Goal: Task Accomplishment & Management: Manage account settings

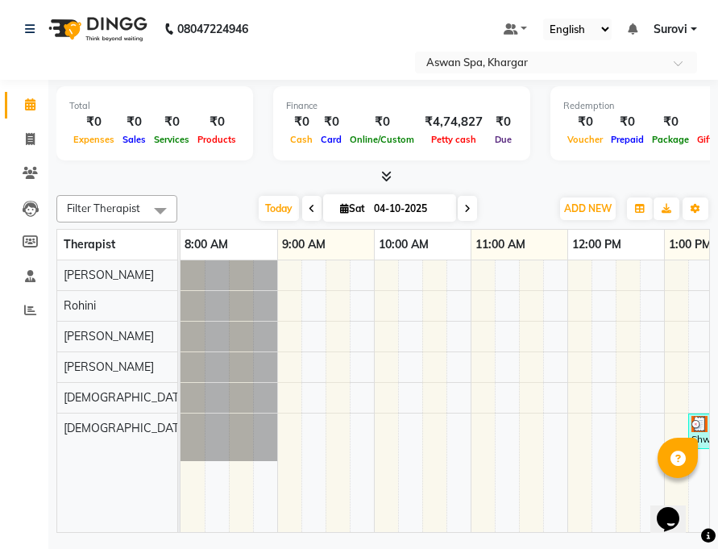
scroll to position [0, 501]
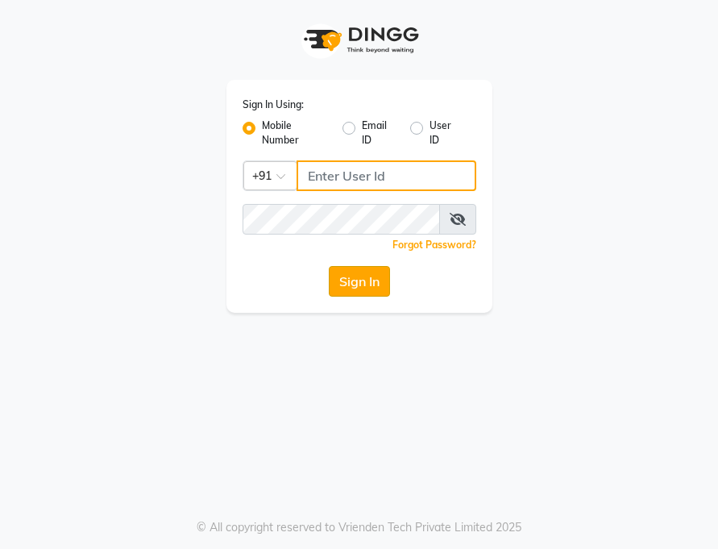
type input "7208521195"
click at [381, 284] on button "Sign In" at bounding box center [359, 281] width 61 height 31
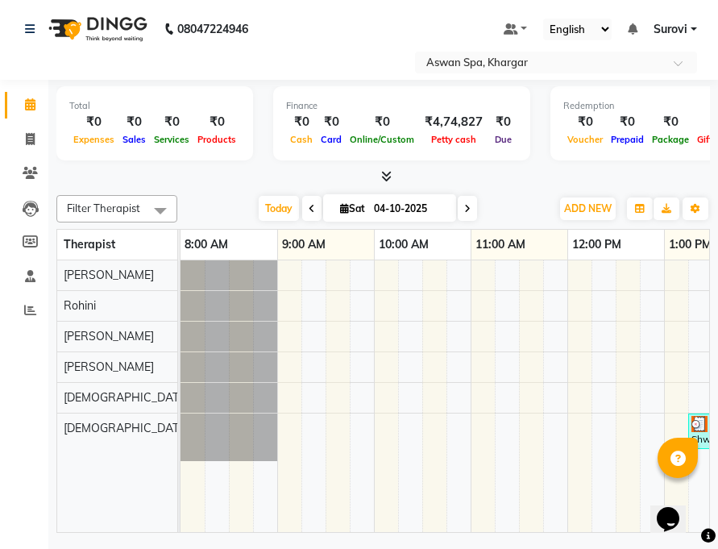
click at [345, 210] on icon at bounding box center [344, 208] width 9 height 10
select select "10"
select select "2025"
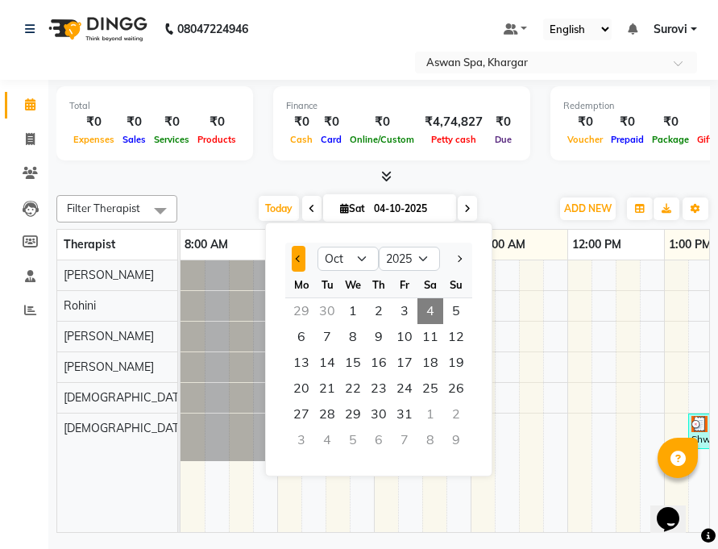
click at [300, 259] on span "Previous month" at bounding box center [299, 258] width 6 height 6
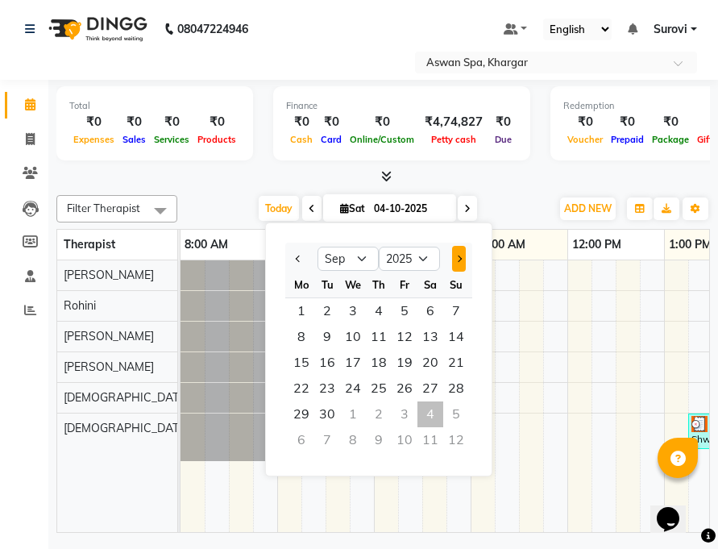
click at [460, 258] on span "Next month" at bounding box center [458, 258] width 6 height 6
select select "10"
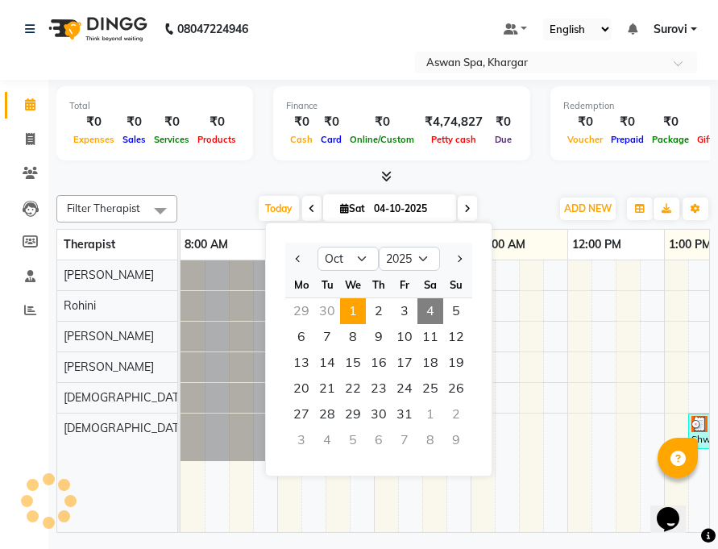
click at [356, 311] on span "1" at bounding box center [353, 311] width 26 height 26
type input "01-10-2025"
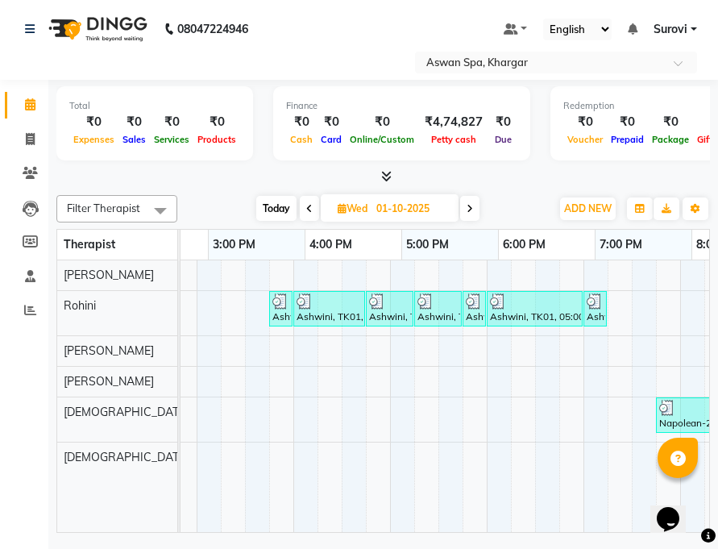
scroll to position [0, 564]
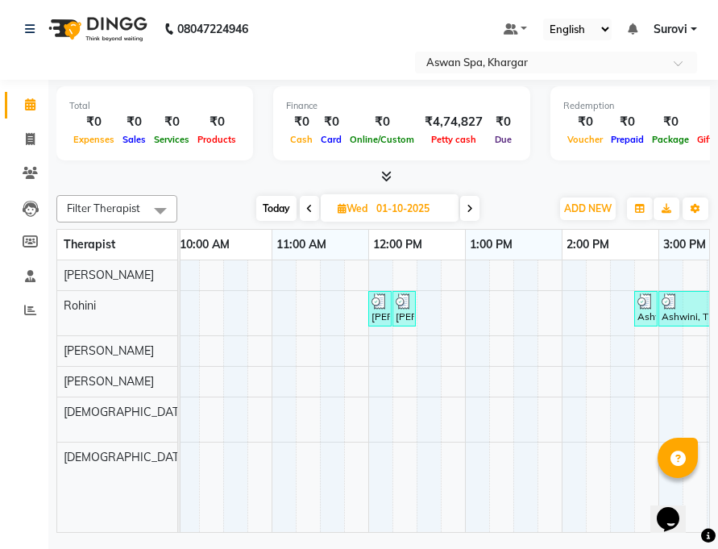
click at [380, 305] on img at bounding box center [379, 301] width 16 height 16
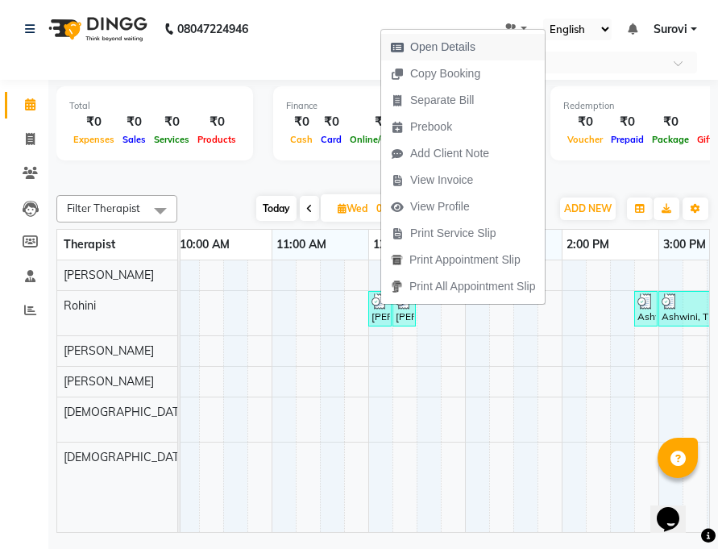
click at [463, 52] on span "Open Details" at bounding box center [442, 47] width 65 height 17
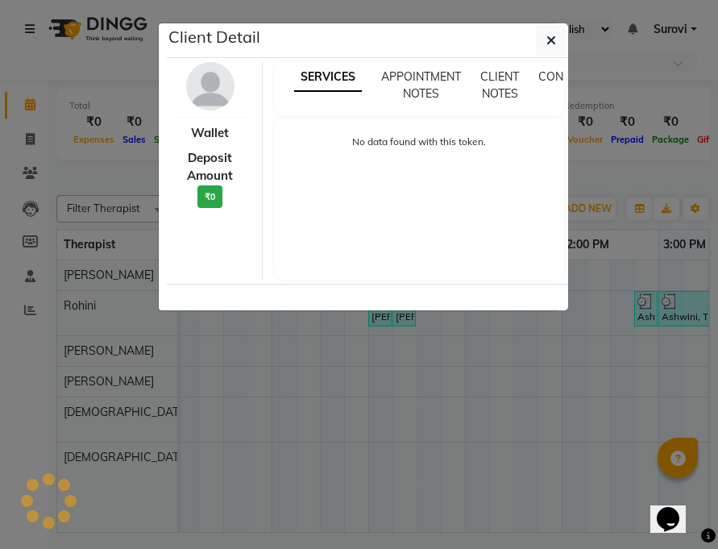
select select "3"
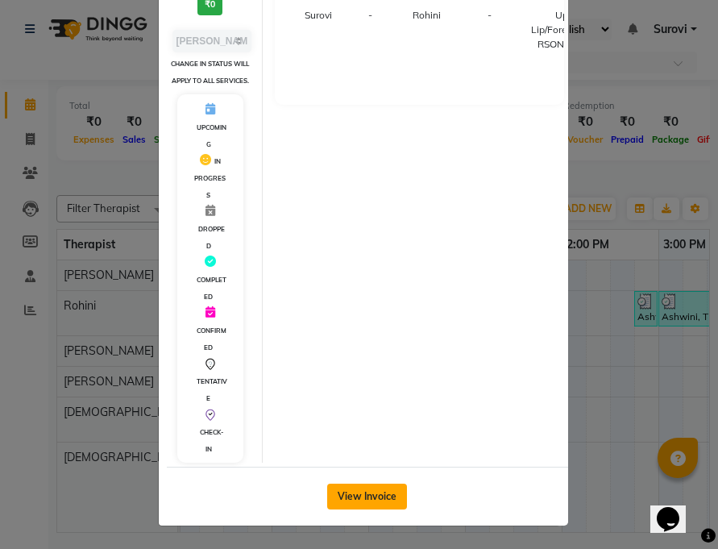
click at [393, 500] on button "View Invoice" at bounding box center [367, 496] width 80 height 26
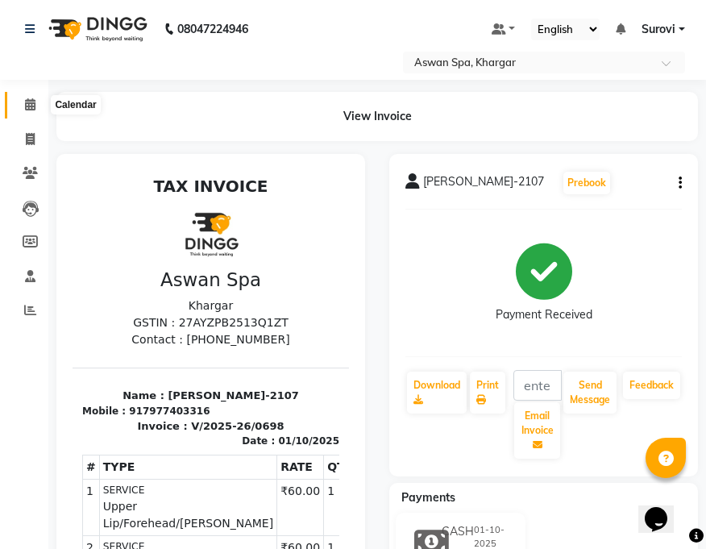
click at [29, 100] on icon at bounding box center [30, 104] width 10 height 12
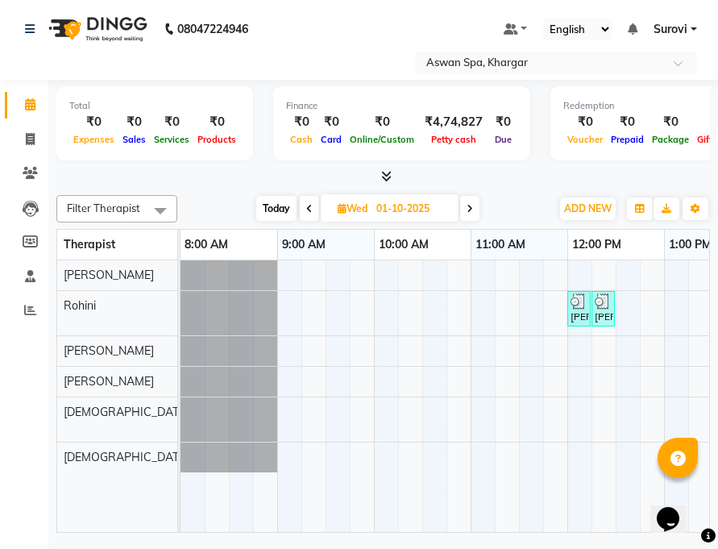
click at [574, 307] on img at bounding box center [578, 301] width 16 height 16
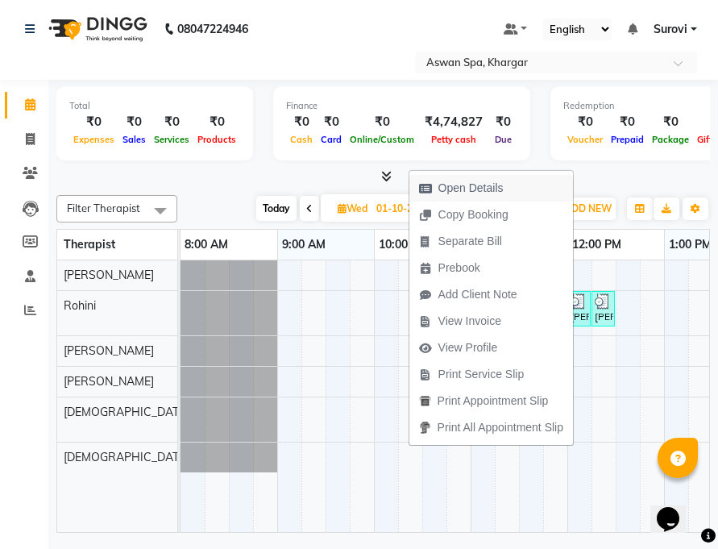
click at [482, 189] on span "Open Details" at bounding box center [470, 188] width 65 height 17
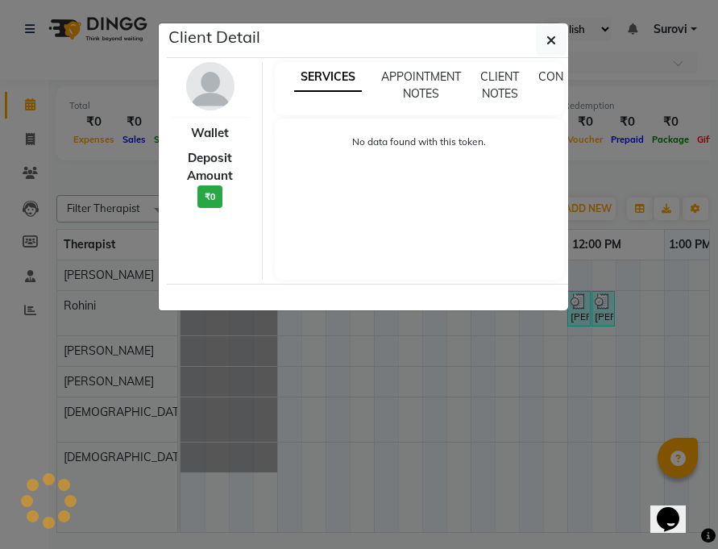
select select "3"
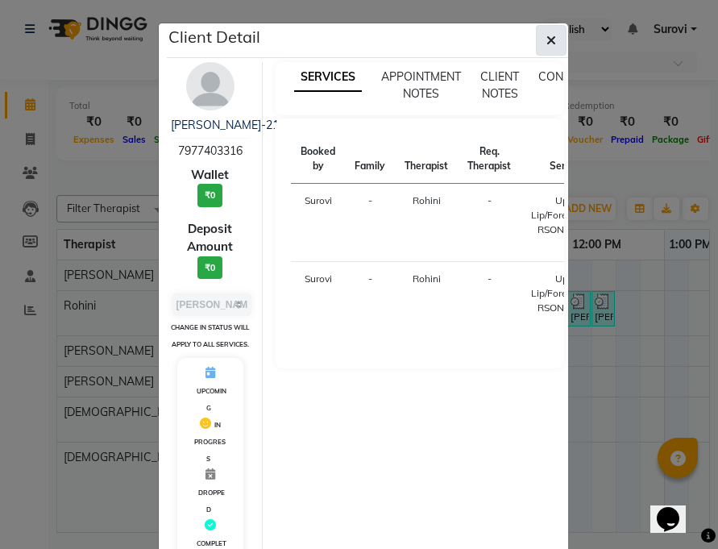
click at [546, 43] on icon "button" at bounding box center [551, 40] width 10 height 13
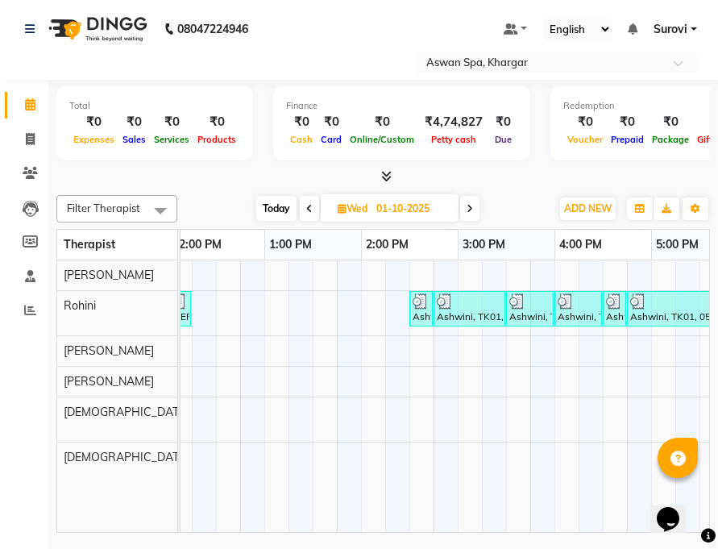
scroll to position [0, 424]
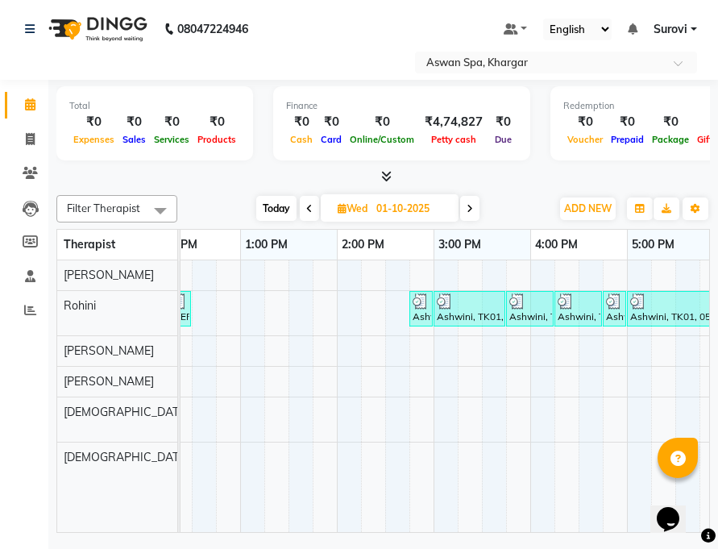
click at [417, 298] on img at bounding box center [421, 301] width 16 height 16
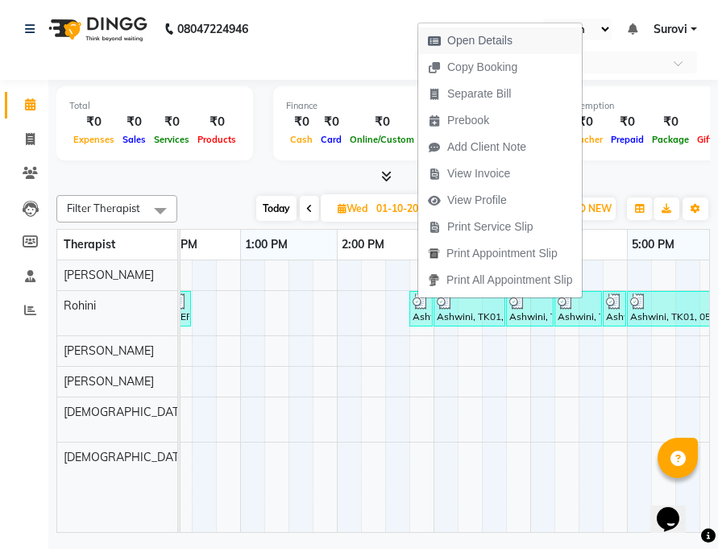
click at [477, 38] on span "Open Details" at bounding box center [479, 40] width 65 height 17
select select "3"
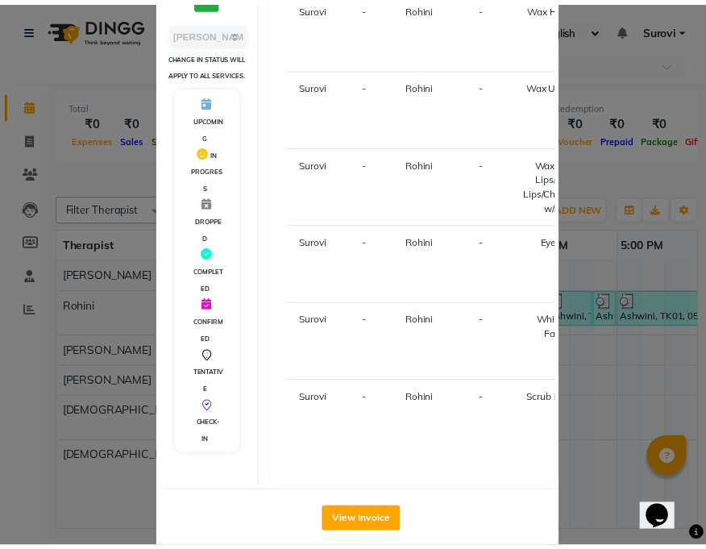
scroll to position [297, 0]
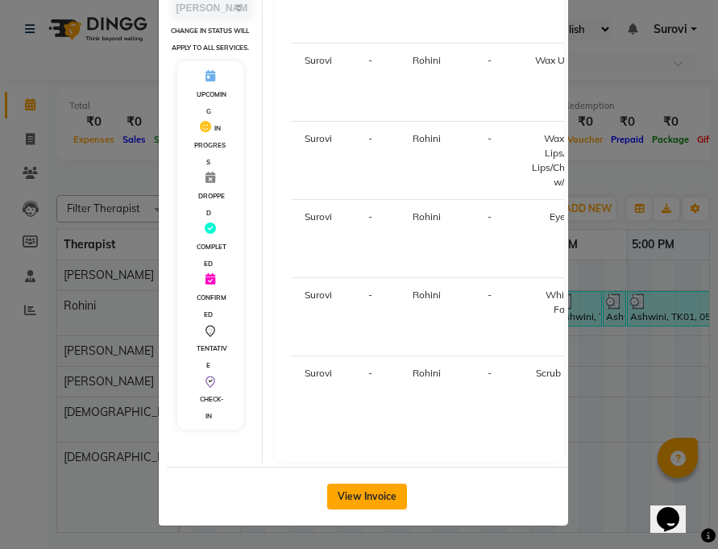
click at [361, 499] on button "View Invoice" at bounding box center [367, 496] width 80 height 26
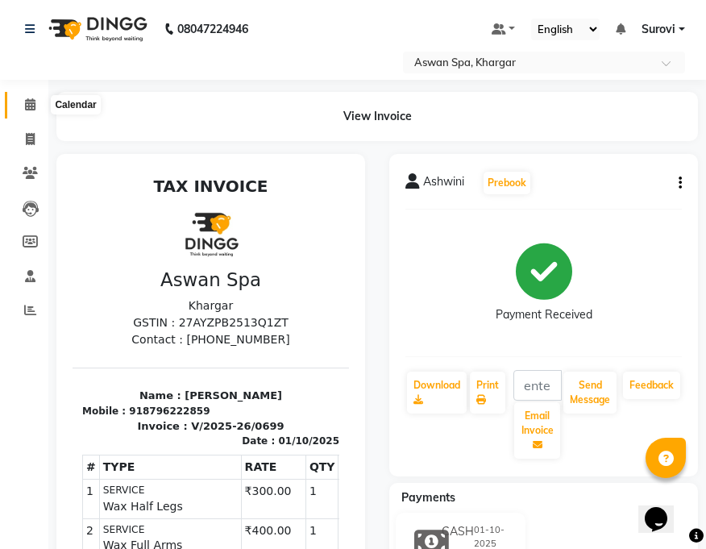
click at [28, 104] on icon at bounding box center [30, 104] width 10 height 12
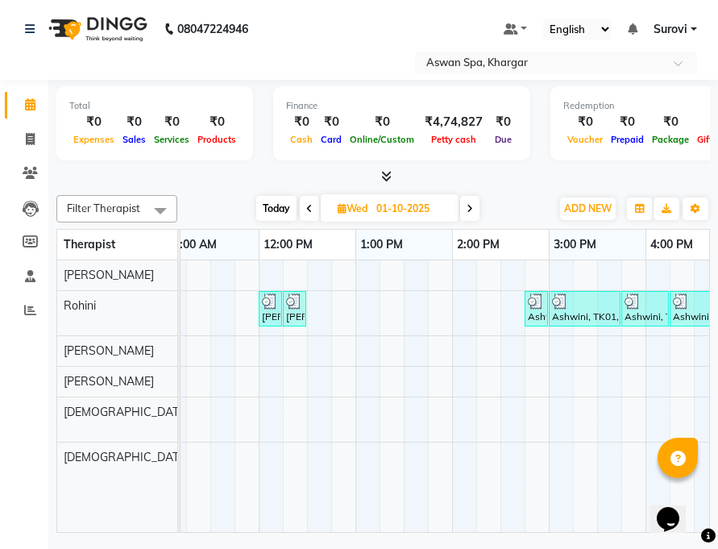
scroll to position [0, 286]
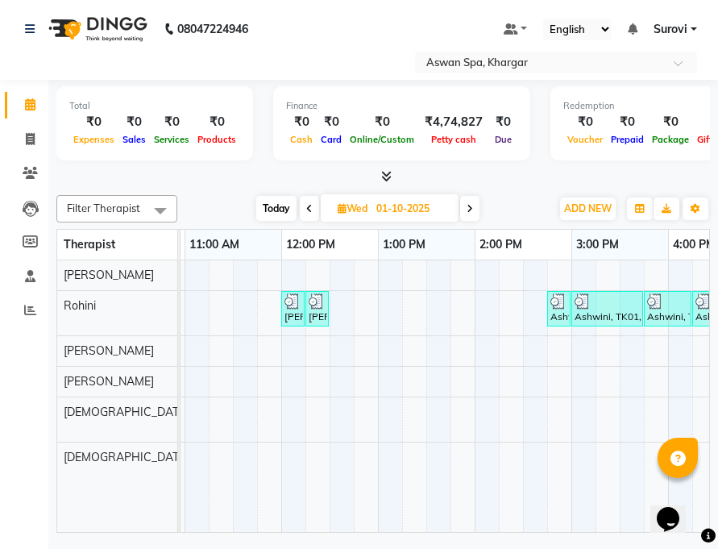
click at [296, 309] on div "Harshita Napo-2107, TK02, 12:00 PM-12:10 PM, Upper Lip/Forehead/Chin WD" at bounding box center [293, 308] width 20 height 31
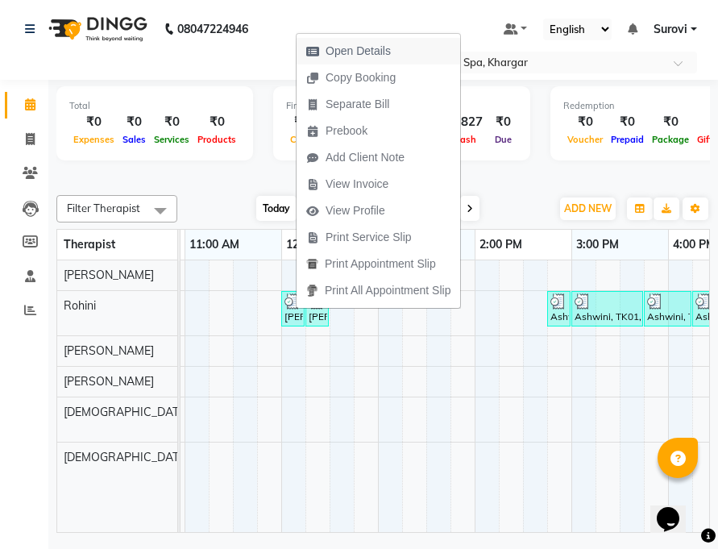
click at [358, 52] on span "Open Details" at bounding box center [358, 51] width 65 height 17
select select "3"
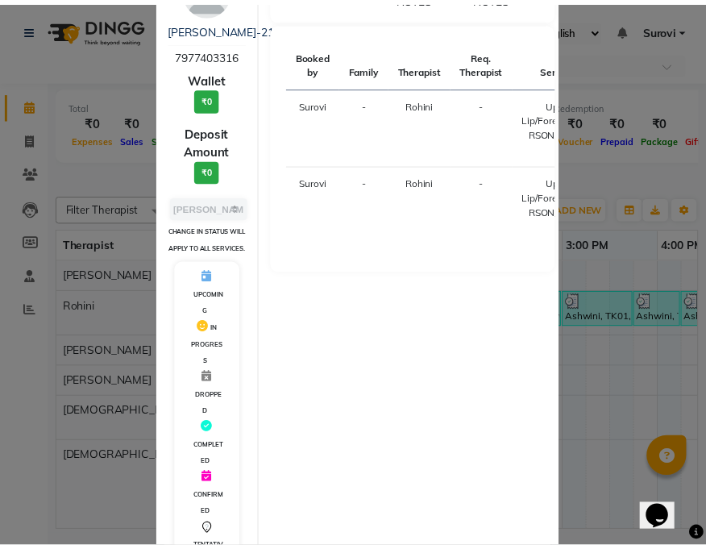
scroll to position [242, 0]
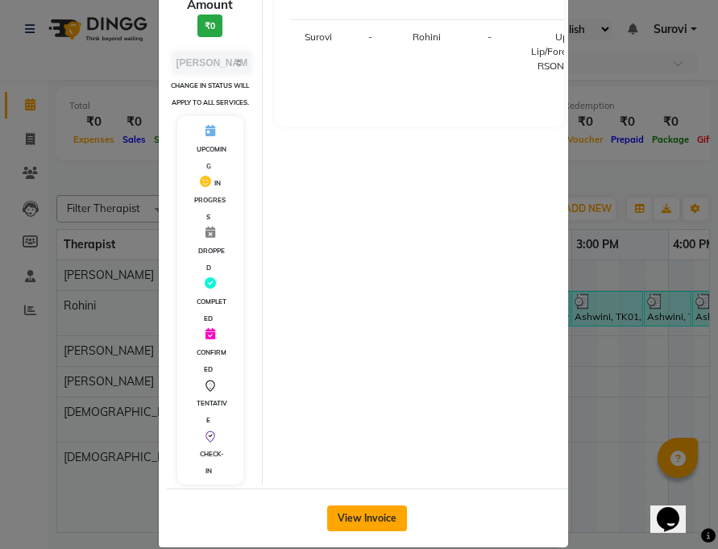
click at [379, 521] on button "View Invoice" at bounding box center [367, 518] width 80 height 26
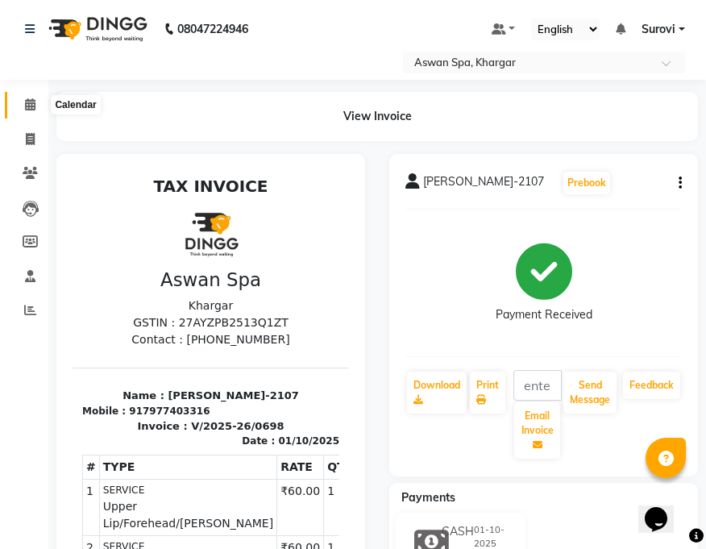
click at [34, 105] on icon at bounding box center [30, 104] width 10 height 12
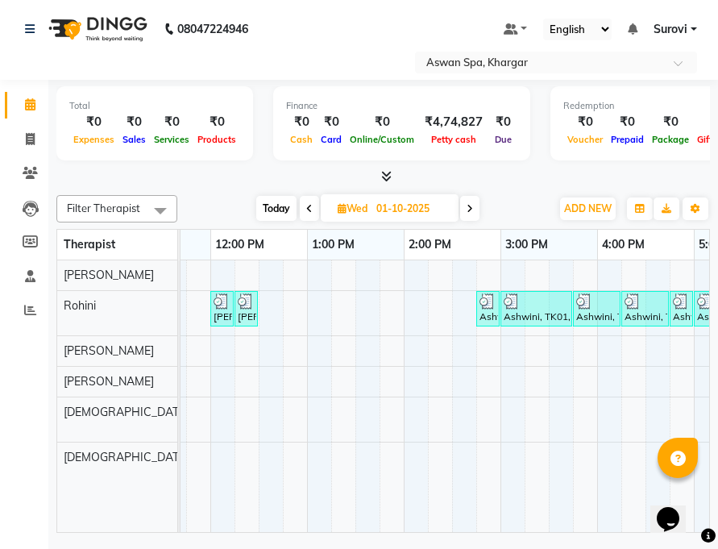
scroll to position [0, 453]
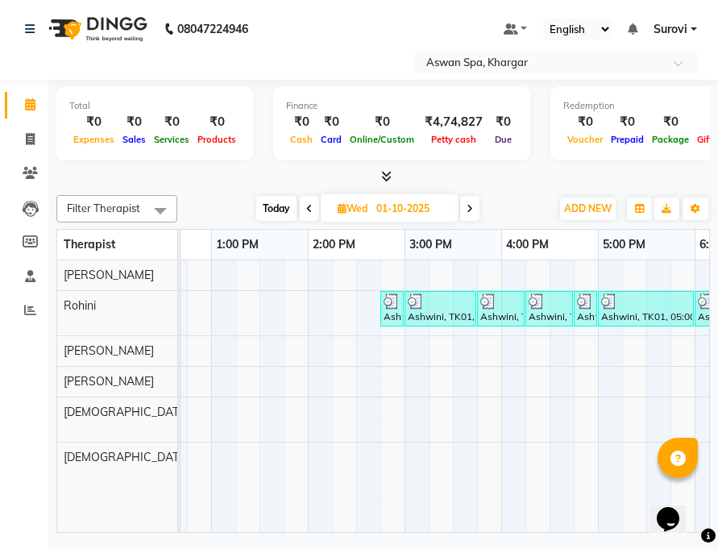
click at [391, 309] on div "Ashwini, TK01, 02:45 PM-03:00 PM, Wax Full Arms" at bounding box center [392, 308] width 20 height 31
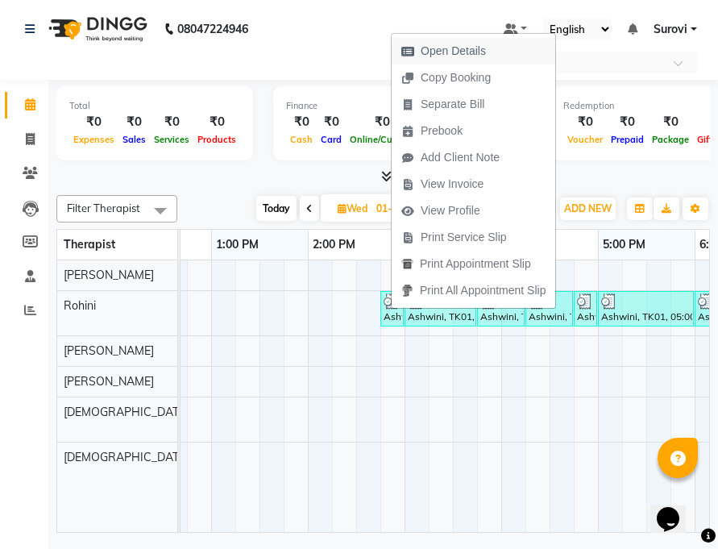
click at [448, 41] on span "Open Details" at bounding box center [444, 51] width 104 height 27
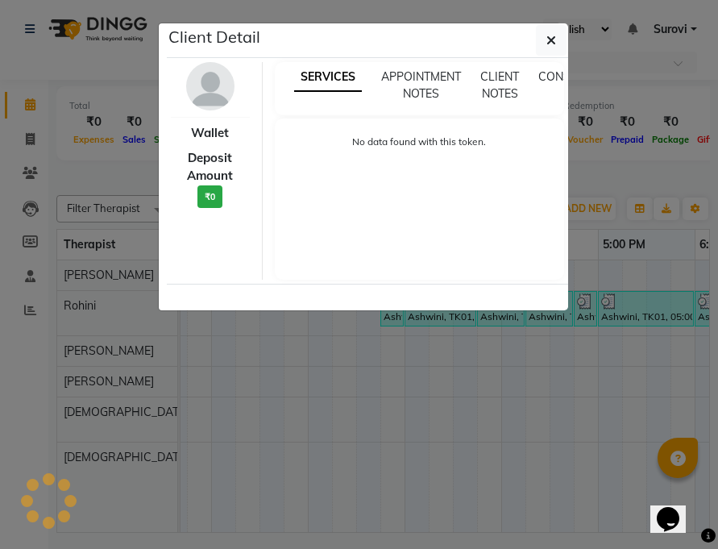
select select "3"
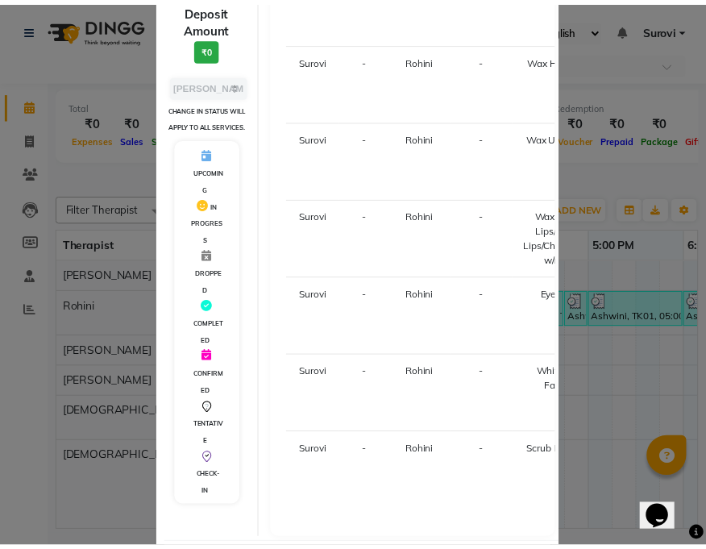
scroll to position [297, 0]
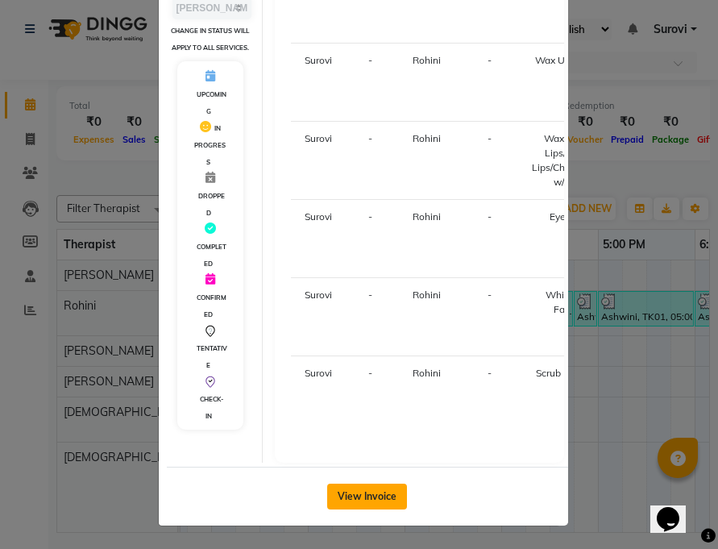
click at [382, 497] on button "View Invoice" at bounding box center [367, 496] width 80 height 26
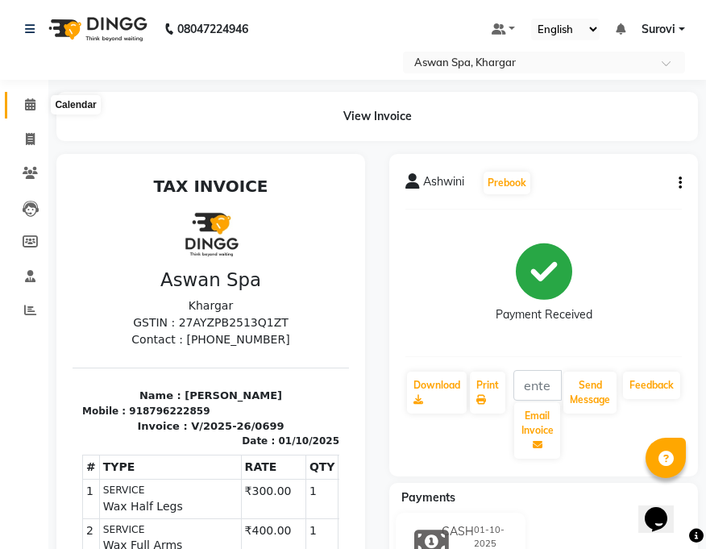
click at [31, 105] on icon at bounding box center [30, 104] width 10 height 12
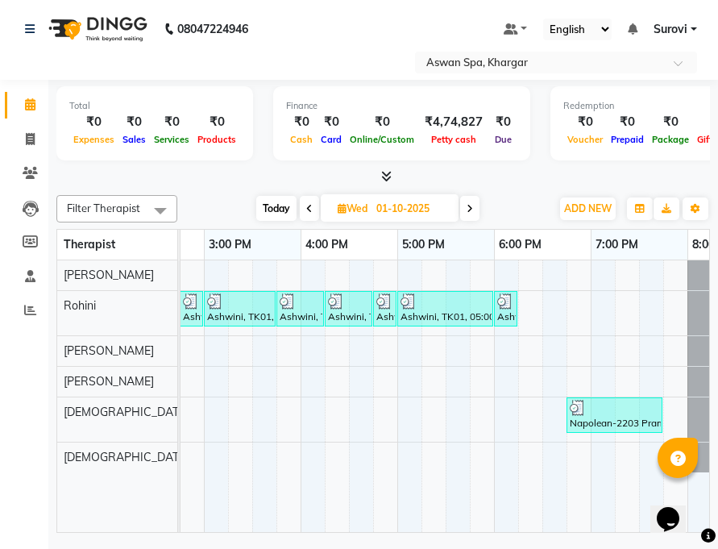
scroll to position [0, 666]
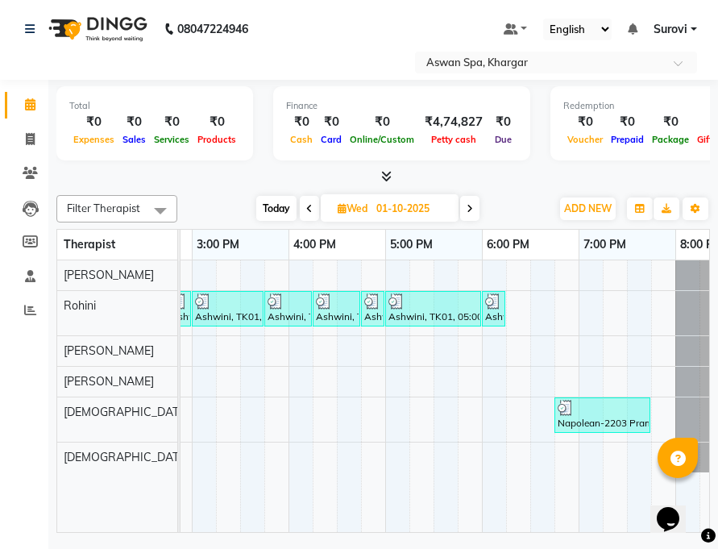
click at [497, 301] on img at bounding box center [493, 301] width 16 height 16
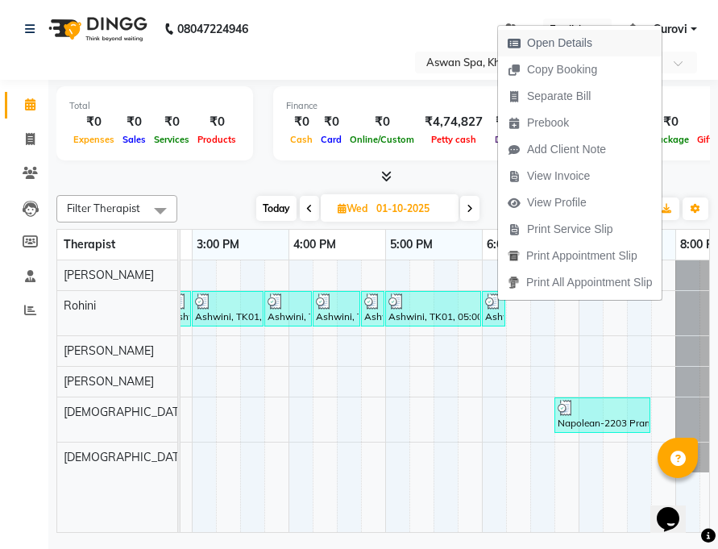
click at [575, 45] on span "Open Details" at bounding box center [559, 43] width 65 height 17
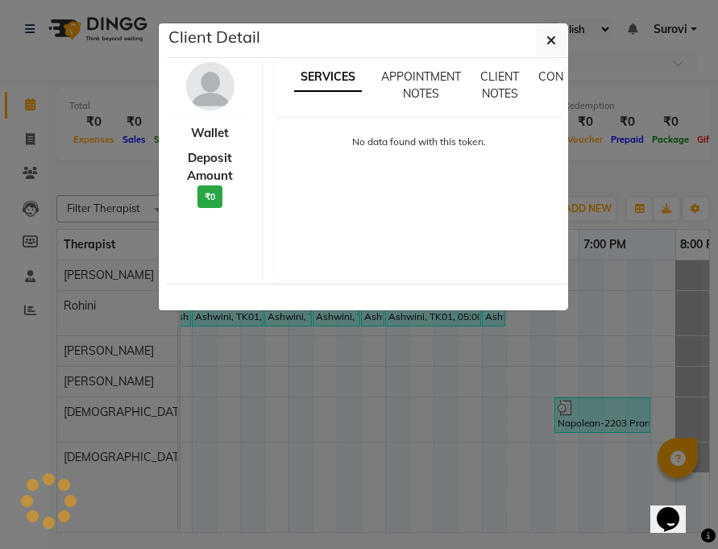
select select "3"
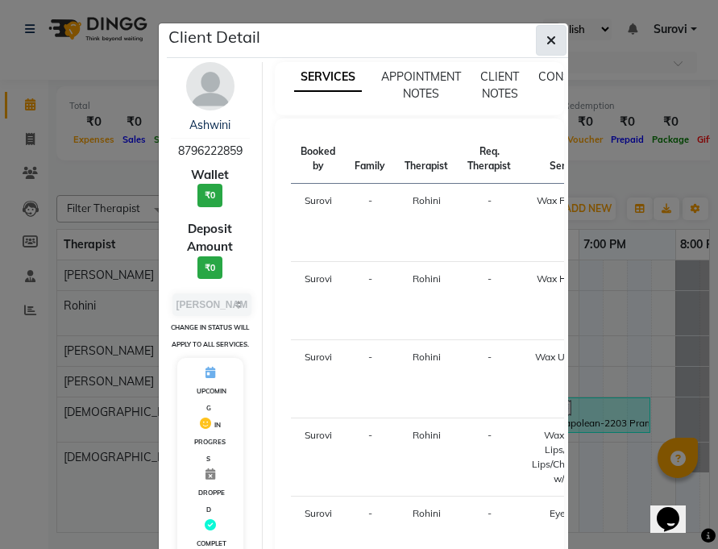
click at [543, 30] on button "button" at bounding box center [551, 40] width 31 height 31
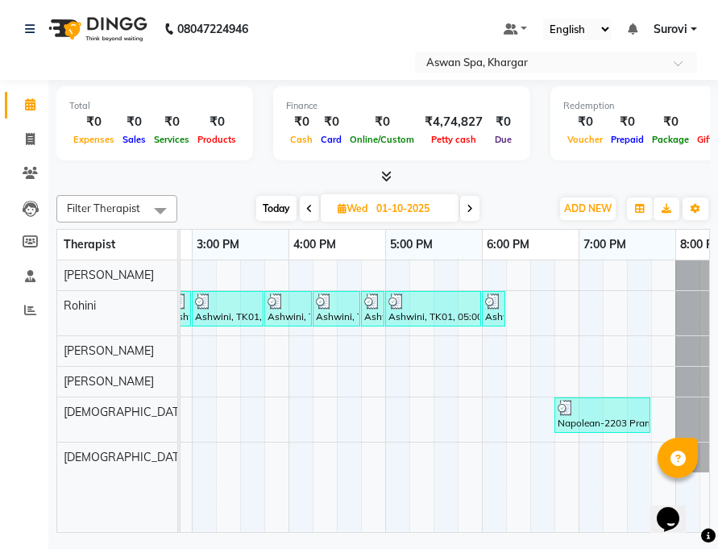
click at [566, 416] on div "Napolean-2203 Pramod, TK03, 06:45 PM-07:45 PM, Swedish" at bounding box center [602, 415] width 93 height 31
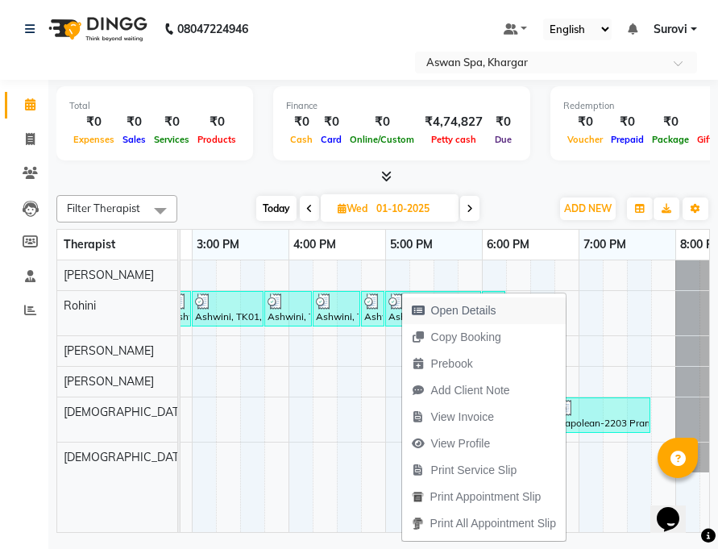
click at [506, 306] on button "Open Details" at bounding box center [484, 310] width 164 height 27
select select "3"
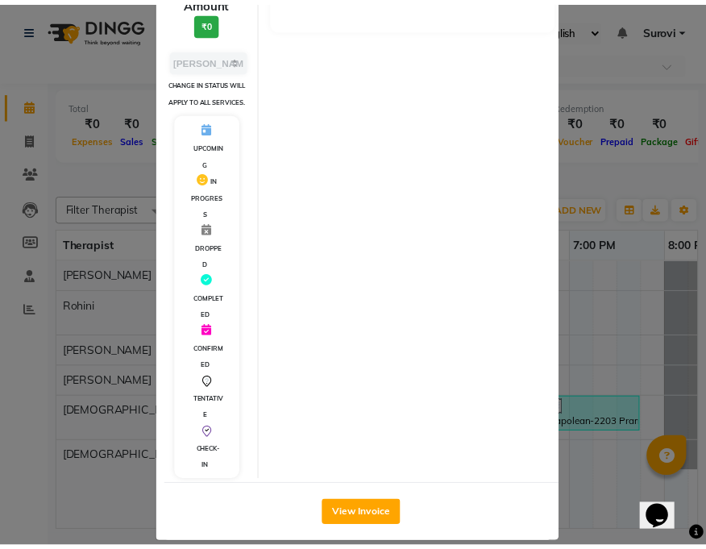
scroll to position [280, 0]
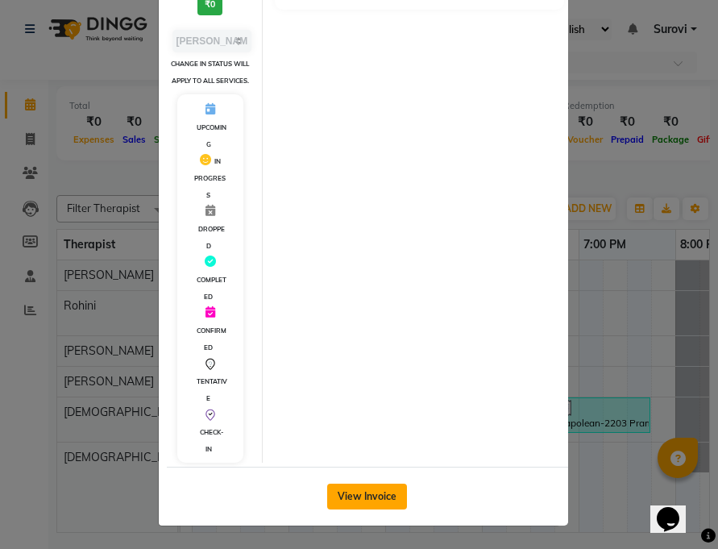
click at [388, 489] on button "View Invoice" at bounding box center [367, 496] width 80 height 26
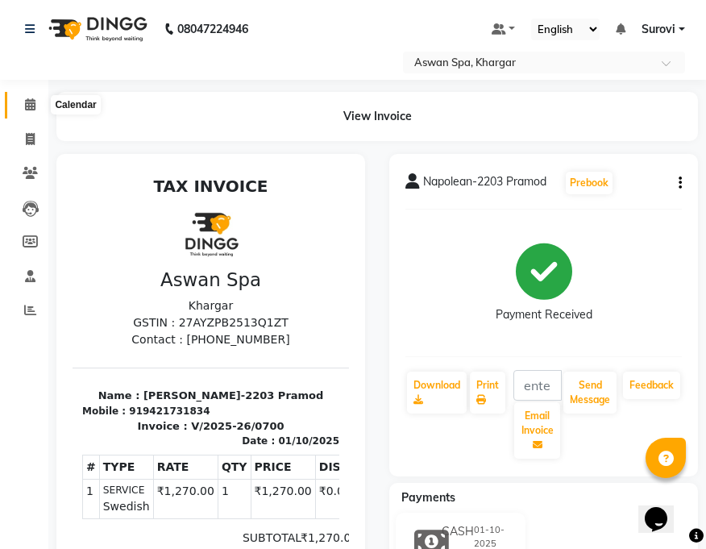
click at [33, 105] on icon at bounding box center [30, 104] width 10 height 12
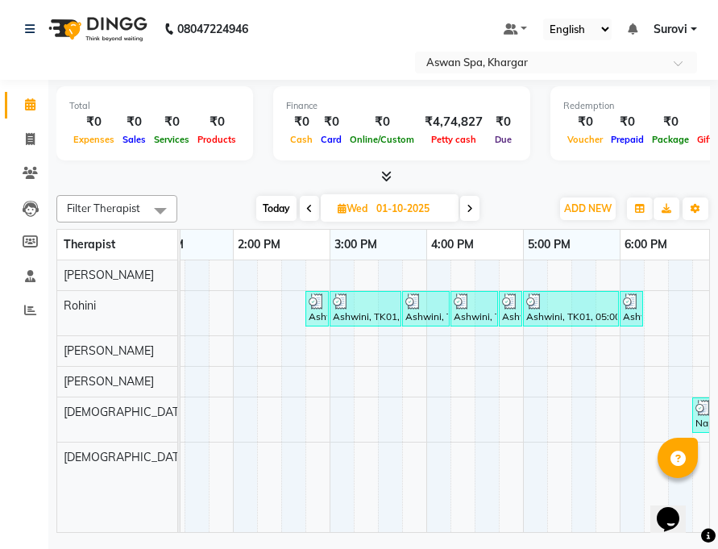
scroll to position [0, 428]
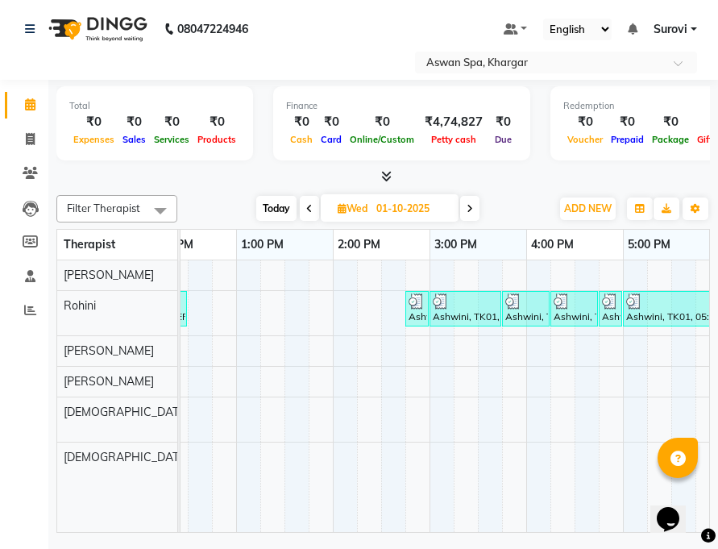
click at [469, 212] on icon at bounding box center [470, 209] width 6 height 10
type input "02-10-2025"
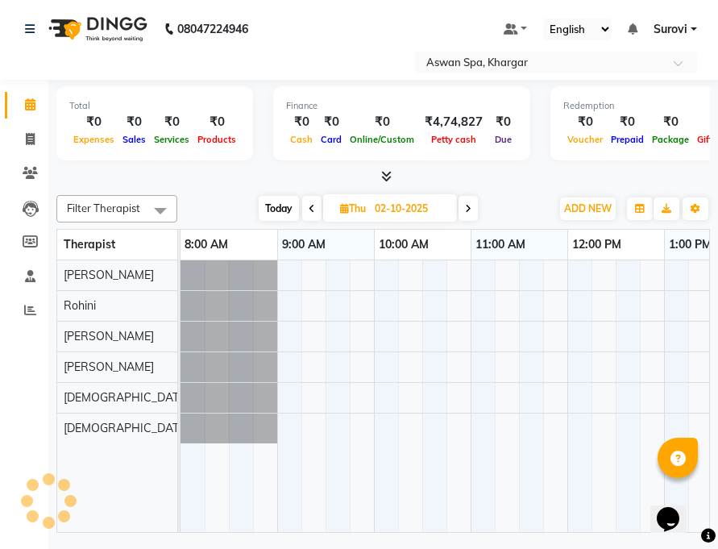
scroll to position [0, 728]
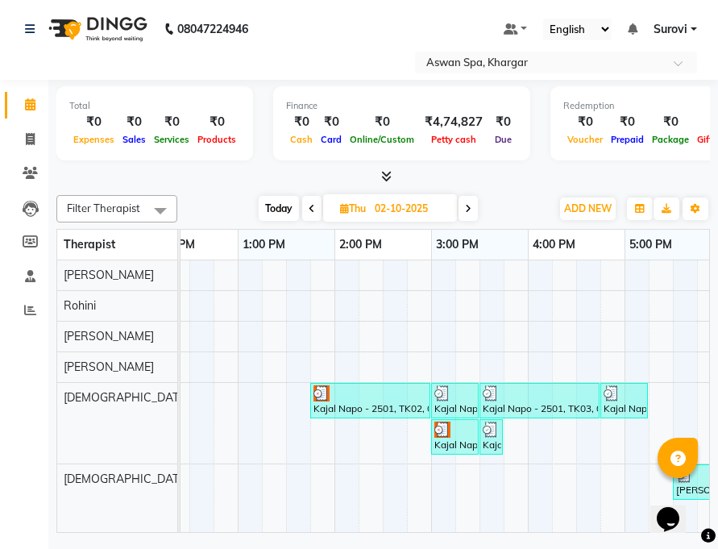
click at [323, 394] on img at bounding box center [321, 393] width 16 height 16
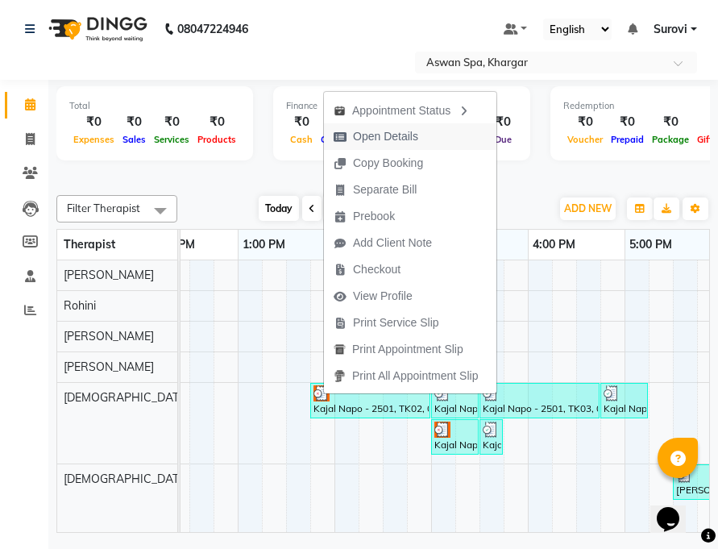
click at [413, 135] on span "Open Details" at bounding box center [385, 136] width 65 height 17
select select "3"
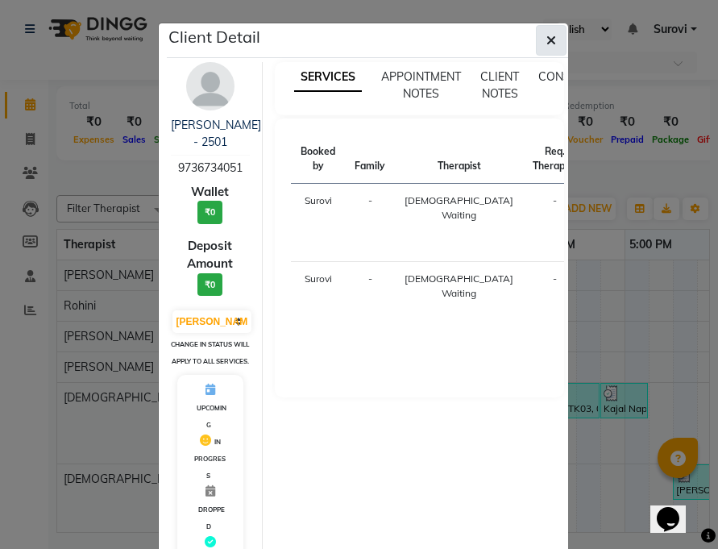
click at [546, 43] on icon "button" at bounding box center [551, 40] width 10 height 13
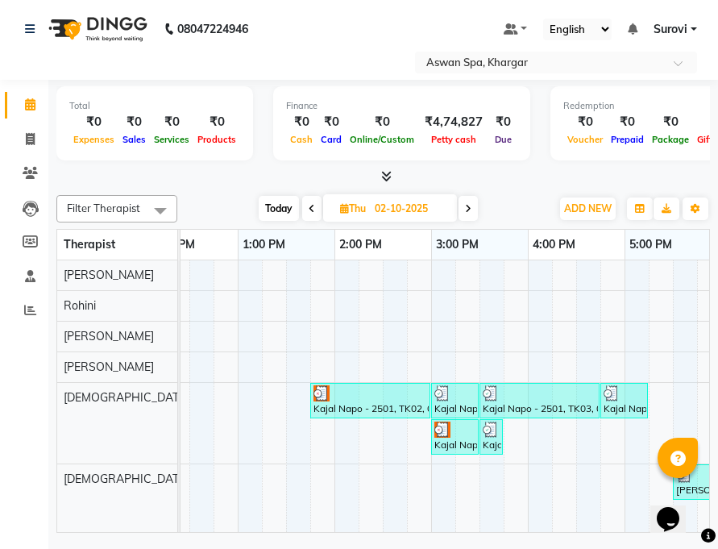
click at [458, 395] on div at bounding box center [454, 393] width 41 height 16
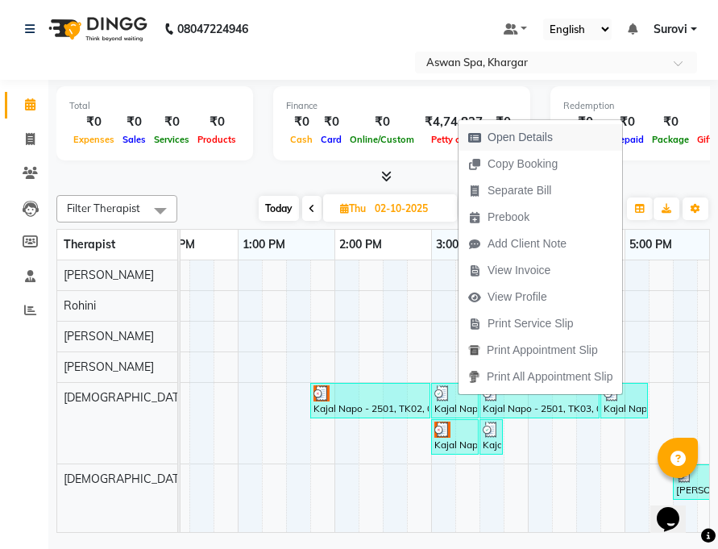
click at [524, 140] on span "Open Details" at bounding box center [519, 137] width 65 height 17
select select "3"
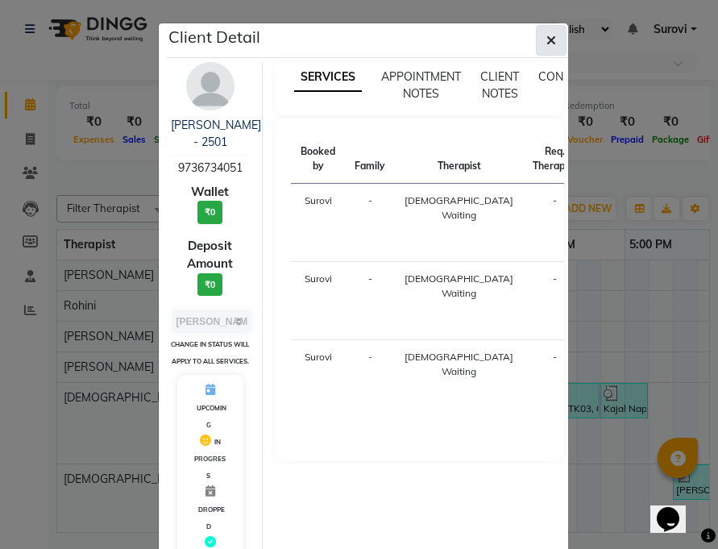
click at [546, 28] on button "button" at bounding box center [551, 40] width 31 height 31
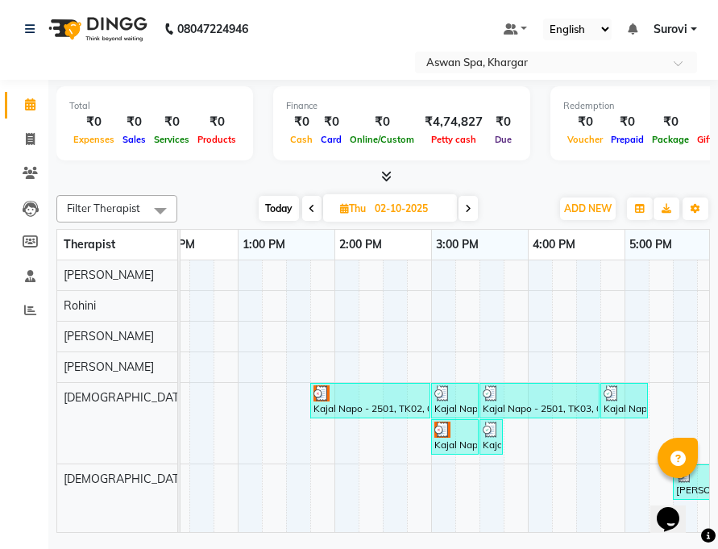
click at [442, 399] on img at bounding box center [442, 393] width 16 height 16
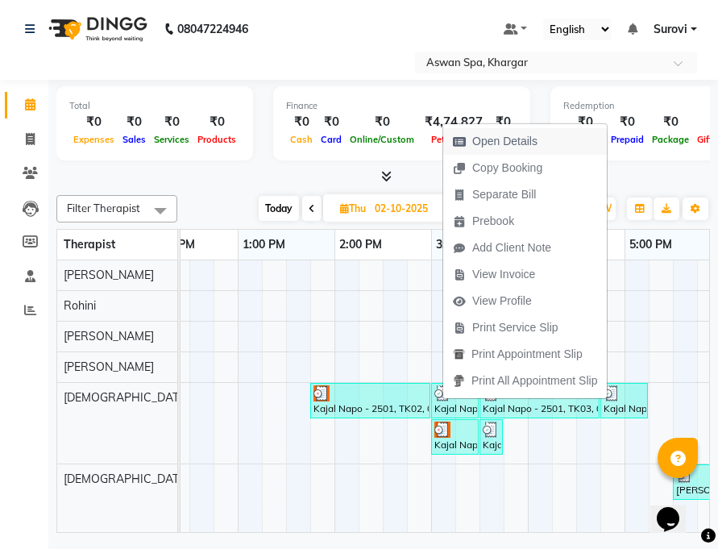
click at [511, 140] on span "Open Details" at bounding box center [504, 141] width 65 height 17
select select "3"
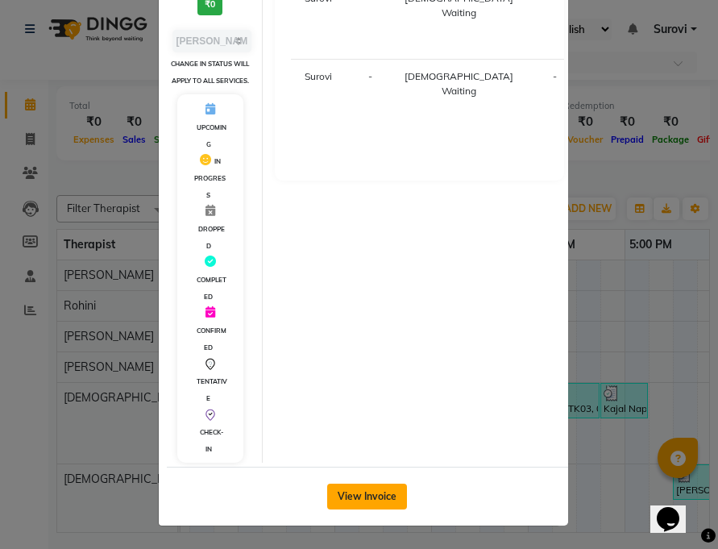
click at [368, 503] on button "View Invoice" at bounding box center [367, 496] width 80 height 26
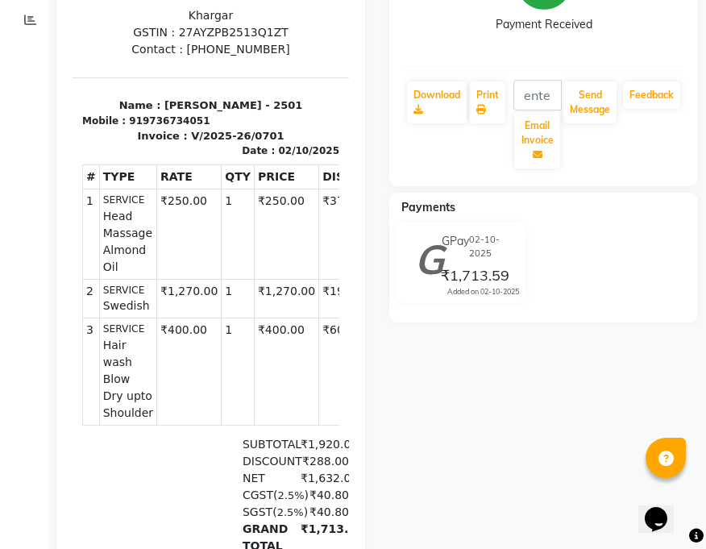
scroll to position [322, 0]
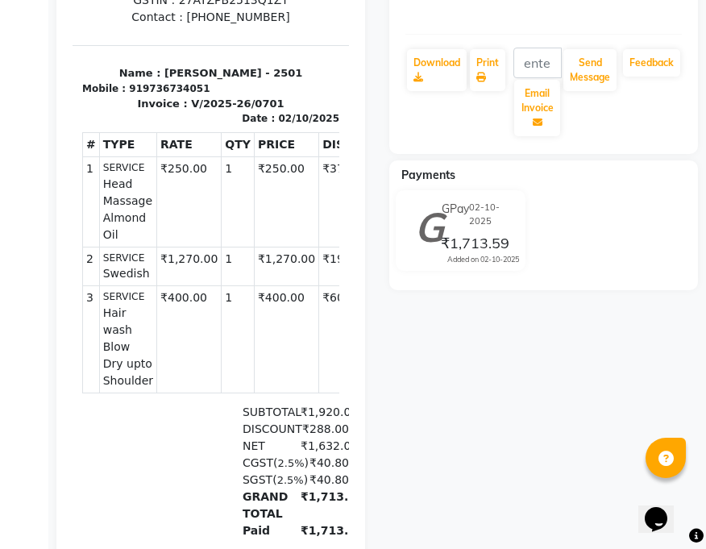
click at [254, 180] on td "₹250.00" at bounding box center [286, 201] width 64 height 89
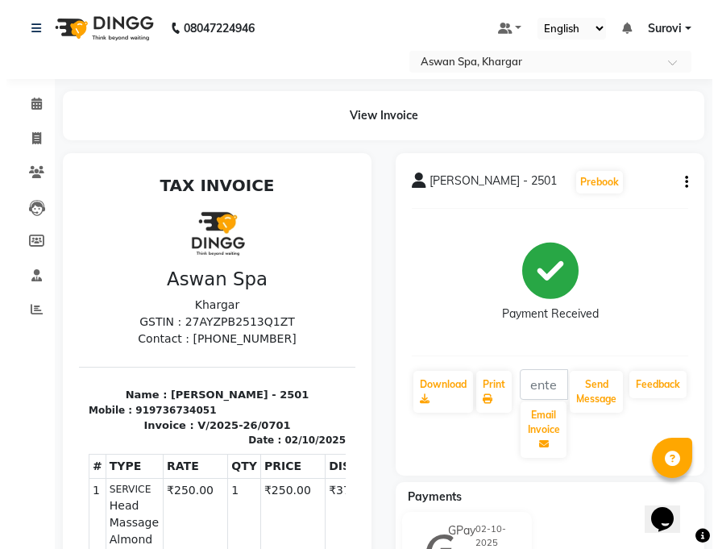
scroll to position [0, 0]
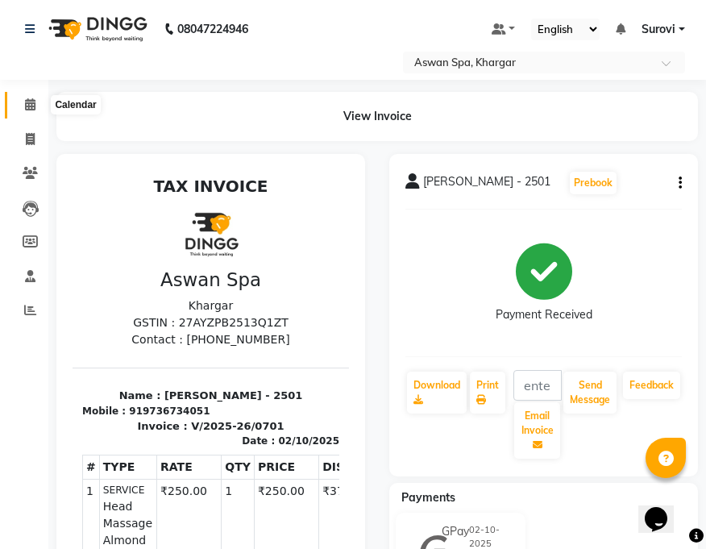
click at [29, 98] on icon at bounding box center [30, 104] width 10 height 12
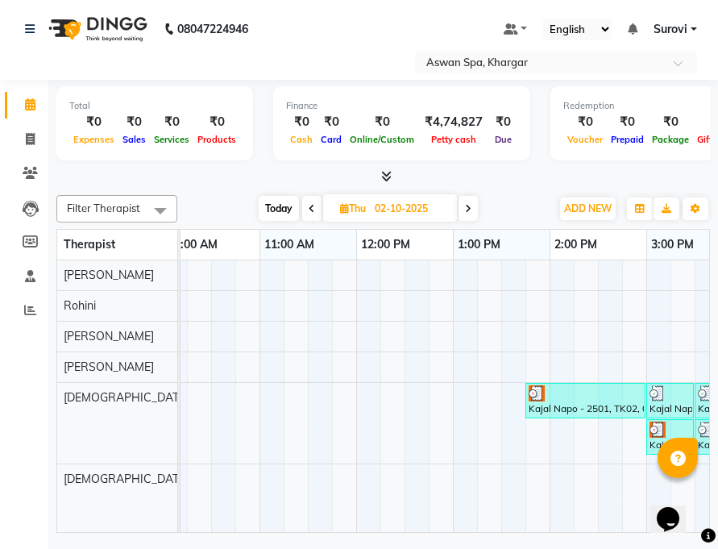
scroll to position [0, 292]
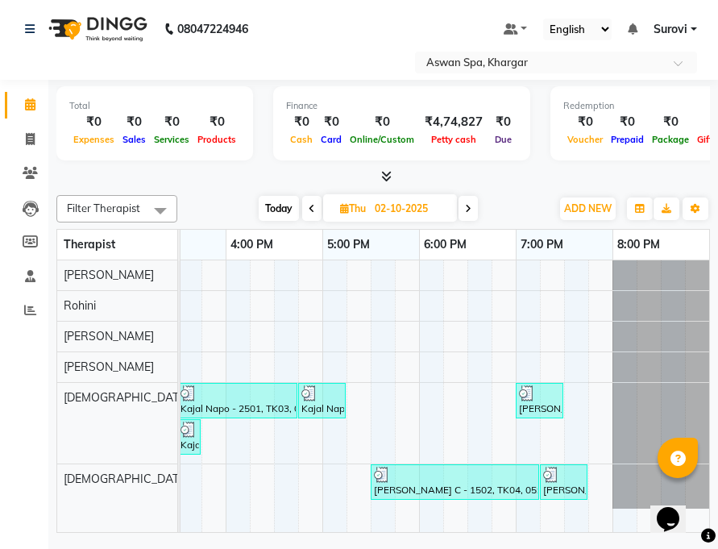
click at [388, 483] on div "Ina Ayya C - 1502, TK04, 05:30 PM-07:15 PM, Deep Tissue 90 mins" at bounding box center [454, 482] width 165 height 31
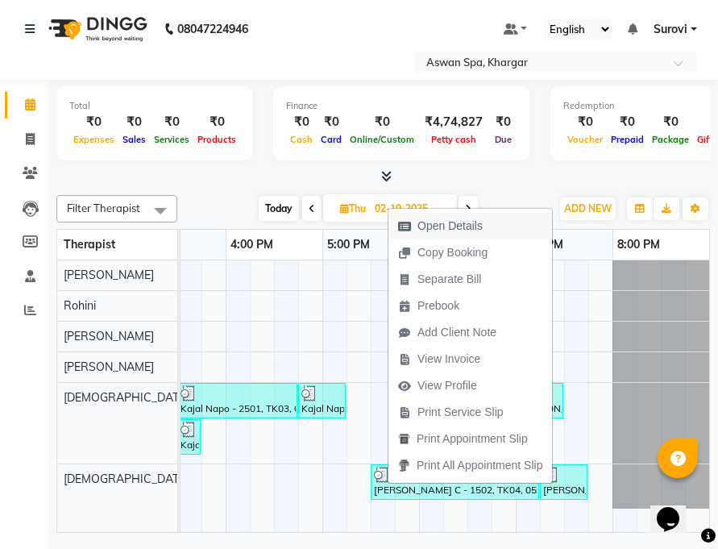
click at [440, 222] on span "Open Details" at bounding box center [449, 226] width 65 height 17
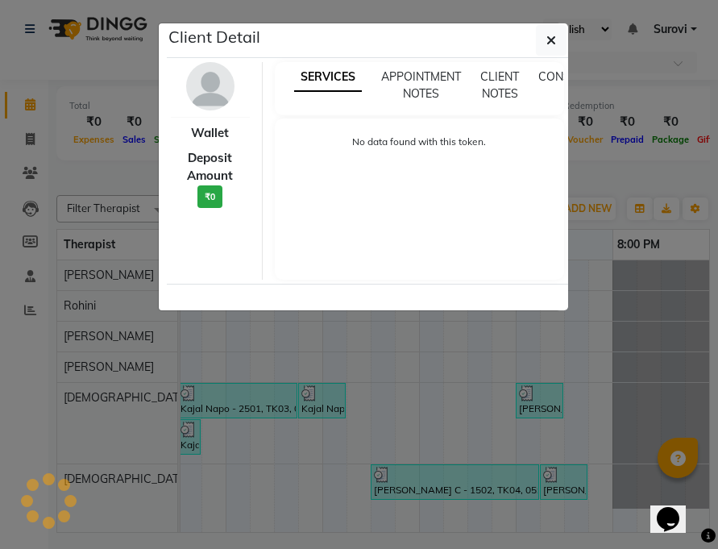
select select "3"
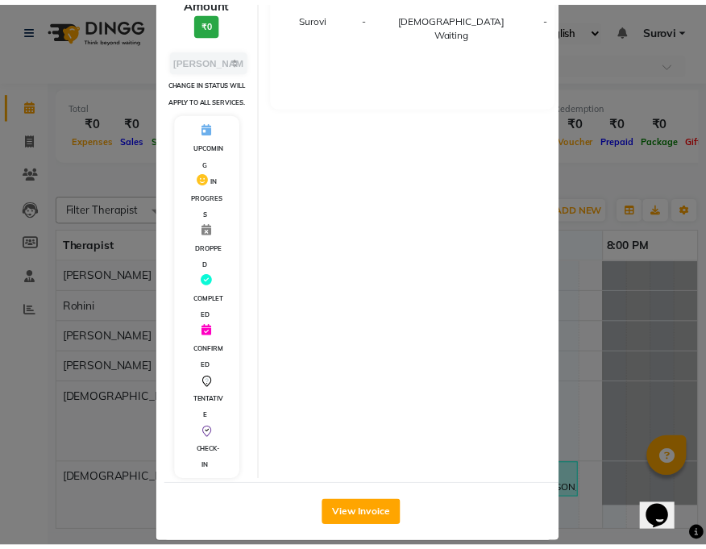
scroll to position [280, 0]
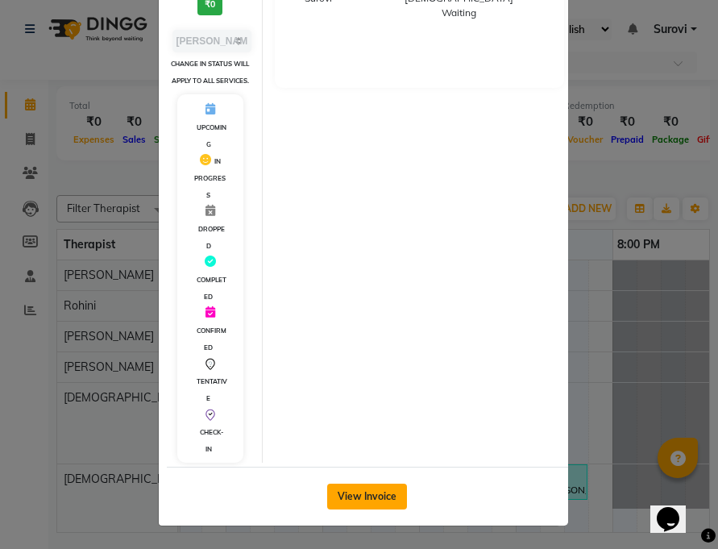
click at [388, 489] on button "View Invoice" at bounding box center [367, 496] width 80 height 26
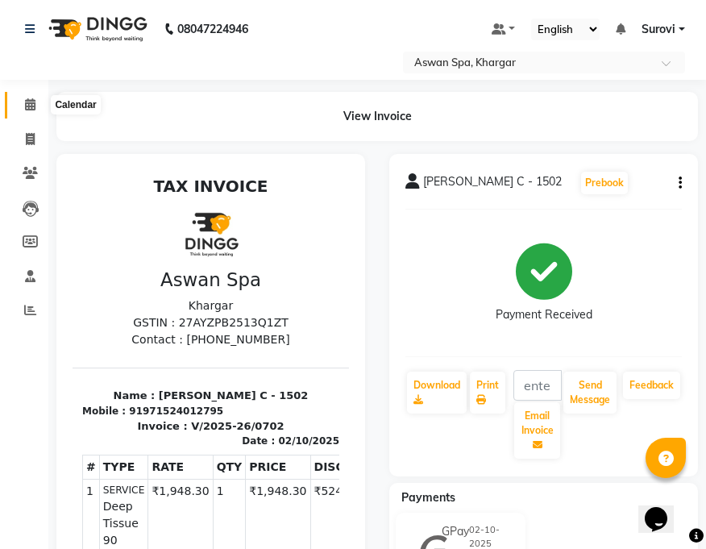
click at [30, 107] on icon at bounding box center [30, 104] width 10 height 12
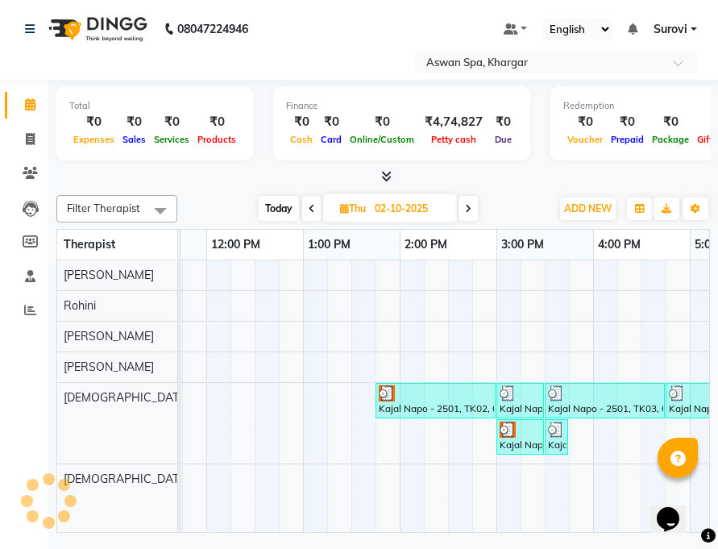
scroll to position [0, 458]
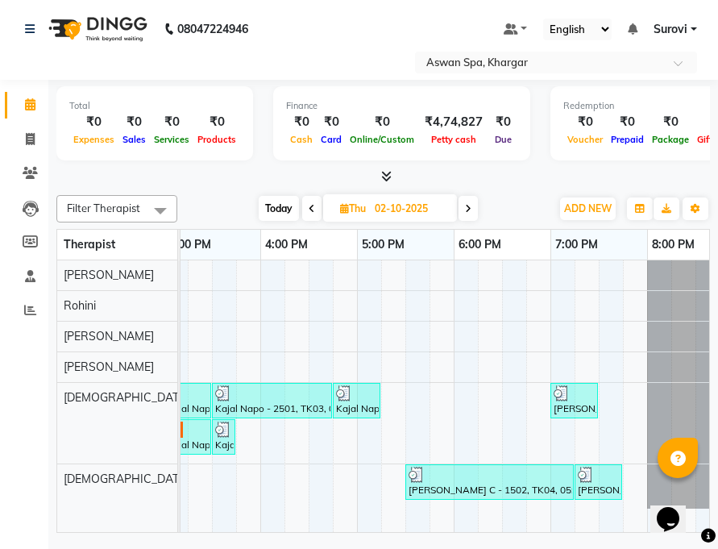
click at [563, 396] on img at bounding box center [562, 393] width 16 height 16
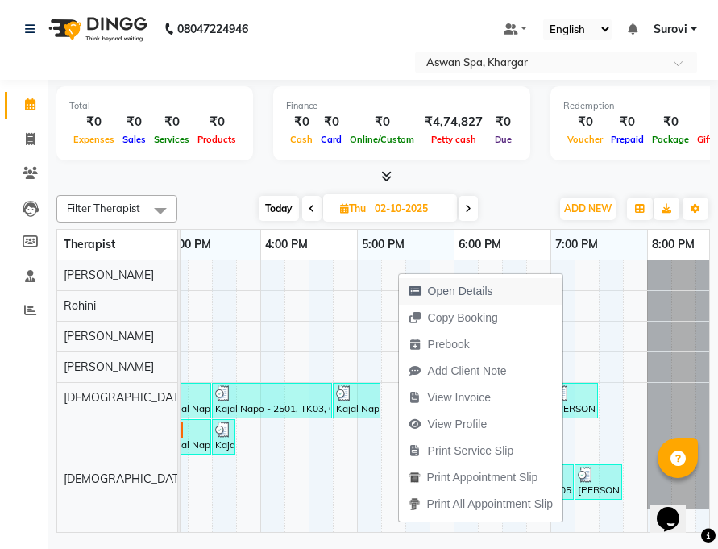
click at [504, 296] on button "Open Details" at bounding box center [481, 291] width 164 height 27
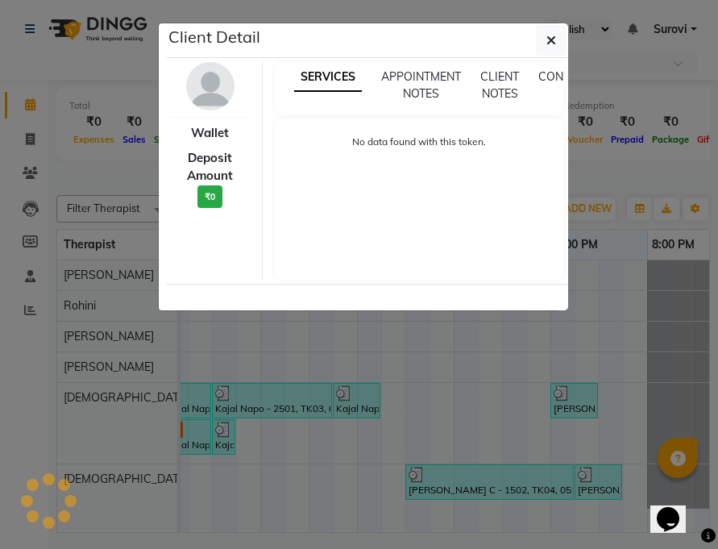
select select "3"
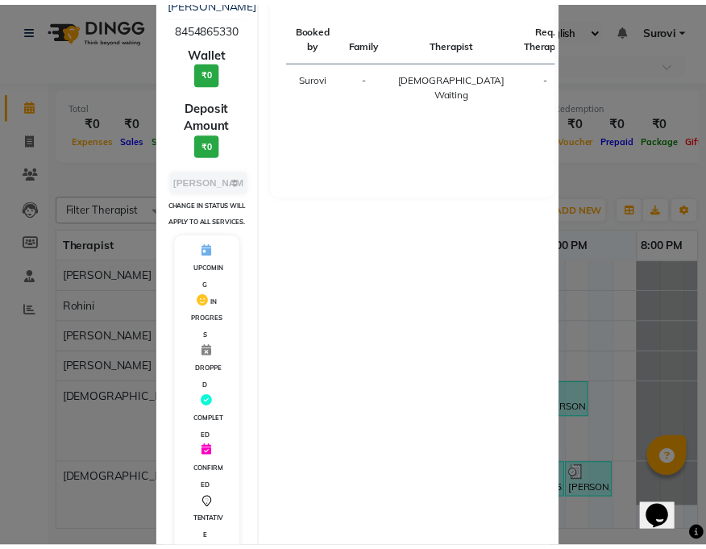
scroll to position [280, 0]
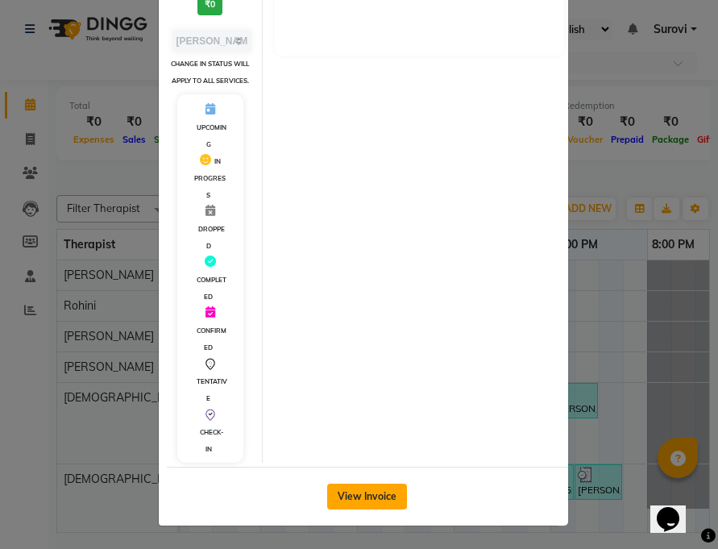
click at [377, 496] on button "View Invoice" at bounding box center [367, 496] width 80 height 26
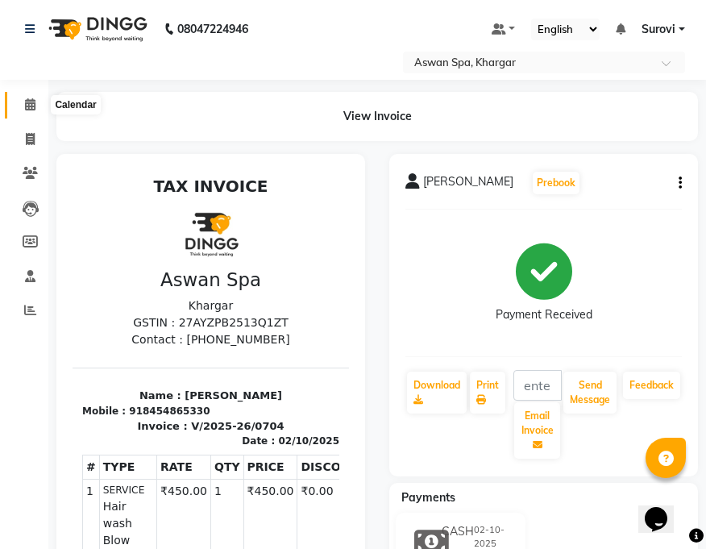
click at [35, 101] on icon at bounding box center [30, 104] width 10 height 12
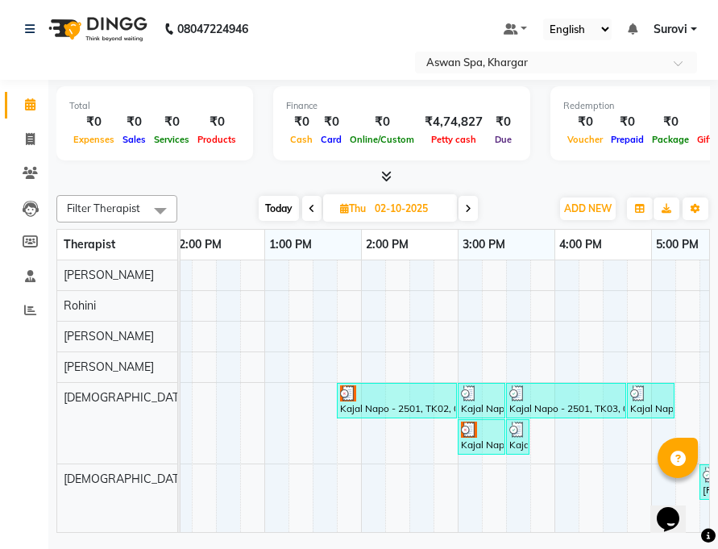
scroll to position [0, 398]
click at [469, 210] on icon at bounding box center [468, 209] width 6 height 10
type input "03-10-2025"
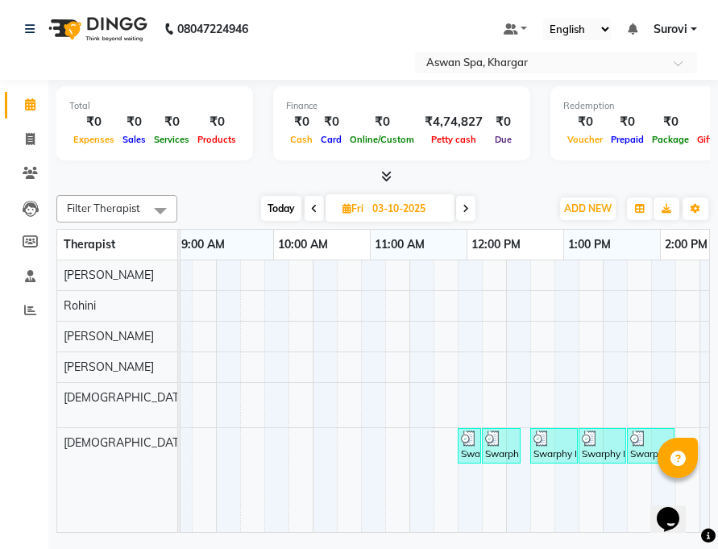
scroll to position [0, 158]
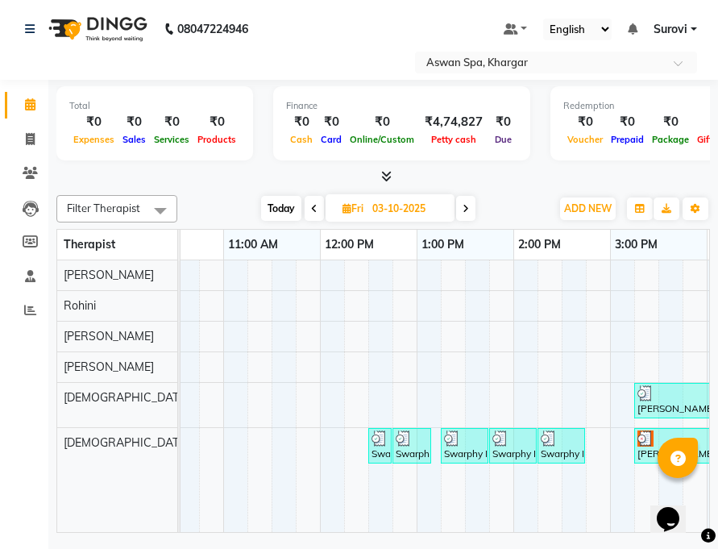
click at [379, 452] on div "Swarphy Napo-1705, TK02, 12:30 PM-12:40 PM, Eyebrow" at bounding box center [380, 445] width 20 height 31
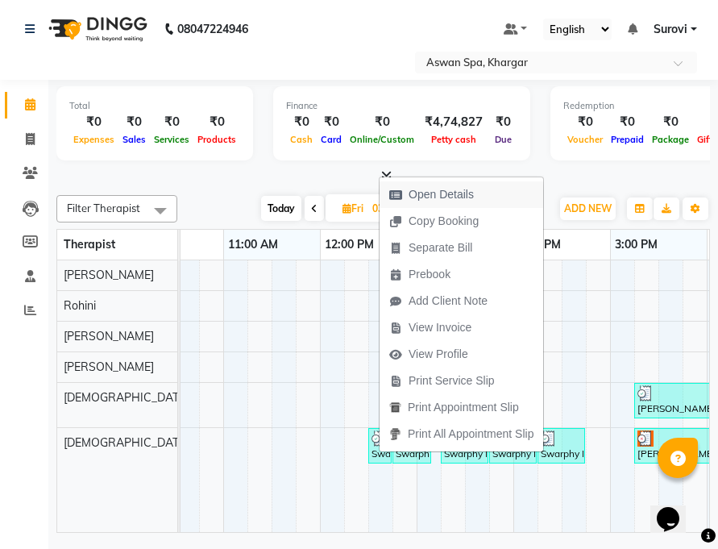
click at [453, 197] on span "Open Details" at bounding box center [441, 194] width 65 height 17
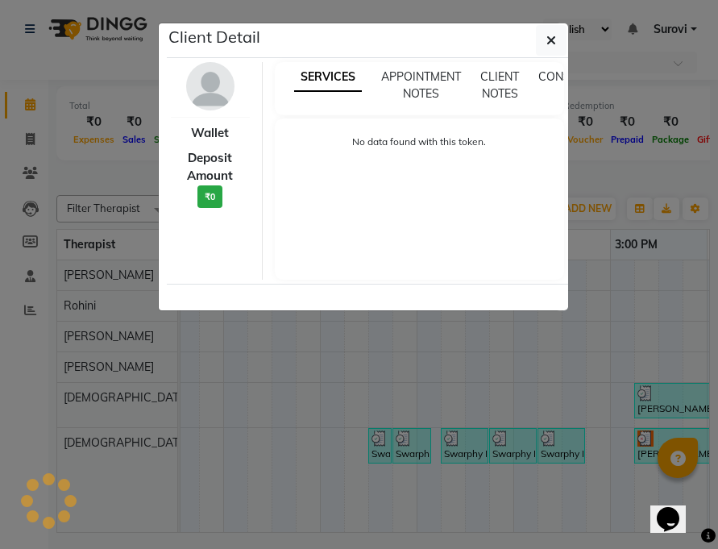
select select "3"
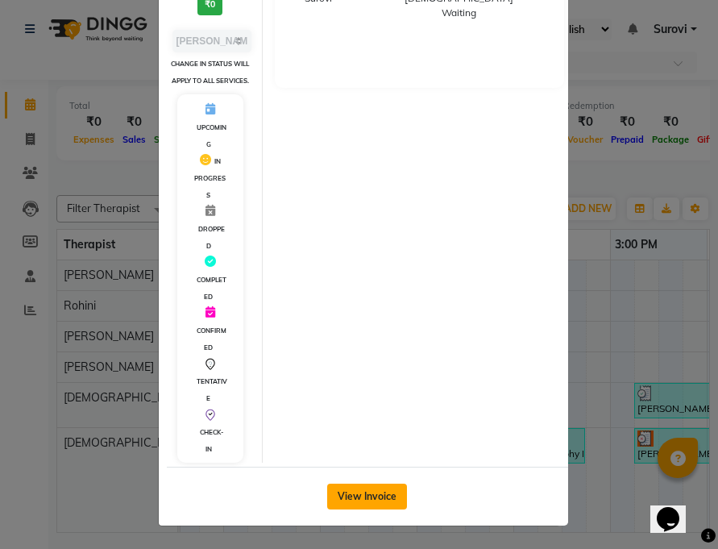
click at [363, 491] on button "View Invoice" at bounding box center [367, 496] width 80 height 26
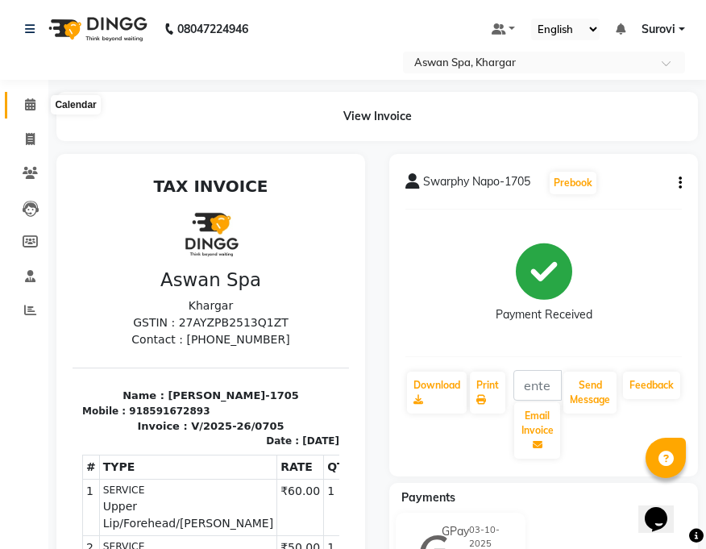
click at [29, 102] on icon at bounding box center [30, 104] width 10 height 12
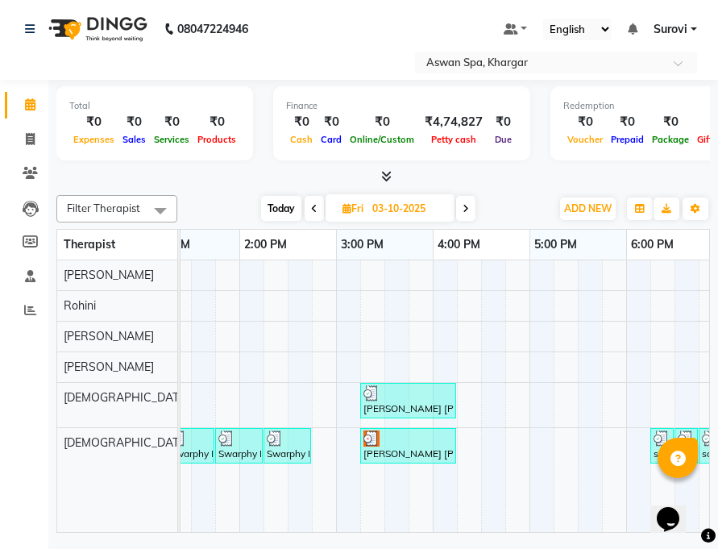
scroll to position [0, 503]
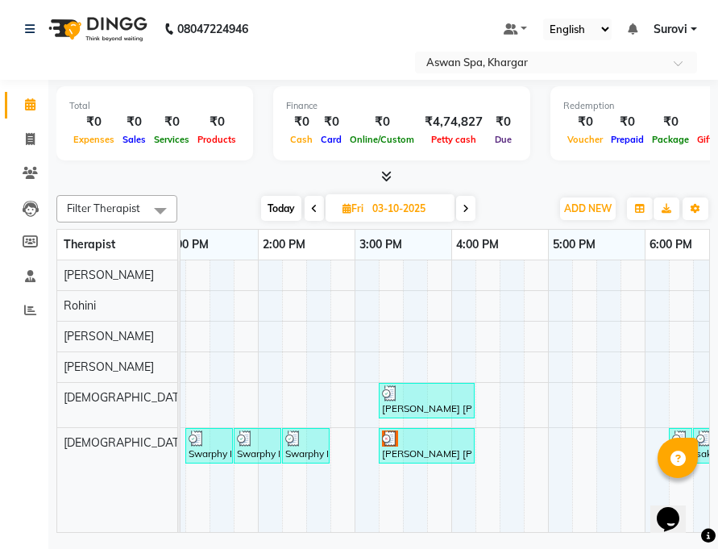
click at [391, 396] on img at bounding box center [390, 393] width 16 height 16
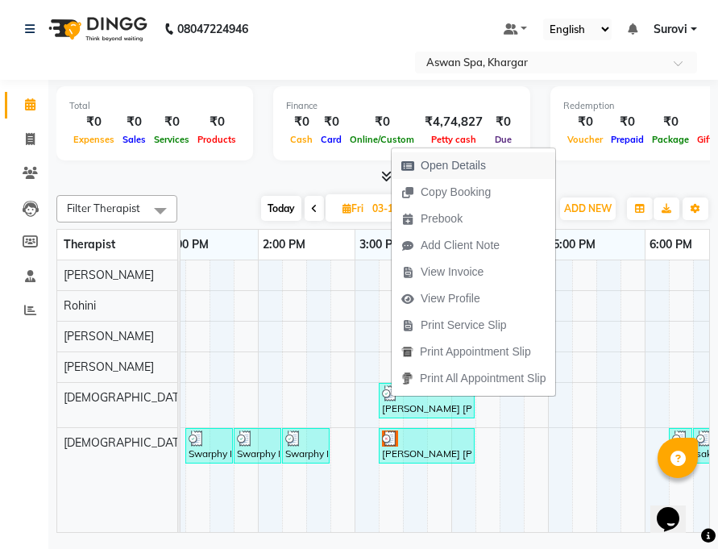
click at [443, 168] on span "Open Details" at bounding box center [453, 165] width 65 height 17
select select "3"
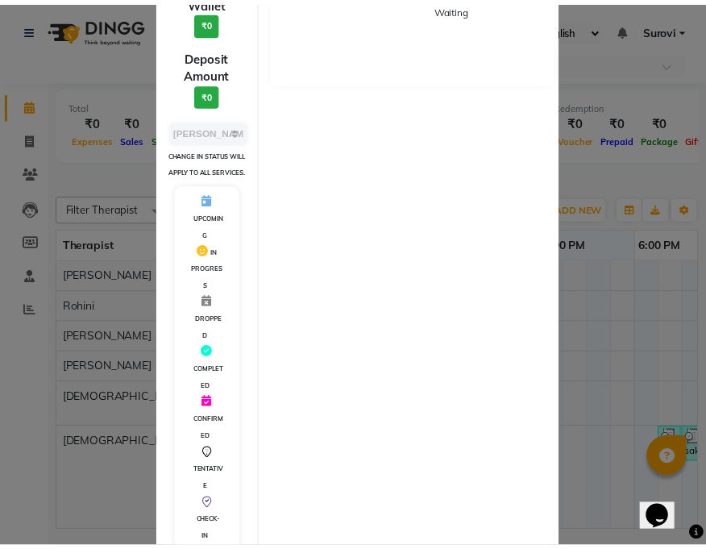
scroll to position [280, 0]
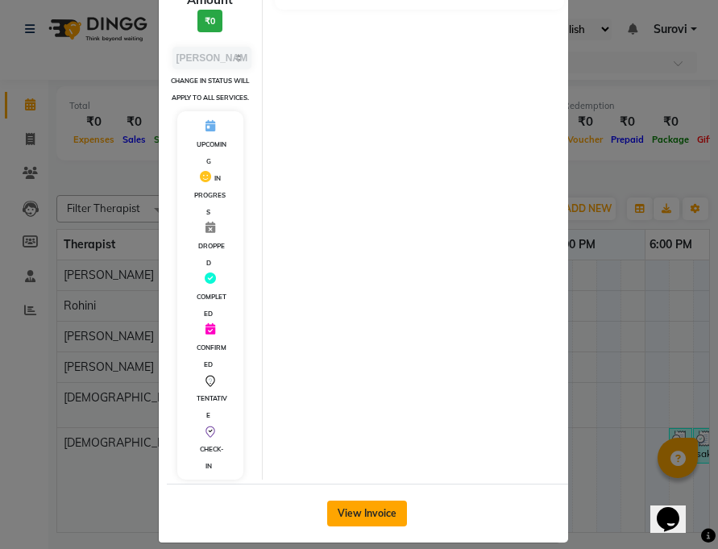
click at [375, 501] on button "View Invoice" at bounding box center [367, 513] width 80 height 26
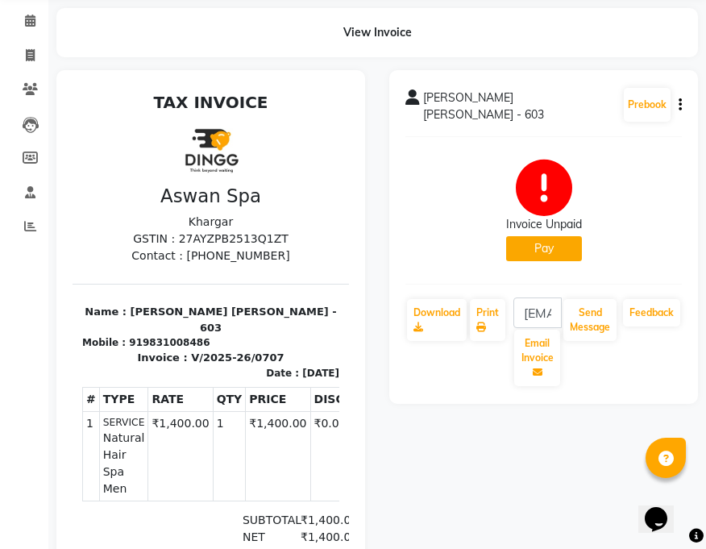
scroll to position [81, 0]
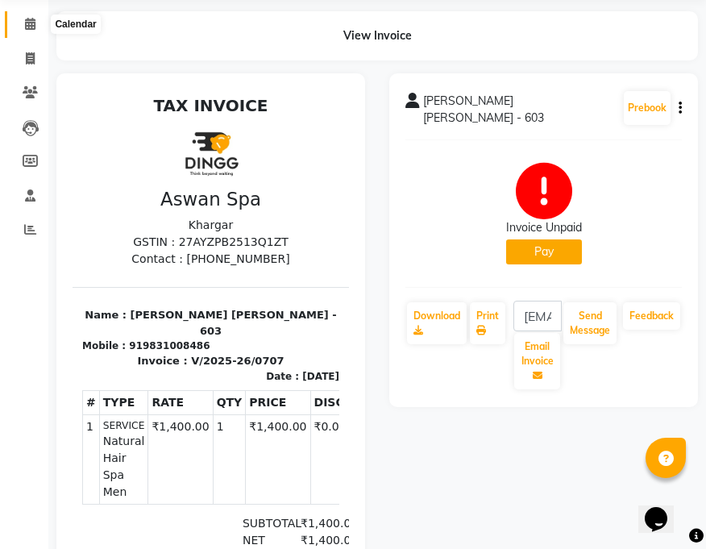
click at [35, 23] on icon at bounding box center [30, 24] width 10 height 12
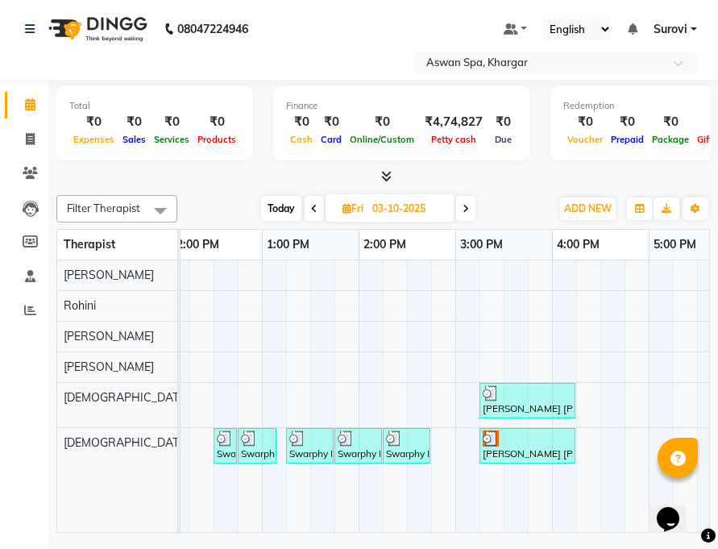
scroll to position [0, 458]
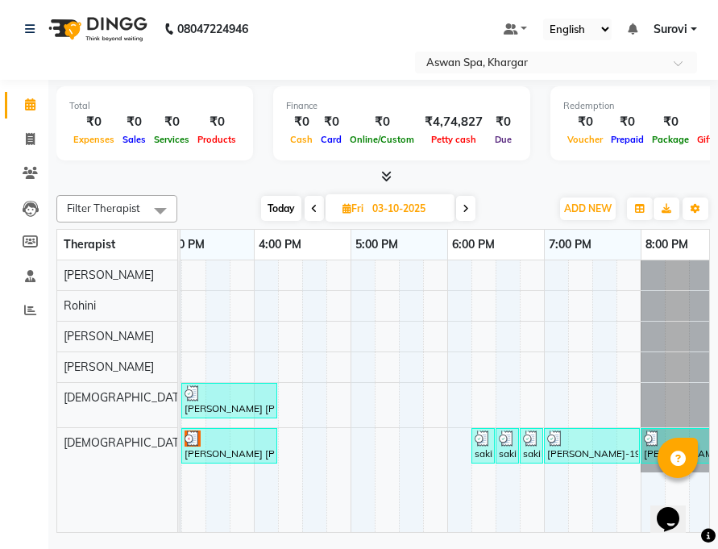
click at [479, 447] on div "sakila N-3576, TK06, 06:15 PM-06:25 PM, Eyebrow" at bounding box center [483, 445] width 20 height 31
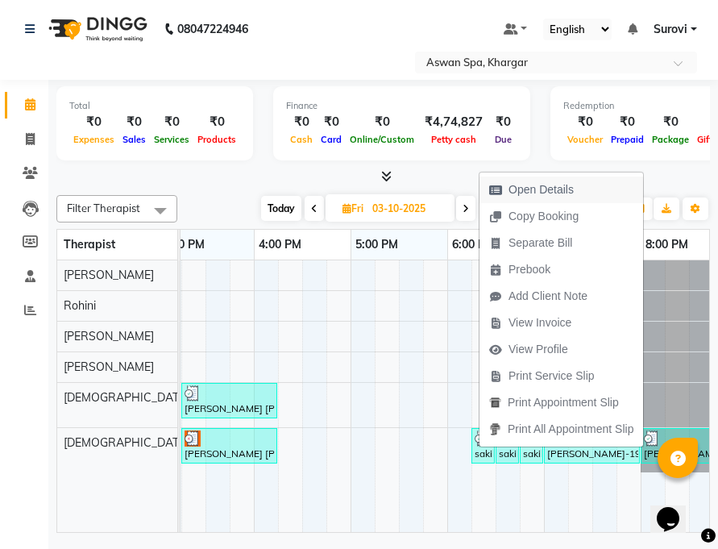
click at [534, 191] on span "Open Details" at bounding box center [540, 189] width 65 height 17
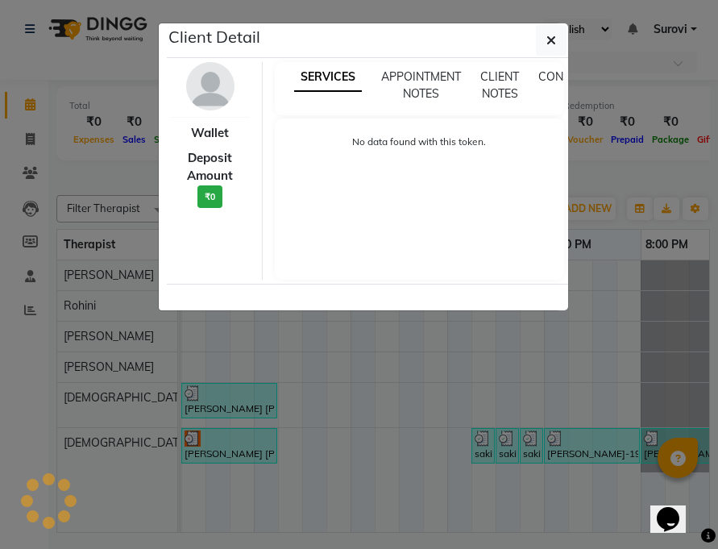
select select "3"
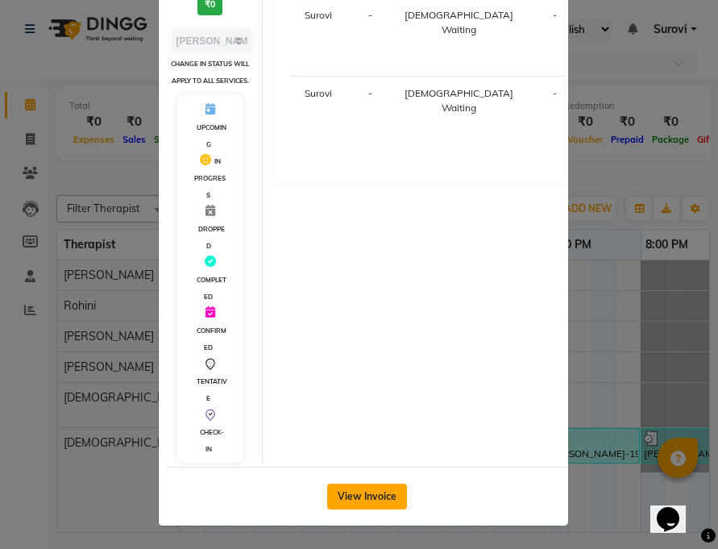
click at [375, 497] on button "View Invoice" at bounding box center [367, 496] width 80 height 26
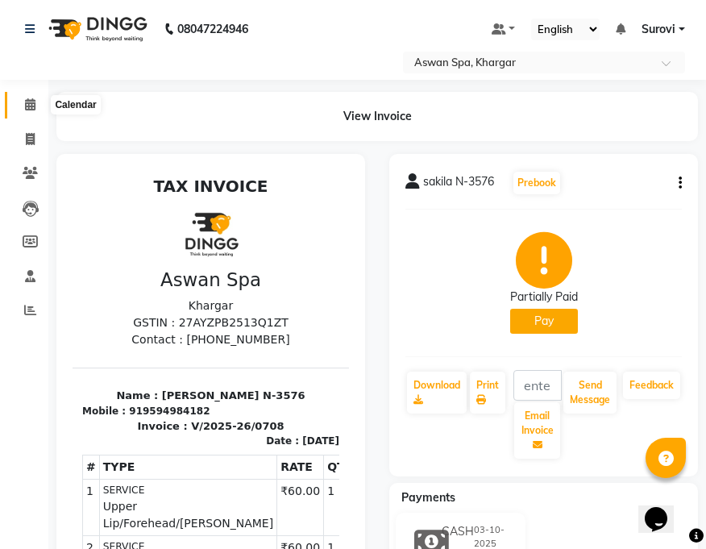
click at [29, 106] on icon at bounding box center [30, 104] width 10 height 12
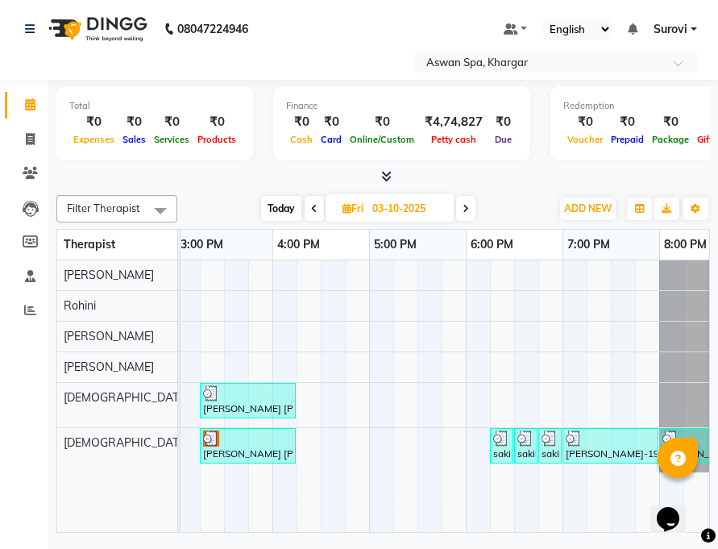
scroll to position [0, 686]
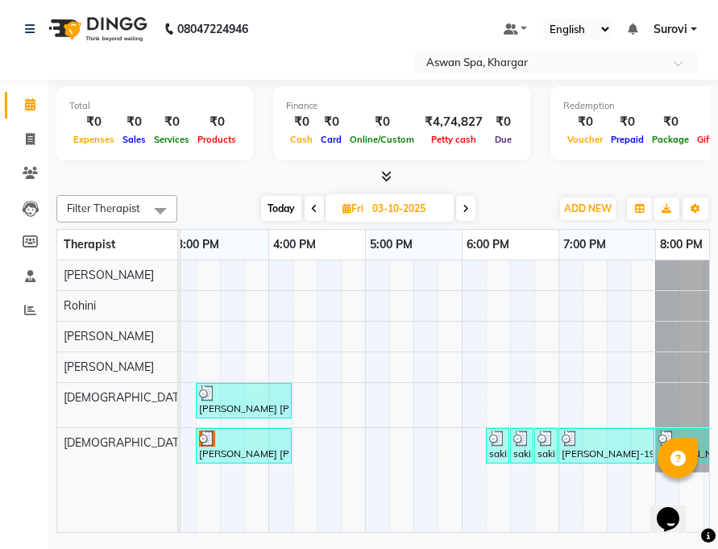
click at [495, 442] on img at bounding box center [497, 438] width 16 height 16
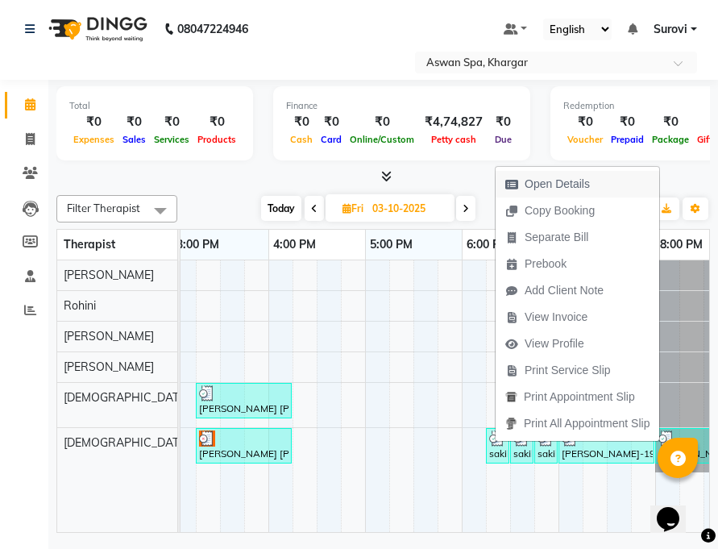
click at [538, 190] on span "Open Details" at bounding box center [557, 184] width 65 height 17
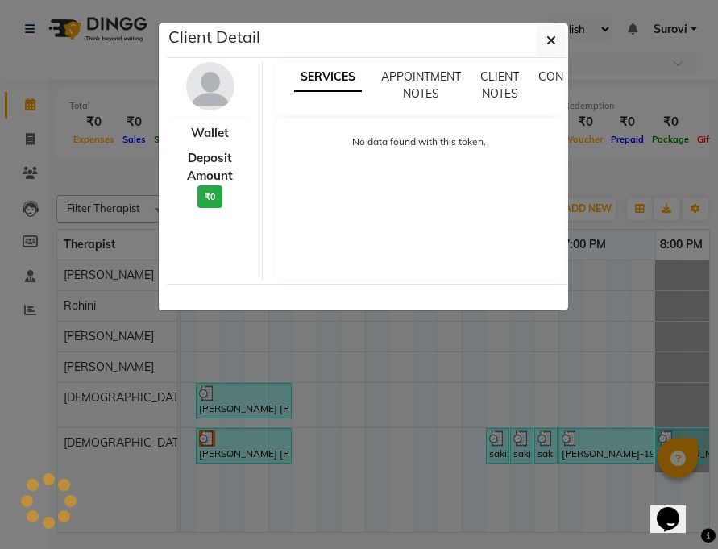
select select "3"
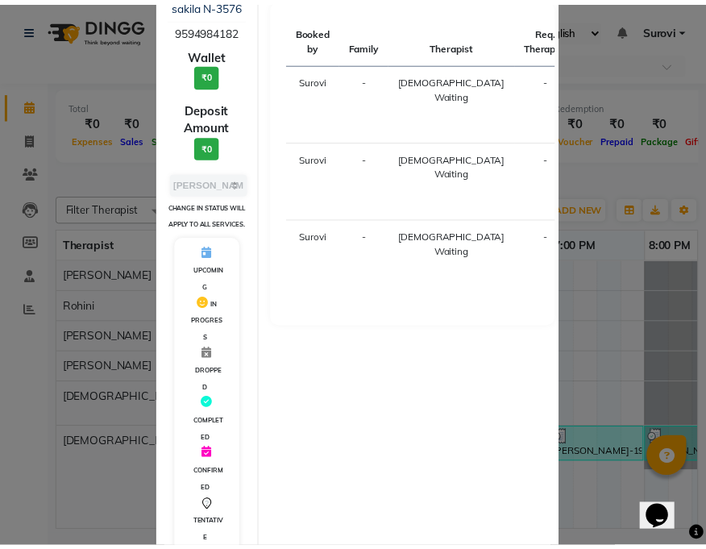
scroll to position [263, 0]
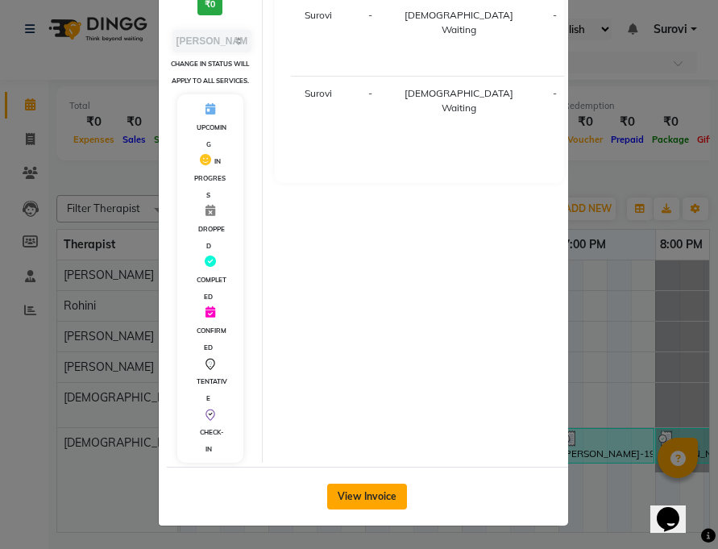
click at [366, 494] on button "View Invoice" at bounding box center [367, 496] width 80 height 26
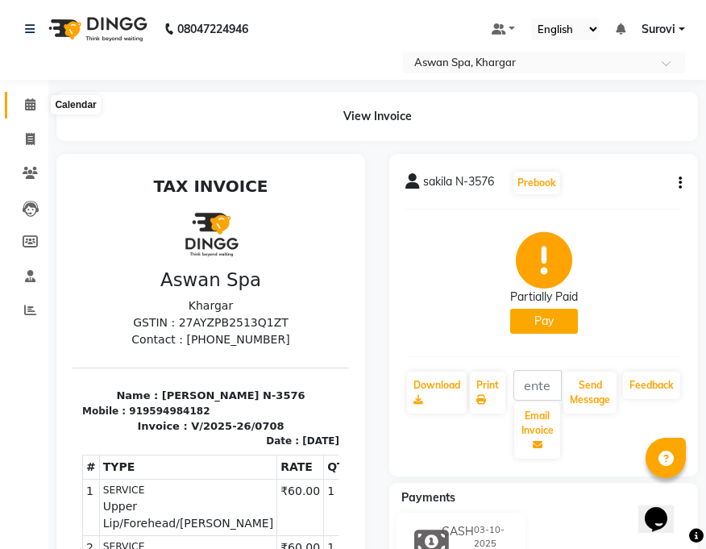
click at [36, 110] on span at bounding box center [30, 105] width 28 height 19
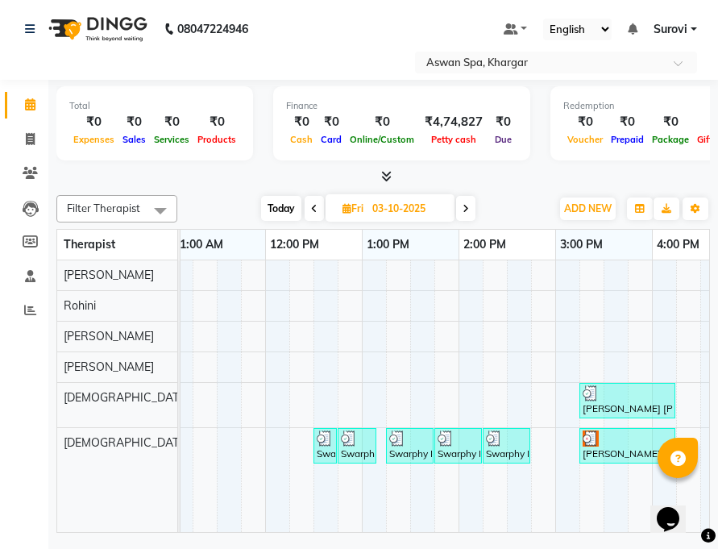
scroll to position [0, 363]
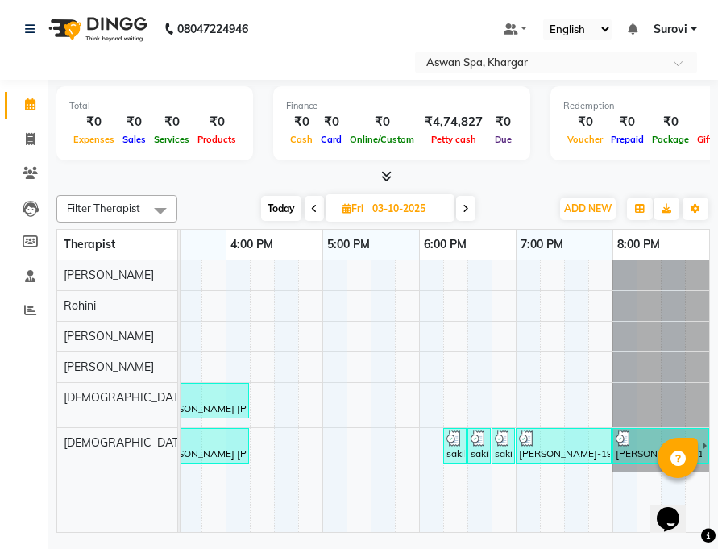
drag, startPoint x: 344, startPoint y: 524, endPoint x: 2, endPoint y: 19, distance: 609.7
click at [526, 438] on img at bounding box center [527, 438] width 16 height 16
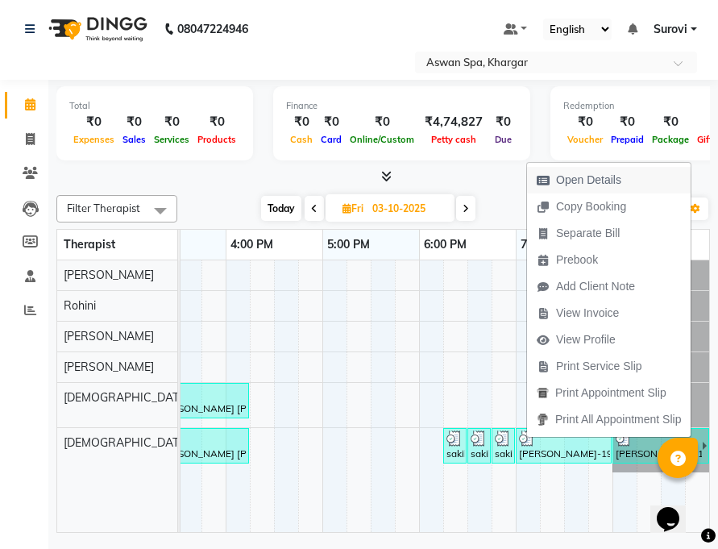
click at [559, 179] on span "Open Details" at bounding box center [588, 180] width 65 height 17
select select "3"
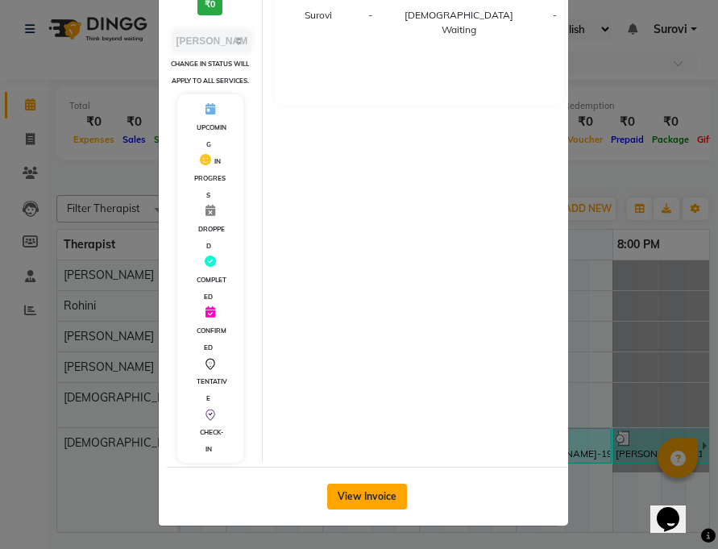
click at [384, 491] on button "View Invoice" at bounding box center [367, 496] width 80 height 26
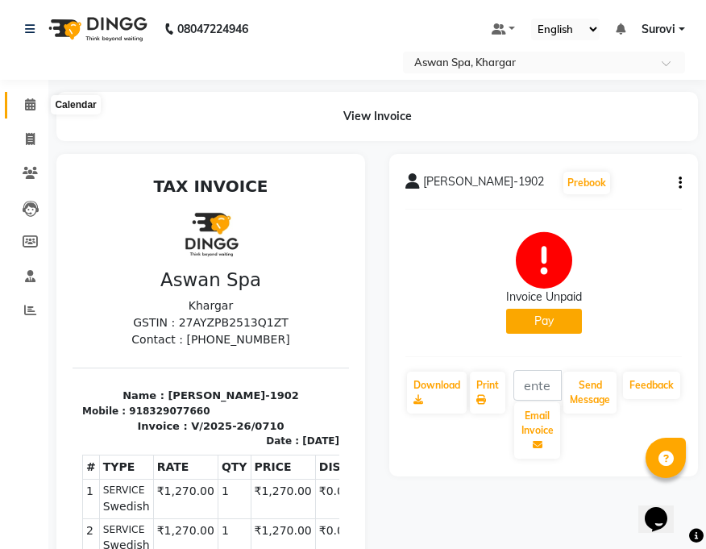
click at [35, 103] on icon at bounding box center [30, 104] width 10 height 12
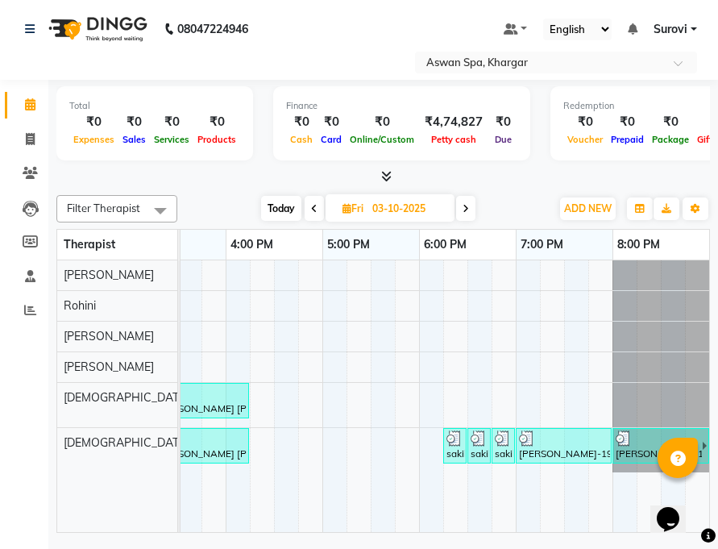
click at [631, 442] on img at bounding box center [624, 438] width 16 height 16
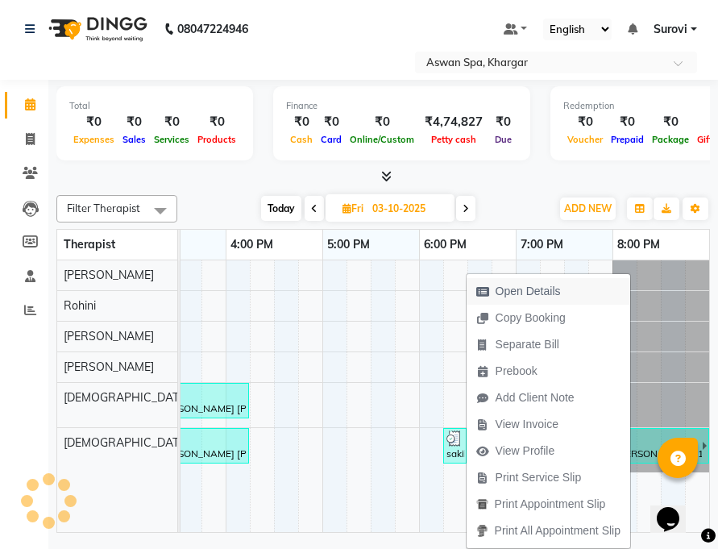
click at [551, 292] on span "Open Details" at bounding box center [528, 291] width 65 height 17
select select "3"
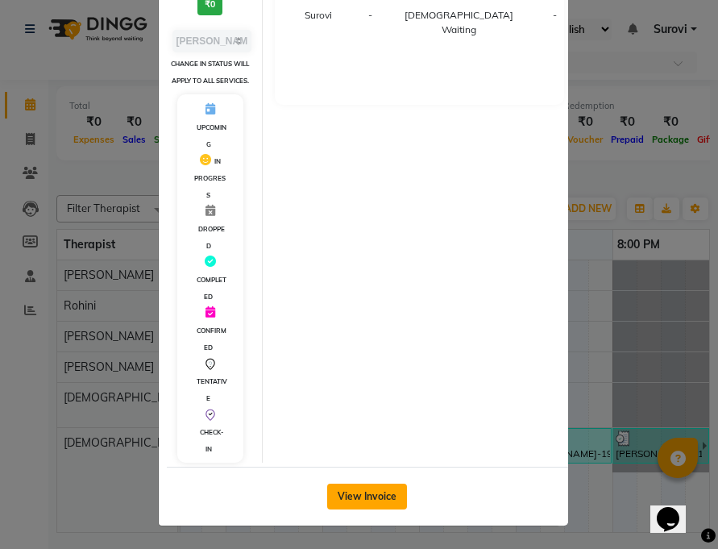
click at [395, 501] on button "View Invoice" at bounding box center [367, 496] width 80 height 26
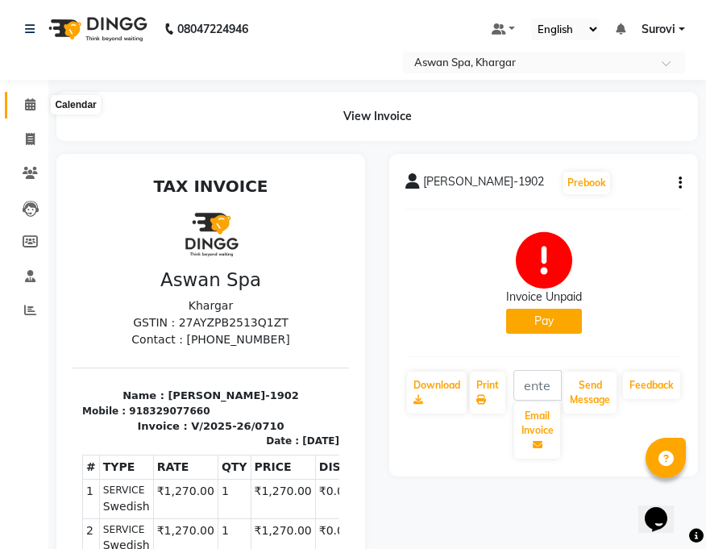
click at [29, 104] on icon at bounding box center [30, 104] width 10 height 12
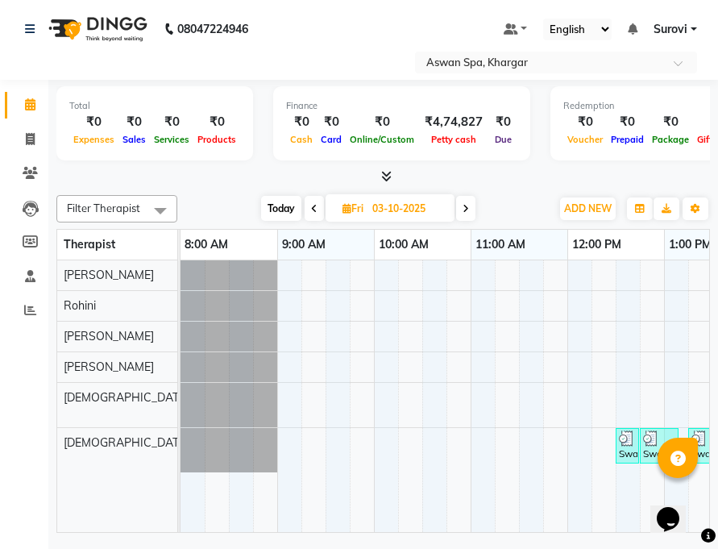
click at [475, 206] on div "Today Fri 03-10-2025" at bounding box center [368, 209] width 218 height 24
click at [463, 212] on icon at bounding box center [466, 209] width 6 height 10
type input "04-10-2025"
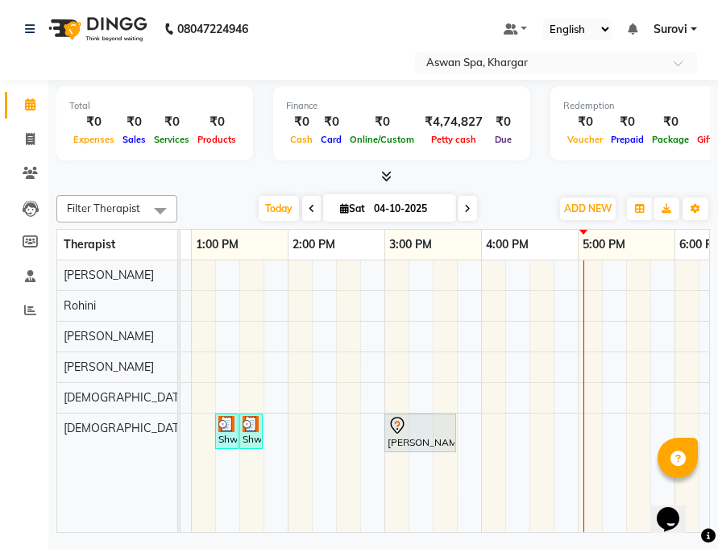
click at [389, 425] on icon at bounding box center [397, 425] width 19 height 19
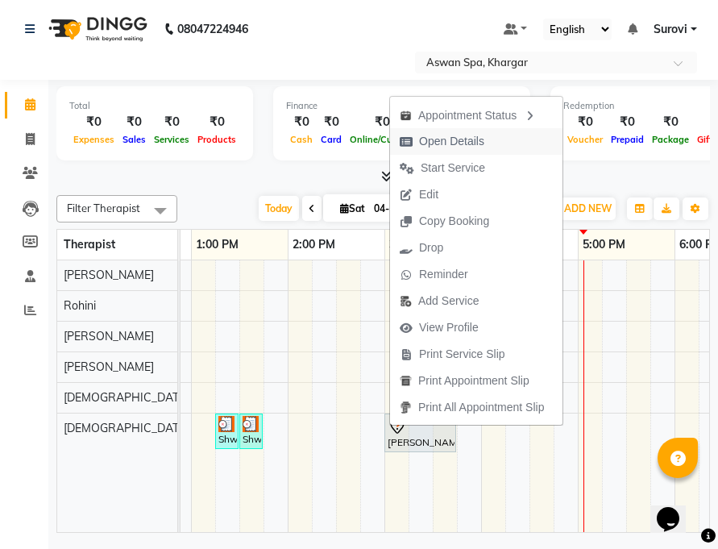
click at [455, 142] on span "Open Details" at bounding box center [451, 141] width 65 height 17
select select "7"
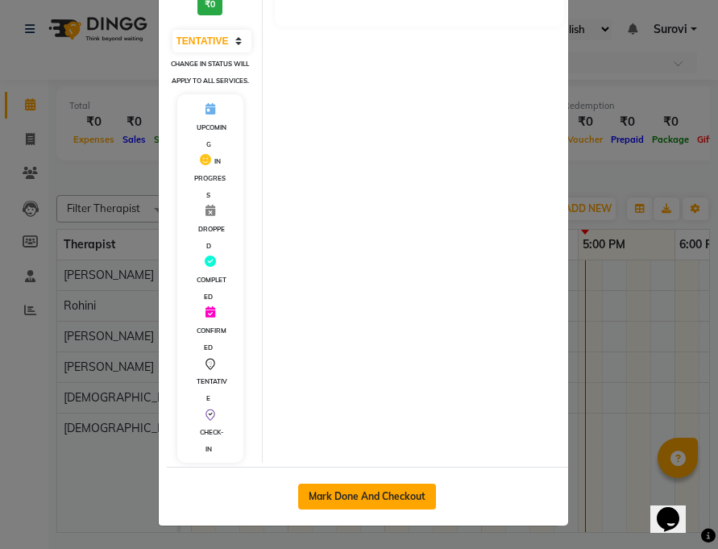
click at [367, 494] on button "Mark Done And Checkout" at bounding box center [367, 496] width 138 height 26
select select "service"
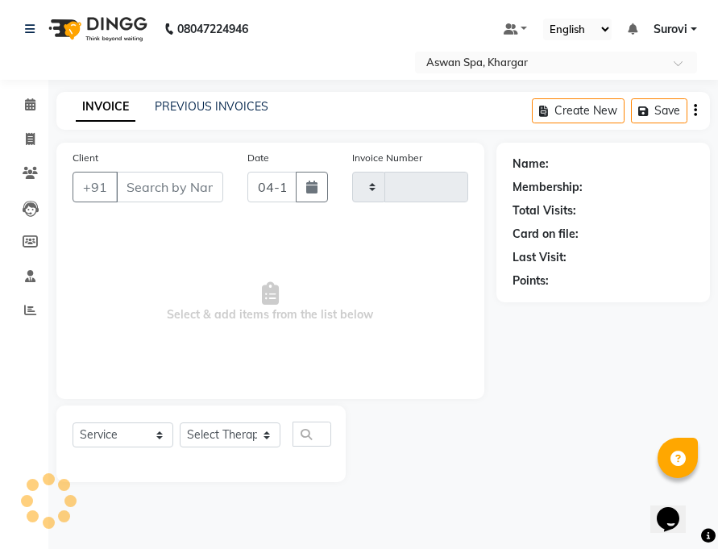
type input "0711"
select select "7449"
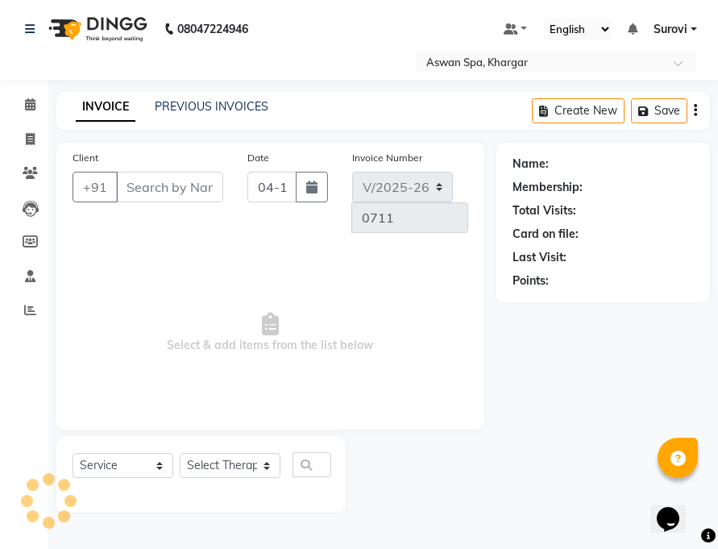
type input "9890529693"
select select "66230"
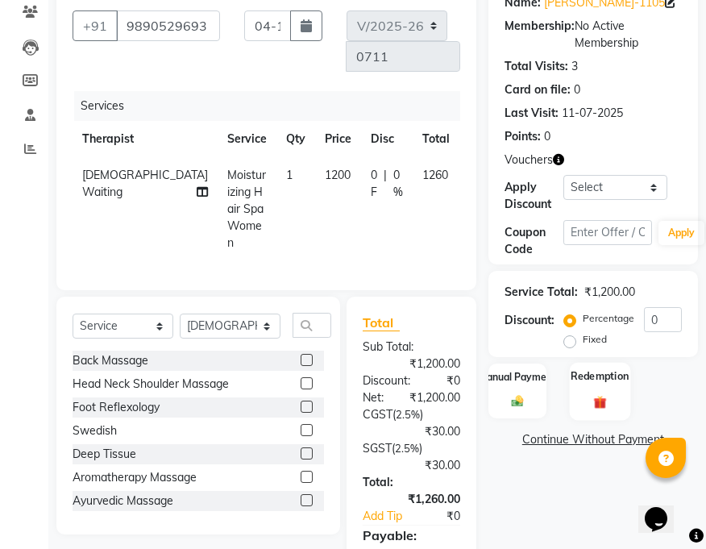
click at [611, 398] on div "Redemption" at bounding box center [600, 390] width 60 height 57
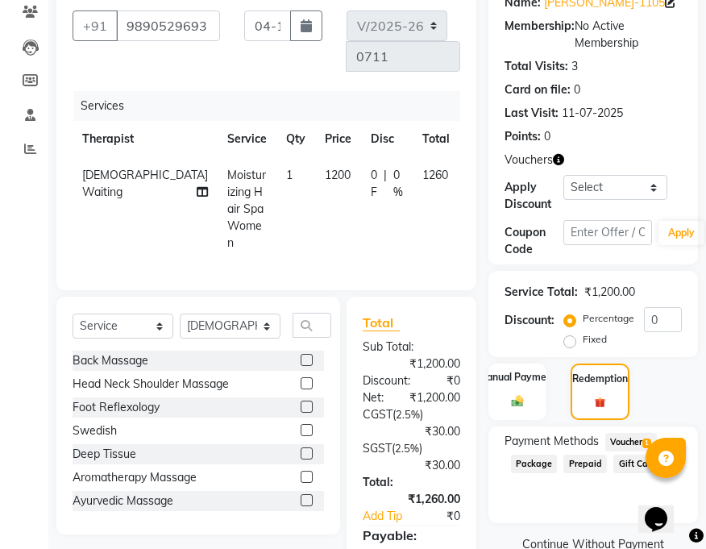
click at [633, 439] on span "Voucher 1" at bounding box center [631, 442] width 52 height 19
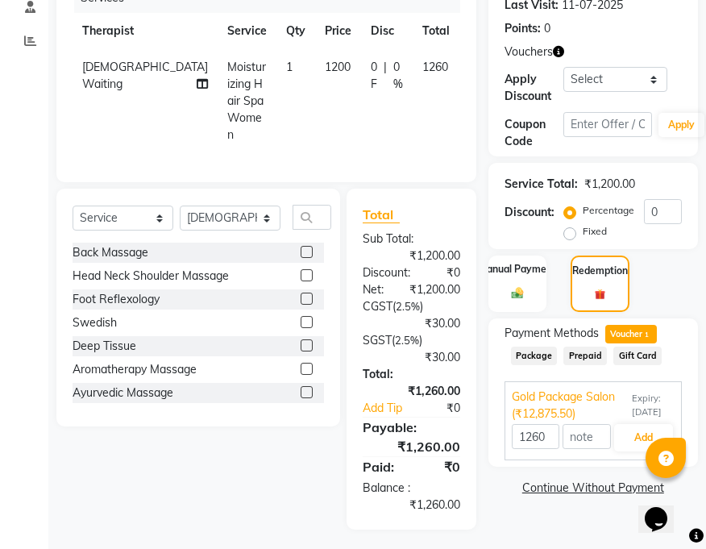
click at [595, 480] on link "Continue Without Payment" at bounding box center [593, 487] width 203 height 17
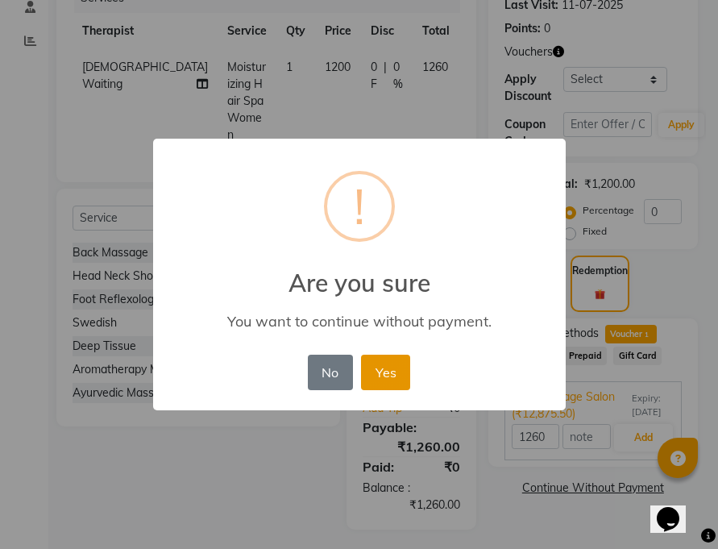
click at [392, 375] on button "Yes" at bounding box center [385, 372] width 49 height 35
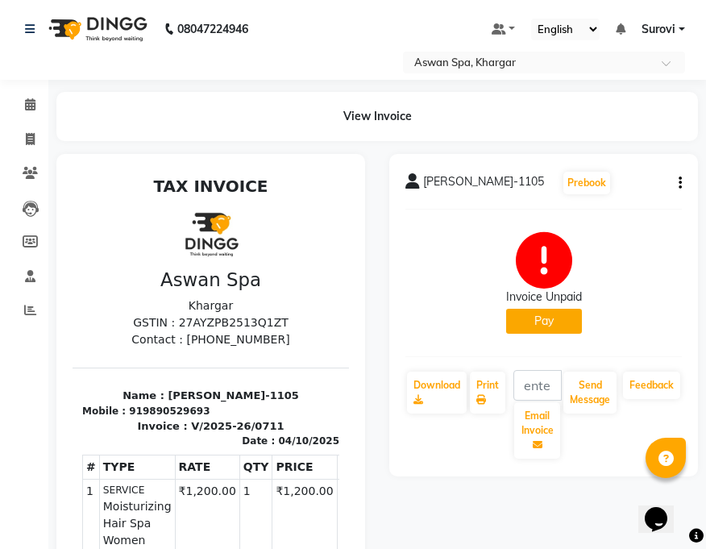
click at [554, 307] on div "Invoice Unpaid Pay" at bounding box center [544, 283] width 76 height 102
click at [554, 315] on button "Pay" at bounding box center [544, 321] width 76 height 25
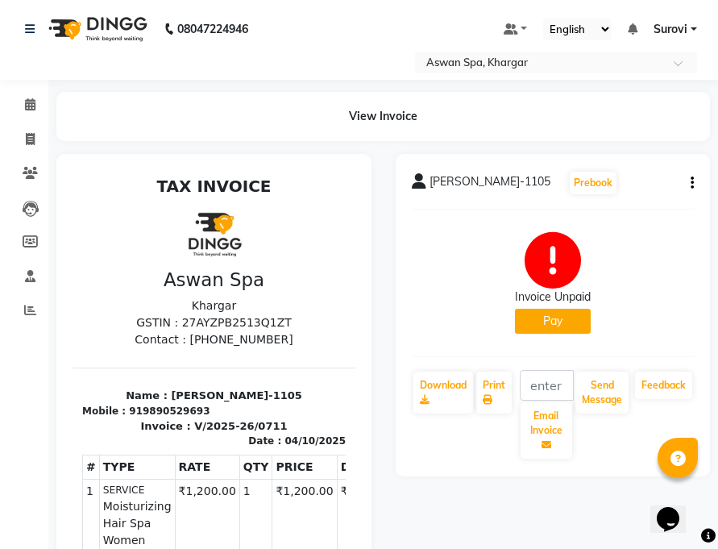
select select "1"
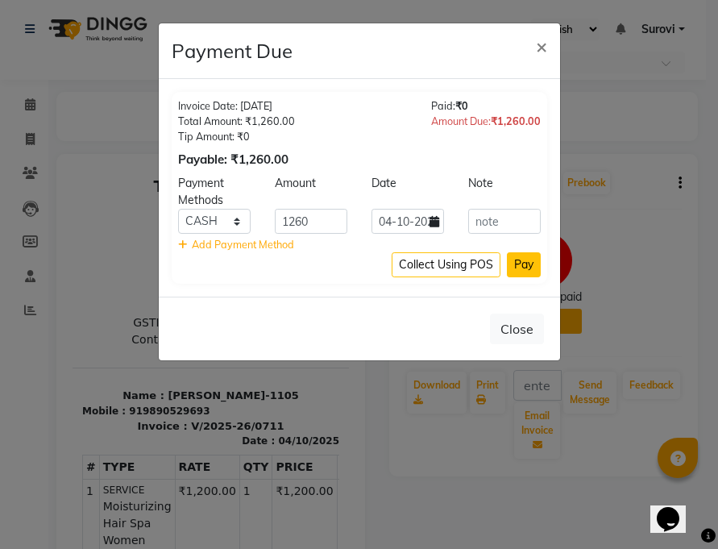
click at [518, 262] on button "Pay" at bounding box center [524, 264] width 34 height 25
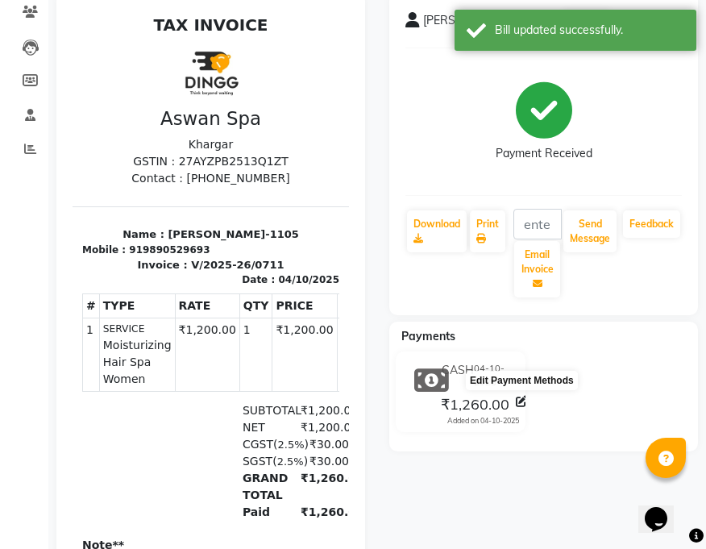
click at [521, 405] on icon at bounding box center [521, 401] width 11 height 11
select select "1"
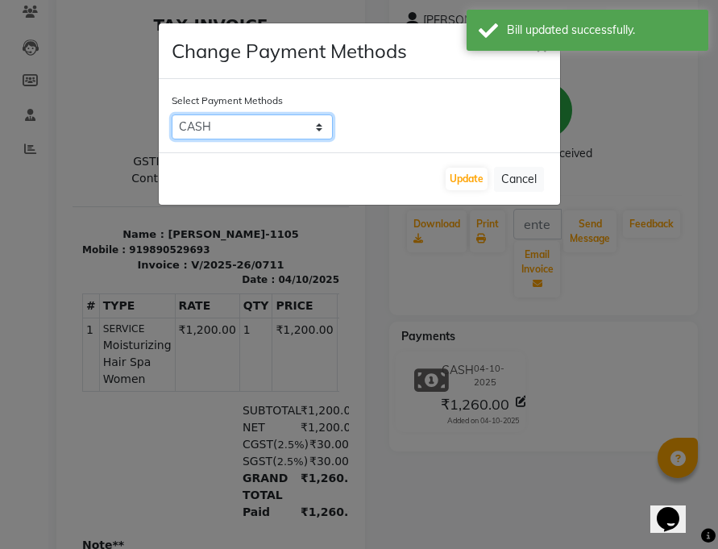
click at [315, 121] on select "CARD CASH GPay CUSTOM" at bounding box center [252, 126] width 161 height 25
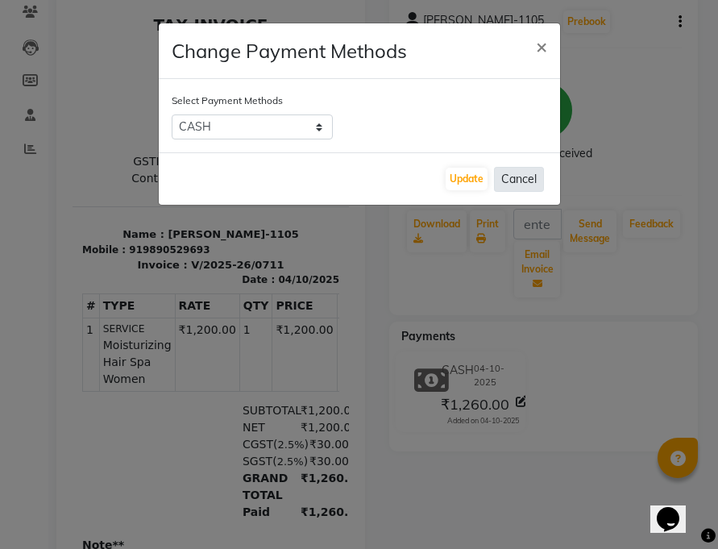
click at [514, 181] on button "Cancel" at bounding box center [519, 179] width 50 height 25
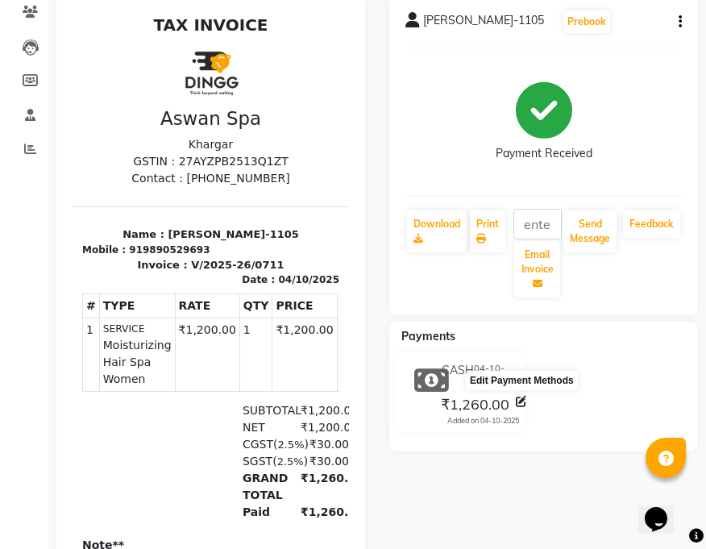
click at [521, 402] on icon at bounding box center [521, 401] width 11 height 11
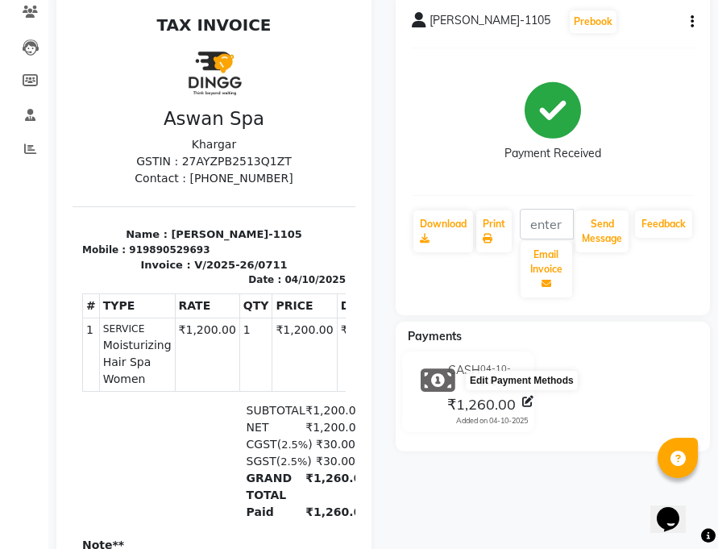
select select "1"
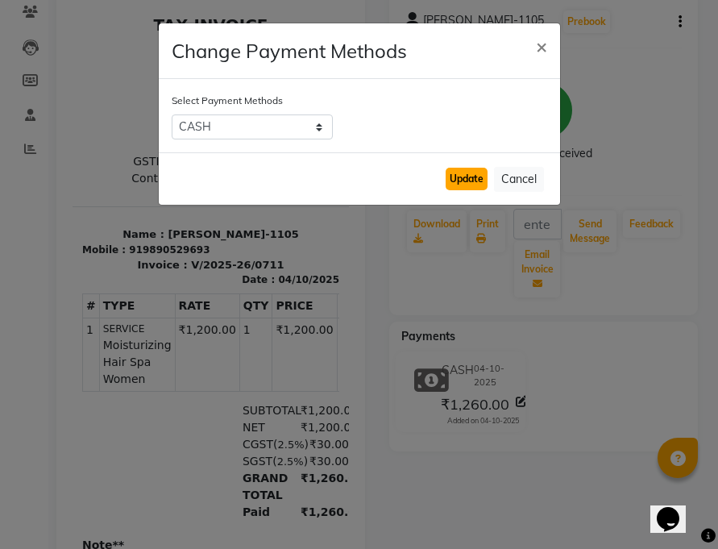
click at [471, 184] on button "Update" at bounding box center [467, 179] width 42 height 23
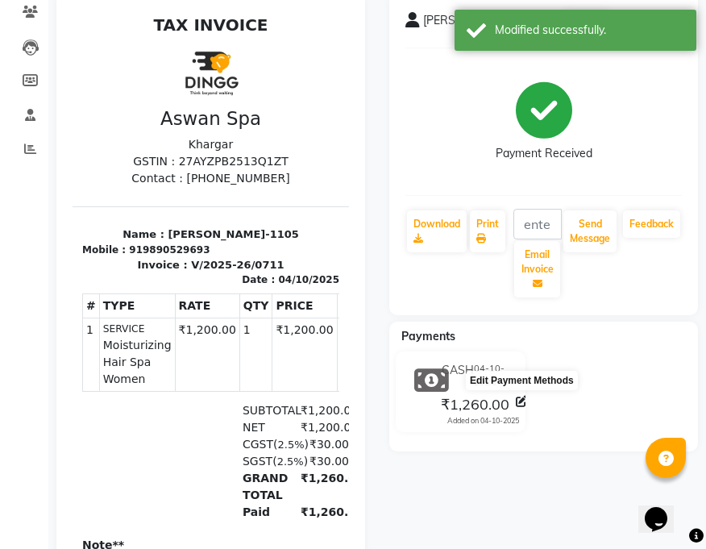
click at [523, 398] on icon at bounding box center [521, 401] width 11 height 11
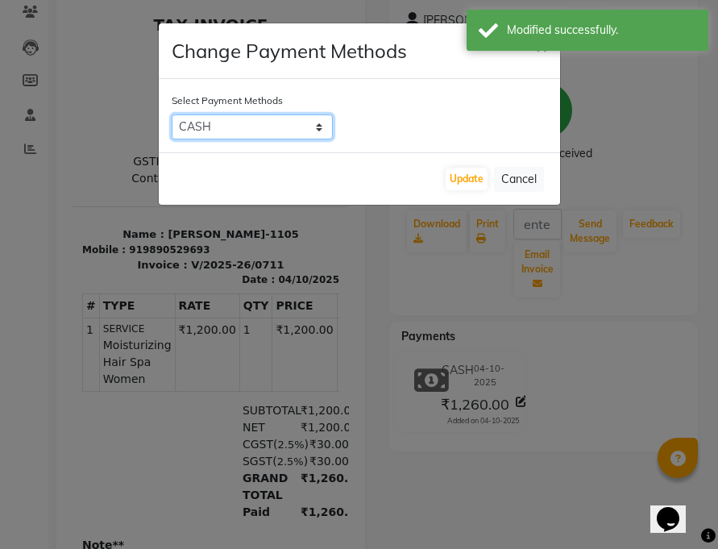
click at [321, 129] on select "CARD CASH GPay CUSTOM" at bounding box center [252, 126] width 161 height 25
select select "4"
click at [172, 114] on select "CARD CASH GPay CUSTOM" at bounding box center [252, 126] width 161 height 25
click at [301, 119] on select "CARD CASH GPay CUSTOM" at bounding box center [252, 126] width 161 height 25
click at [172, 114] on select "CARD CASH GPay CUSTOM" at bounding box center [252, 126] width 161 height 25
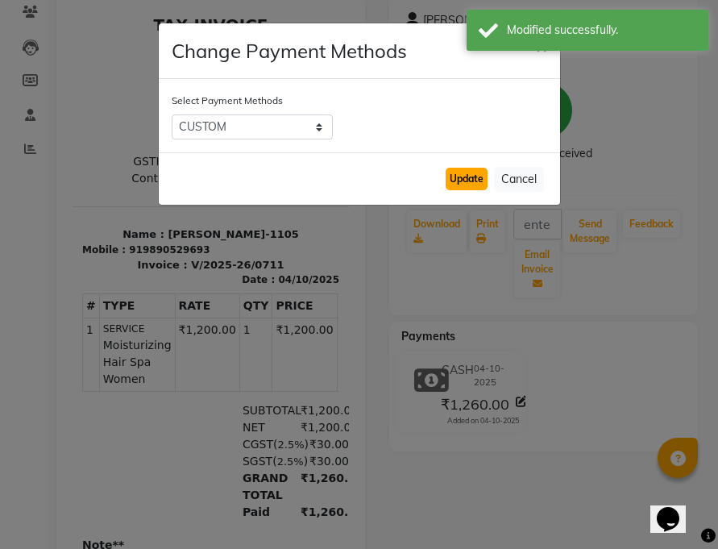
click at [475, 173] on button "Update" at bounding box center [467, 179] width 42 height 23
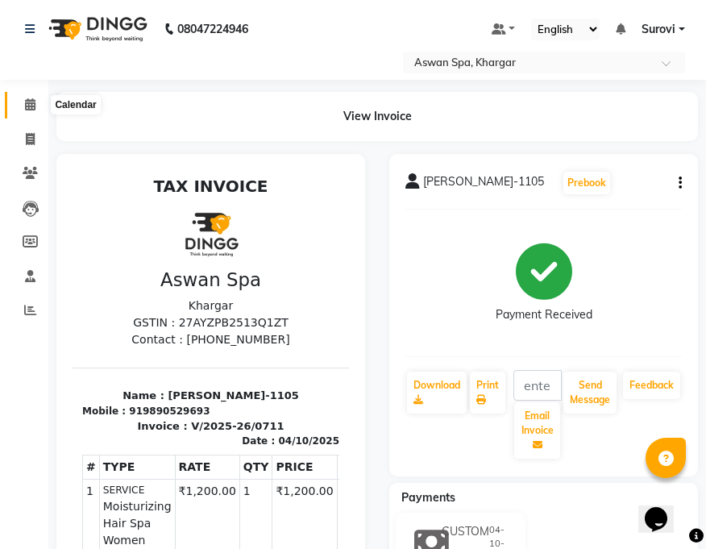
click at [27, 102] on icon at bounding box center [30, 104] width 10 height 12
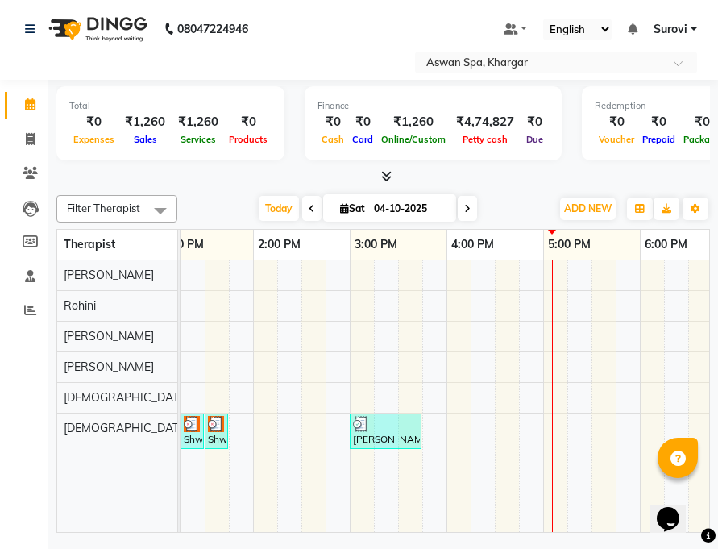
scroll to position [0, 617]
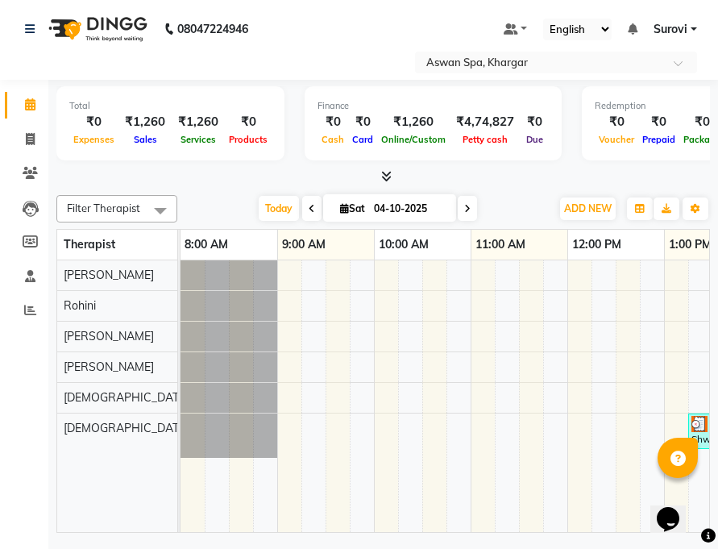
click at [306, 206] on span at bounding box center [311, 208] width 19 height 25
type input "03-10-2025"
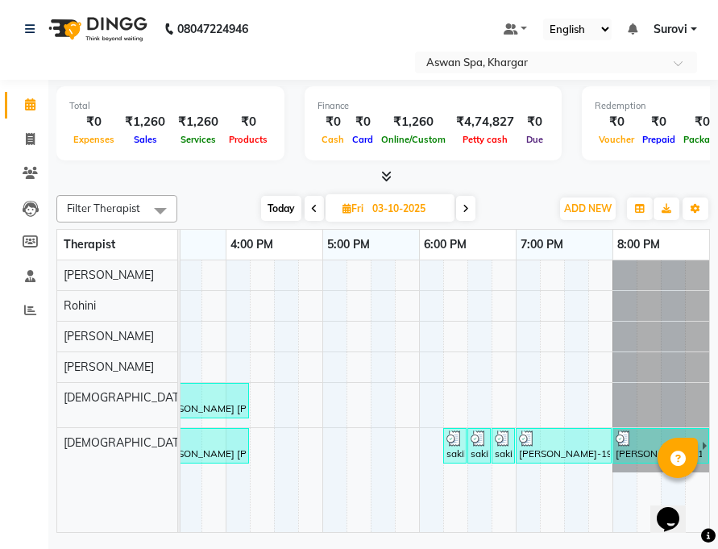
click at [627, 438] on img at bounding box center [624, 438] width 16 height 16
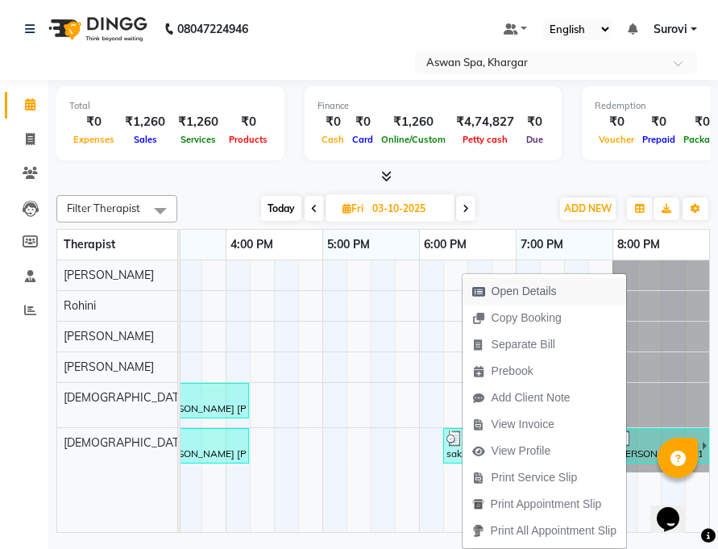
click at [548, 284] on span "Open Details" at bounding box center [524, 291] width 65 height 17
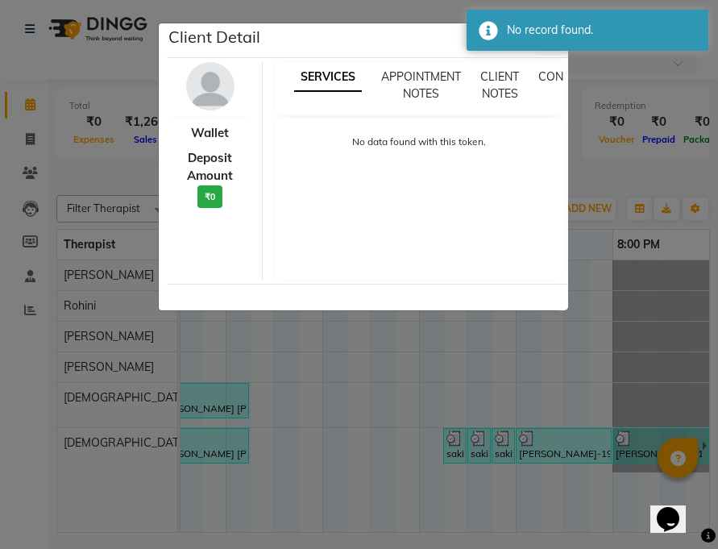
click at [571, 440] on ngb-modal-window "Client Detail Wallet Deposit Amount ₹0 SERVICES APPOINTMENT NOTES CLIENT NOTES …" at bounding box center [359, 274] width 718 height 549
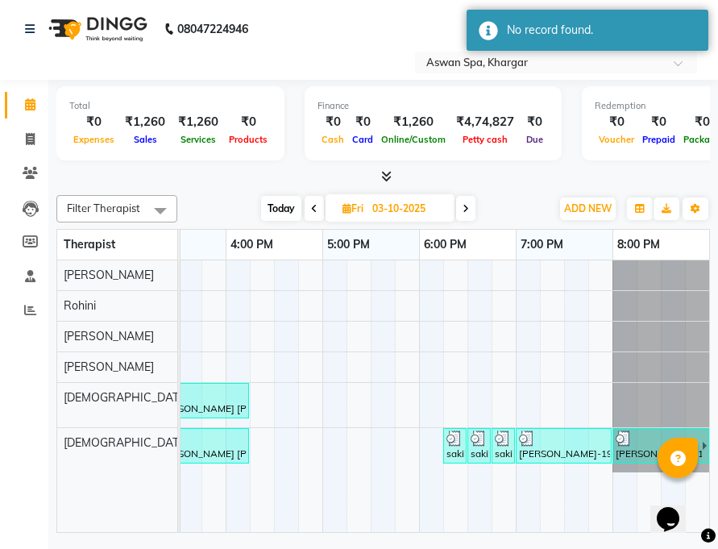
click at [480, 446] on div "sakila N-3576, TK06, 06:30 PM-06:40 PM, Upper Lip/Forehead/Chin WD" at bounding box center [479, 445] width 20 height 31
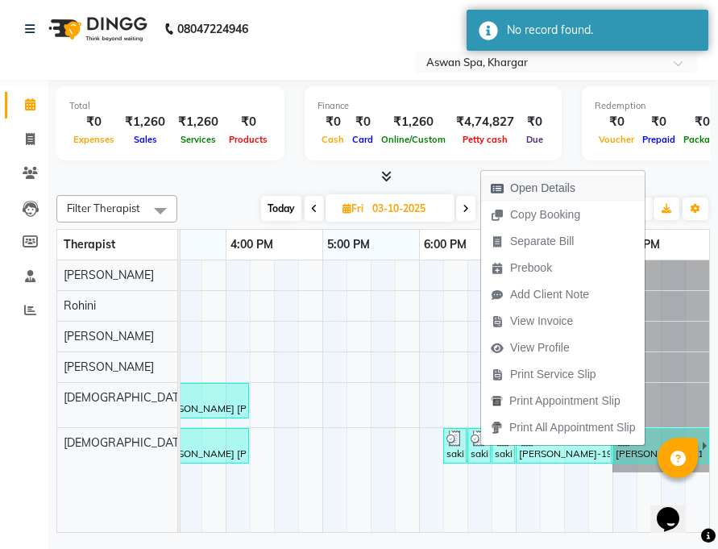
click at [535, 191] on span "Open Details" at bounding box center [542, 188] width 65 height 17
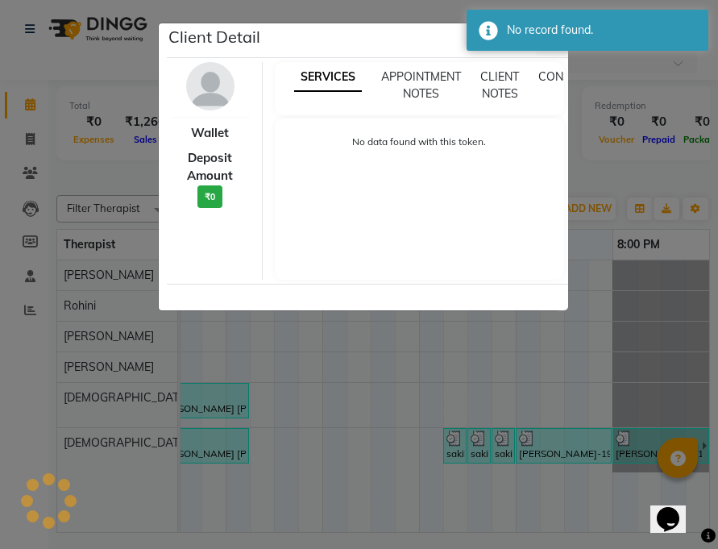
select select "3"
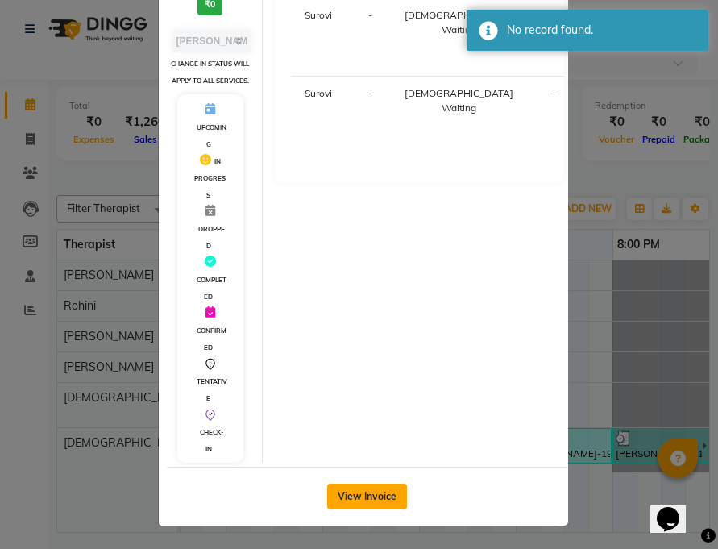
click at [384, 487] on button "View Invoice" at bounding box center [367, 496] width 80 height 26
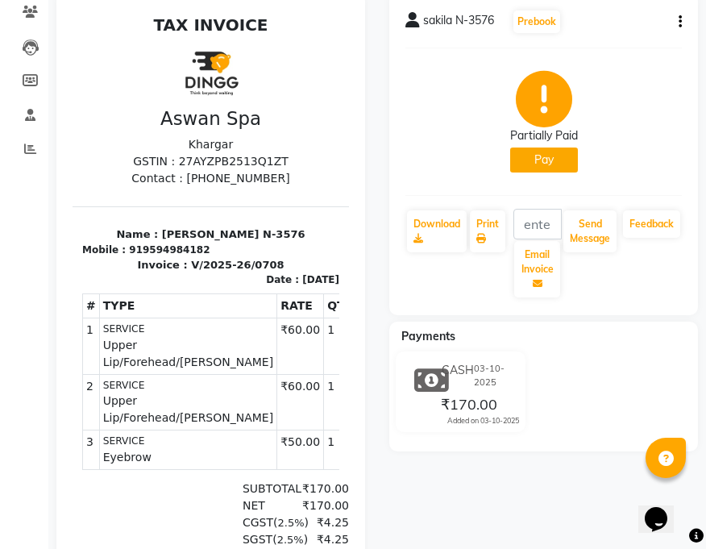
click at [552, 164] on button "Pay" at bounding box center [544, 159] width 68 height 25
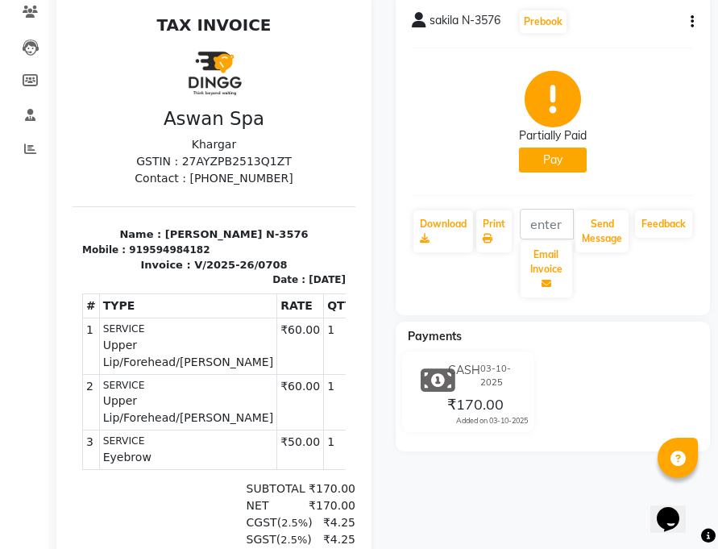
select select "1"
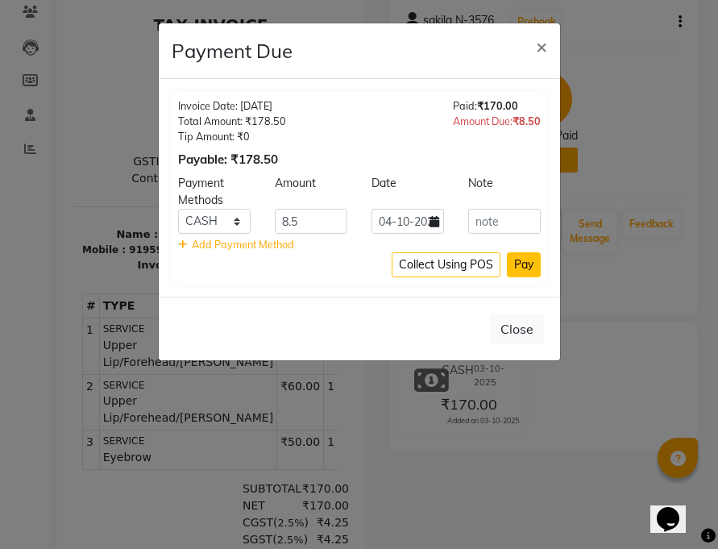
click at [531, 263] on button "Pay" at bounding box center [524, 264] width 34 height 25
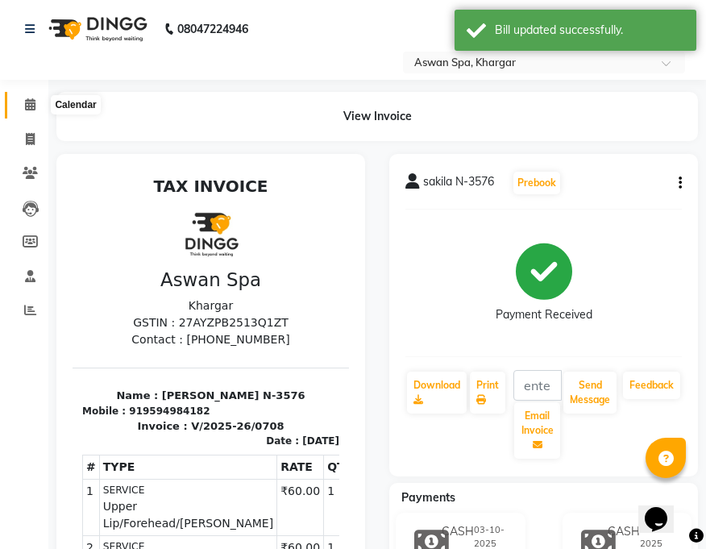
click at [29, 97] on span at bounding box center [30, 105] width 28 height 19
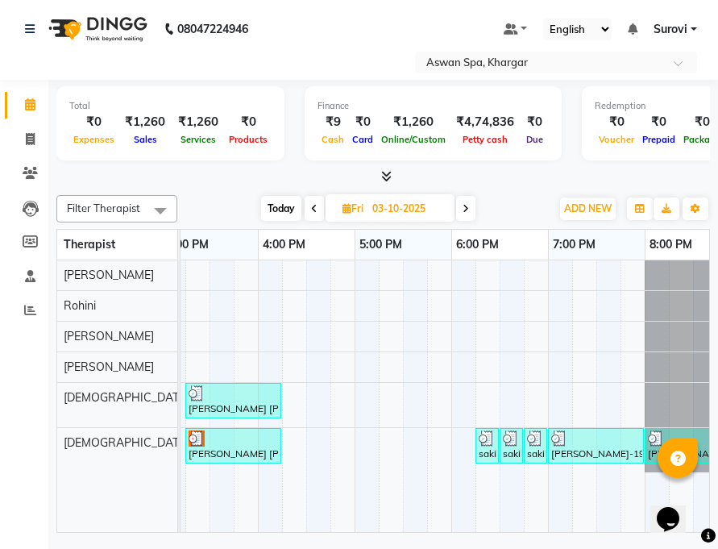
click at [575, 444] on div at bounding box center [595, 438] width 89 height 16
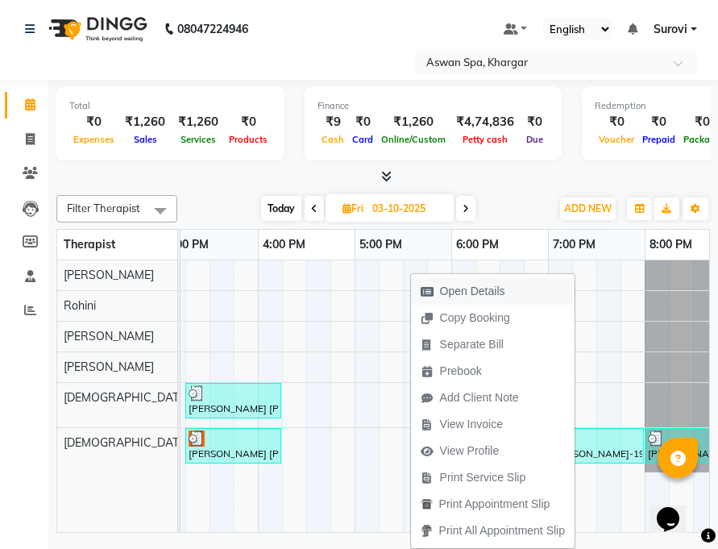
click at [508, 292] on span "Open Details" at bounding box center [463, 291] width 104 height 27
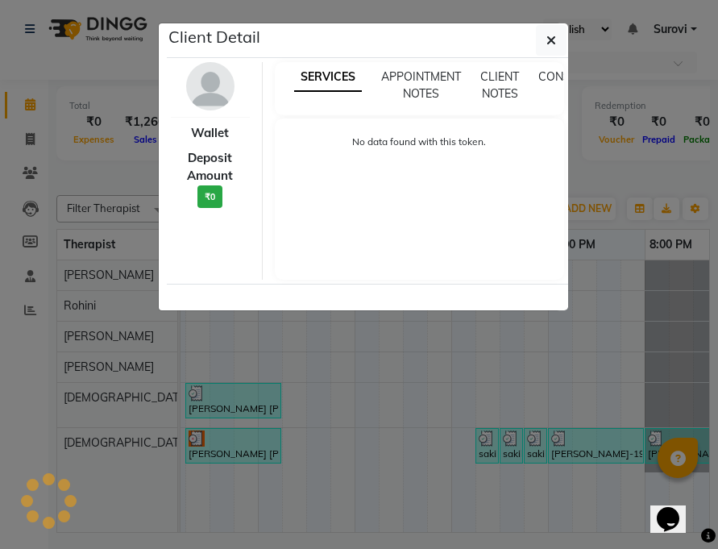
select select "3"
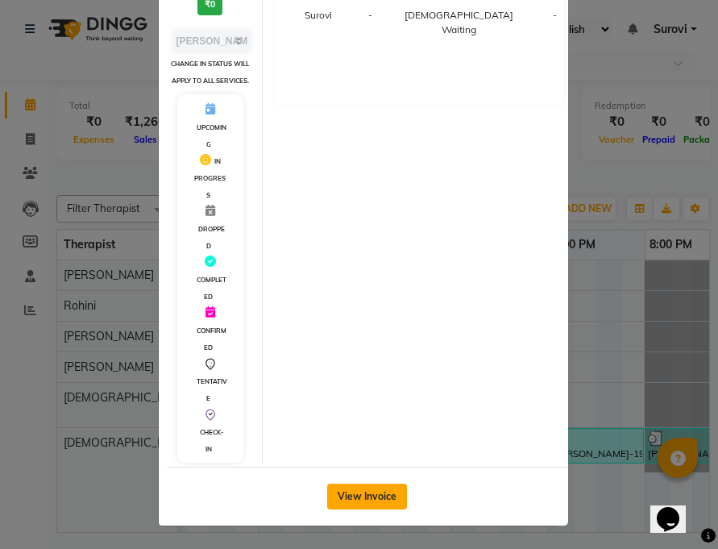
click at [378, 494] on button "View Invoice" at bounding box center [367, 496] width 80 height 26
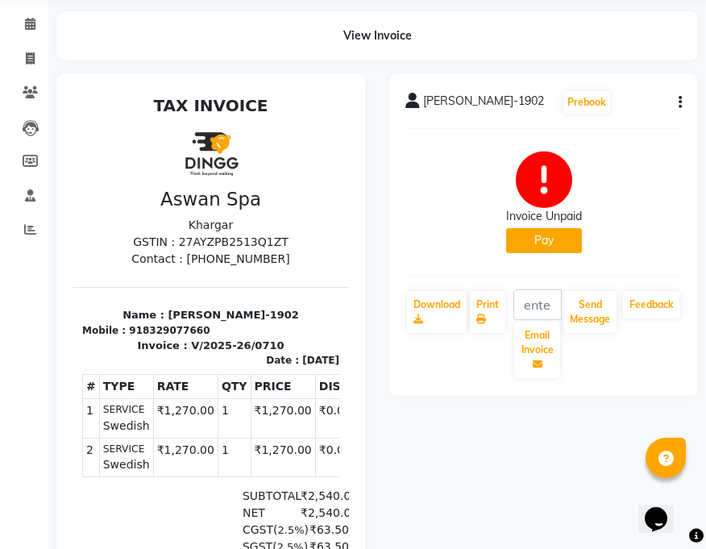
click at [567, 240] on button "Pay" at bounding box center [544, 240] width 76 height 25
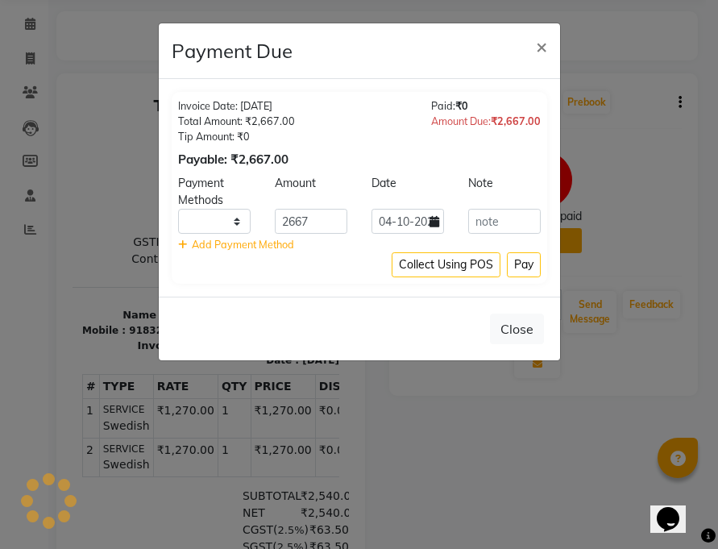
select select "1"
click at [512, 222] on input "text" at bounding box center [504, 221] width 73 height 25
click at [525, 267] on button "Pay" at bounding box center [524, 264] width 34 height 25
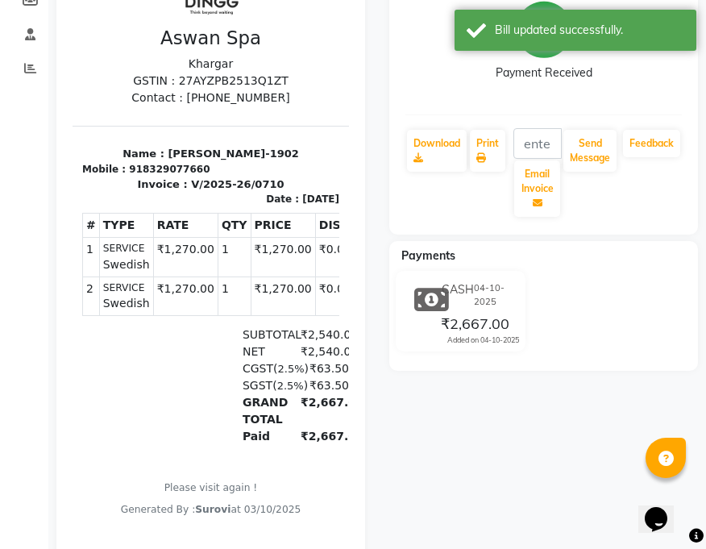
click at [477, 315] on span "₹2,667.00" at bounding box center [475, 325] width 68 height 23
click at [425, 297] on div "CASH 04-10-2025 ₹2,667.00 Added on 04-10-2025" at bounding box center [478, 311] width 106 height 68
click at [458, 326] on span "₹2,667.00" at bounding box center [475, 325] width 68 height 23
click at [487, 321] on span "₹2,667.00" at bounding box center [475, 325] width 68 height 23
click at [445, 292] on div "CASH 04-10-2025" at bounding box center [478, 294] width 81 height 35
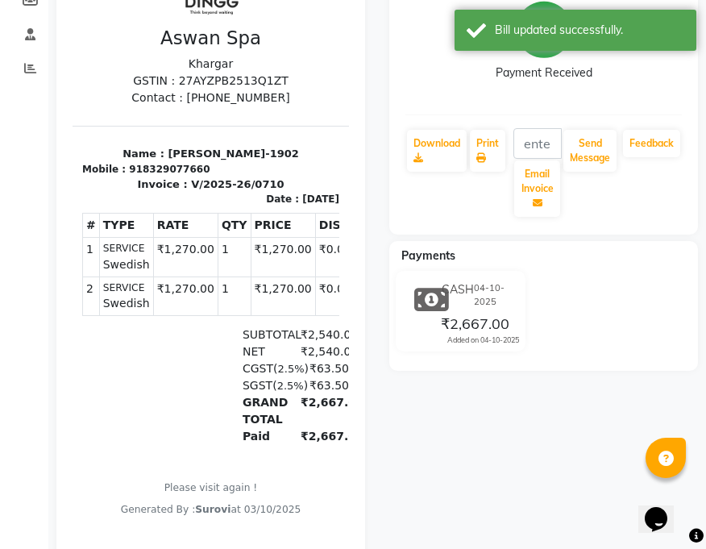
click at [443, 293] on span "CASH" at bounding box center [458, 294] width 32 height 27
click at [484, 310] on div "CASH 04-10-2025" at bounding box center [478, 294] width 81 height 35
click at [484, 309] on div "CASH 04-10-2025" at bounding box center [478, 294] width 81 height 35
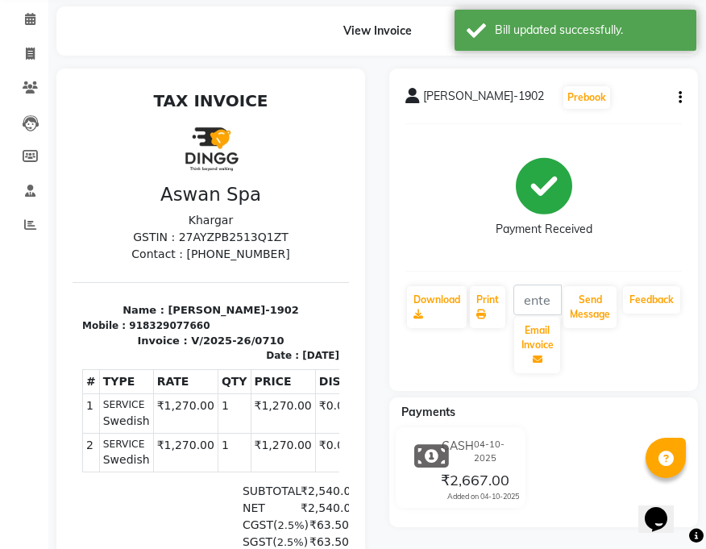
scroll to position [81, 0]
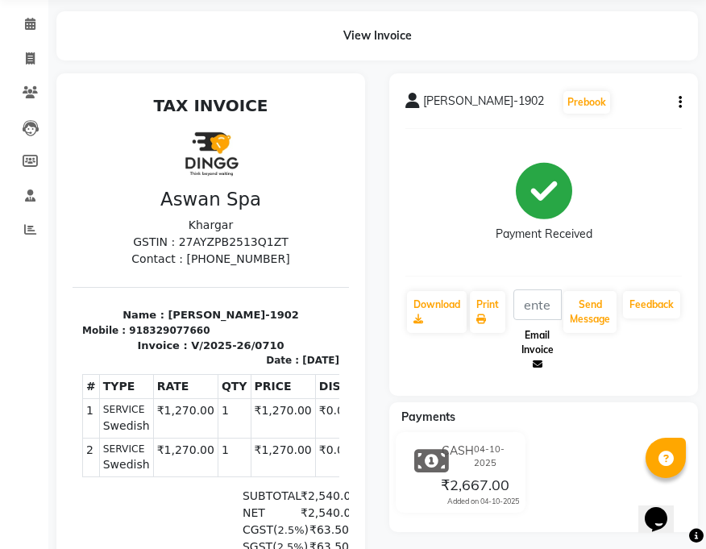
click at [541, 338] on button "Email Invoice" at bounding box center [537, 350] width 46 height 56
click at [541, 305] on input "text" at bounding box center [537, 304] width 48 height 31
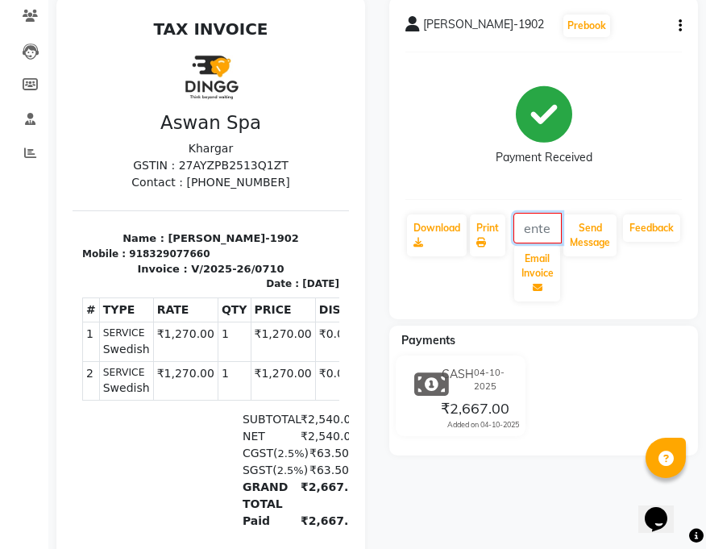
scroll to position [145, 0]
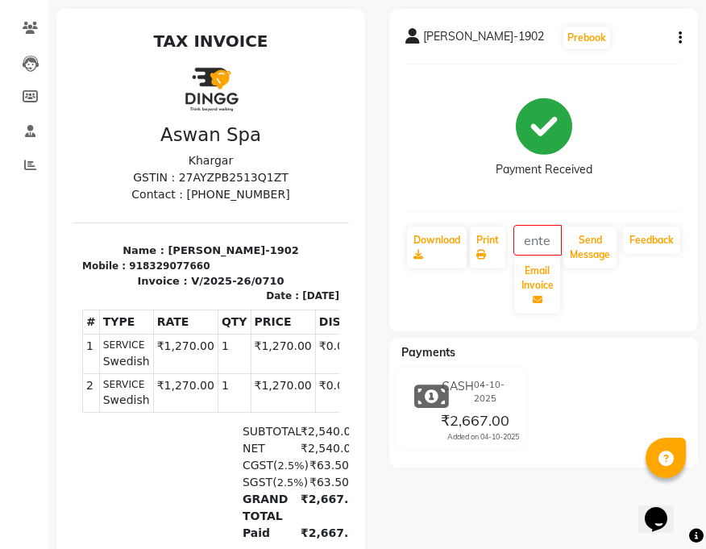
drag, startPoint x: 436, startPoint y: 398, endPoint x: 475, endPoint y: 403, distance: 39.0
click at [475, 403] on span "04-10-2025" at bounding box center [494, 391] width 41 height 27
click at [476, 403] on span "04-10-2025" at bounding box center [494, 391] width 41 height 27
click at [477, 403] on span "04-10-2025" at bounding box center [494, 391] width 41 height 27
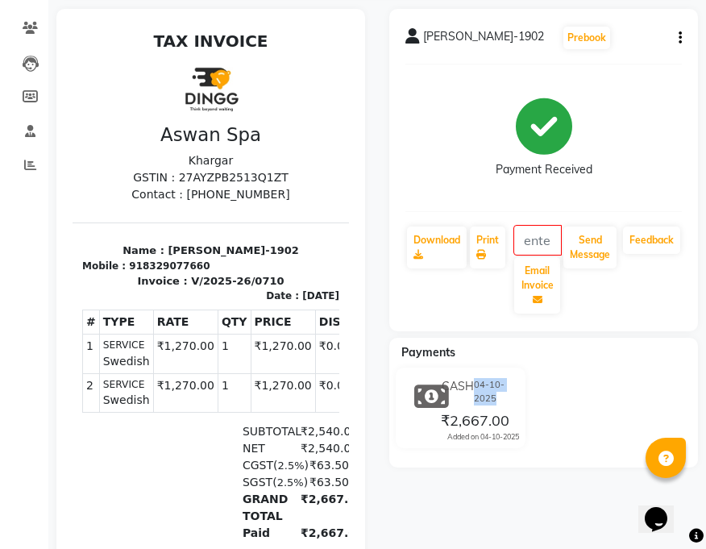
click at [477, 403] on span "04-10-2025" at bounding box center [494, 391] width 41 height 27
click at [492, 392] on span "04-10-2025" at bounding box center [494, 391] width 41 height 27
click at [592, 255] on button "Send Message" at bounding box center [589, 247] width 53 height 42
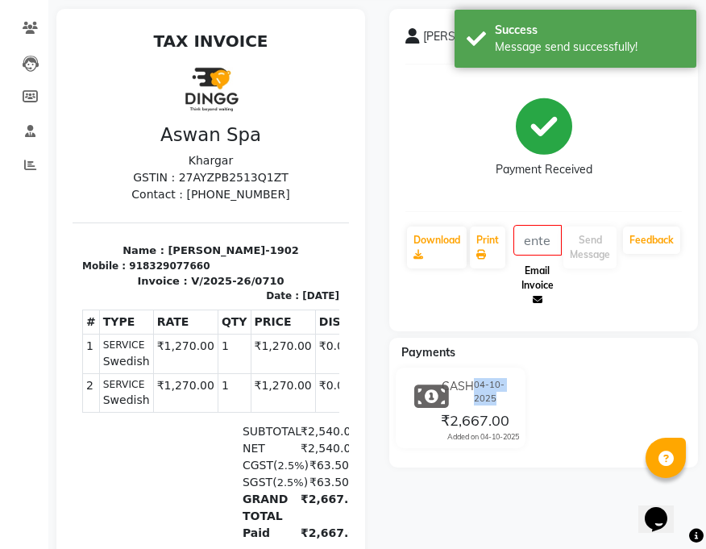
click at [549, 298] on button "Email Invoice" at bounding box center [537, 285] width 46 height 56
click at [515, 273] on button "Email Invoice" at bounding box center [537, 285] width 46 height 56
click at [423, 250] on link "Download" at bounding box center [437, 247] width 60 height 42
click at [474, 247] on link "Print" at bounding box center [487, 247] width 35 height 42
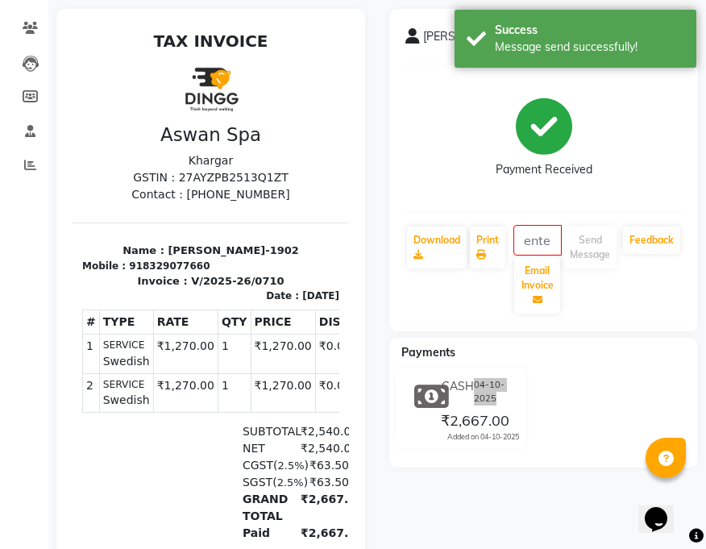
click at [478, 425] on span "₹2,667.00" at bounding box center [475, 422] width 68 height 23
click at [429, 388] on div "CASH 04-10-2025 ₹2,667.00 Added on 04-10-2025" at bounding box center [478, 408] width 106 height 68
click at [434, 400] on div "CASH 04-10-2025 ₹2,667.00 Added on 04-10-2025" at bounding box center [478, 408] width 106 height 68
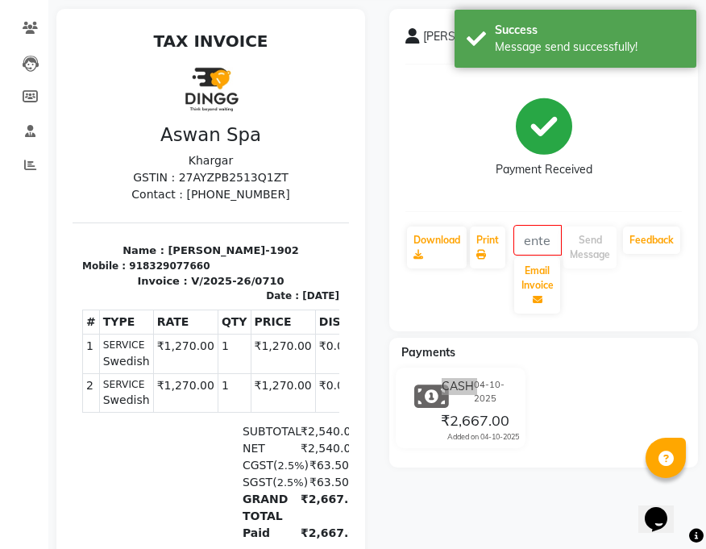
click at [434, 400] on div "CASH 04-10-2025 ₹2,667.00 Added on 04-10-2025" at bounding box center [478, 408] width 106 height 68
click at [435, 399] on div "CASH 04-10-2025 ₹2,667.00 Added on 04-10-2025" at bounding box center [478, 408] width 106 height 68
click at [501, 424] on span "₹2,667.00" at bounding box center [475, 422] width 68 height 23
click at [487, 446] on div "CASH 04-10-2025 ₹2,667.00 Added on 04-10-2025" at bounding box center [461, 407] width 154 height 81
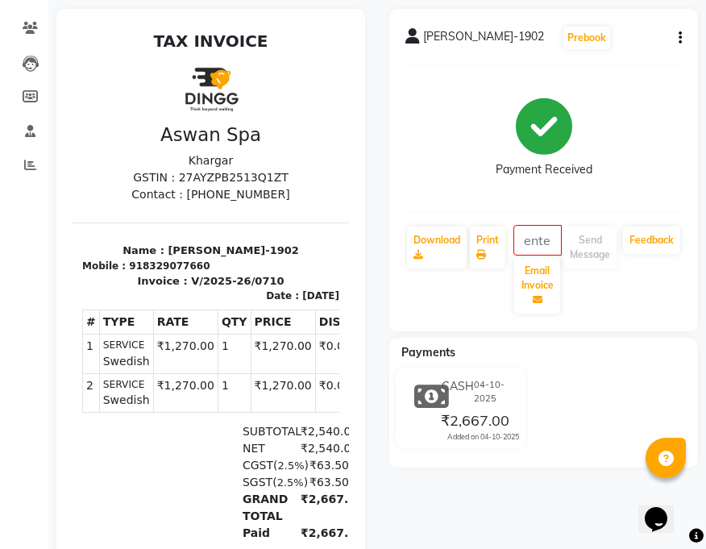
click at [482, 383] on span "04-10-2025" at bounding box center [494, 391] width 41 height 27
click at [434, 399] on div "CASH 04-10-2025 ₹2,667.00 Added on 04-10-2025" at bounding box center [478, 408] width 106 height 68
click at [533, 298] on icon at bounding box center [538, 300] width 10 height 10
click at [496, 400] on span "04-10-2025" at bounding box center [494, 391] width 41 height 27
click at [498, 399] on span "04-10-2025" at bounding box center [494, 391] width 41 height 27
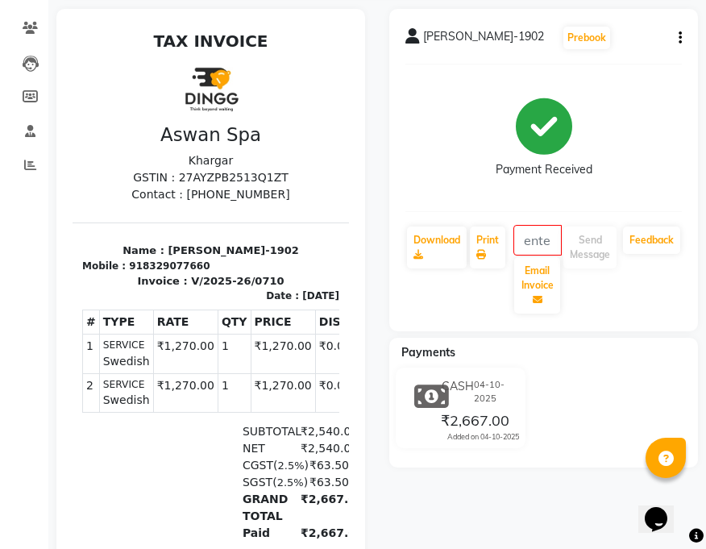
drag, startPoint x: 491, startPoint y: 380, endPoint x: 476, endPoint y: 372, distance: 16.2
click at [490, 380] on span "04-10-2025" at bounding box center [494, 391] width 41 height 27
drag, startPoint x: 476, startPoint y: 372, endPoint x: 465, endPoint y: 351, distance: 23.8
click at [474, 374] on div "CASH 04-10-2025" at bounding box center [478, 391] width 81 height 35
click at [463, 354] on div "Payments" at bounding box center [549, 352] width 321 height 17
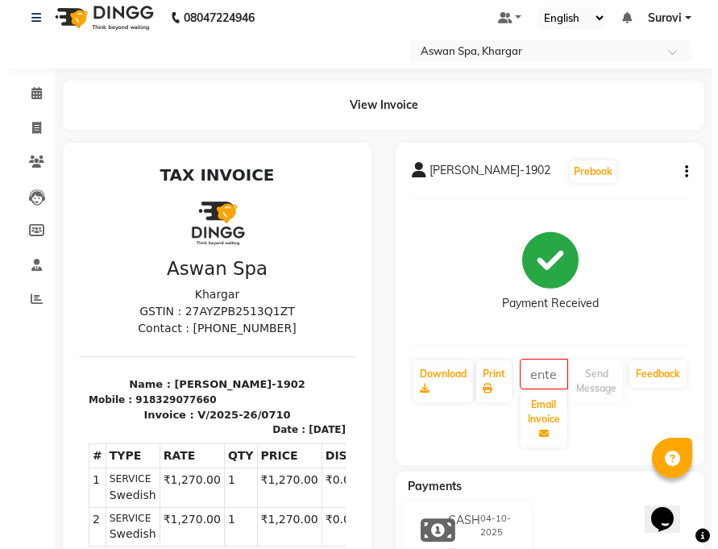
scroll to position [0, 0]
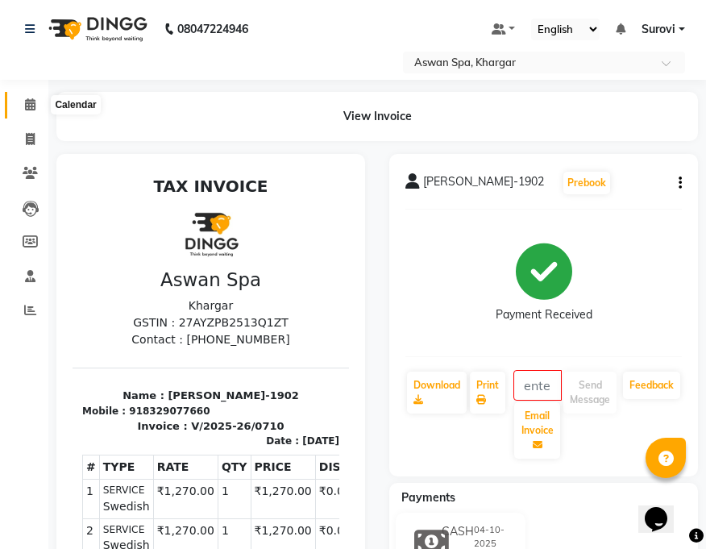
click at [22, 101] on span at bounding box center [30, 105] width 28 height 19
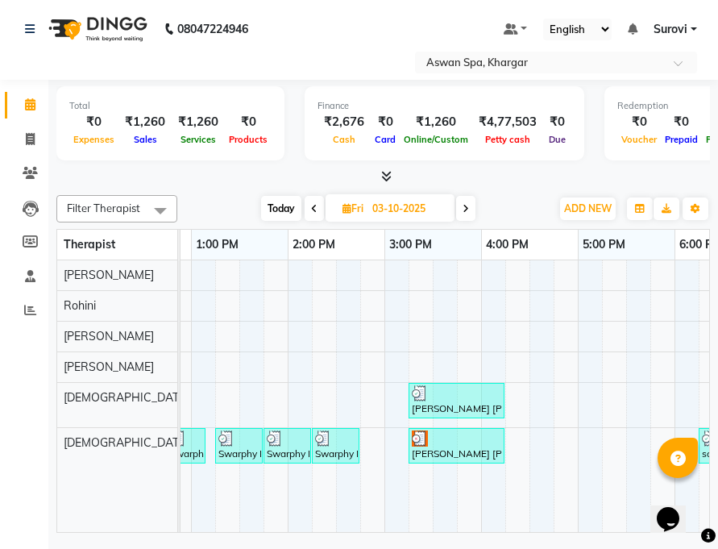
scroll to position [0, 412]
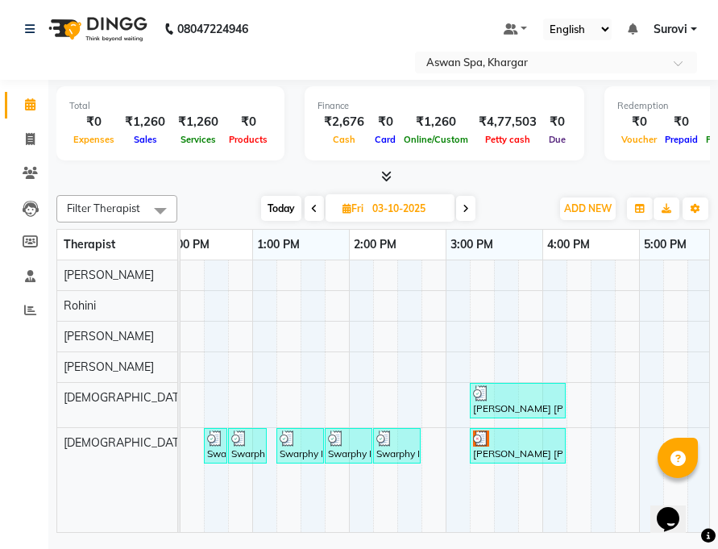
click at [481, 439] on img at bounding box center [481, 438] width 16 height 16
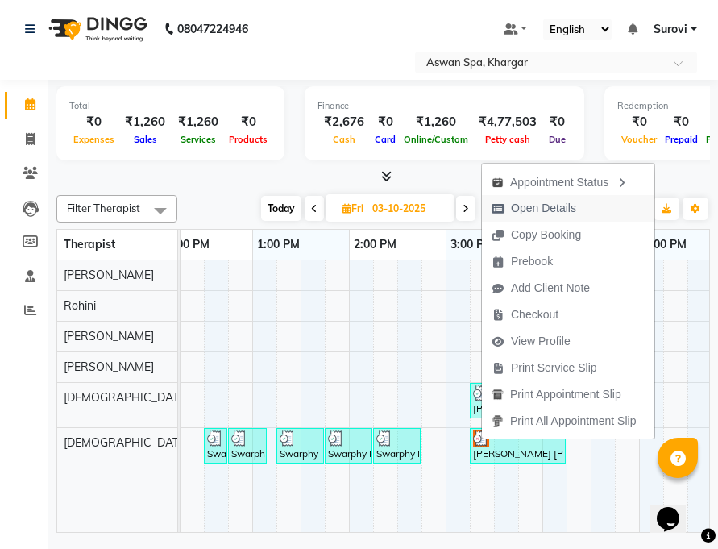
click at [521, 216] on span "Open Details" at bounding box center [543, 208] width 65 height 17
select select "3"
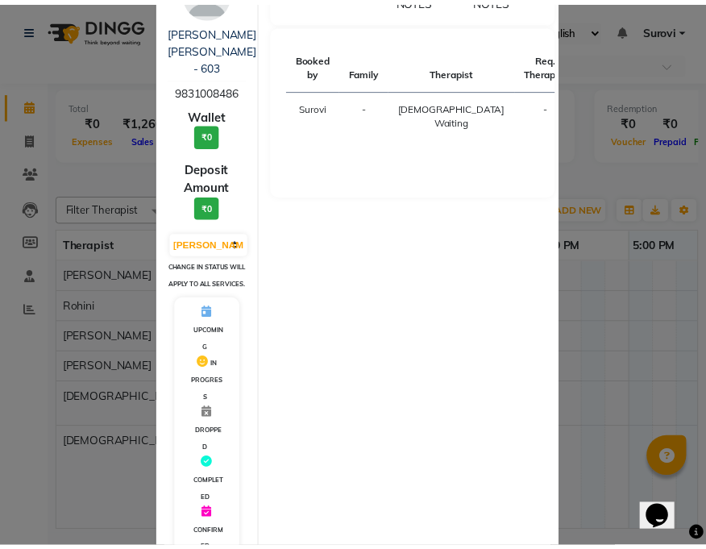
scroll to position [242, 0]
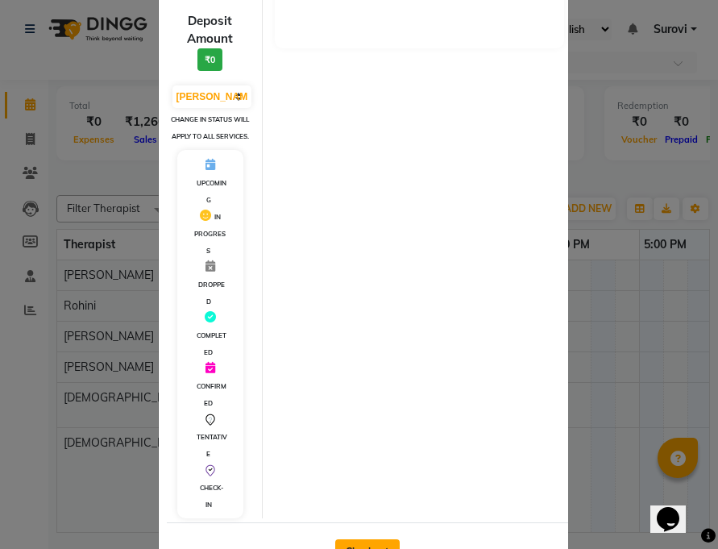
click at [384, 521] on button "Checkout" at bounding box center [367, 552] width 64 height 26
select select "7449"
select select "service"
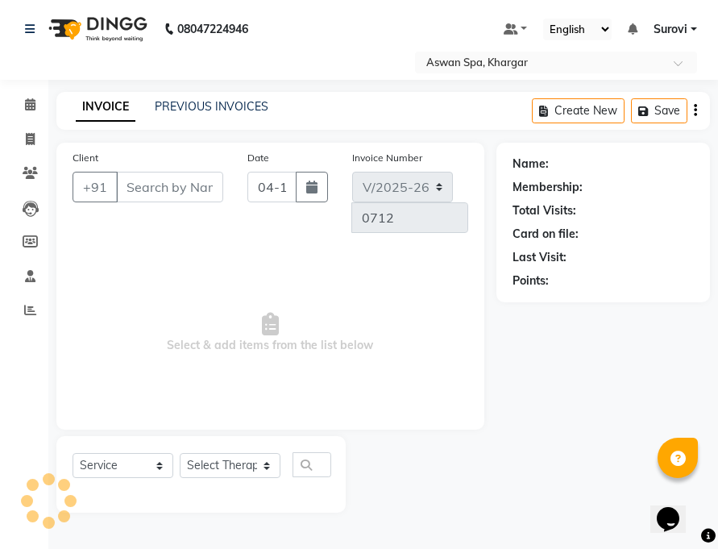
type input "9831008486"
type input "03-10-2025"
select select "66230"
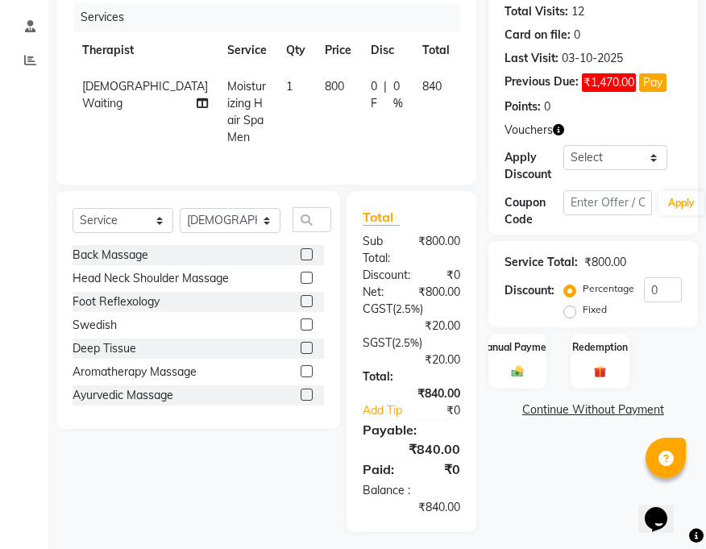
scroll to position [252, 0]
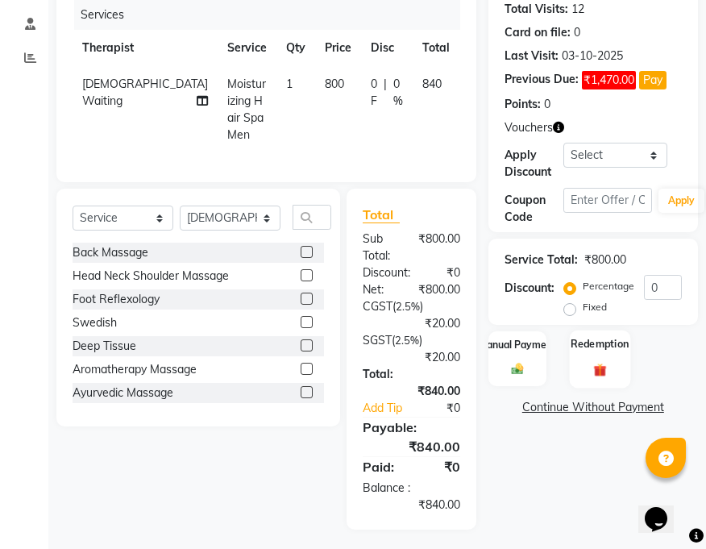
click at [596, 338] on div "Redemption" at bounding box center [600, 358] width 60 height 57
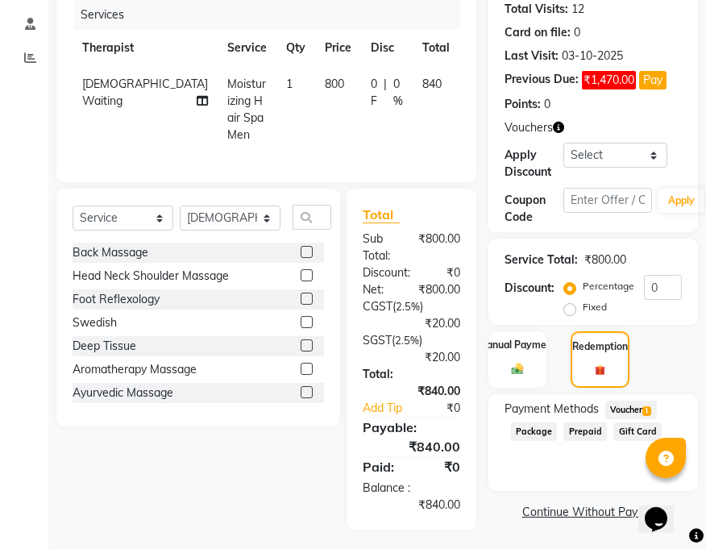
click at [637, 400] on span "Voucher 1" at bounding box center [631, 409] width 52 height 19
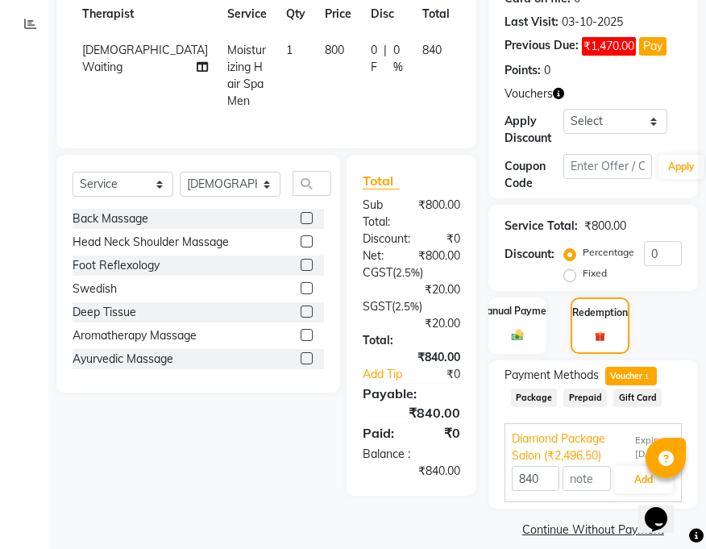
click at [602, 521] on link "Continue Without Payment" at bounding box center [593, 529] width 203 height 17
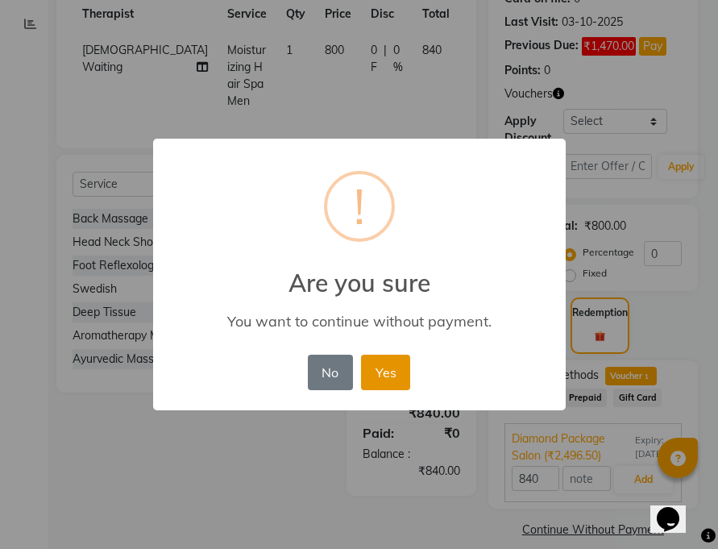
click at [395, 375] on button "Yes" at bounding box center [385, 372] width 49 height 35
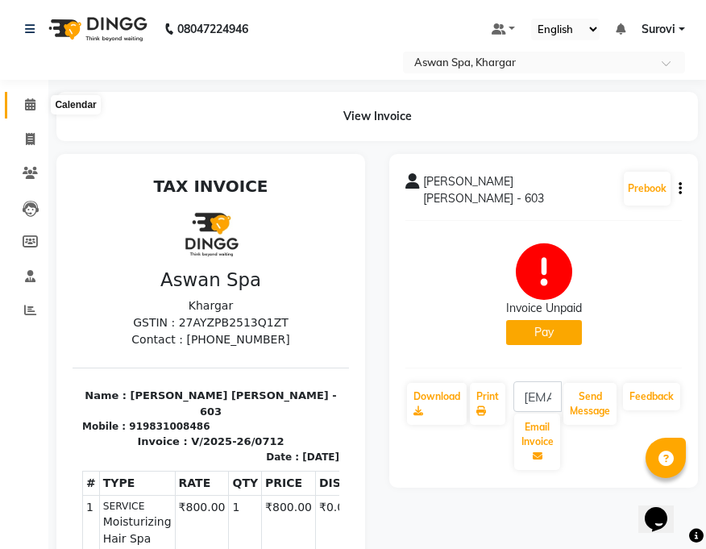
click at [27, 105] on icon at bounding box center [30, 104] width 10 height 12
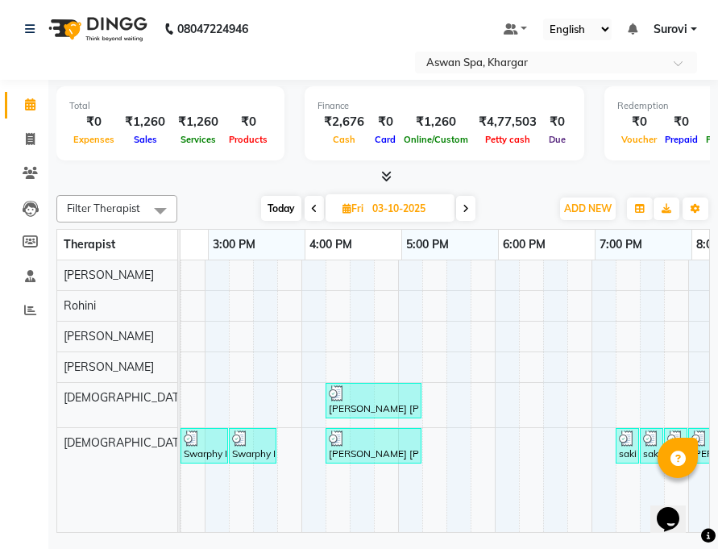
scroll to position [0, 556]
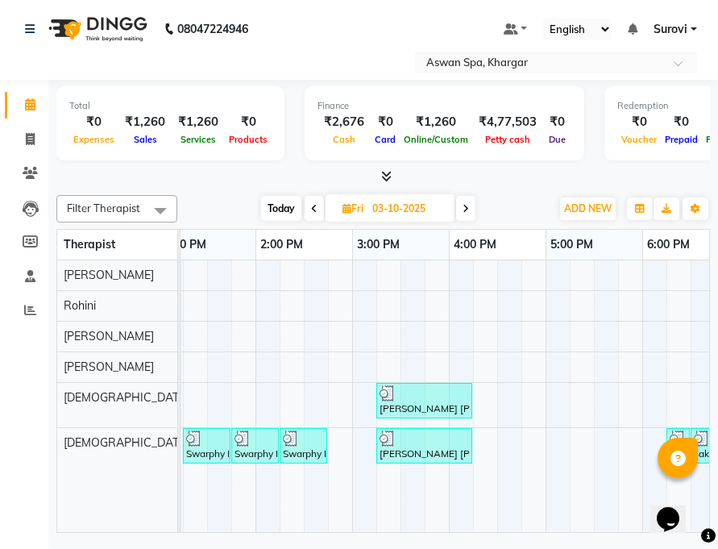
click at [393, 443] on img at bounding box center [388, 438] width 16 height 16
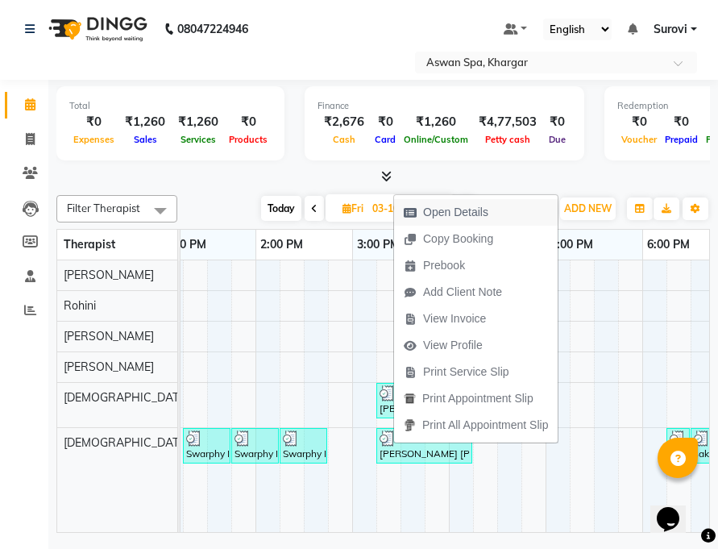
click at [467, 217] on span "Open Details" at bounding box center [455, 212] width 65 height 17
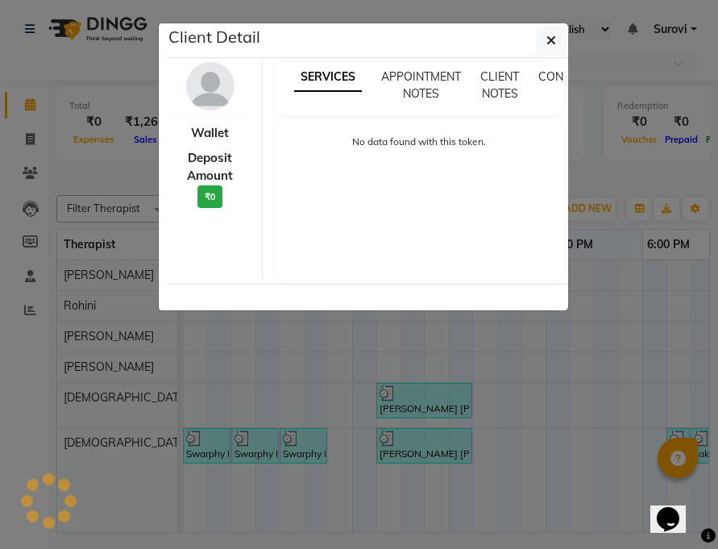
select select "3"
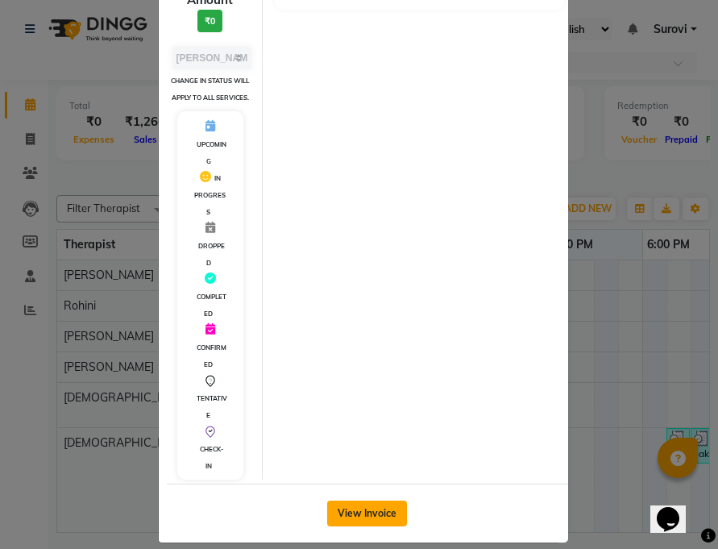
click at [373, 500] on button "View Invoice" at bounding box center [367, 513] width 80 height 26
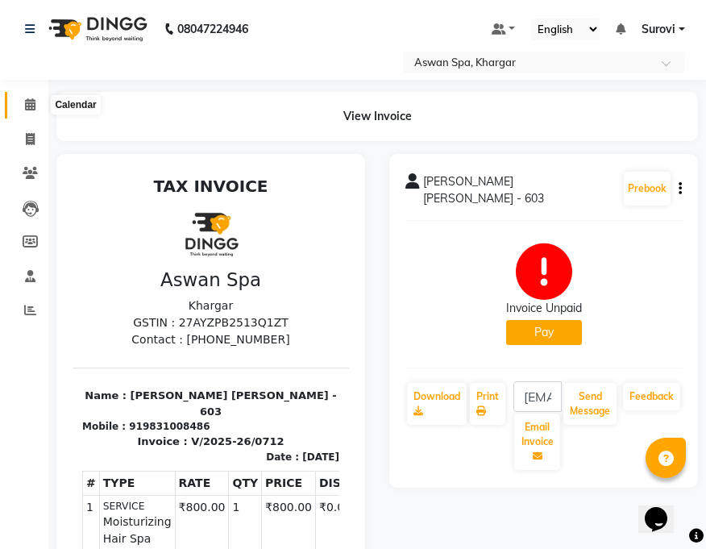
click at [34, 105] on icon at bounding box center [30, 104] width 10 height 12
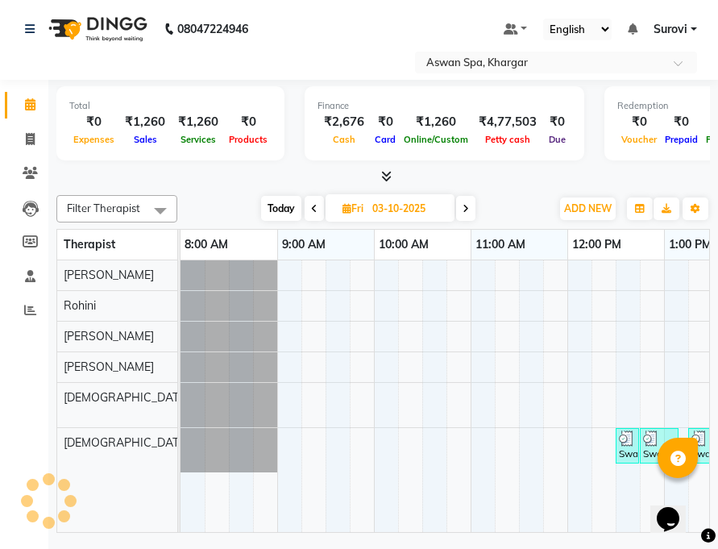
click at [463, 210] on icon at bounding box center [466, 209] width 6 height 10
type input "04-10-2025"
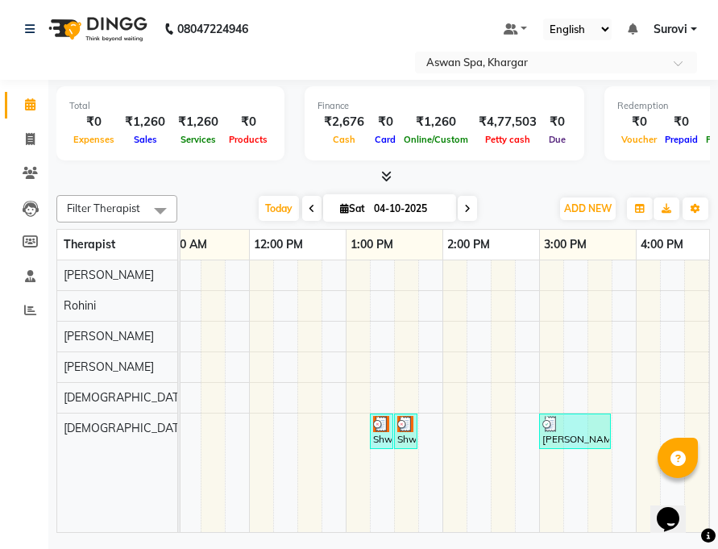
click at [381, 431] on div "Shwat A - 1604, TK02, 01:15 PM-01:25 PM, Eyebrow" at bounding box center [381, 431] width 20 height 31
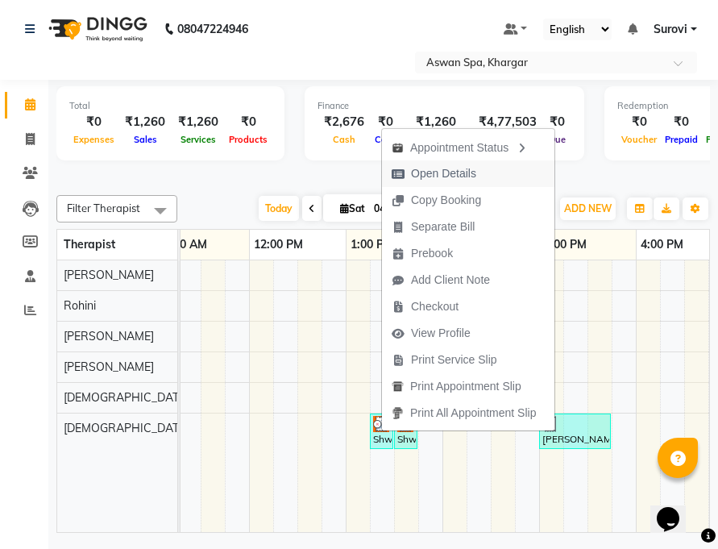
click at [446, 175] on span "Open Details" at bounding box center [443, 173] width 65 height 17
select select "3"
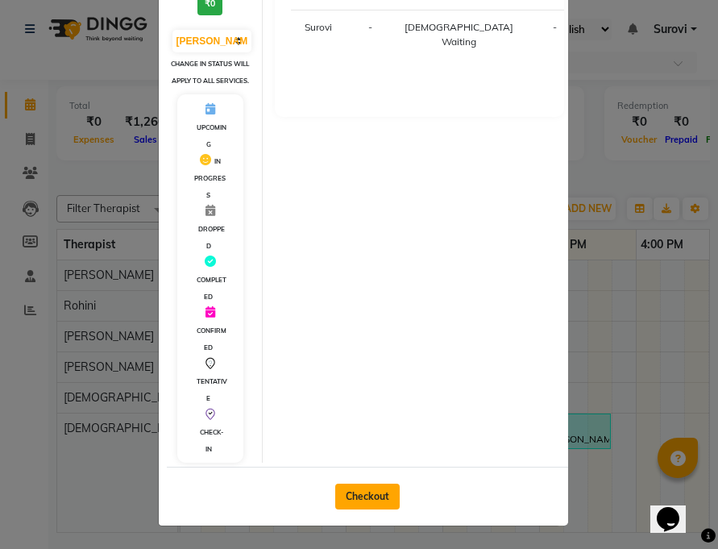
click at [380, 492] on button "Checkout" at bounding box center [367, 496] width 64 height 26
select select "service"
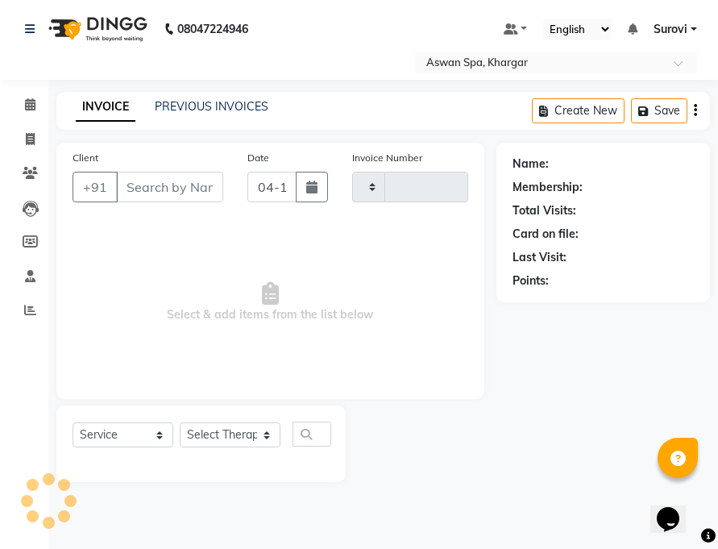
type input "0713"
select select "7449"
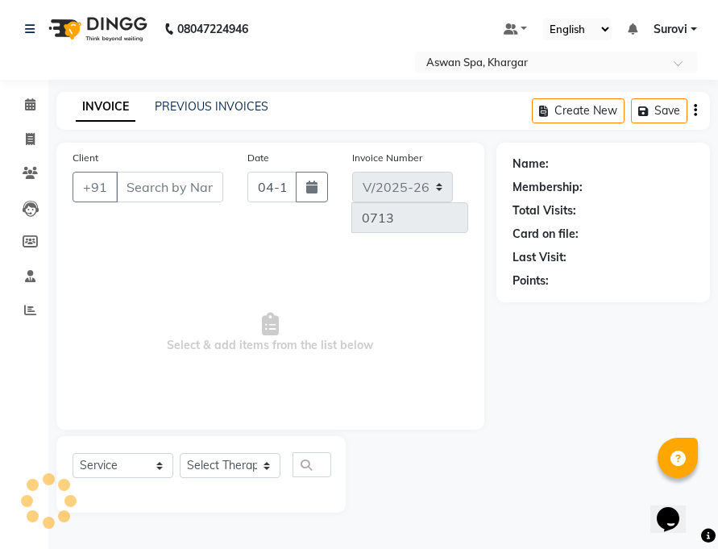
type input "9370995900"
select select "66230"
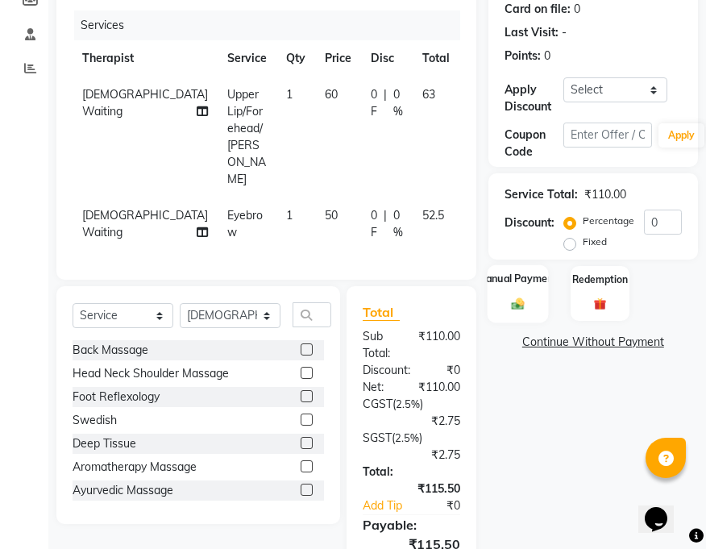
click at [528, 301] on div "Manual Payment" at bounding box center [517, 292] width 60 height 57
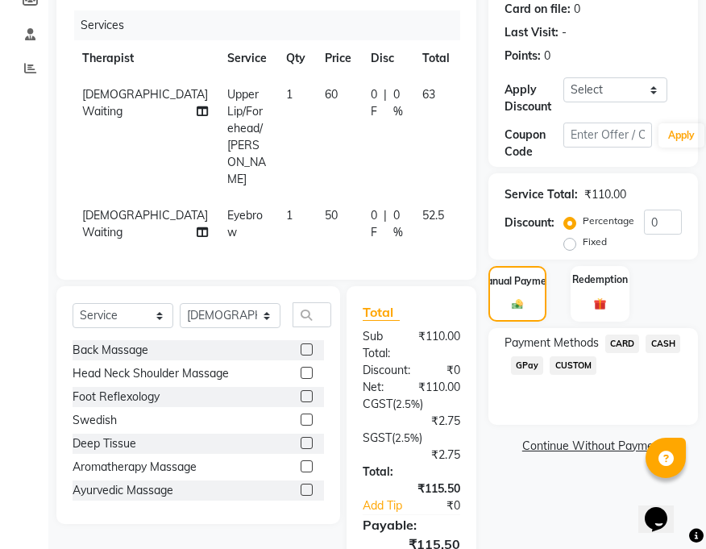
click at [530, 363] on span "GPay" at bounding box center [527, 365] width 33 height 19
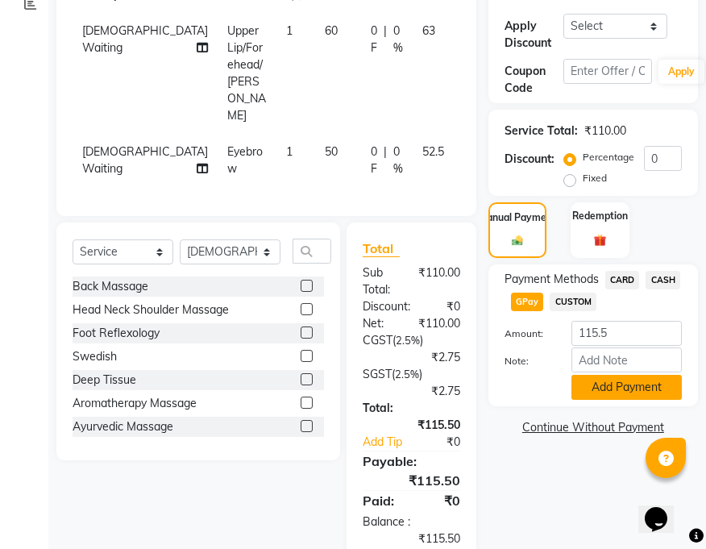
click at [593, 381] on button "Add Payment" at bounding box center [626, 387] width 110 height 25
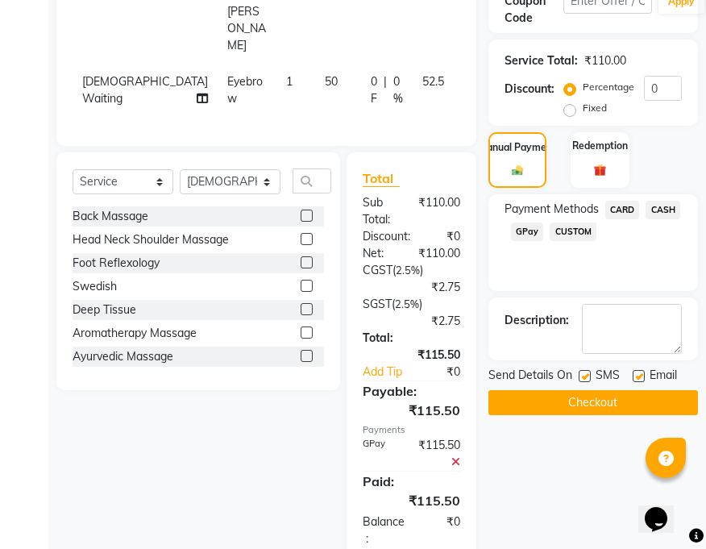
click at [591, 408] on button "Checkout" at bounding box center [593, 402] width 210 height 25
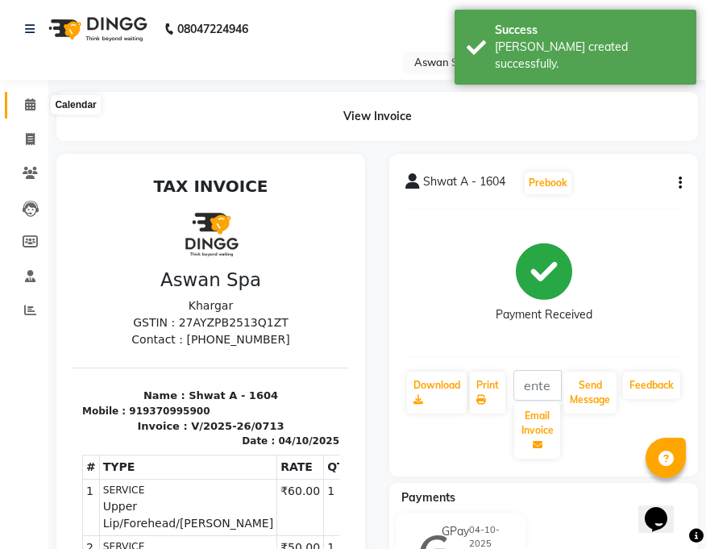
click at [33, 108] on icon at bounding box center [30, 104] width 10 height 12
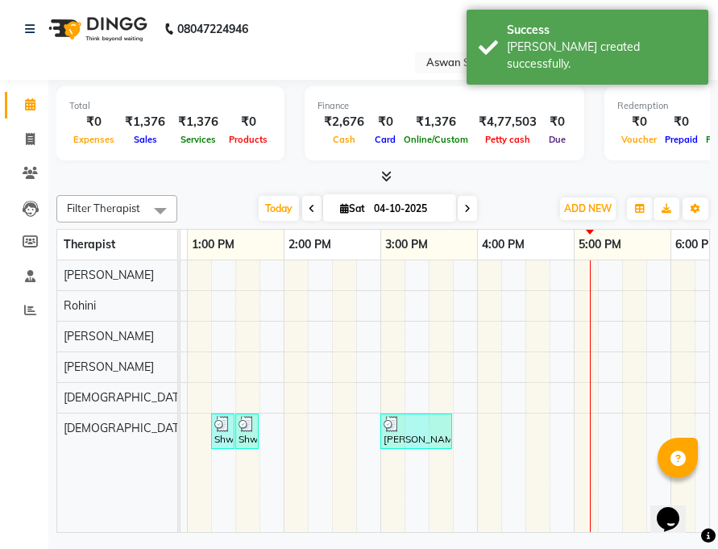
click at [394, 429] on img at bounding box center [392, 424] width 16 height 16
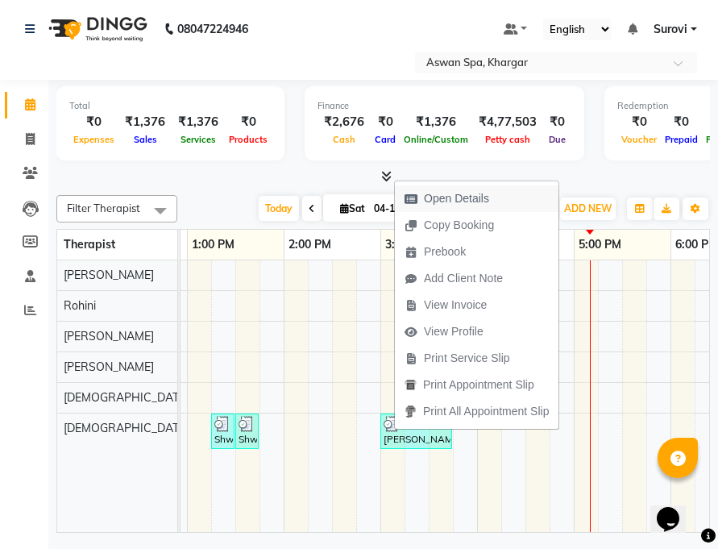
click at [446, 203] on span "Open Details" at bounding box center [456, 198] width 65 height 17
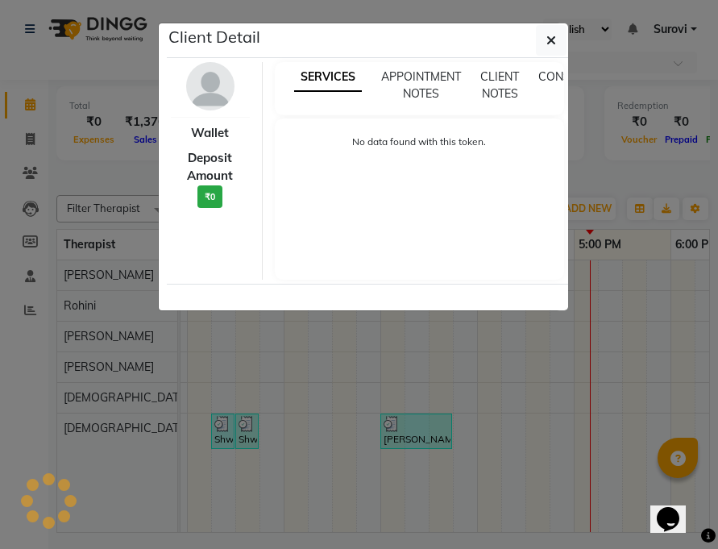
select select "3"
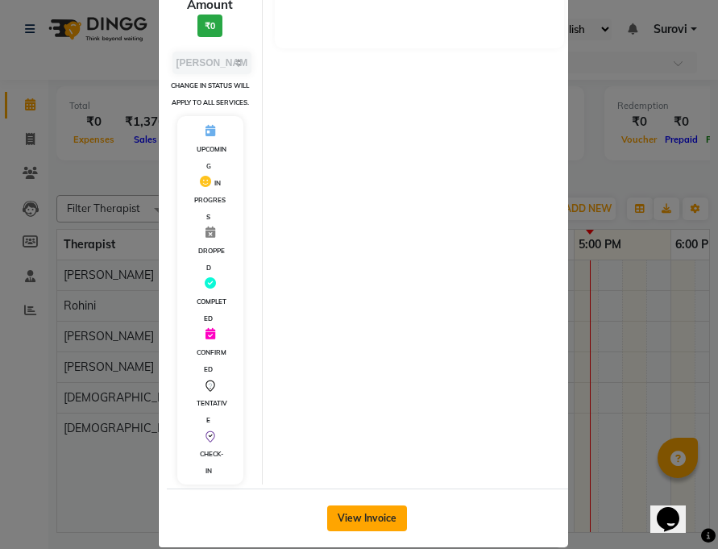
click at [376, 521] on button "View Invoice" at bounding box center [367, 518] width 80 height 26
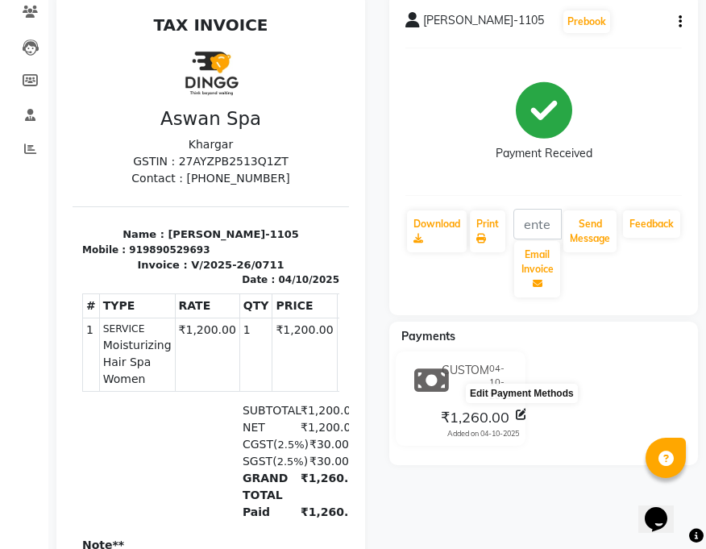
click at [522, 415] on icon at bounding box center [521, 414] width 11 height 11
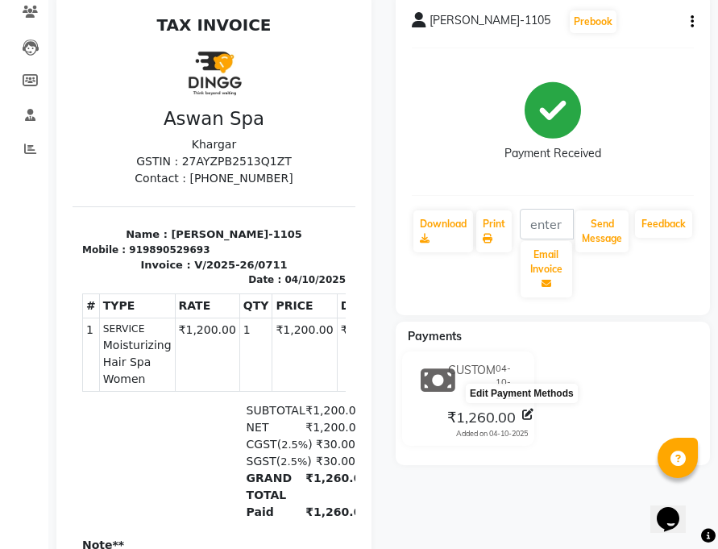
select select "4"
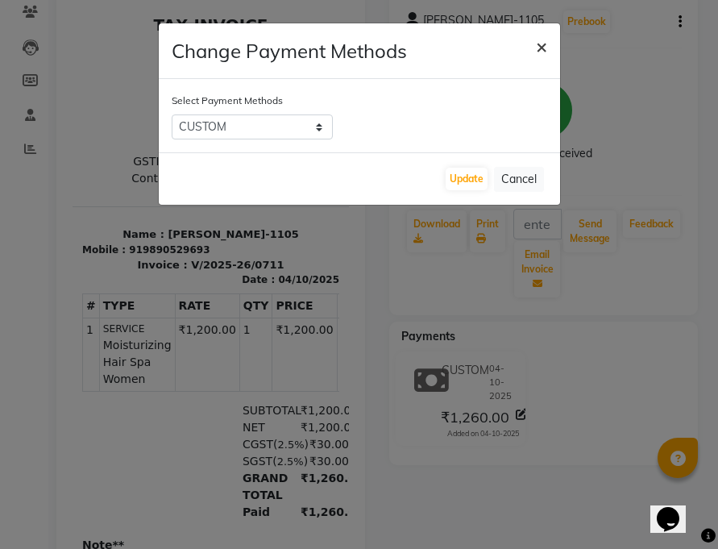
click at [538, 40] on span "×" at bounding box center [541, 46] width 11 height 24
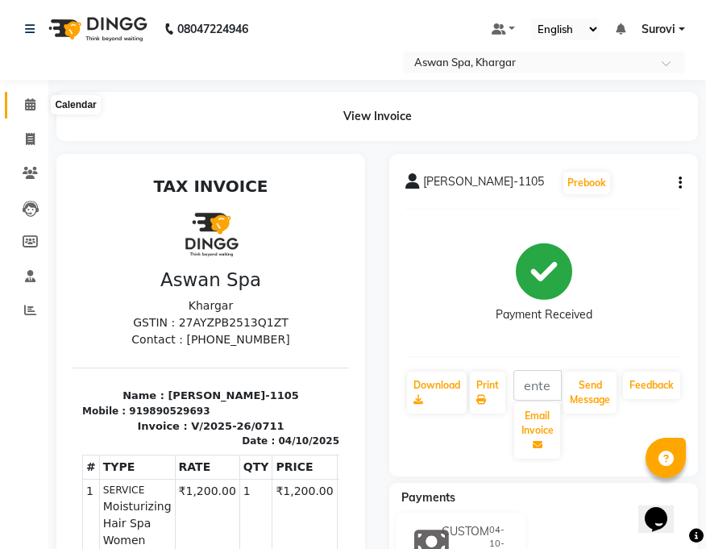
click at [28, 110] on span at bounding box center [30, 105] width 28 height 19
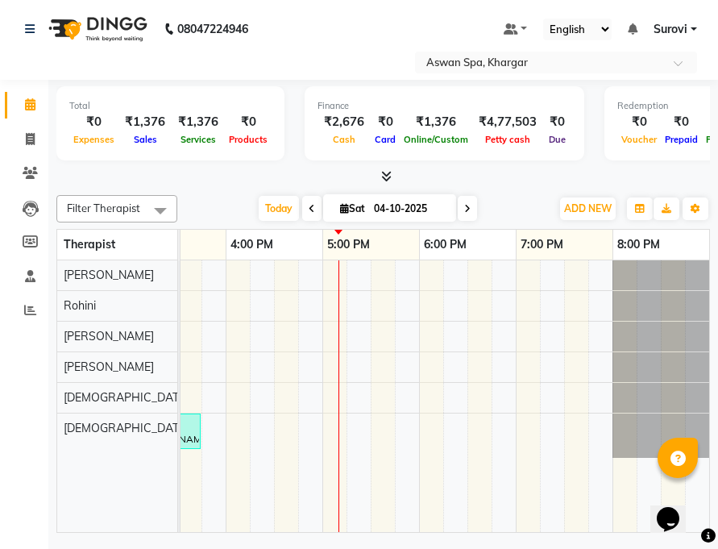
click at [305, 210] on span at bounding box center [311, 208] width 19 height 25
type input "03-10-2025"
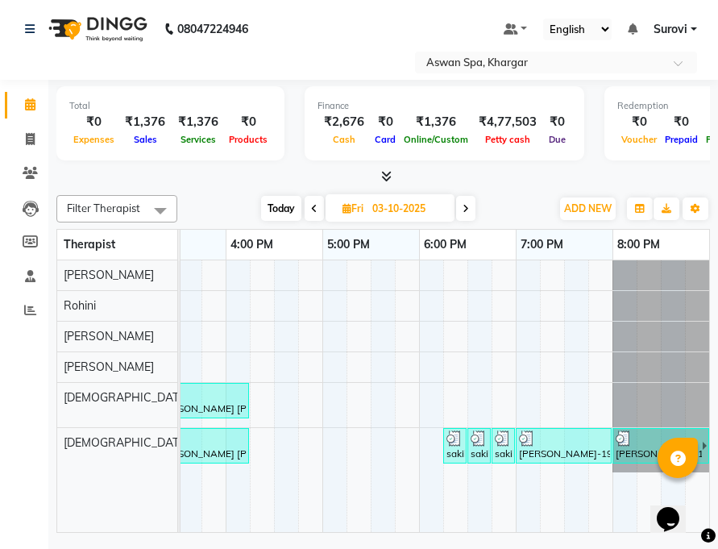
click at [496, 449] on div "sakila N-3576, TK06, 06:45 PM-06:55 PM, Upper Lip/Forehead/Chin WD" at bounding box center [503, 445] width 20 height 31
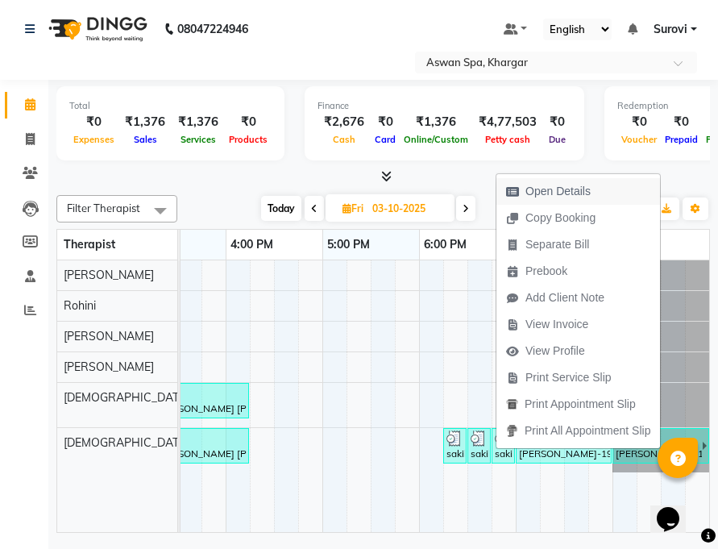
click at [537, 197] on span "Open Details" at bounding box center [557, 191] width 65 height 17
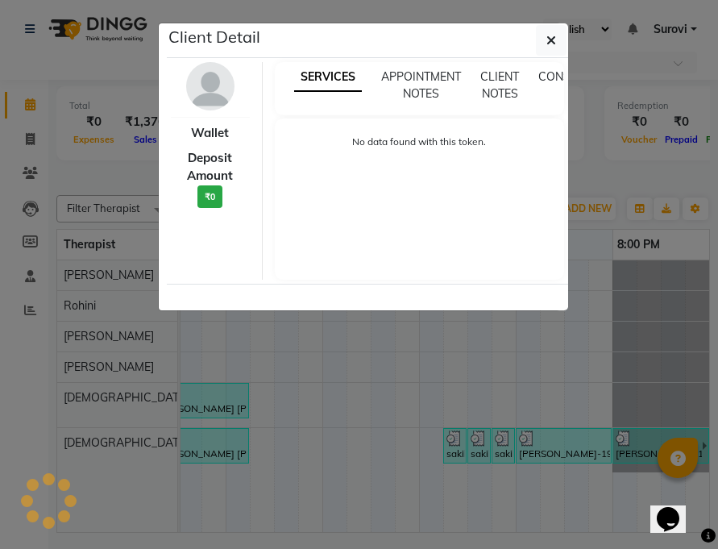
select select "3"
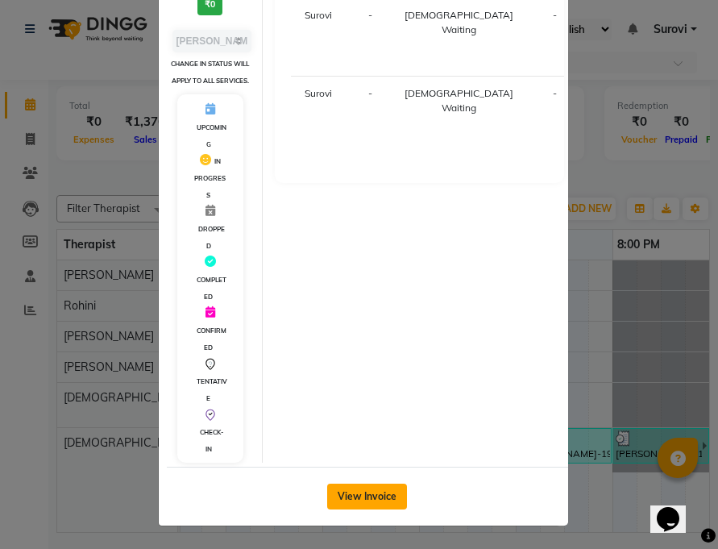
click at [371, 503] on button "View Invoice" at bounding box center [367, 496] width 80 height 26
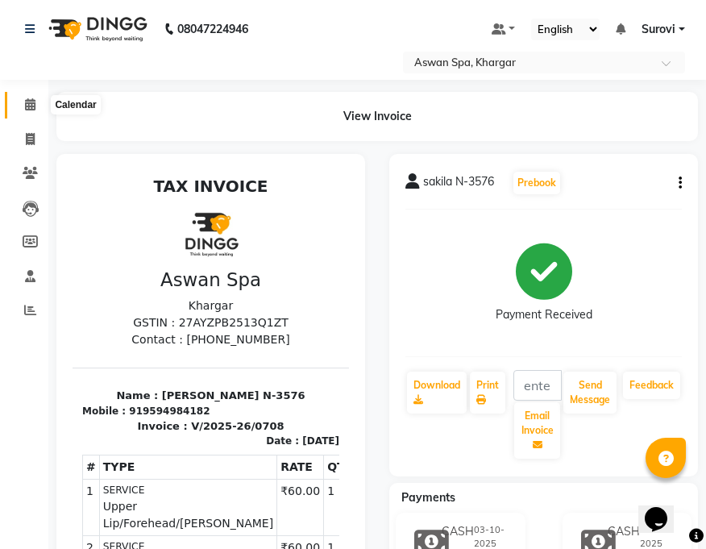
click at [24, 110] on span at bounding box center [30, 105] width 28 height 19
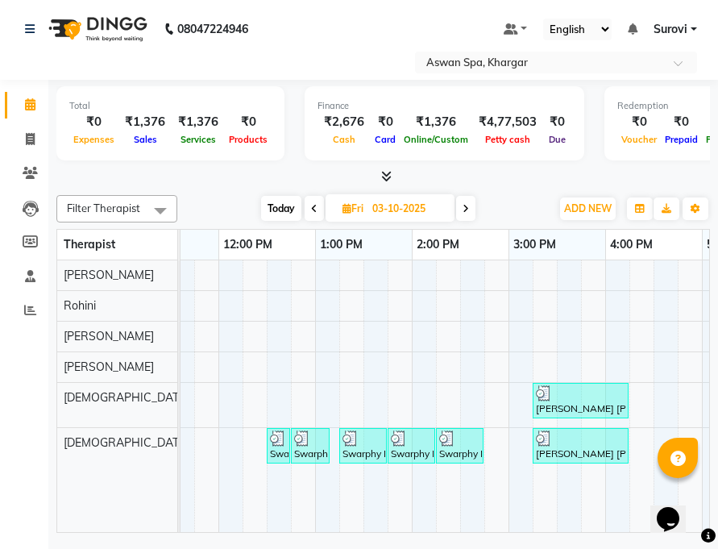
click at [311, 206] on icon at bounding box center [314, 209] width 6 height 10
type input "02-10-2025"
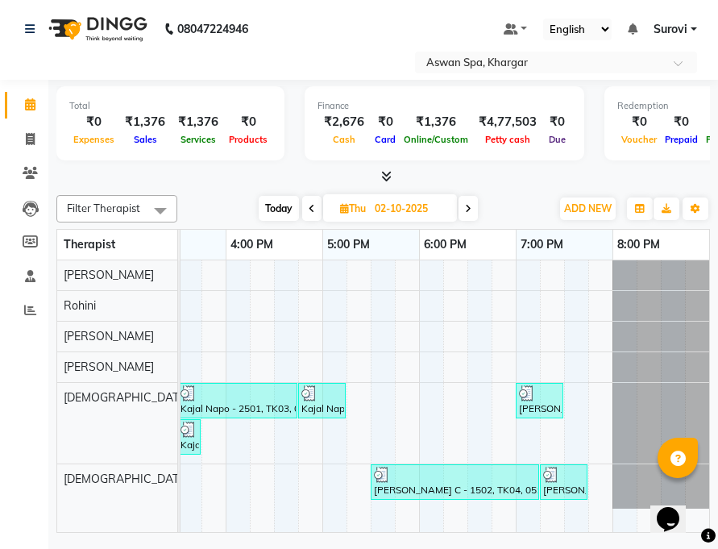
click at [548, 475] on img at bounding box center [551, 475] width 16 height 16
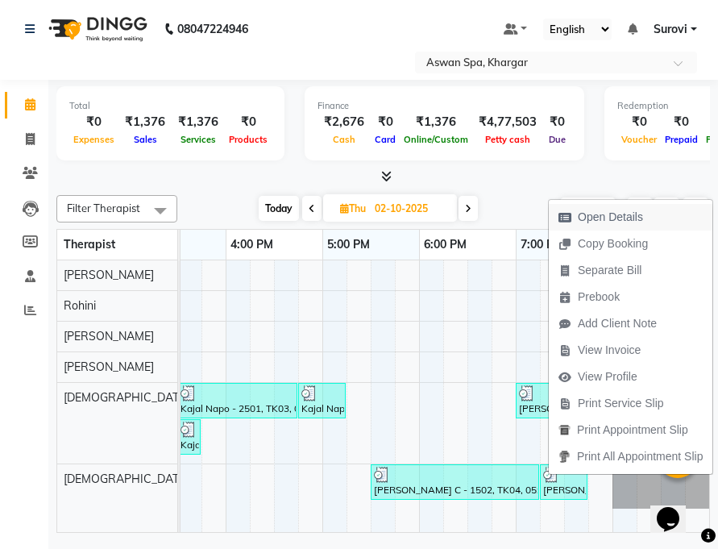
click at [599, 218] on span "Open Details" at bounding box center [610, 217] width 65 height 17
select select "3"
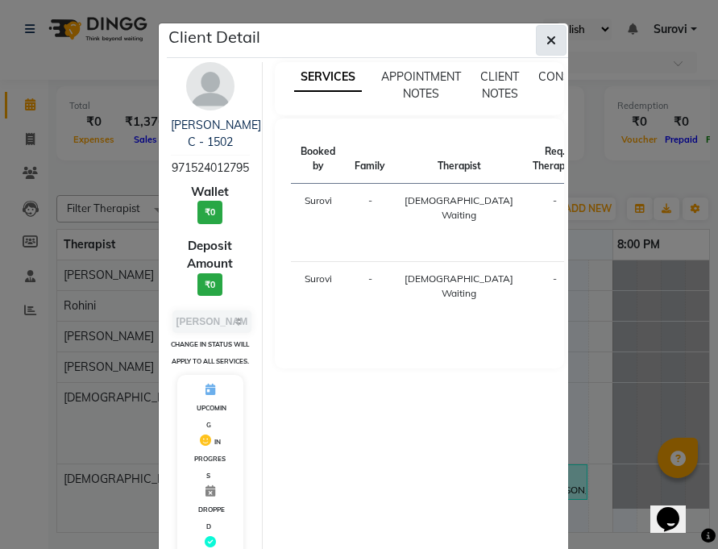
click at [548, 37] on icon "button" at bounding box center [551, 40] width 10 height 13
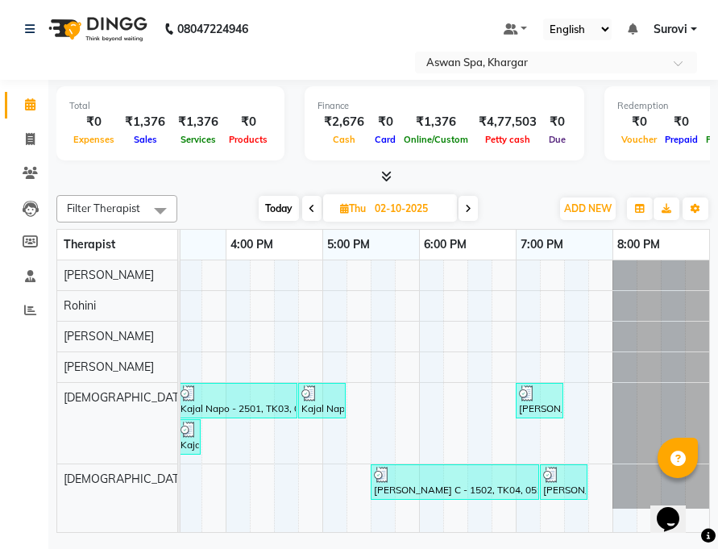
click at [384, 485] on div "Ina Ayya C - 1502, TK04, 05:30 PM-07:15 PM, Deep Tissue 90 mins" at bounding box center [454, 482] width 165 height 31
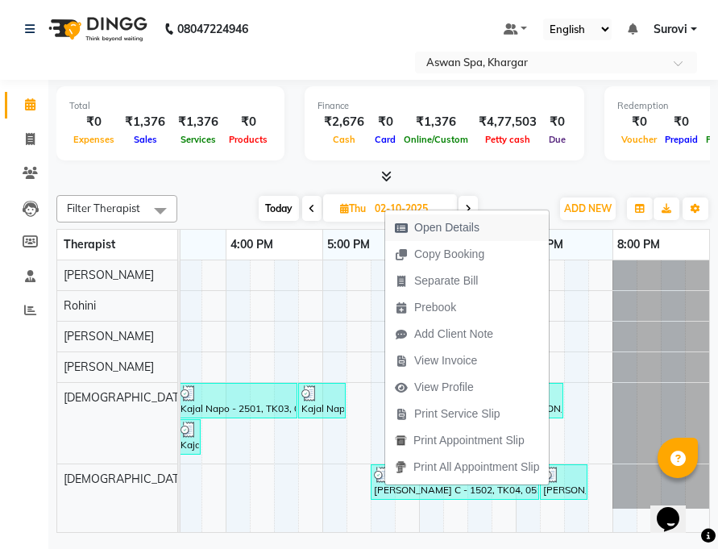
click at [475, 230] on span "Open Details" at bounding box center [446, 227] width 65 height 17
select select "3"
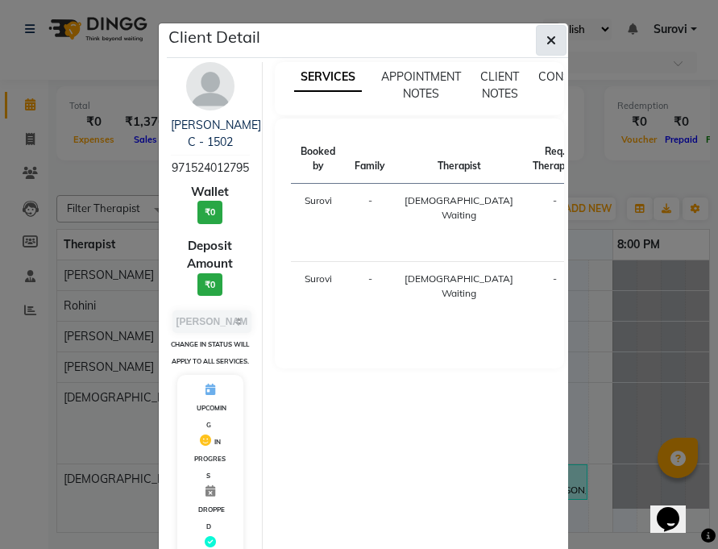
click at [546, 38] on icon "button" at bounding box center [551, 40] width 10 height 13
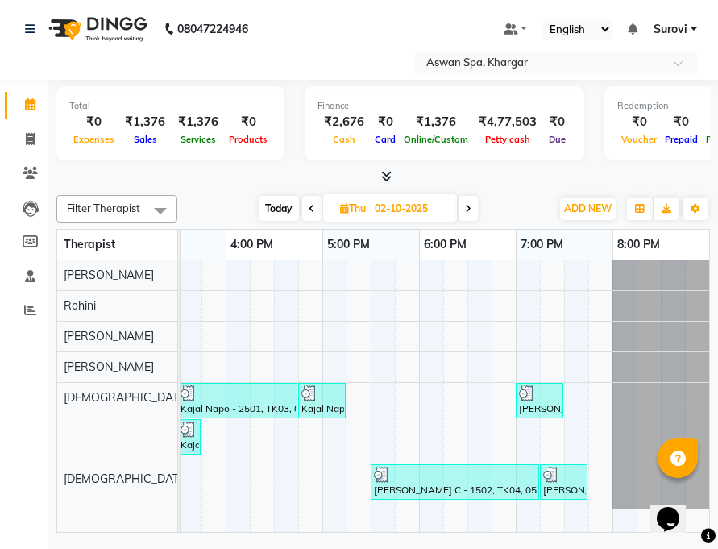
click at [526, 389] on img at bounding box center [527, 393] width 16 height 16
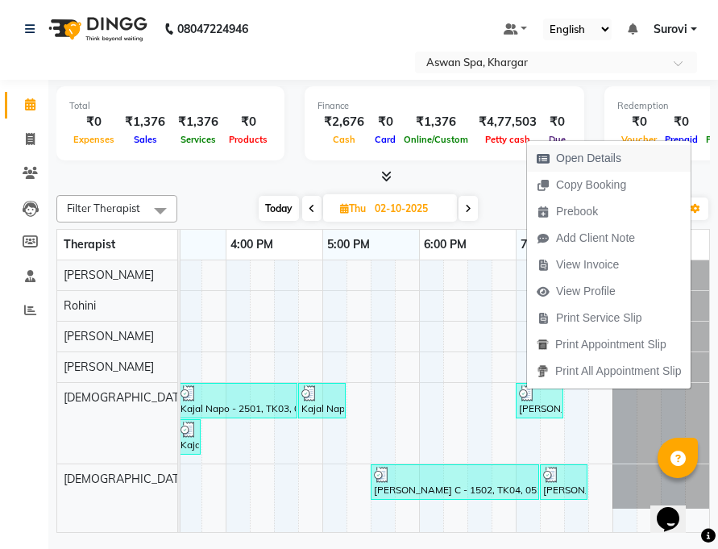
click at [575, 147] on span "Open Details" at bounding box center [579, 158] width 104 height 27
select select "3"
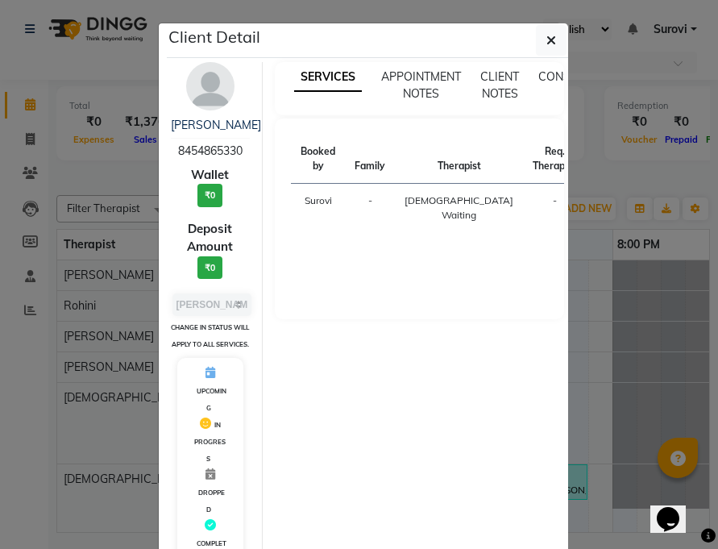
click at [537, 37] on button "button" at bounding box center [551, 40] width 31 height 31
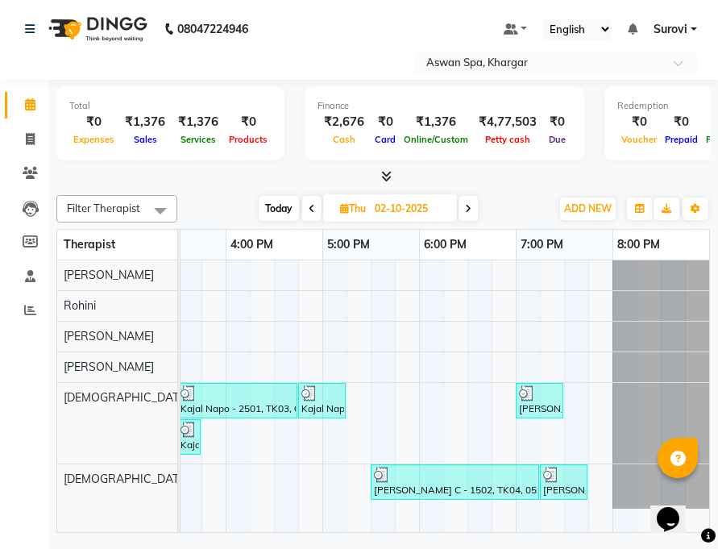
click at [310, 390] on img at bounding box center [309, 393] width 16 height 16
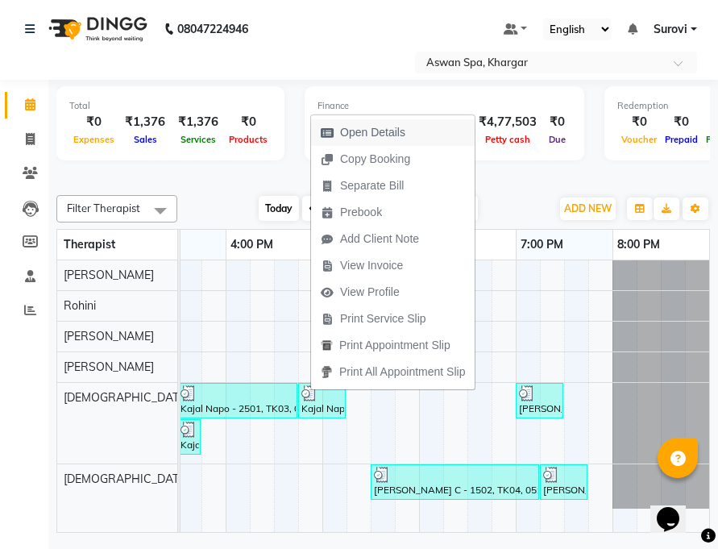
click at [423, 131] on button "Open Details" at bounding box center [393, 132] width 164 height 27
select select "3"
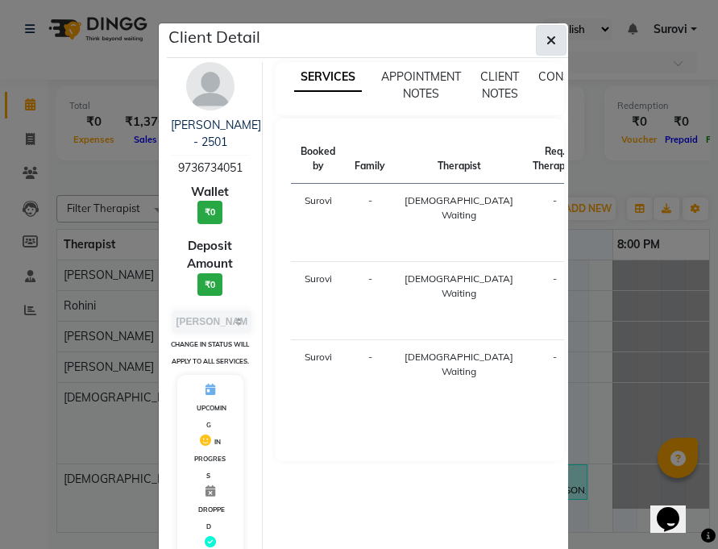
click at [546, 40] on icon "button" at bounding box center [551, 40] width 10 height 13
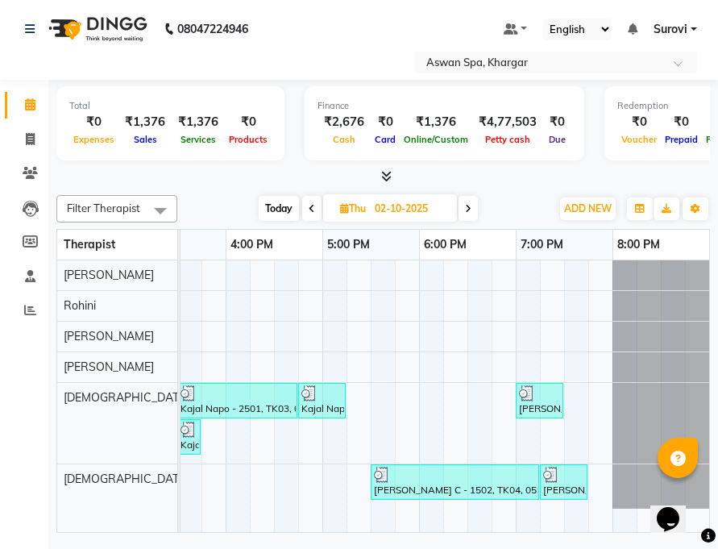
click at [218, 401] on div "Kajal Napo - 2501, TK03, 03:30 PM-04:45 PM, Swedish" at bounding box center [237, 400] width 117 height 31
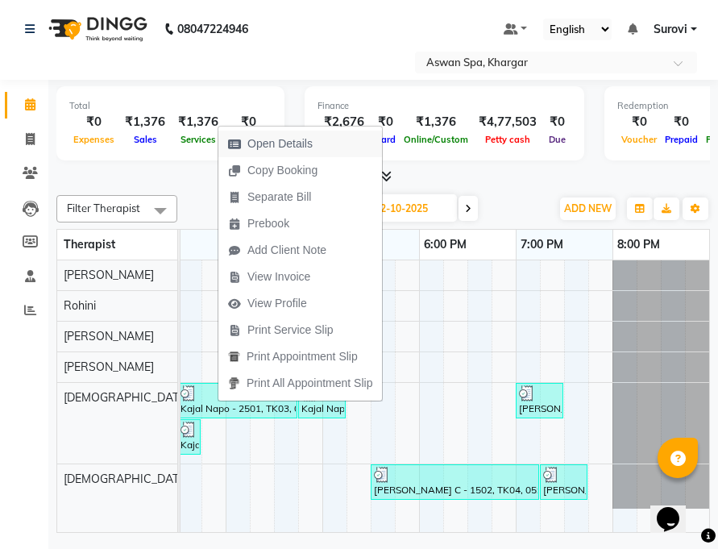
click at [341, 135] on button "Open Details" at bounding box center [300, 144] width 164 height 27
select select "3"
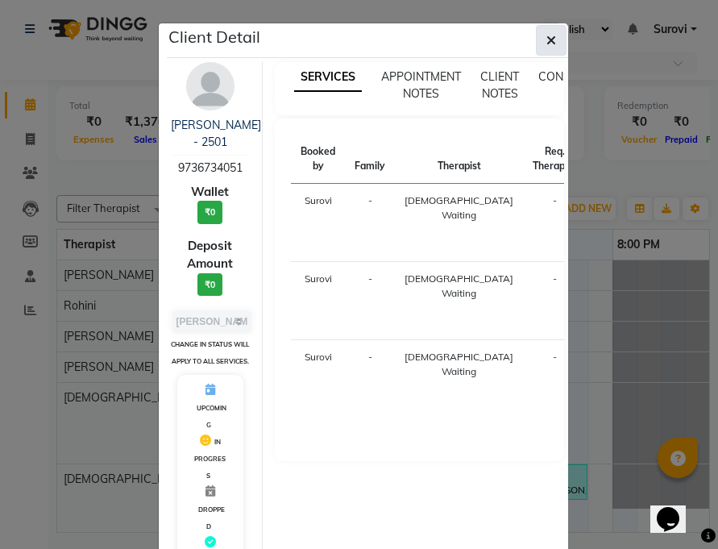
click at [546, 41] on icon "button" at bounding box center [551, 40] width 10 height 13
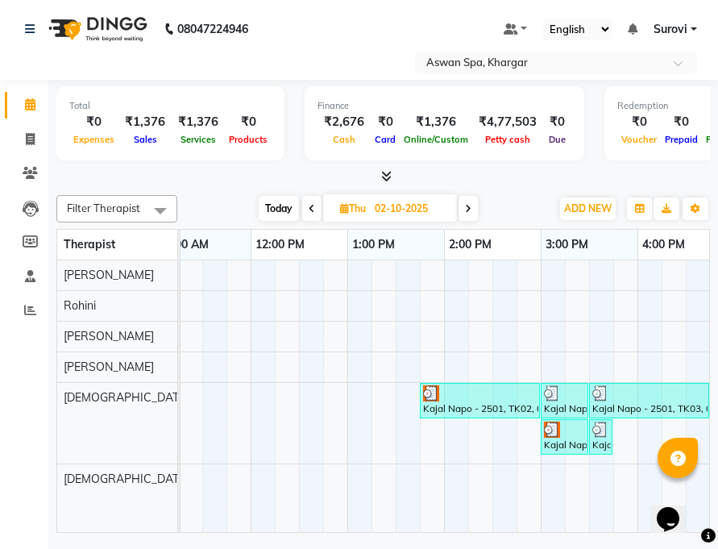
click at [471, 210] on icon at bounding box center [468, 209] width 6 height 10
type input "03-10-2025"
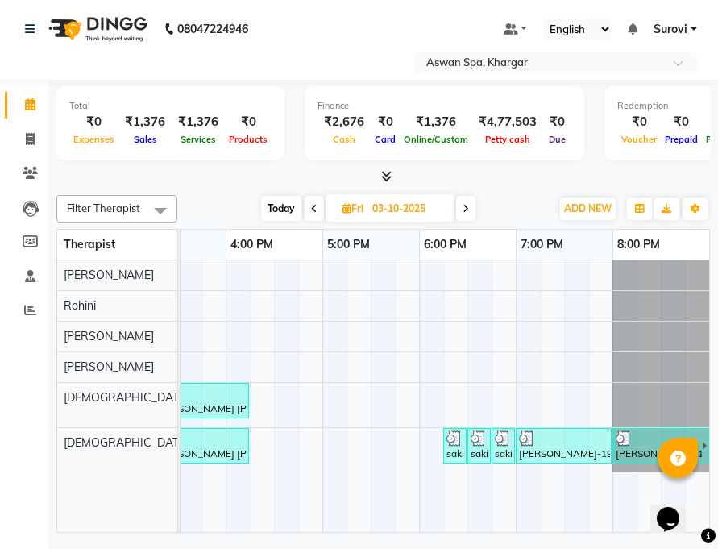
click at [618, 456] on div "Disha Nepo-1902, TK07, 08:00 PM-09:15 PM, Swedish" at bounding box center [658, 445] width 88 height 31
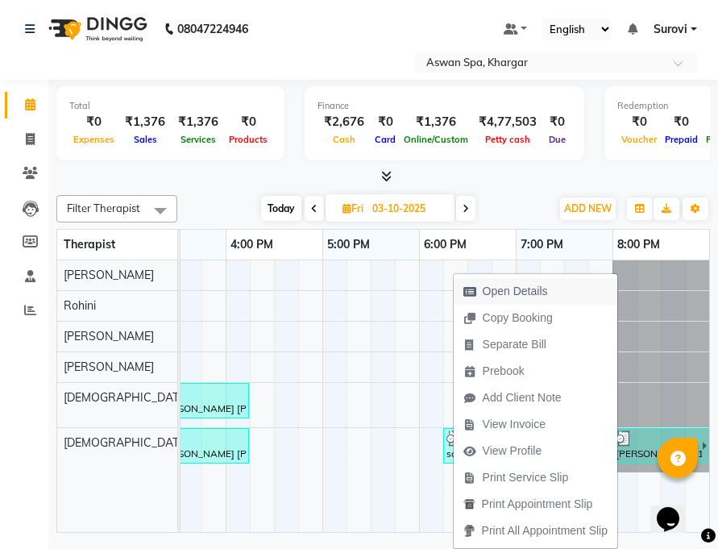
click at [543, 289] on span "Open Details" at bounding box center [515, 291] width 65 height 17
select select "3"
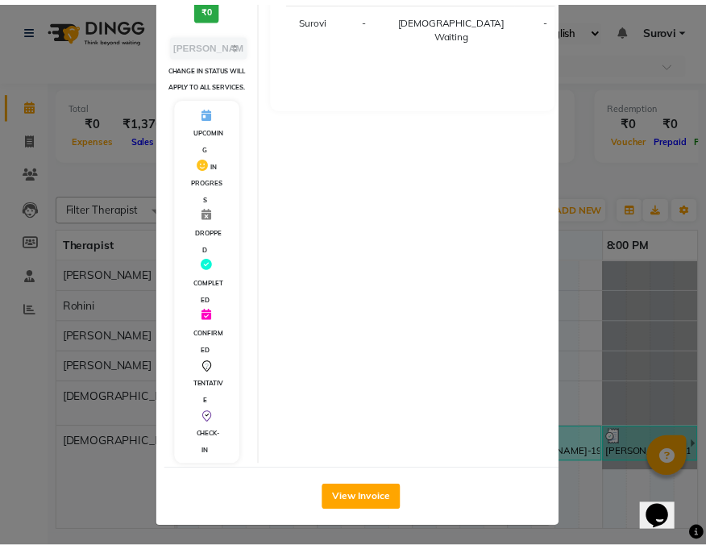
scroll to position [280, 0]
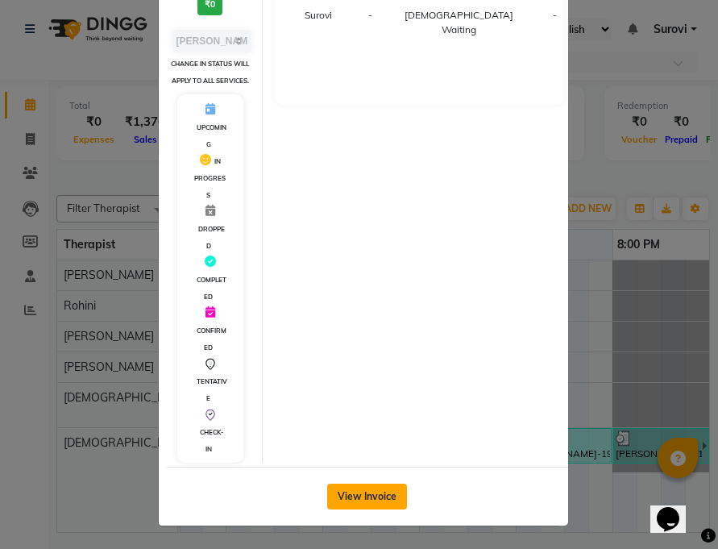
click at [388, 496] on button "View Invoice" at bounding box center [367, 496] width 80 height 26
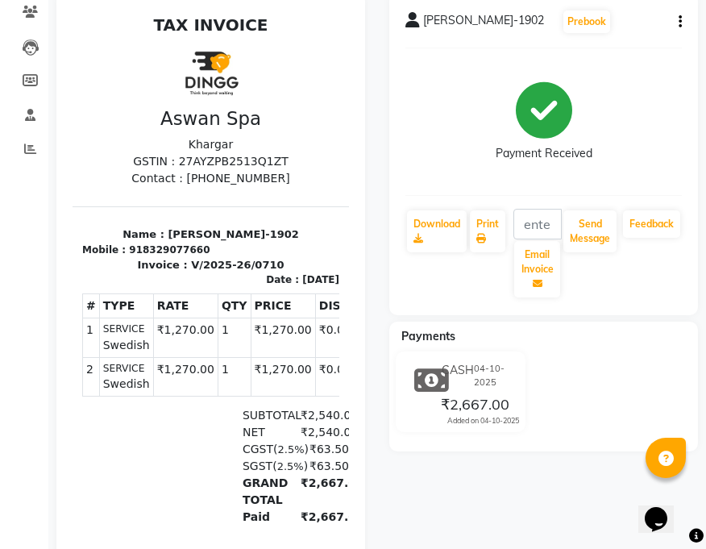
click at [496, 410] on span "₹2,667.00" at bounding box center [475, 406] width 68 height 23
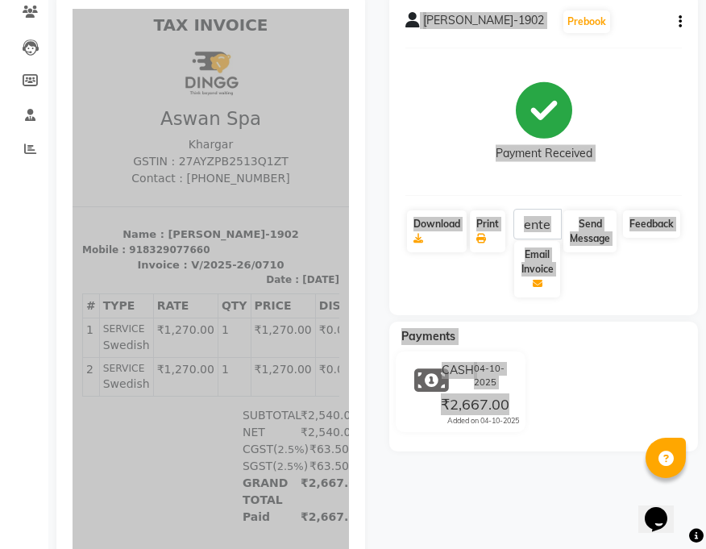
drag, startPoint x: 508, startPoint y: 404, endPoint x: 365, endPoint y: 372, distance: 147.0
click at [365, 372] on div "Disha Nepo-1902 Prebook Payment Received Download Print Email Invoice Send Mess…" at bounding box center [377, 325] width 666 height 665
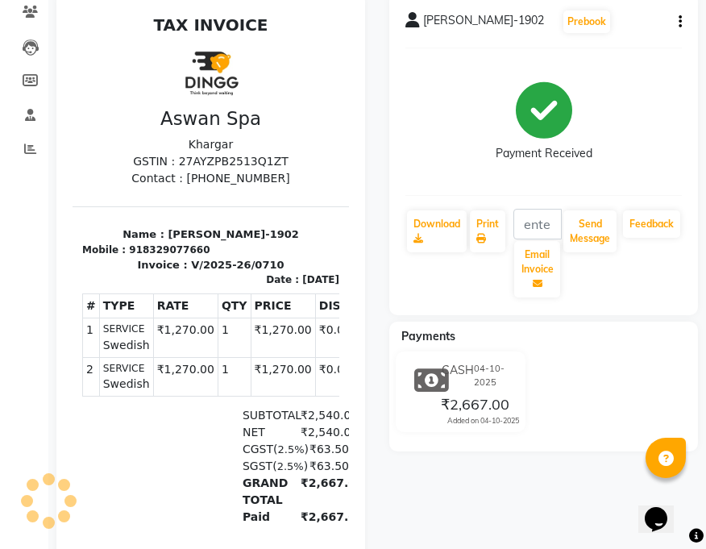
click at [578, 402] on div "CASH 04-10-2025 ₹2,667.00 Added on 04-10-2025" at bounding box center [543, 394] width 333 height 87
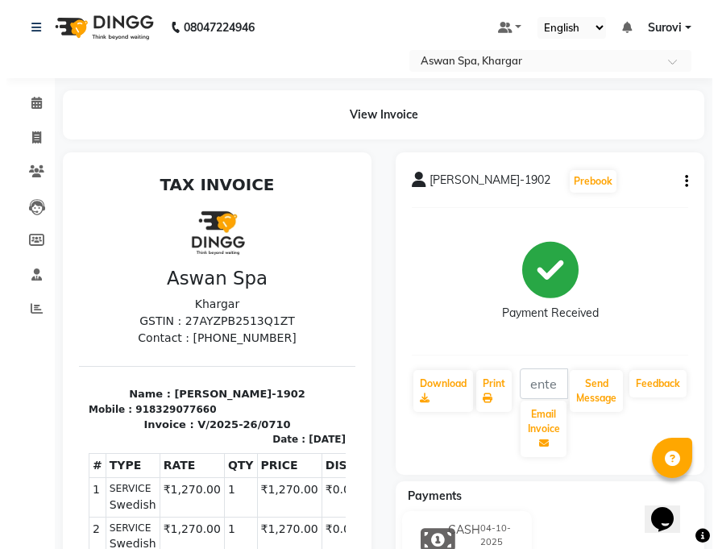
scroll to position [0, 0]
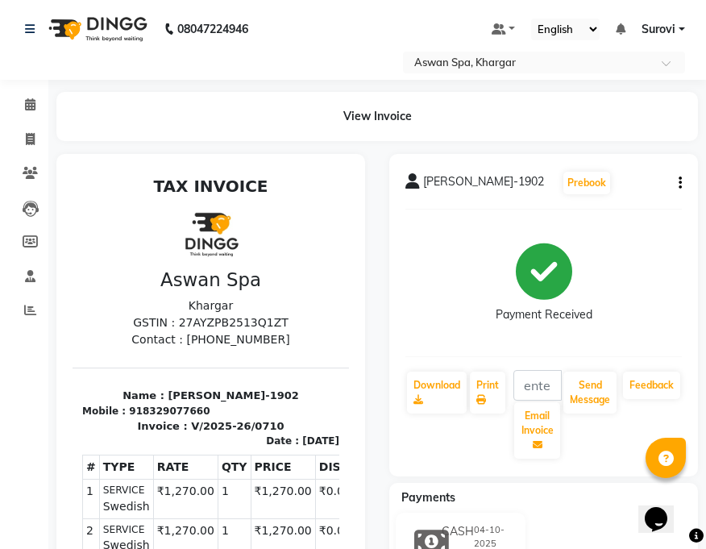
click at [681, 184] on icon "button" at bounding box center [679, 183] width 3 height 1
click at [644, 197] on div "Print Settings" at bounding box center [616, 193] width 77 height 20
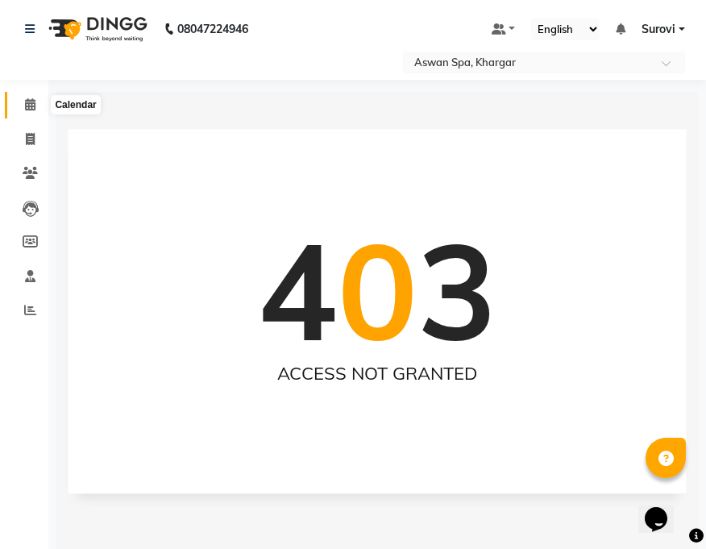
click at [34, 102] on icon at bounding box center [30, 104] width 10 height 12
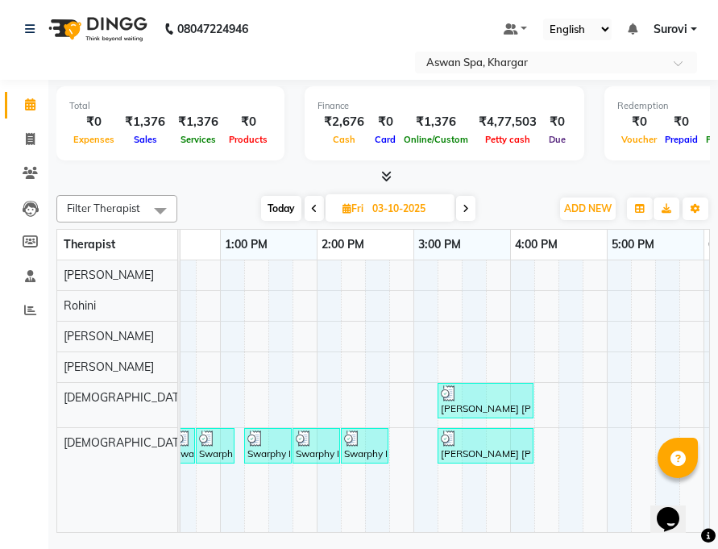
scroll to position [0, 728]
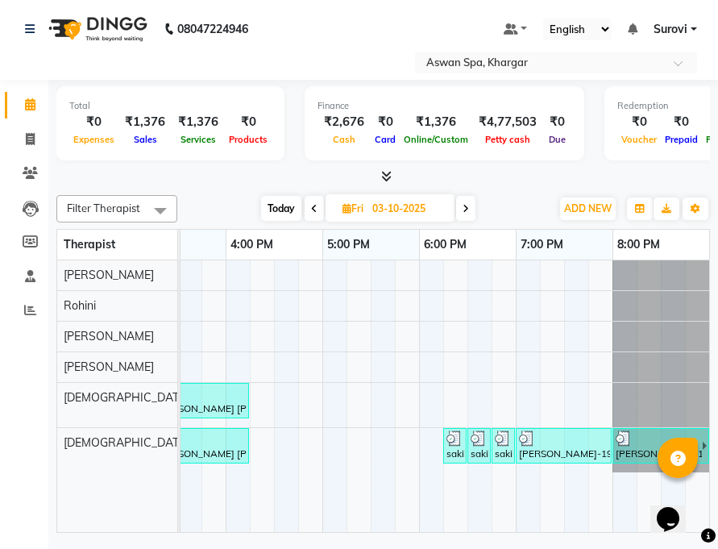
click at [625, 439] on img at bounding box center [624, 438] width 16 height 16
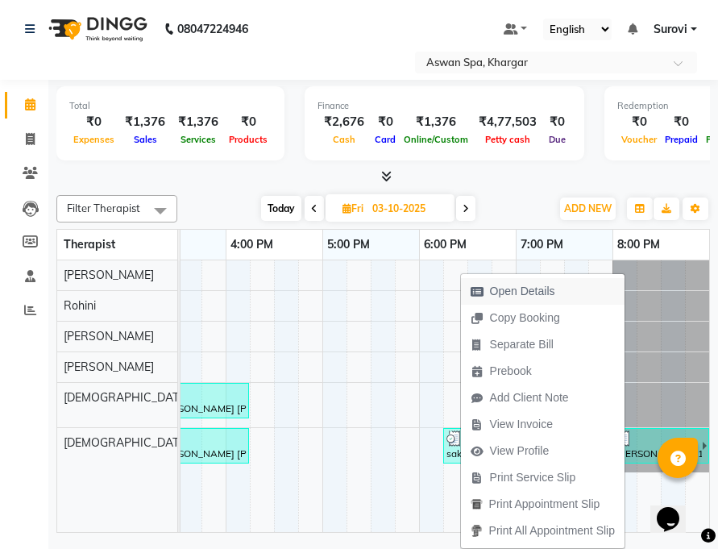
click at [555, 288] on span "Open Details" at bounding box center [513, 291] width 104 height 27
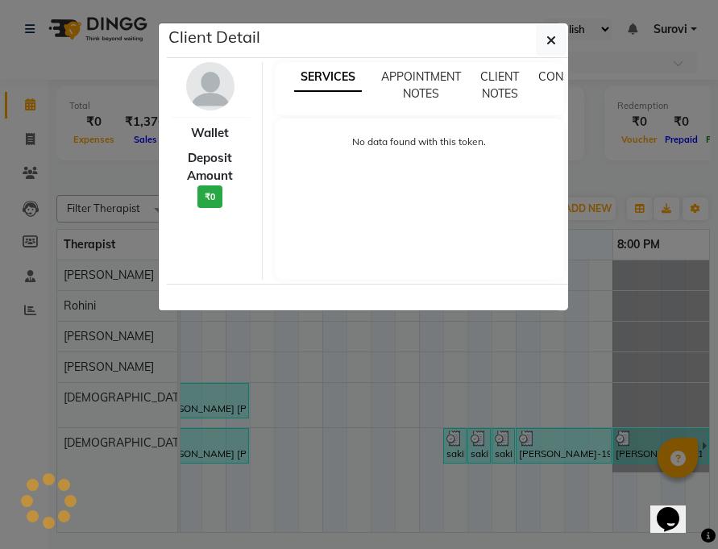
select select "3"
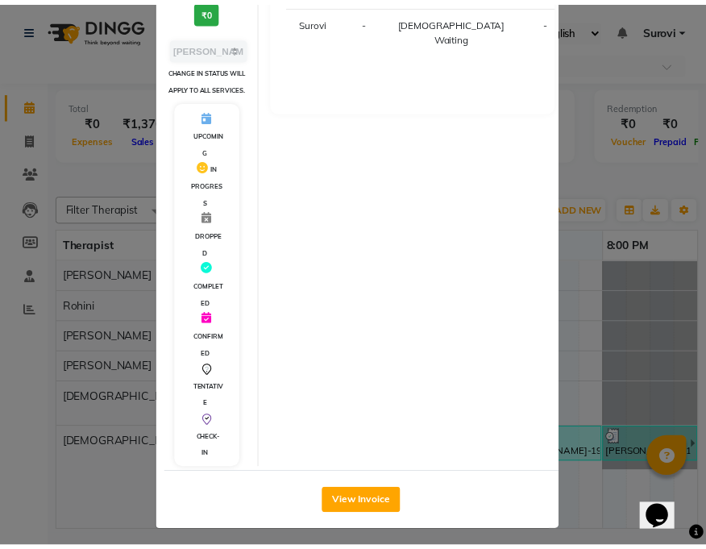
scroll to position [280, 0]
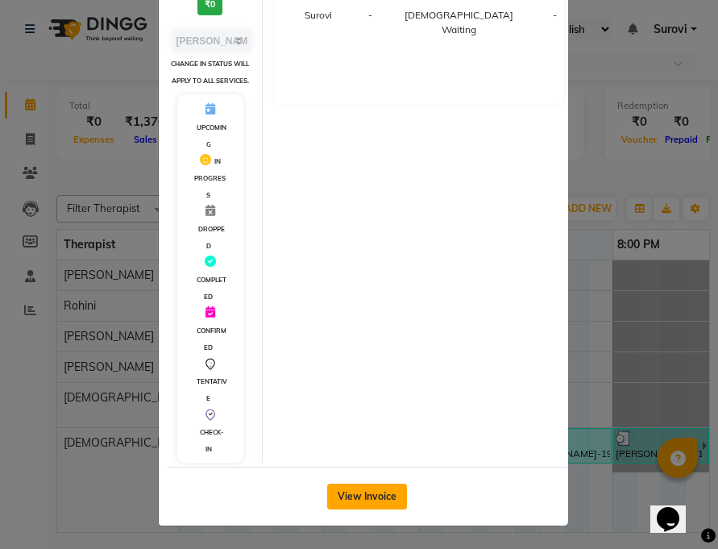
click at [379, 493] on button "View Invoice" at bounding box center [367, 496] width 80 height 26
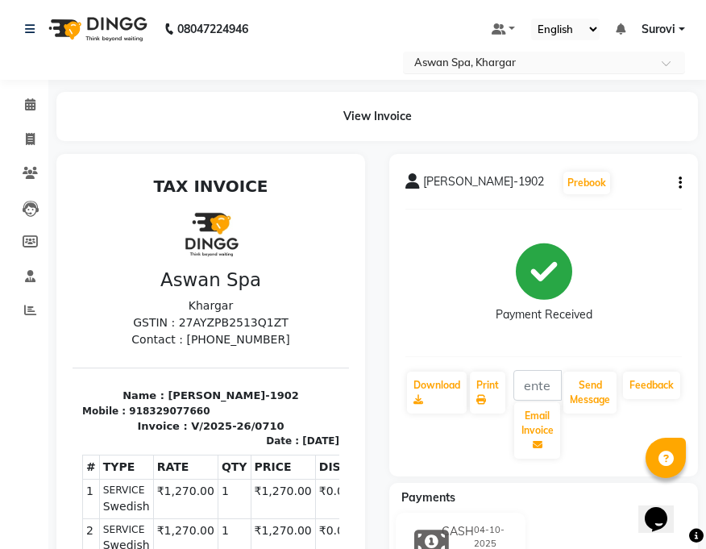
click at [668, 62] on span at bounding box center [672, 68] width 20 height 16
click at [681, 28] on link "Surovi" at bounding box center [663, 29] width 44 height 17
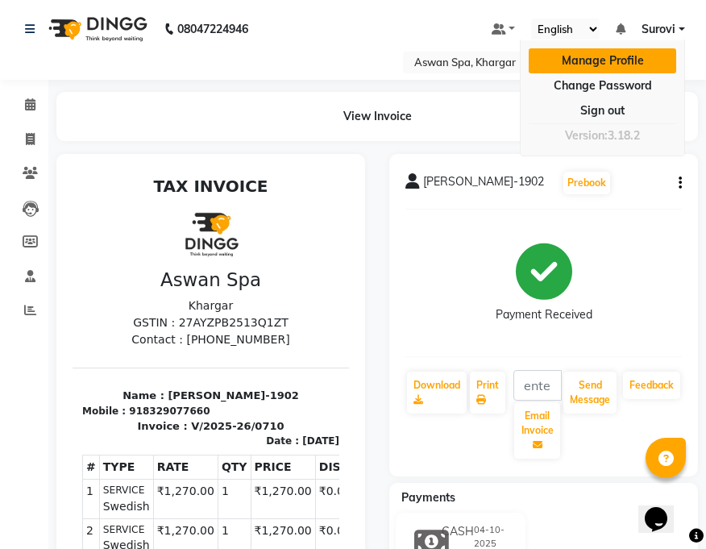
click at [631, 57] on link "Manage Profile" at bounding box center [602, 60] width 147 height 25
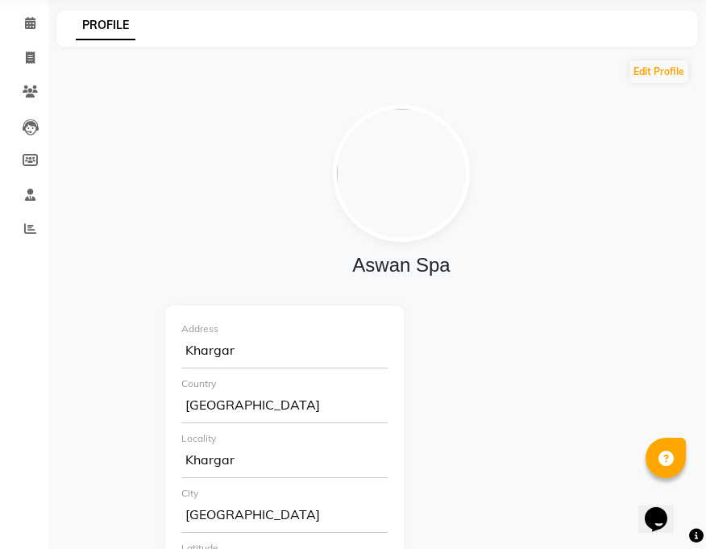
scroll to position [81, 0]
click at [670, 73] on button "Edit Profile" at bounding box center [658, 72] width 59 height 23
select select "4"
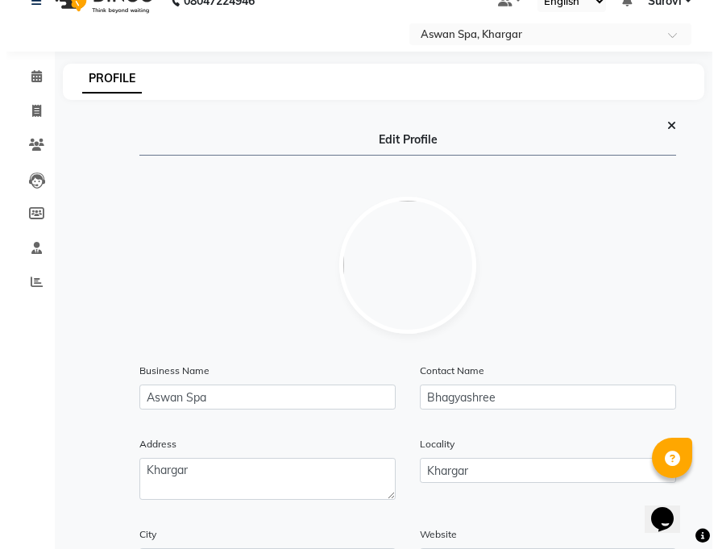
scroll to position [0, 0]
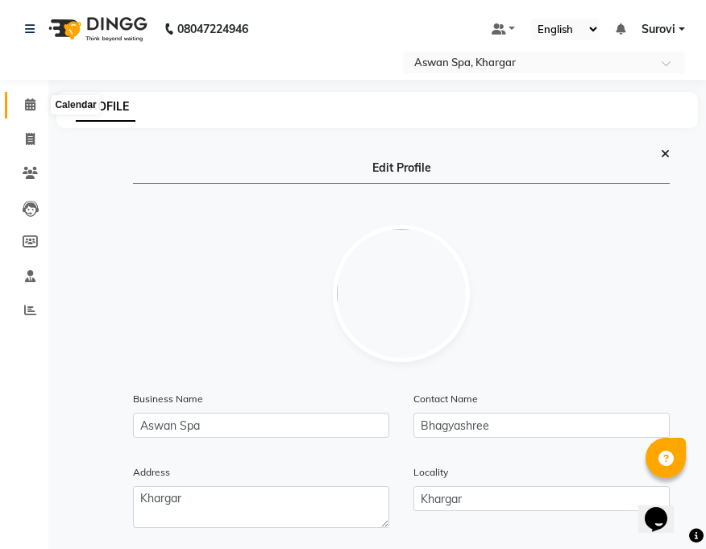
click at [27, 100] on icon at bounding box center [30, 104] width 10 height 12
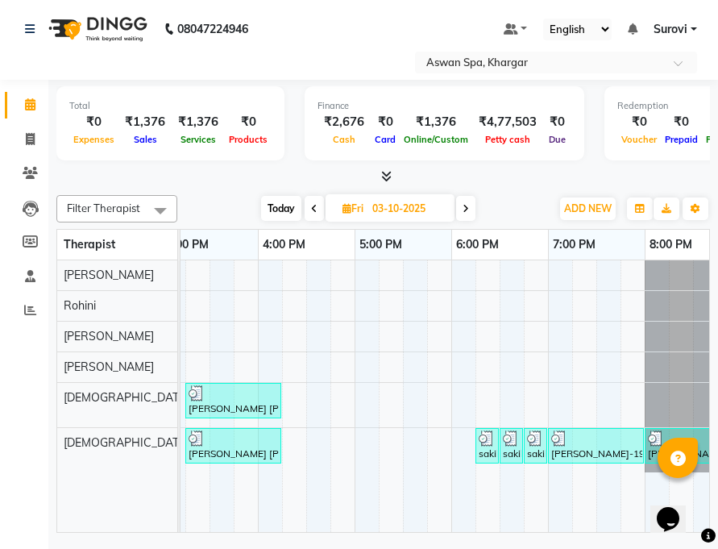
scroll to position [0, 728]
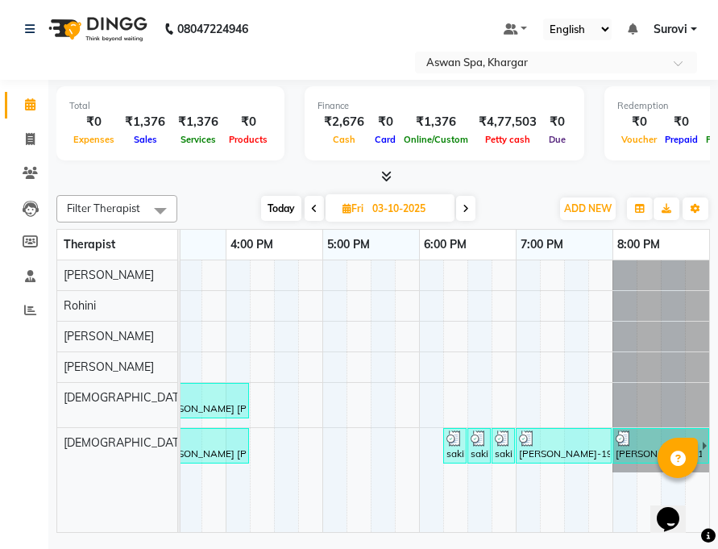
drag, startPoint x: 344, startPoint y: 524, endPoint x: 39, endPoint y: 9, distance: 598.6
click at [636, 442] on div at bounding box center [658, 438] width 85 height 16
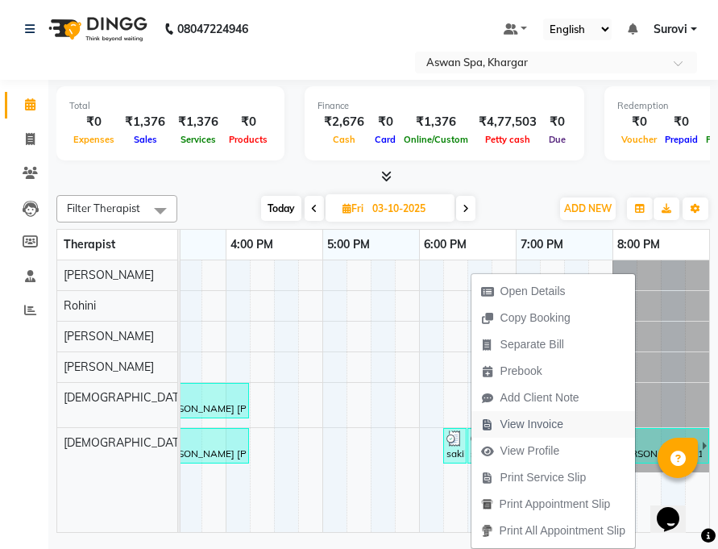
click at [546, 420] on span "View Invoice" at bounding box center [531, 424] width 63 height 17
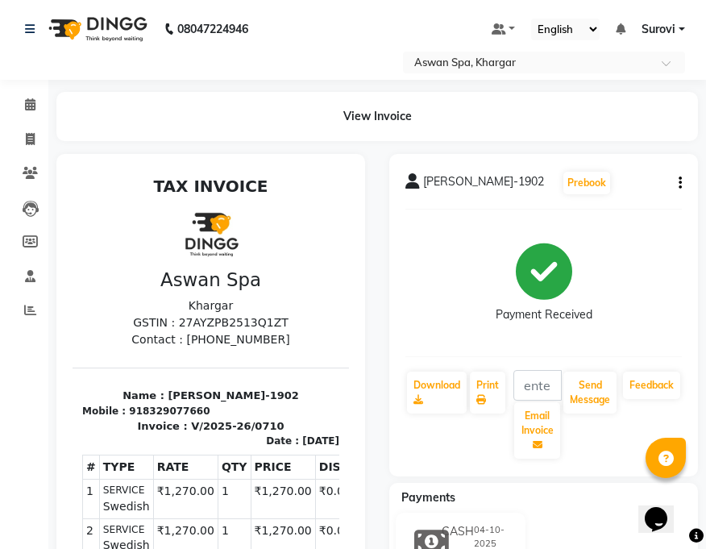
click at [674, 177] on button "button" at bounding box center [677, 183] width 10 height 17
click at [680, 183] on icon "button" at bounding box center [679, 183] width 3 height 1
click at [679, 183] on icon "button" at bounding box center [679, 183] width 3 height 1
click at [442, 178] on span "Disha Nepo-1902" at bounding box center [483, 184] width 121 height 23
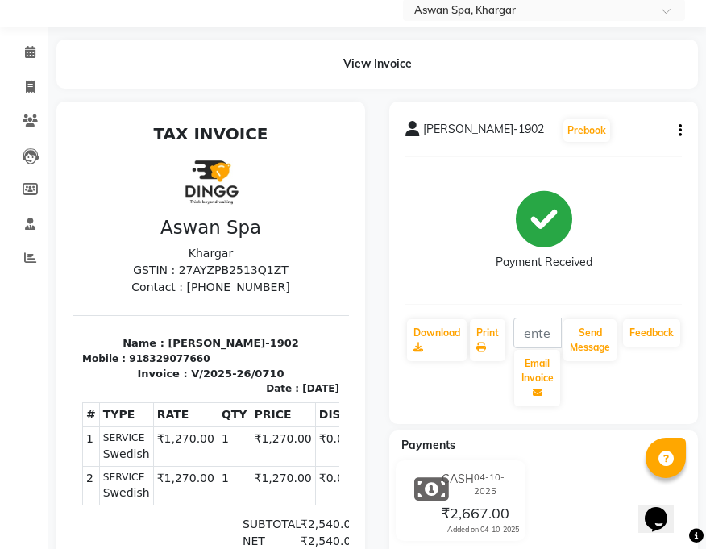
scroll to position [81, 0]
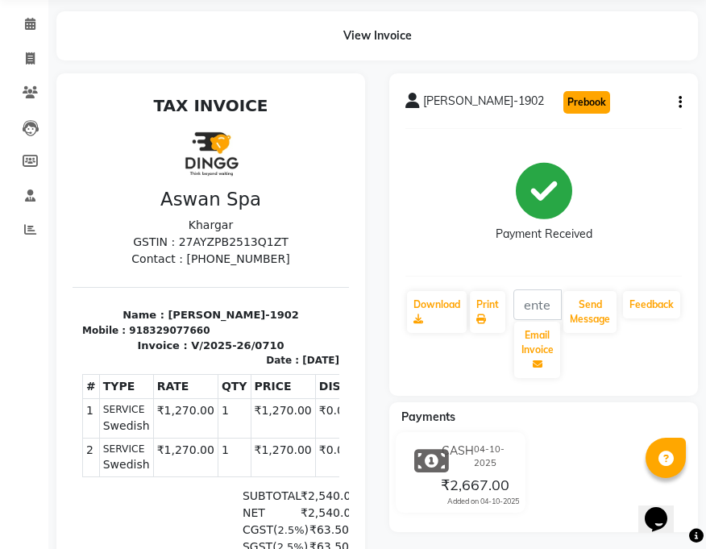
click at [563, 102] on button "Prebook" at bounding box center [586, 102] width 47 height 23
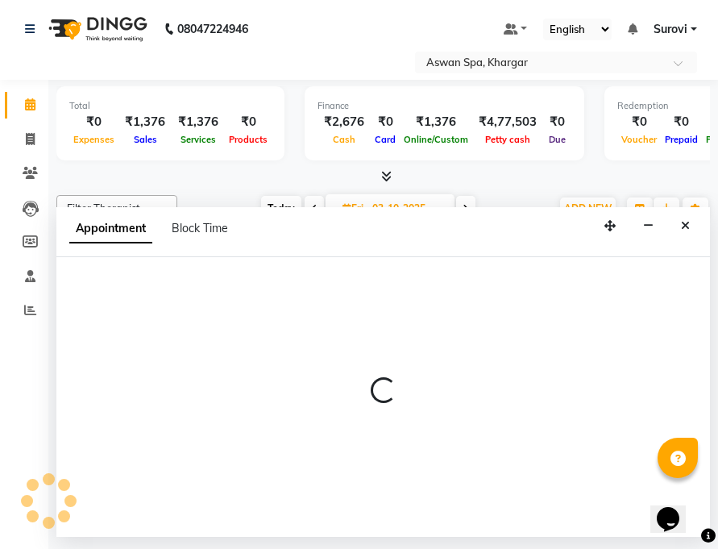
scroll to position [0, 728]
type input "04-10-2025"
select select "66230"
select select "540"
select select "tentative"
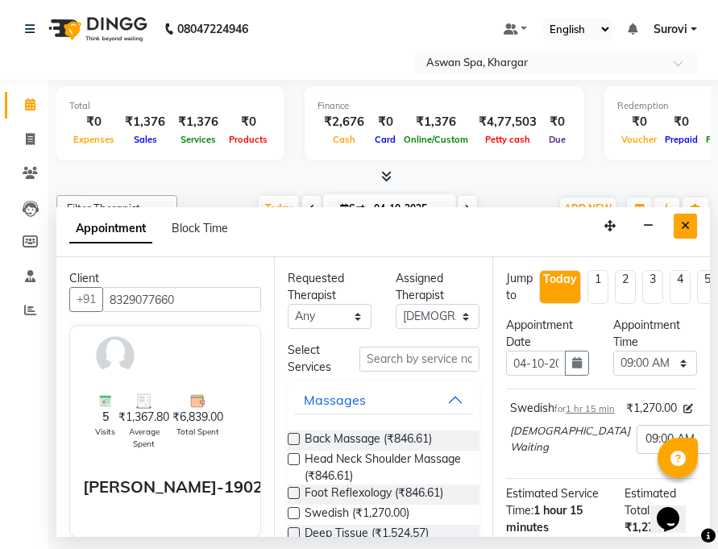
click at [680, 221] on button "Close" at bounding box center [685, 226] width 23 height 25
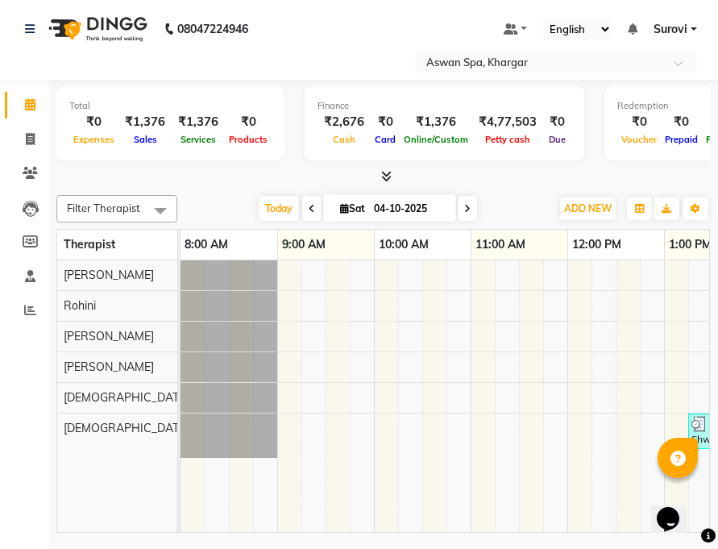
click at [315, 210] on span at bounding box center [311, 208] width 19 height 25
type input "03-10-2025"
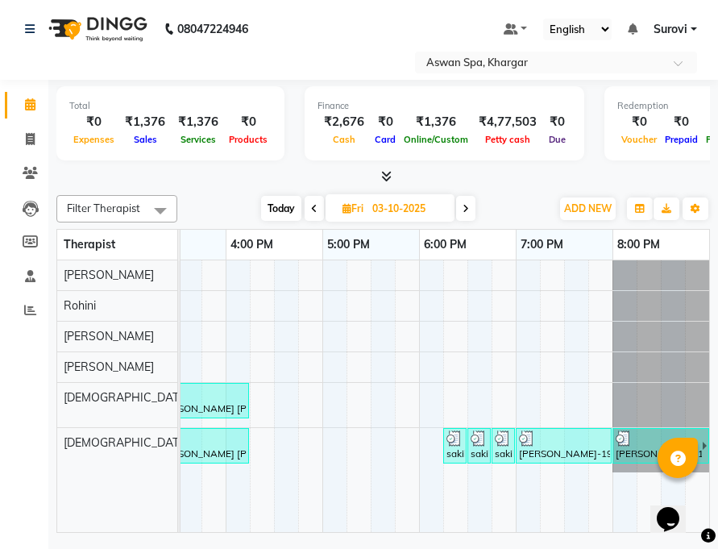
drag, startPoint x: 555, startPoint y: 525, endPoint x: 38, endPoint y: 4, distance: 733.9
click at [631, 454] on div "Disha Nepo-1902, TK07, 08:00 PM-09:15 PM, Swedish" at bounding box center [658, 445] width 88 height 31
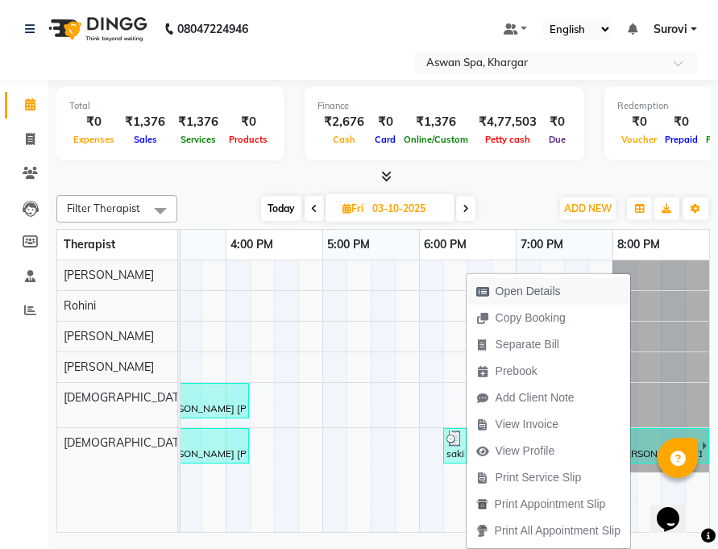
click at [546, 293] on span "Open Details" at bounding box center [528, 291] width 65 height 17
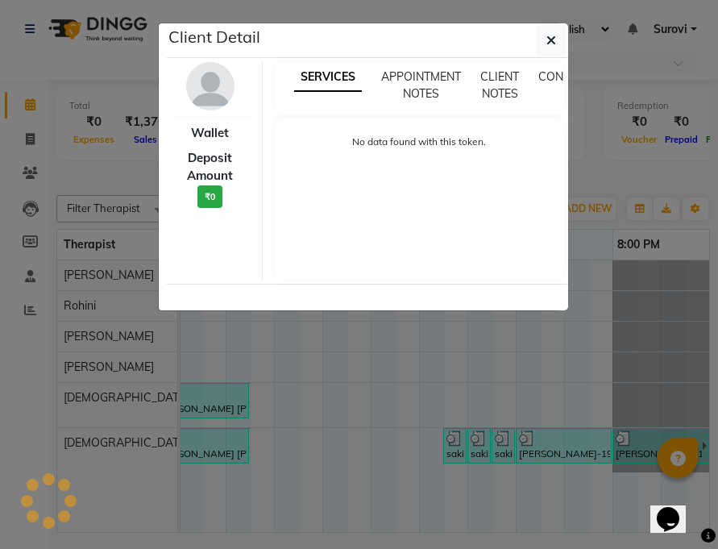
select select "3"
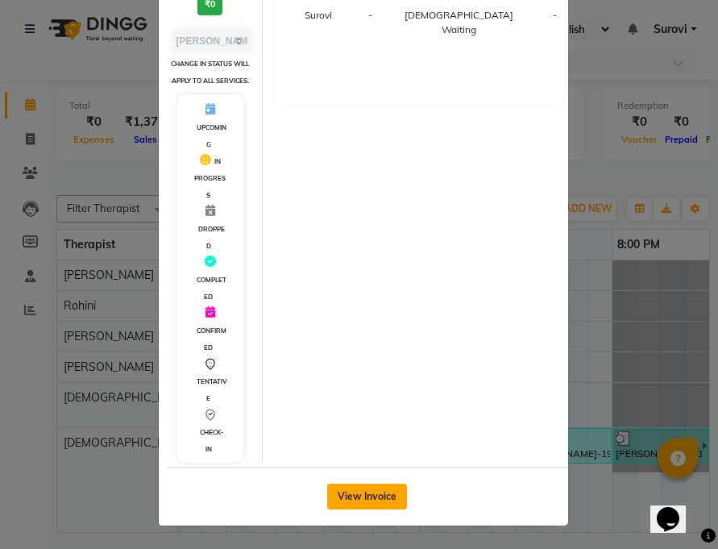
click at [373, 492] on button "View Invoice" at bounding box center [367, 496] width 80 height 26
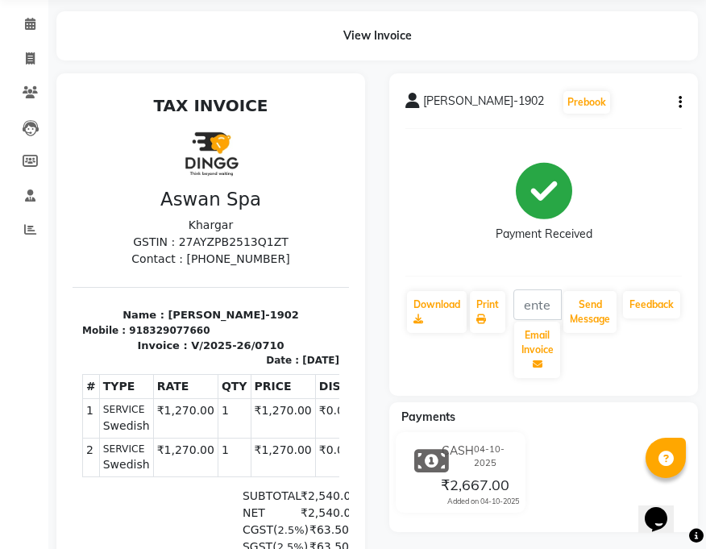
click at [678, 96] on button "button" at bounding box center [677, 102] width 10 height 17
drag, startPoint x: 678, startPoint y: 102, endPoint x: 512, endPoint y: 506, distance: 436.5
click at [512, 506] on div "Added on 04-10-2025" at bounding box center [483, 501] width 72 height 11
click at [315, 461] on td "₹0.00" at bounding box center [351, 457] width 73 height 39
click at [438, 470] on div "CASH 04-10-2025" at bounding box center [478, 455] width 81 height 35
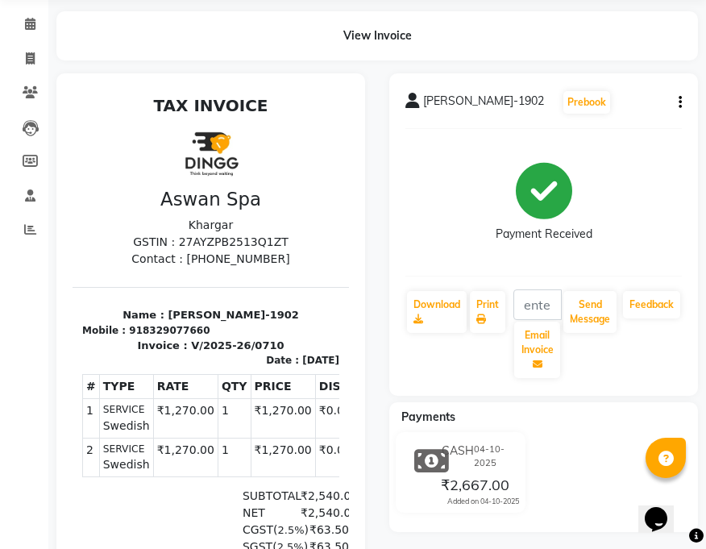
click at [444, 463] on span "CASH" at bounding box center [458, 455] width 32 height 27
drag, startPoint x: 446, startPoint y: 487, endPoint x: 523, endPoint y: 483, distance: 76.7
click at [523, 483] on div "CASH 04-10-2025 ₹2,667.00 Added on 04-10-2025" at bounding box center [478, 472] width 106 height 68
click at [521, 314] on input "text" at bounding box center [537, 304] width 48 height 31
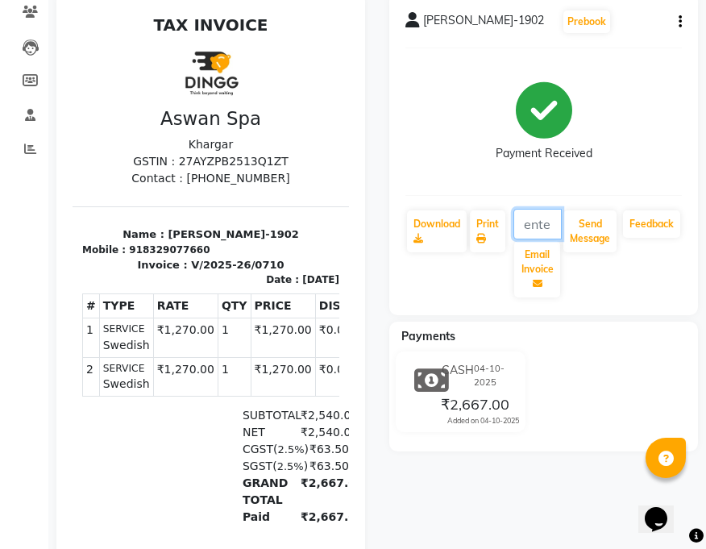
click at [536, 223] on input "text" at bounding box center [537, 224] width 48 height 31
click at [533, 212] on input "text" at bounding box center [537, 224] width 48 height 31
click at [566, 234] on button "Send Message" at bounding box center [589, 231] width 53 height 42
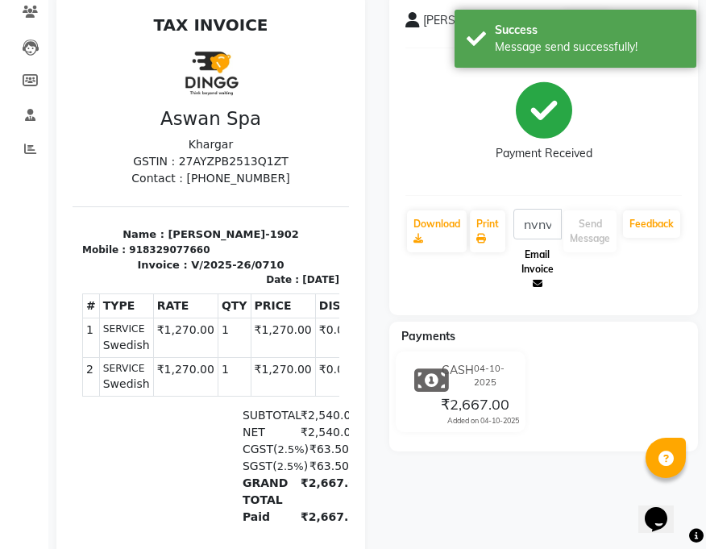
click at [539, 281] on icon at bounding box center [538, 284] width 10 height 10
click at [651, 224] on link "Feedback" at bounding box center [651, 223] width 57 height 27
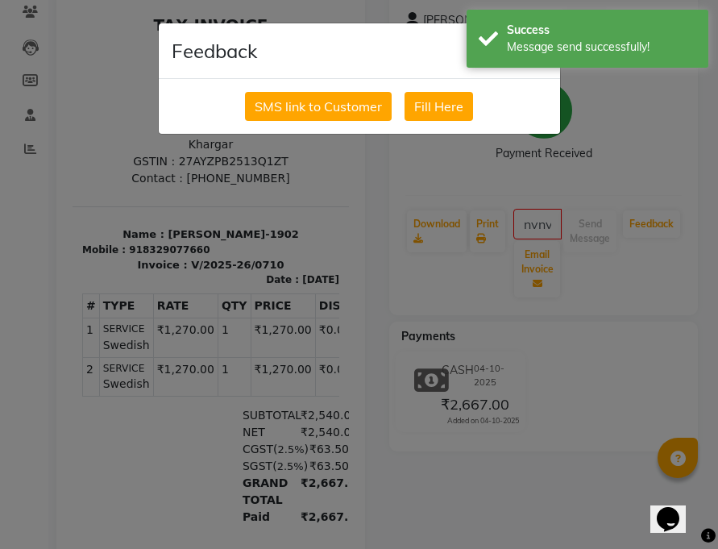
click at [476, 238] on ngb-modal-window "Feedback × SMS link to Customer Fill Here" at bounding box center [359, 274] width 718 height 549
click at [449, 101] on button "Fill Here" at bounding box center [438, 106] width 68 height 29
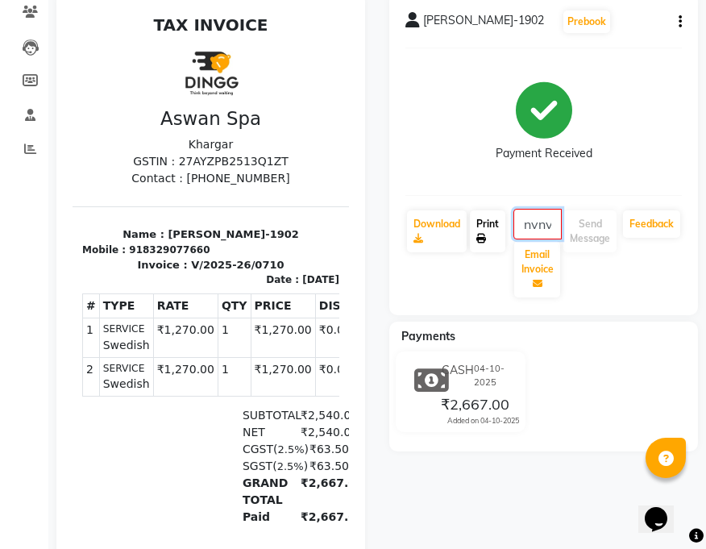
drag, startPoint x: 558, startPoint y: 226, endPoint x: 483, endPoint y: 225, distance: 74.9
click at [483, 225] on div "Download Print nvnvkfkkffffff Email Invoice Send Message Feedback" at bounding box center [543, 254] width 276 height 90
click at [549, 220] on input "fkkffffff" at bounding box center [537, 224] width 48 height 31
type input "f"
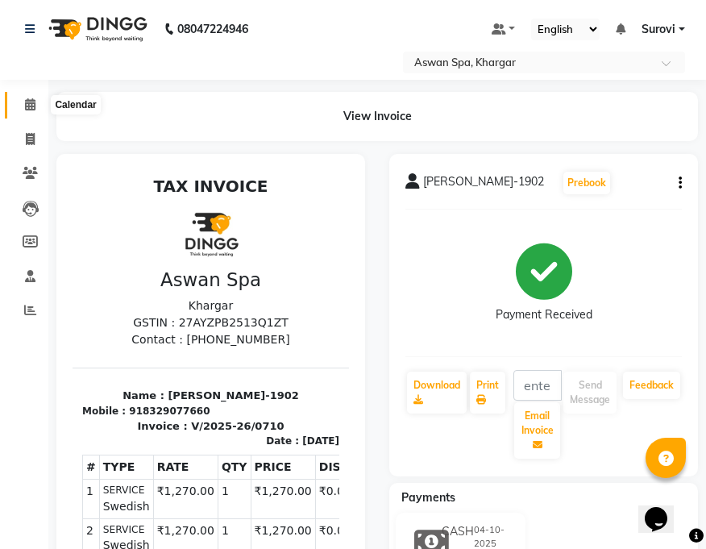
click at [28, 103] on icon at bounding box center [30, 104] width 10 height 12
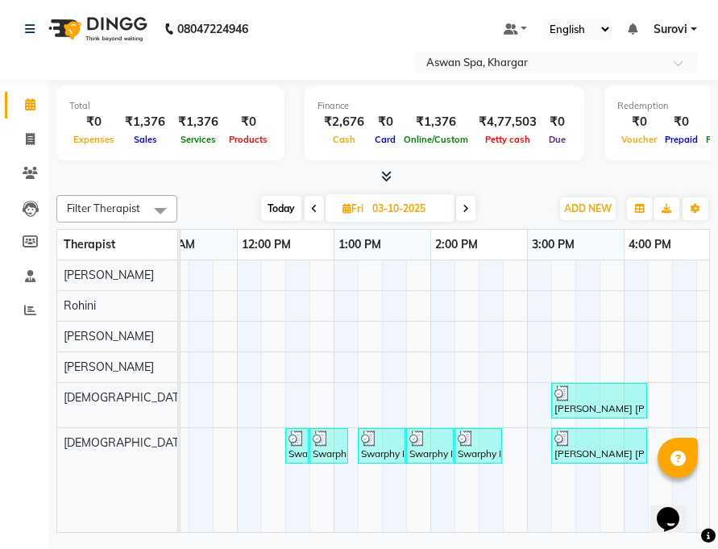
scroll to position [0, 111]
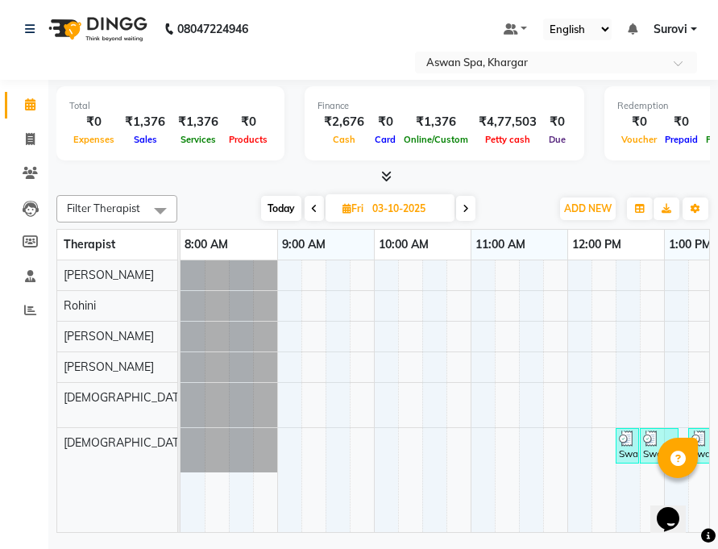
click at [459, 208] on span at bounding box center [465, 208] width 19 height 25
type input "04-10-2025"
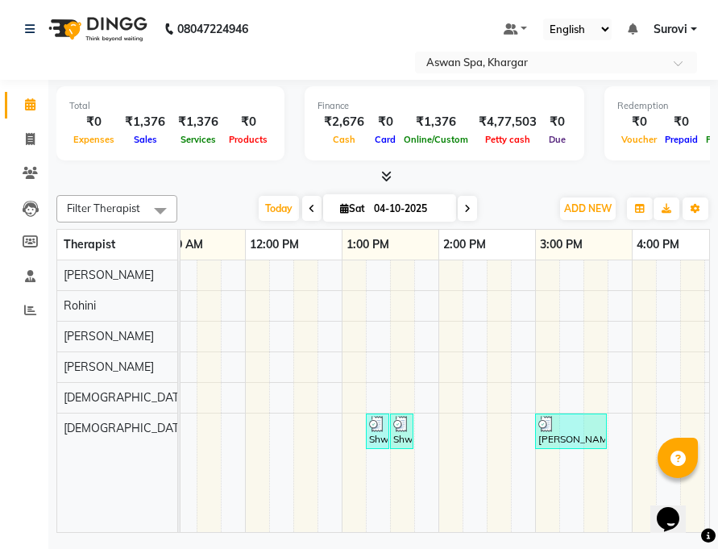
scroll to position [0, 385]
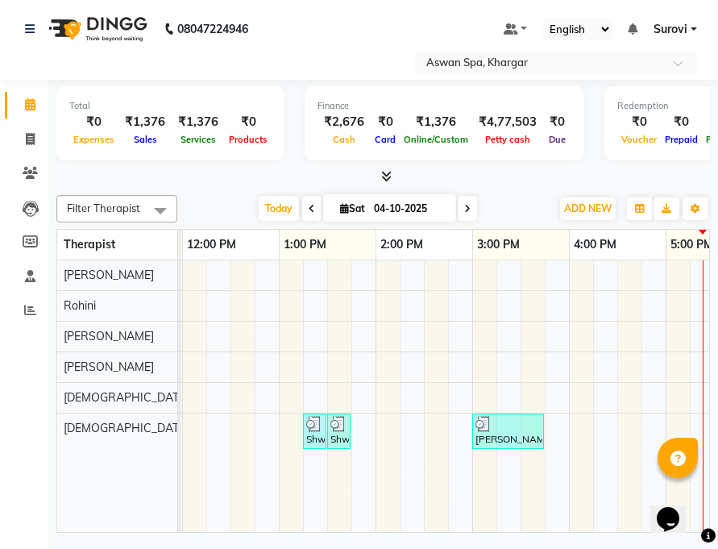
click at [311, 427] on img at bounding box center [314, 424] width 16 height 16
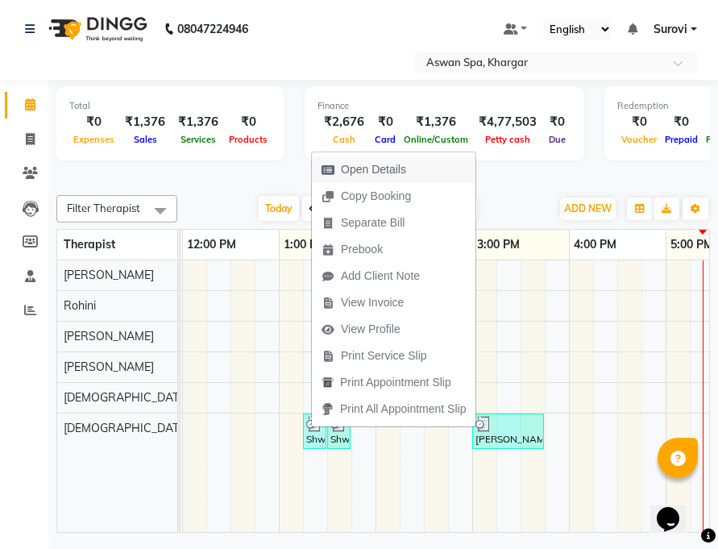
click at [399, 169] on span "Open Details" at bounding box center [373, 169] width 65 height 17
select select "3"
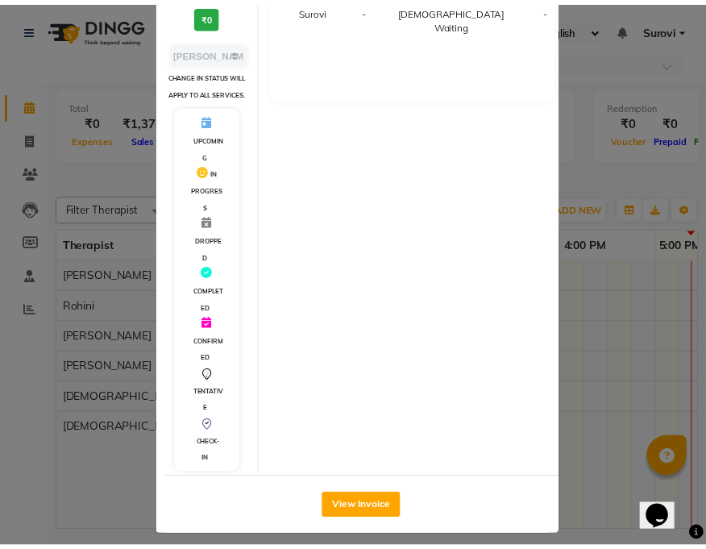
scroll to position [280, 0]
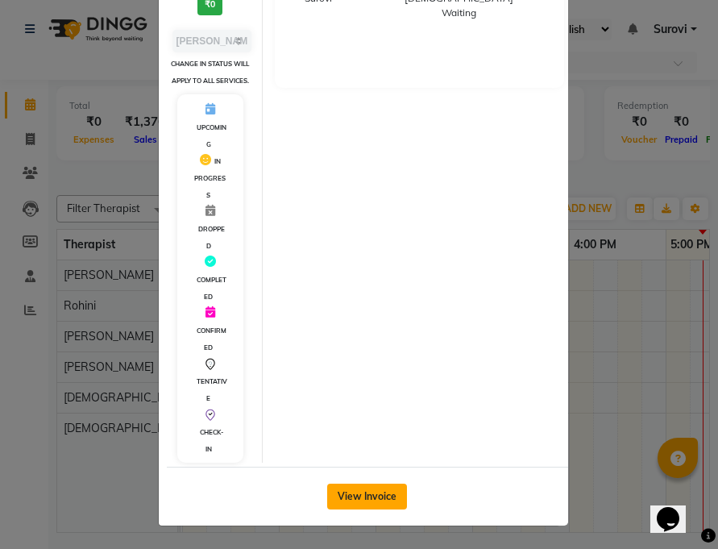
click at [368, 500] on button "View Invoice" at bounding box center [367, 496] width 80 height 26
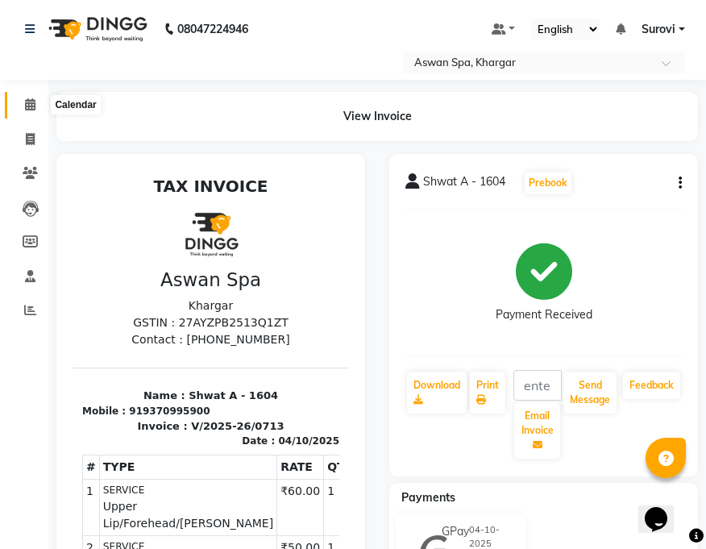
click at [31, 99] on icon at bounding box center [30, 104] width 10 height 12
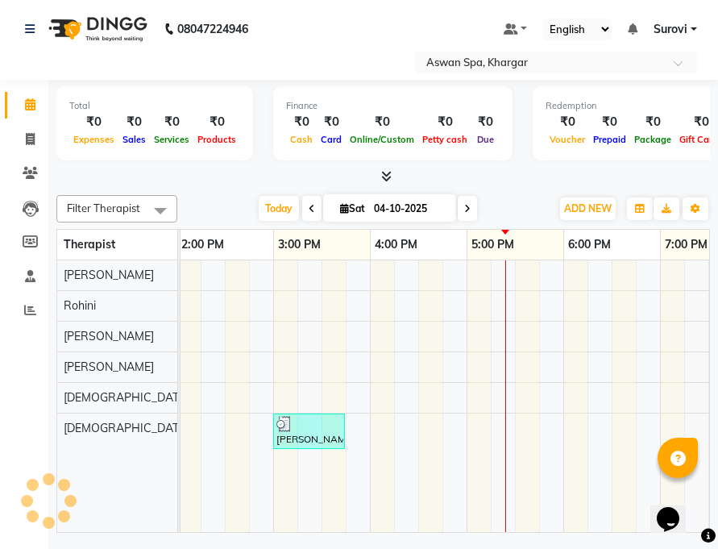
scroll to position [0, 595]
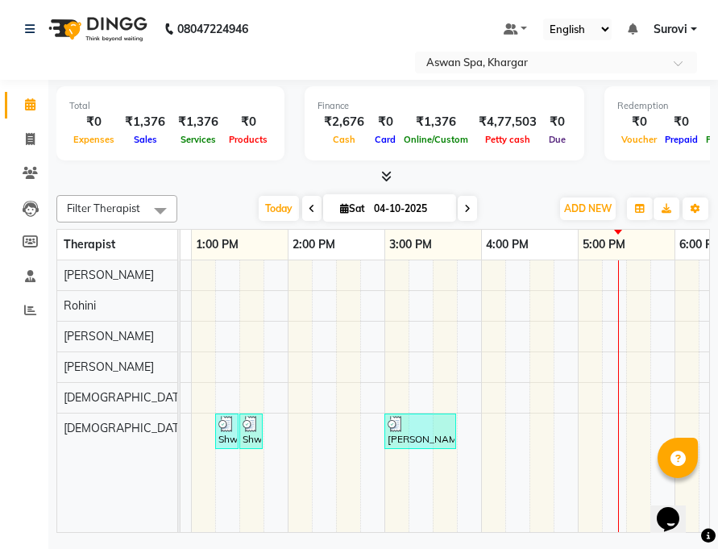
click at [316, 206] on span at bounding box center [311, 208] width 19 height 25
type input "03-10-2025"
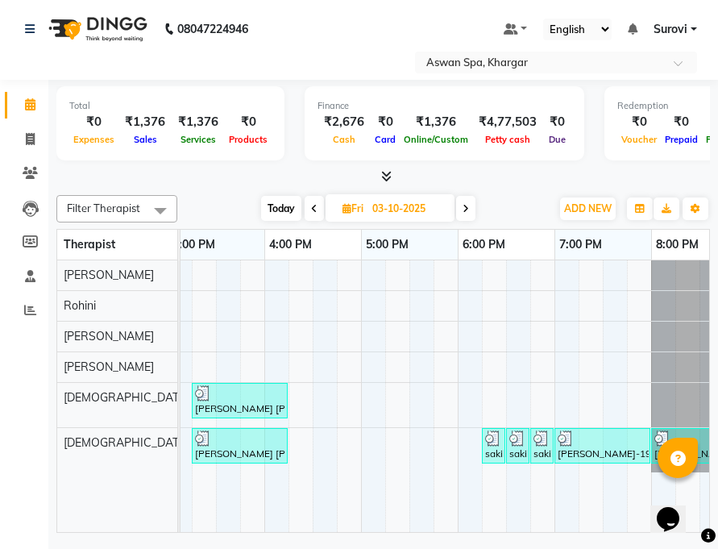
scroll to position [0, 728]
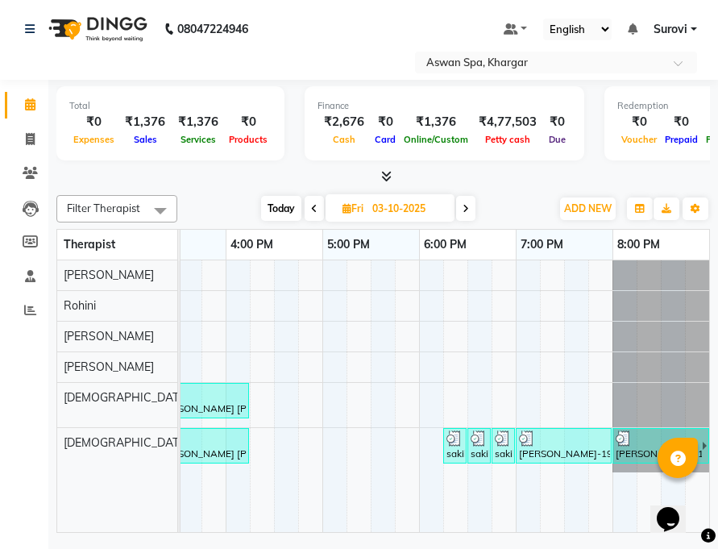
click at [506, 446] on div "sakila N-3576, TK06, 06:45 PM-06:55 PM, Upper Lip/Forehead/Chin WD" at bounding box center [503, 445] width 20 height 31
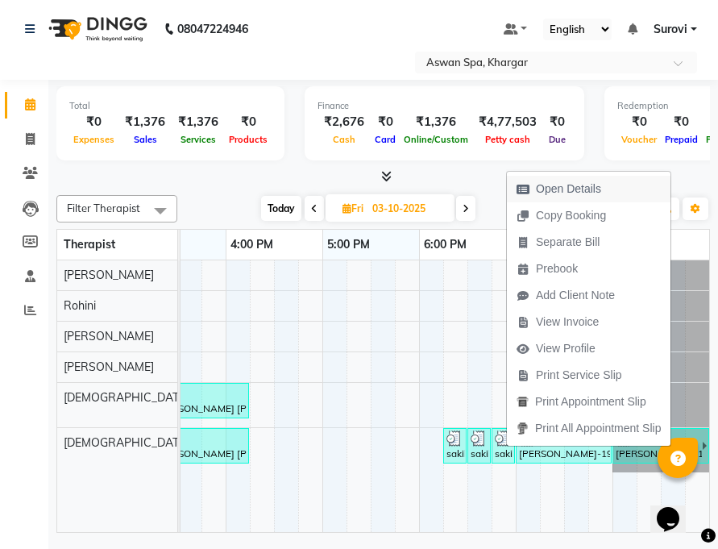
click at [556, 190] on span "Open Details" at bounding box center [568, 188] width 65 height 17
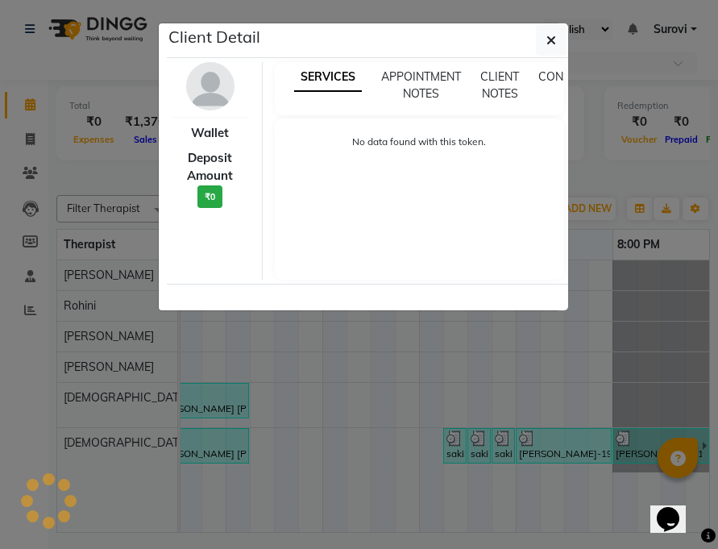
select select "3"
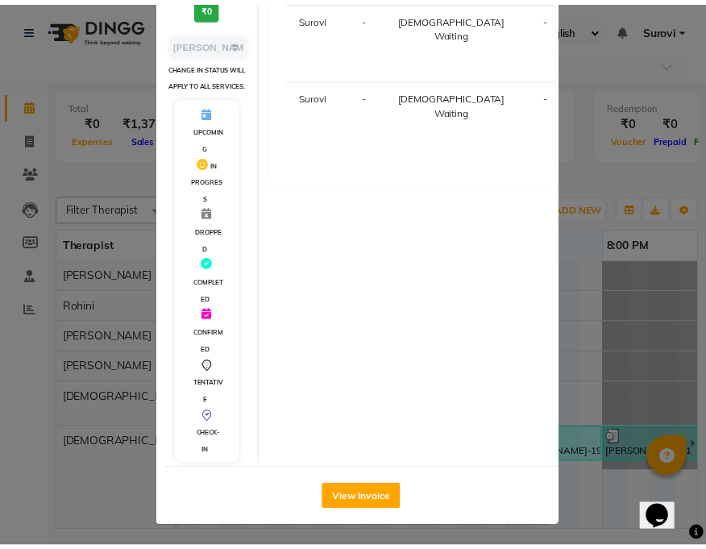
scroll to position [263, 0]
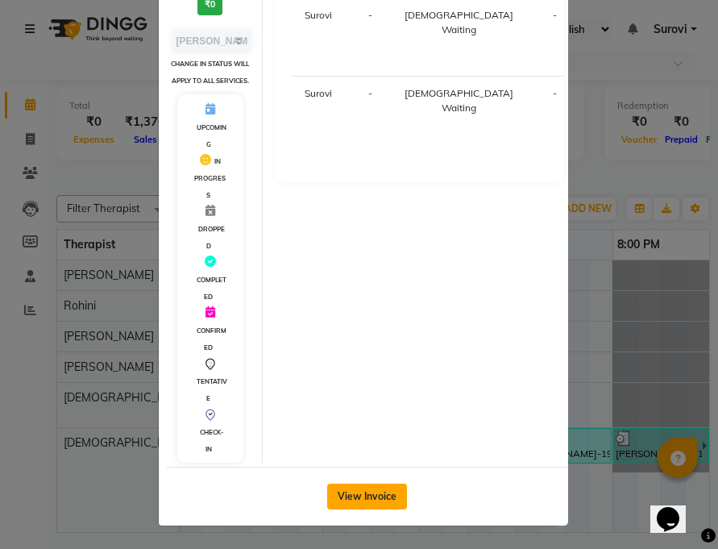
click at [397, 491] on button "View Invoice" at bounding box center [367, 496] width 80 height 26
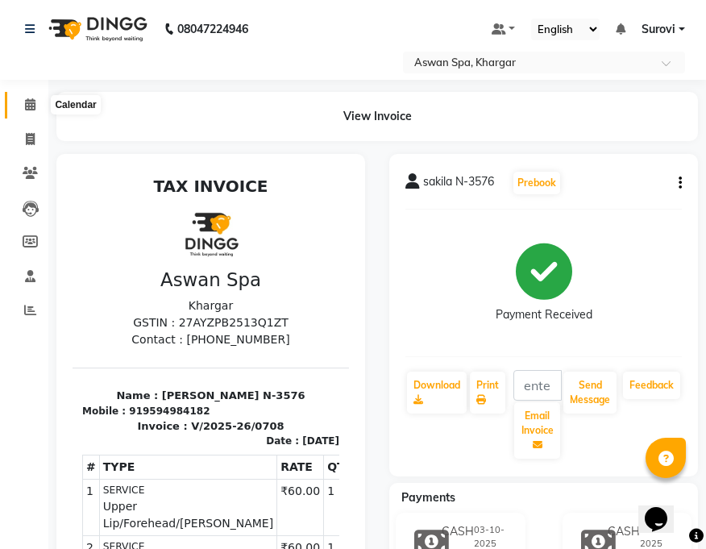
click at [35, 106] on icon at bounding box center [30, 104] width 10 height 12
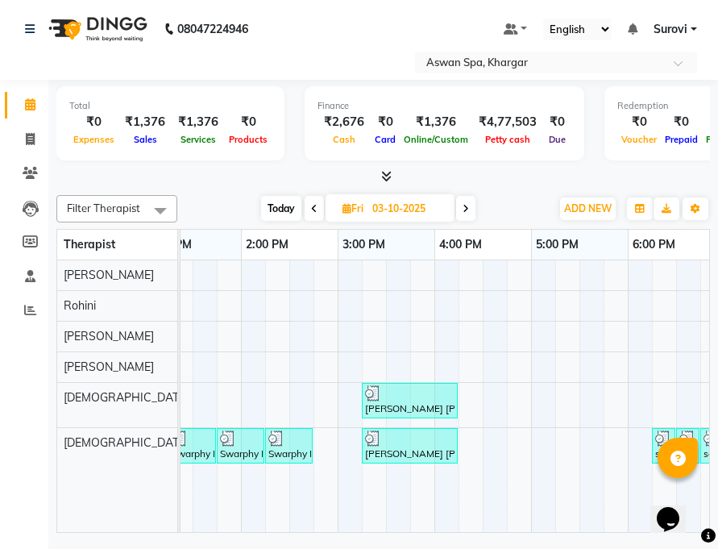
scroll to position [0, 454]
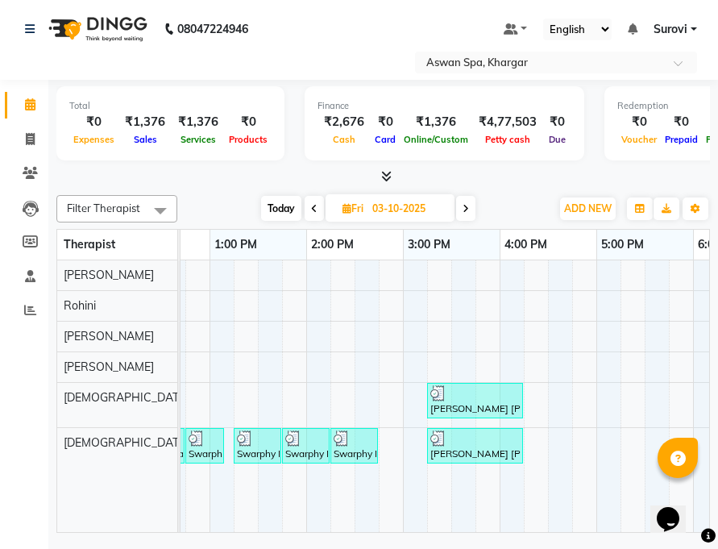
click at [343, 445] on img at bounding box center [342, 438] width 16 height 16
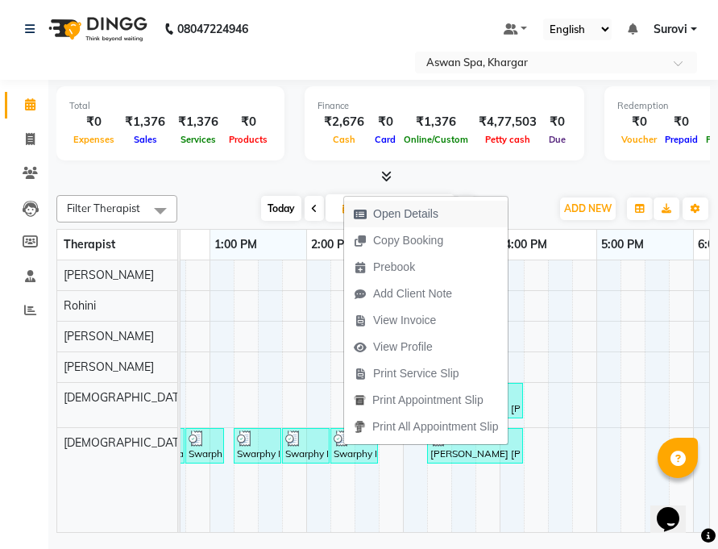
click at [407, 207] on span "Open Details" at bounding box center [405, 213] width 65 height 17
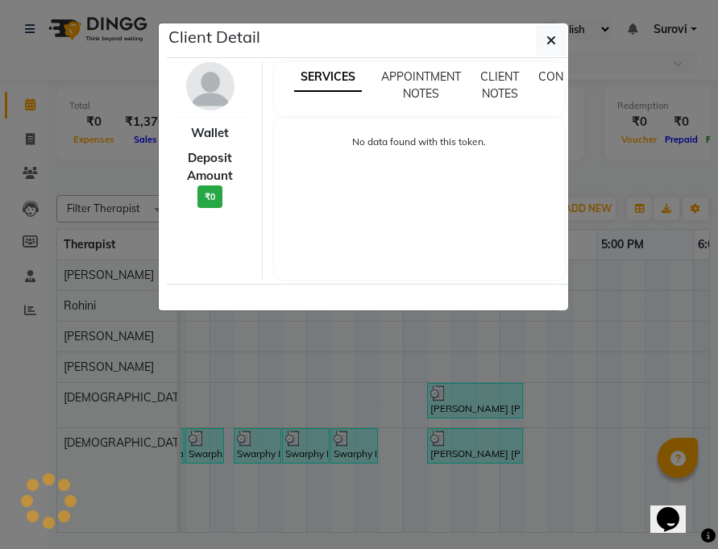
select select "3"
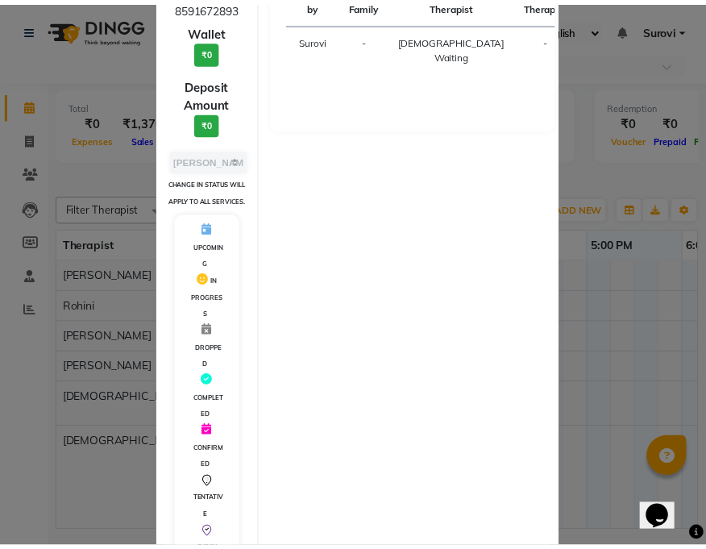
scroll to position [280, 0]
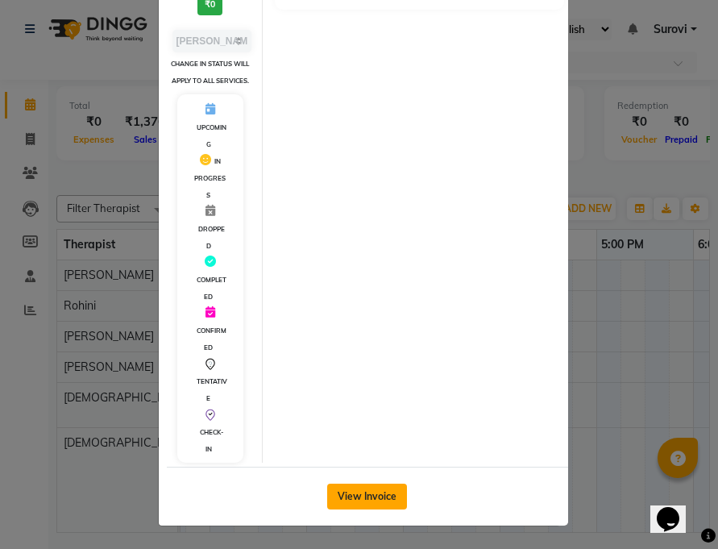
click at [362, 494] on button "View Invoice" at bounding box center [367, 496] width 80 height 26
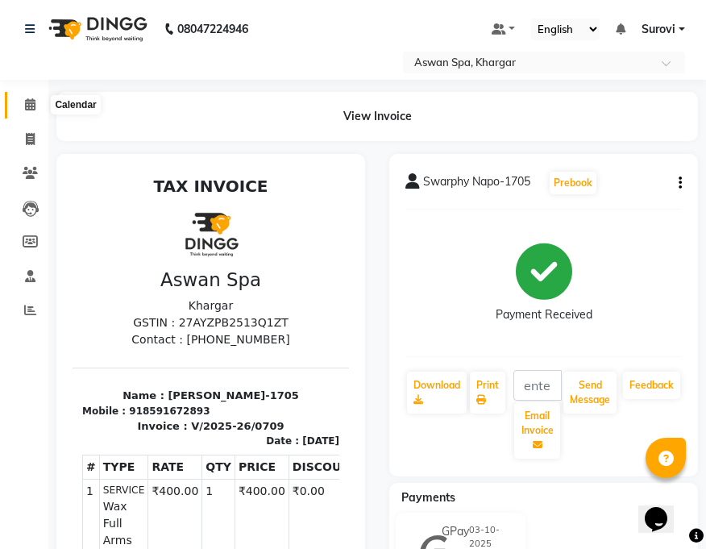
click at [29, 97] on span at bounding box center [30, 105] width 28 height 19
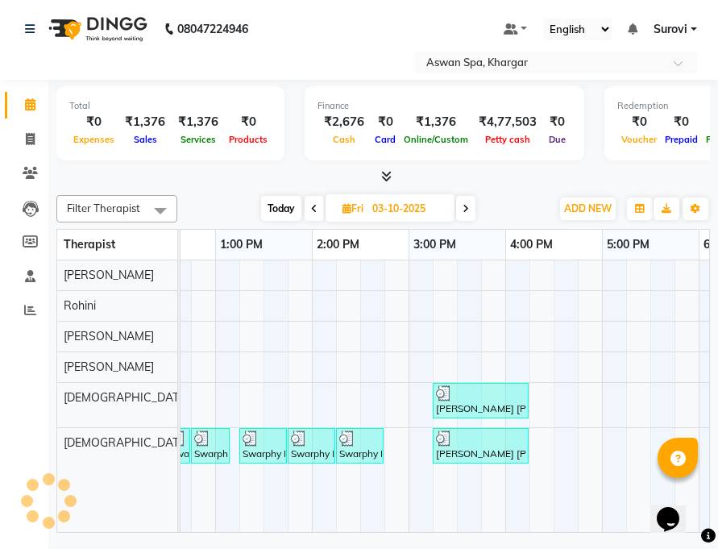
click at [305, 445] on img at bounding box center [299, 438] width 16 height 16
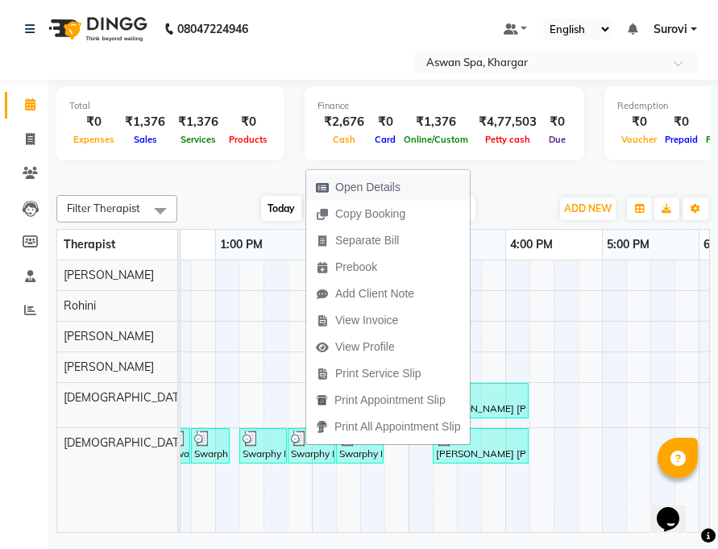
click at [361, 187] on span "Open Details" at bounding box center [367, 187] width 65 height 17
select select "3"
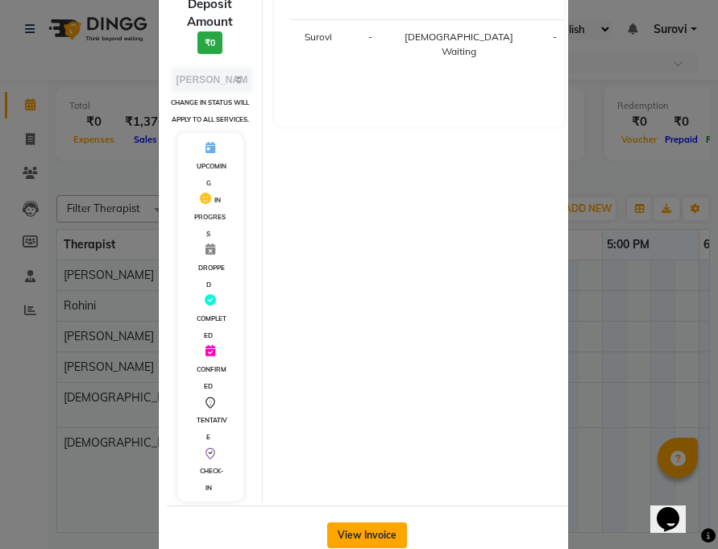
click at [386, 521] on button "View Invoice" at bounding box center [367, 535] width 80 height 26
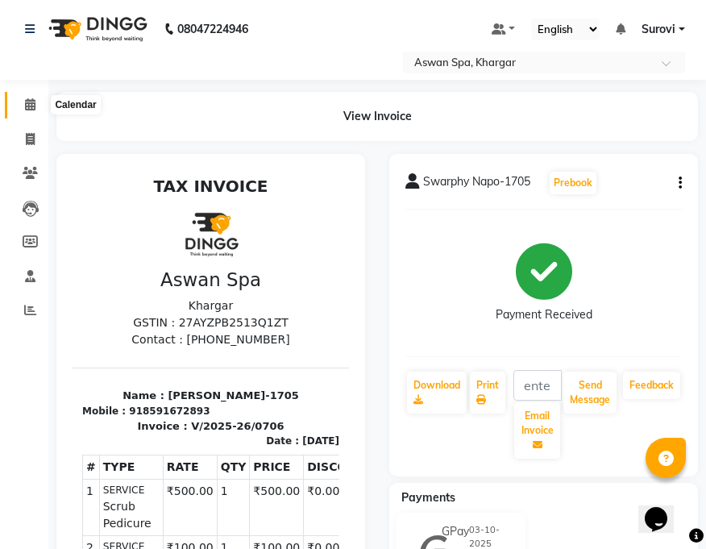
click at [30, 96] on span at bounding box center [30, 105] width 28 height 19
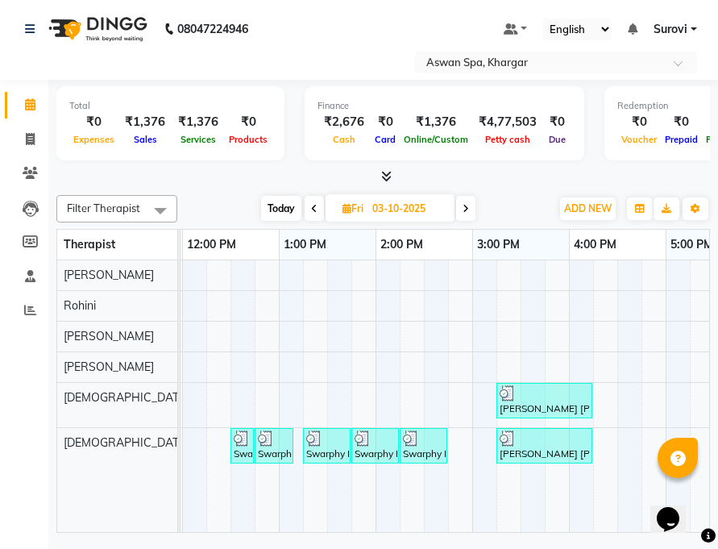
click at [310, 438] on img at bounding box center [314, 438] width 16 height 16
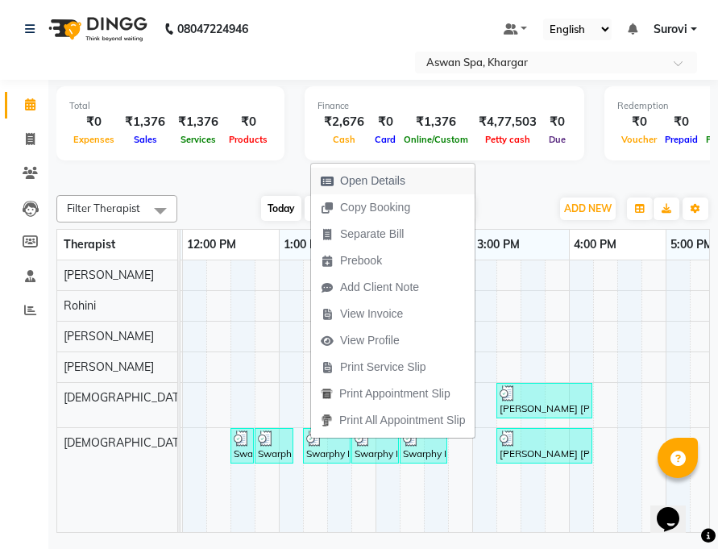
click at [359, 185] on span "Open Details" at bounding box center [372, 180] width 65 height 17
select select "3"
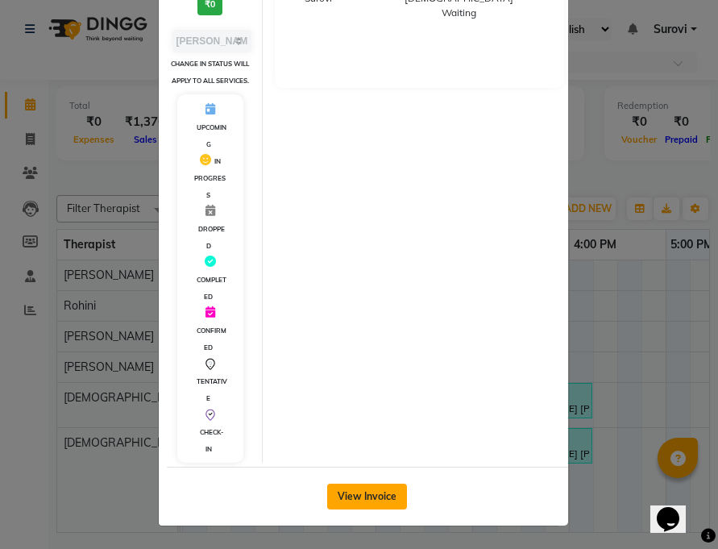
click at [375, 502] on button "View Invoice" at bounding box center [367, 496] width 80 height 26
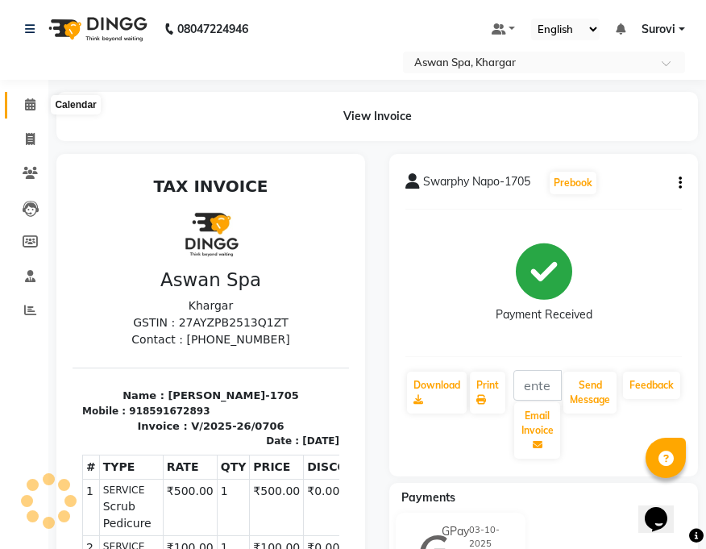
click at [27, 100] on icon at bounding box center [30, 104] width 10 height 12
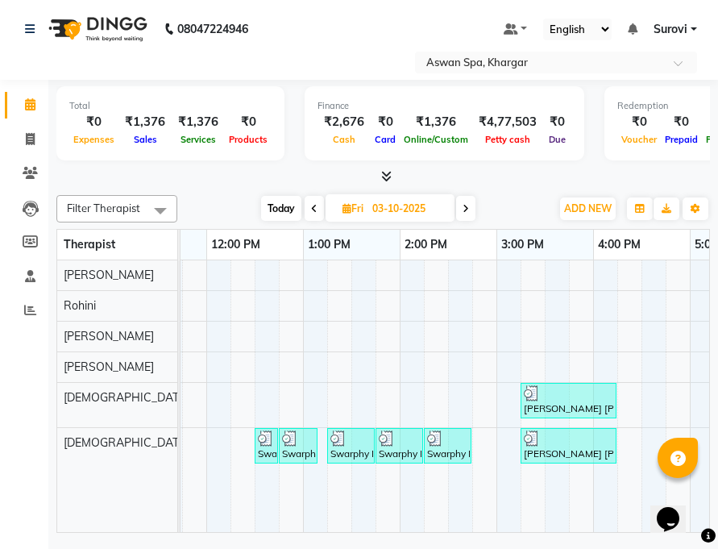
click at [297, 441] on img at bounding box center [290, 438] width 16 height 16
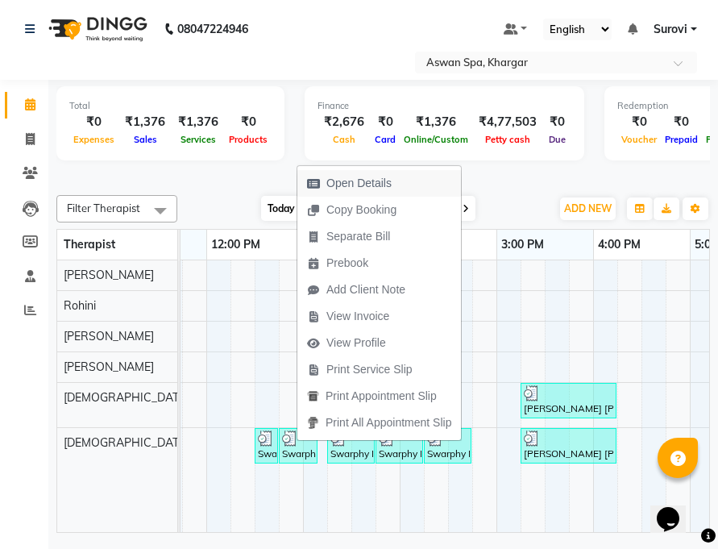
click at [360, 179] on span "Open Details" at bounding box center [358, 183] width 65 height 17
select select "3"
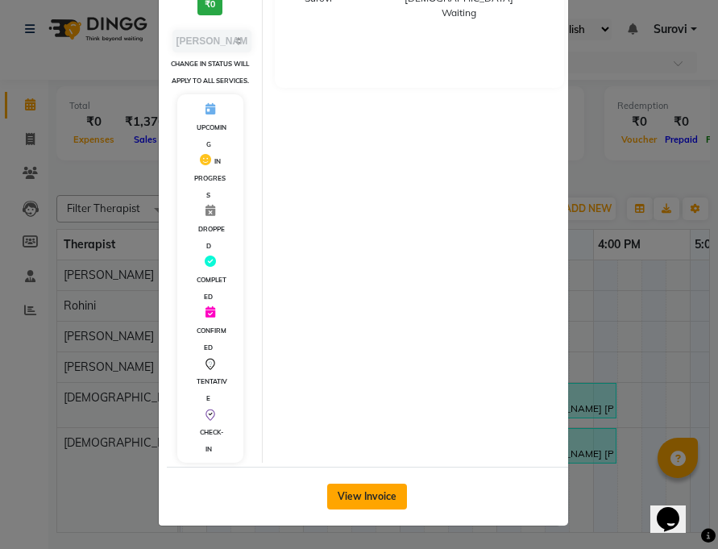
click at [367, 488] on button "View Invoice" at bounding box center [367, 496] width 80 height 26
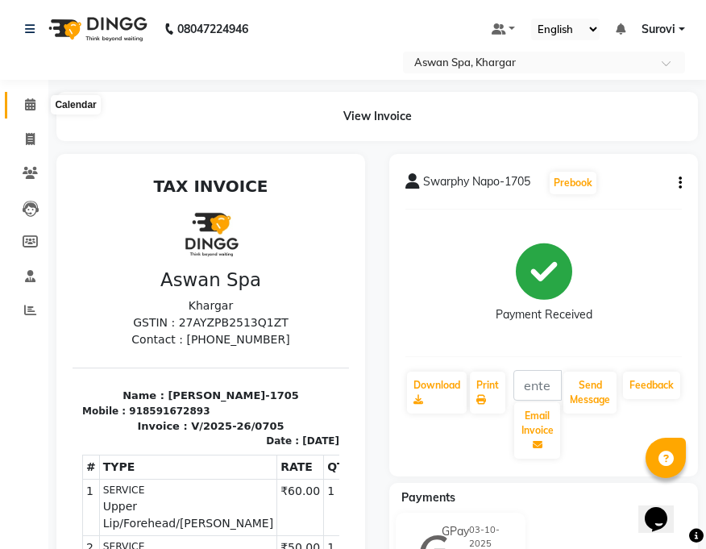
click at [31, 101] on icon at bounding box center [30, 104] width 10 height 12
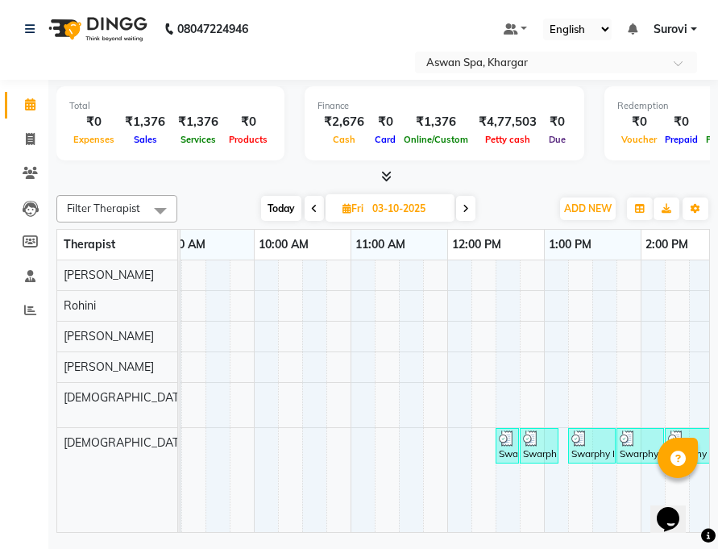
click at [529, 446] on div "Swarphy Napo-1705, TK02, 12:45 PM-01:10 PM, Upper Lip/Forehead/Chin WD" at bounding box center [538, 445] width 35 height 31
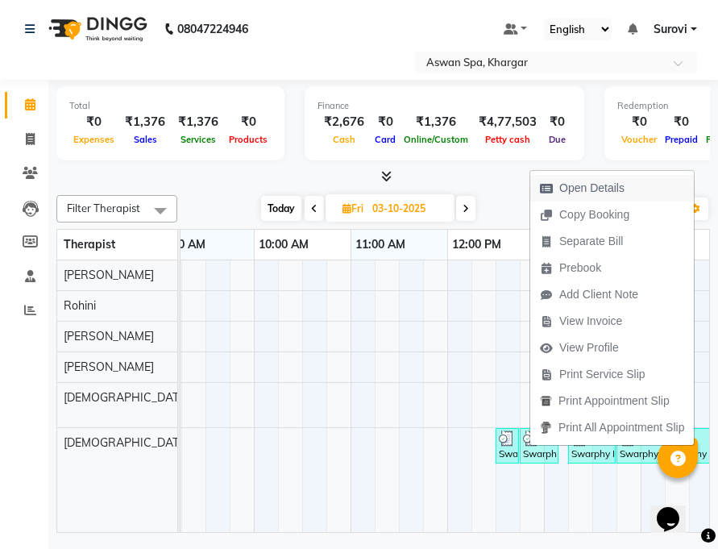
click at [589, 189] on span "Open Details" at bounding box center [591, 188] width 65 height 17
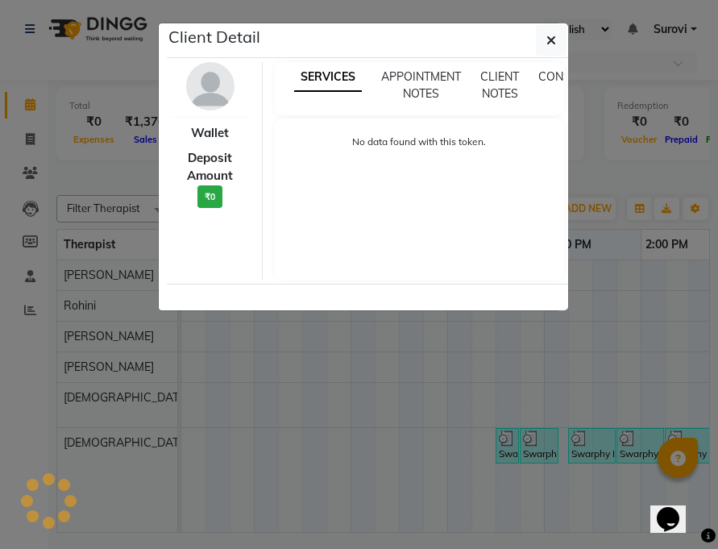
select select "3"
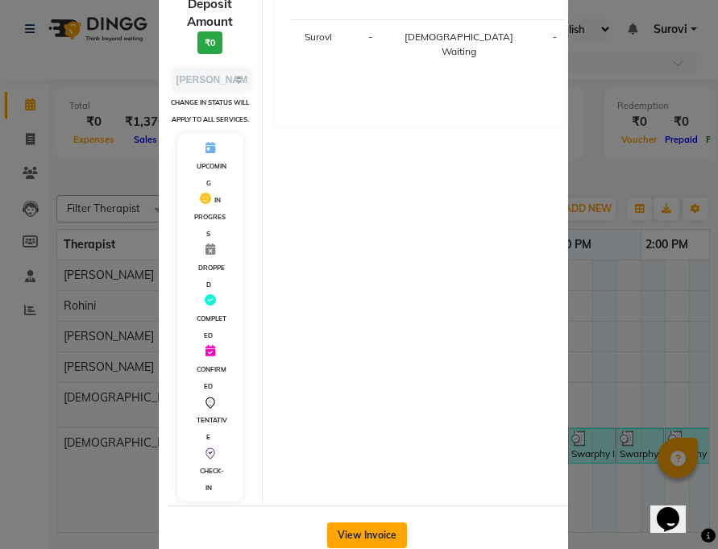
click at [349, 521] on button "View Invoice" at bounding box center [367, 535] width 80 height 26
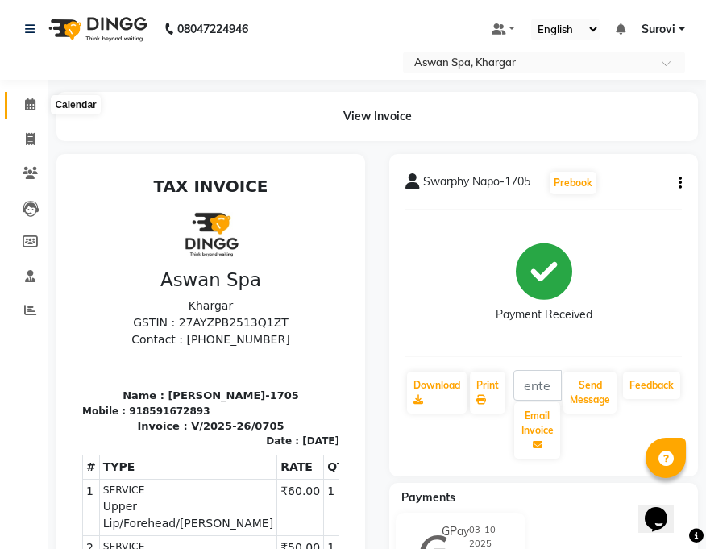
click at [26, 99] on icon at bounding box center [30, 104] width 10 height 12
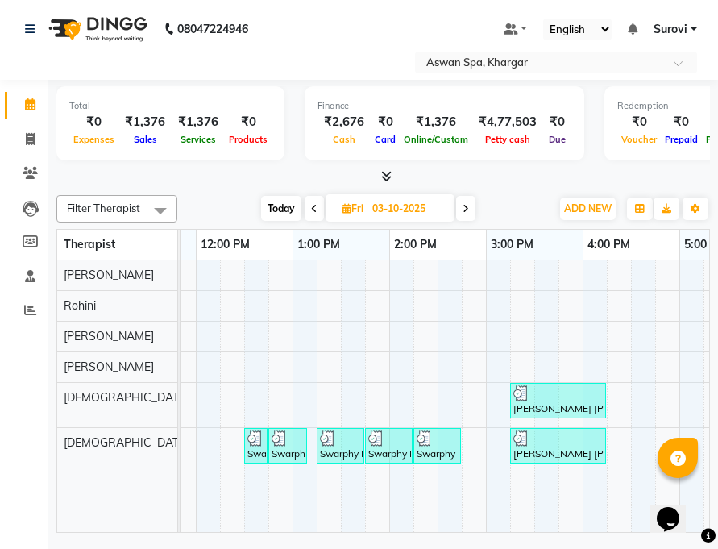
click at [256, 450] on div "Swarphy Napo-1705, TK02, 12:30 PM-12:40 PM, Eyebrow" at bounding box center [256, 445] width 20 height 31
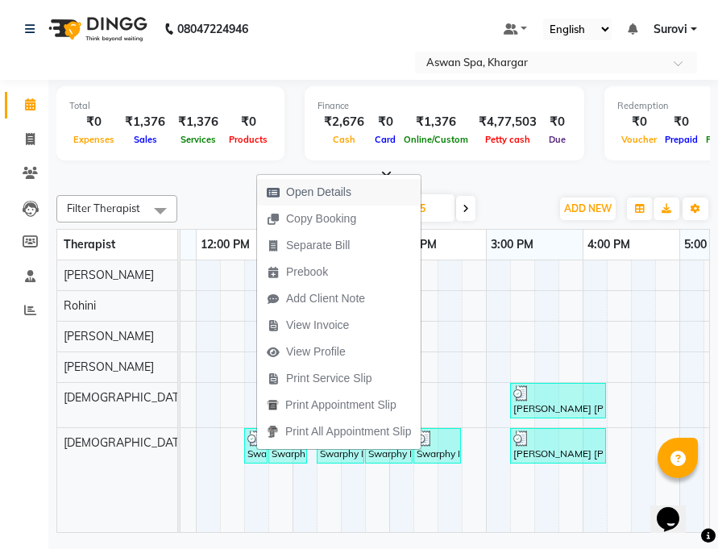
click at [317, 193] on span "Open Details" at bounding box center [318, 192] width 65 height 17
select select "3"
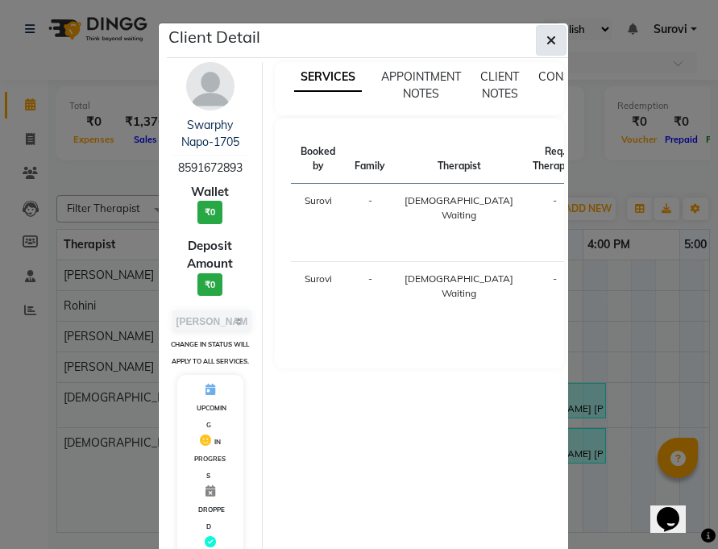
click at [546, 35] on icon "button" at bounding box center [551, 40] width 10 height 13
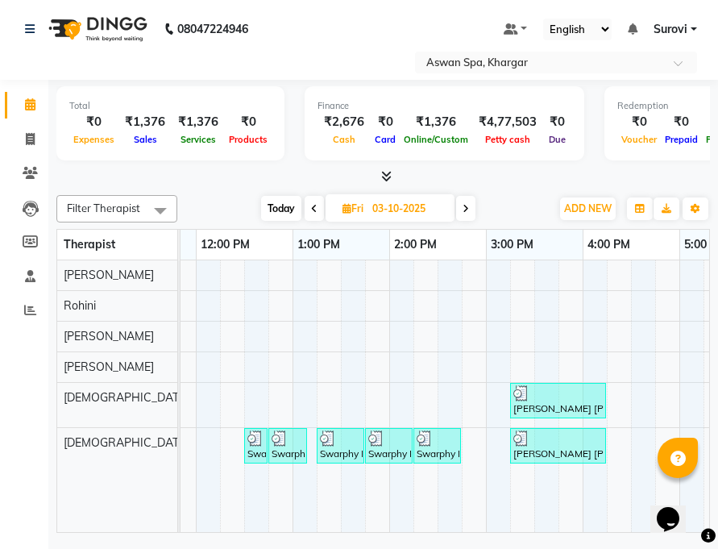
click at [441, 446] on div "Swarphy Napo-1705, TK08, 02:15 PM-02:45 PM, Wax Full Arms" at bounding box center [437, 445] width 44 height 31
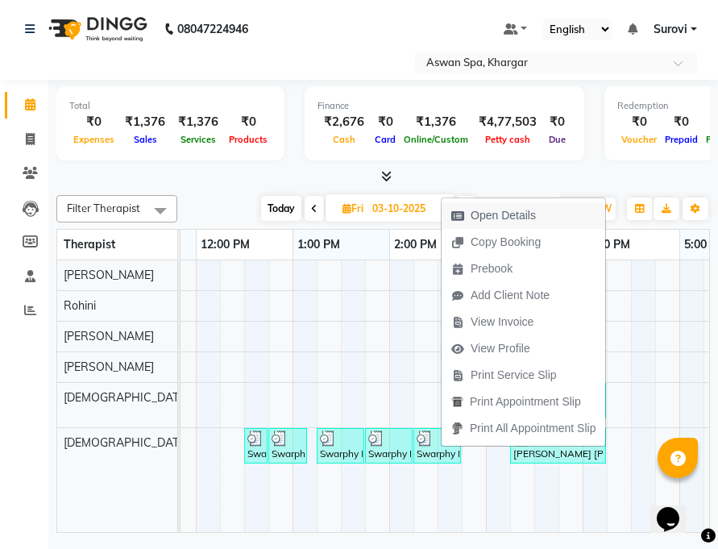
click at [523, 210] on span "Open Details" at bounding box center [503, 215] width 65 height 17
select select "3"
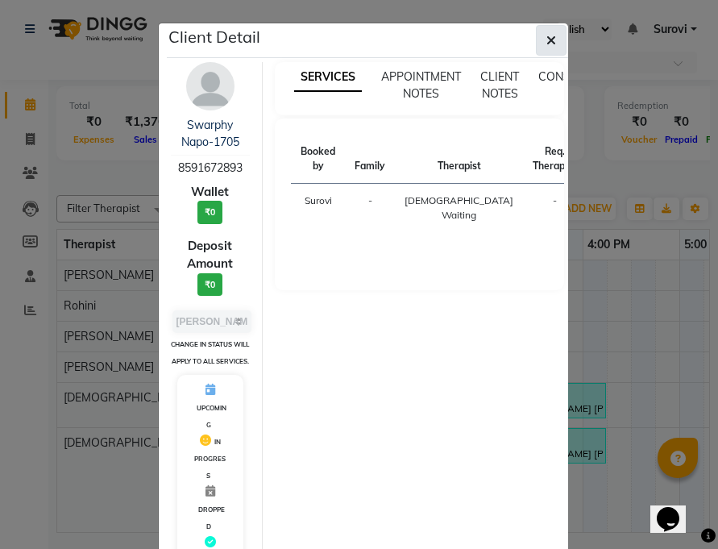
click at [546, 35] on icon "button" at bounding box center [551, 40] width 10 height 13
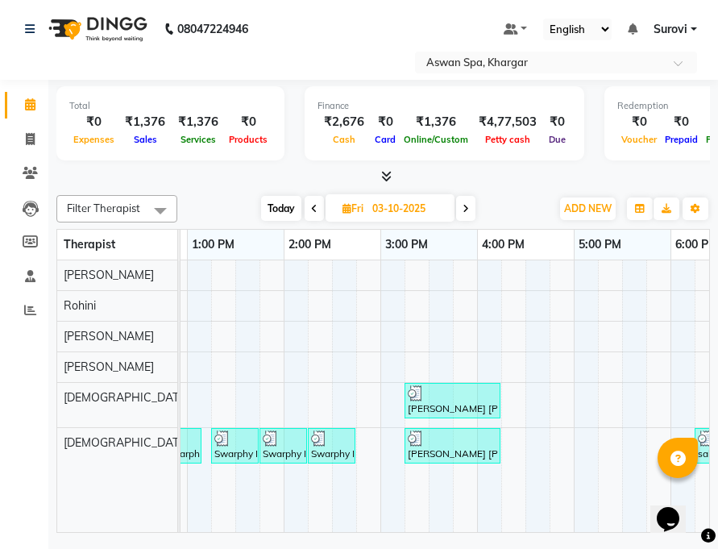
scroll to position [0, 517]
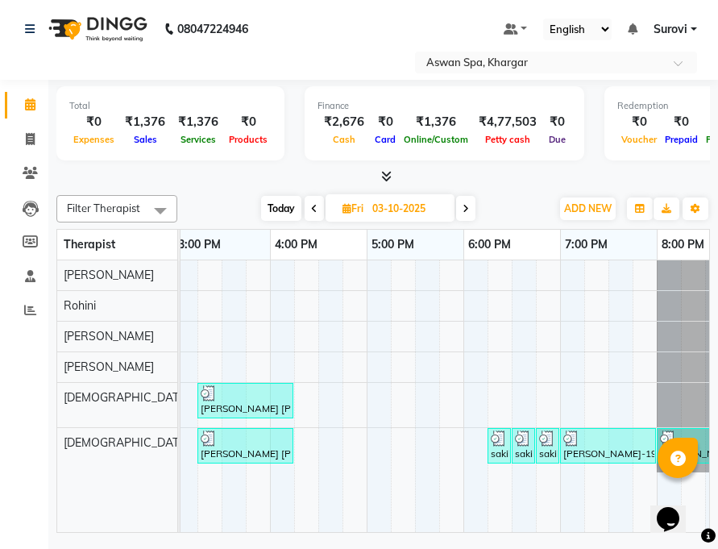
click at [525, 450] on div "sakila N-3576, TK06, 06:30 PM-06:40 PM, Upper Lip/Forehead/Chin WD" at bounding box center [523, 445] width 20 height 31
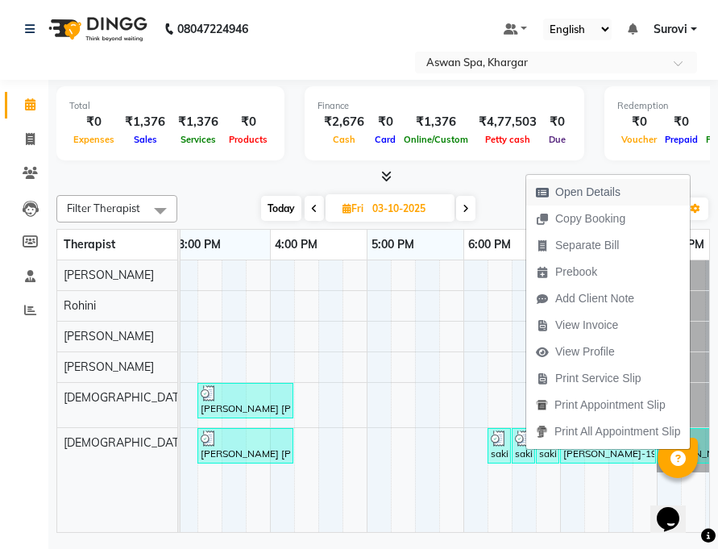
click at [588, 188] on span "Open Details" at bounding box center [587, 192] width 65 height 17
select select "3"
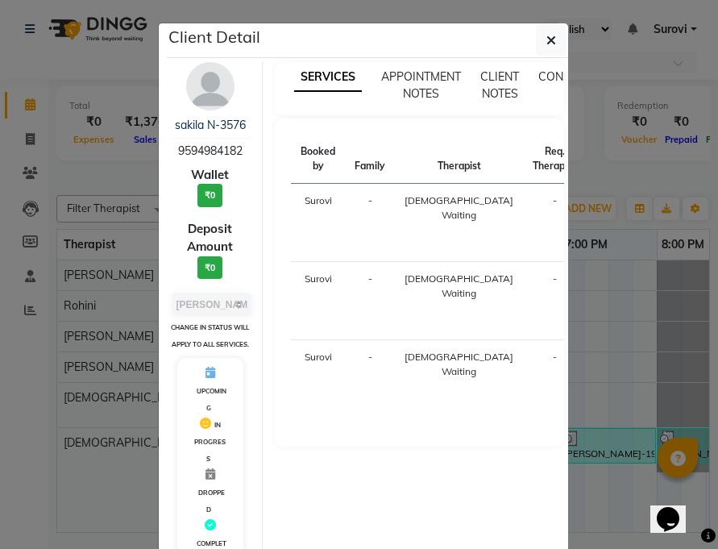
drag, startPoint x: 543, startPoint y: 39, endPoint x: 522, endPoint y: 38, distance: 21.0
click at [546, 39] on icon "button" at bounding box center [551, 40] width 10 height 13
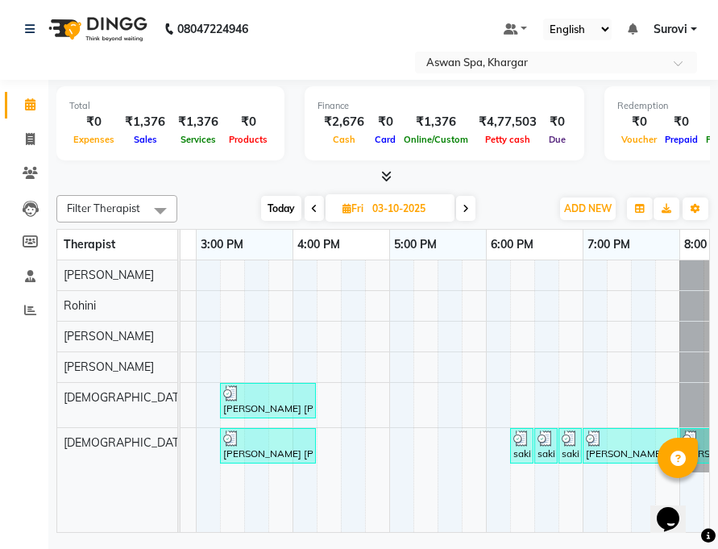
scroll to position [0, 728]
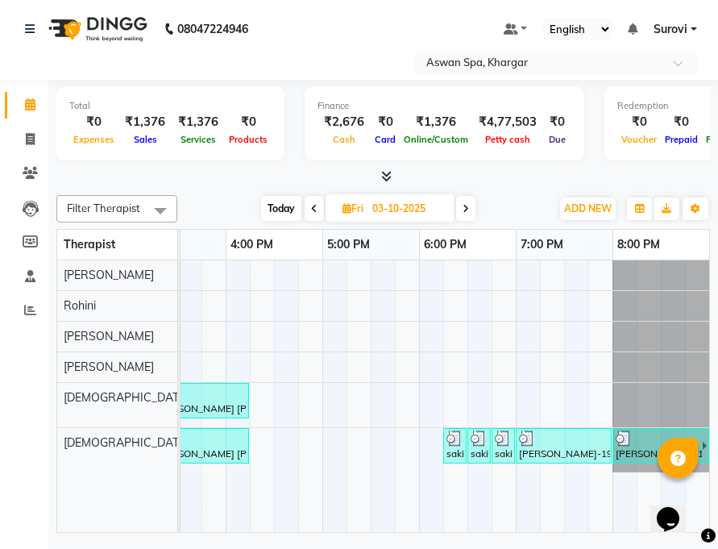
click at [520, 442] on img at bounding box center [527, 438] width 16 height 16
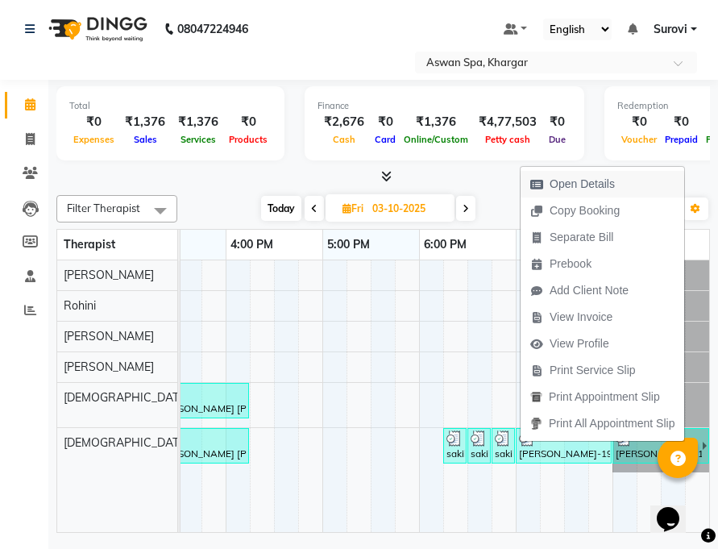
click at [567, 179] on span "Open Details" at bounding box center [582, 184] width 65 height 17
select select "3"
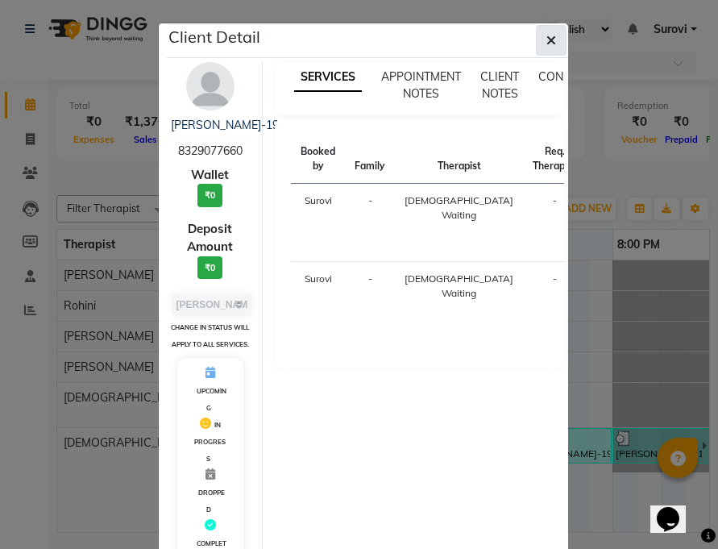
click at [549, 38] on icon "button" at bounding box center [551, 40] width 10 height 13
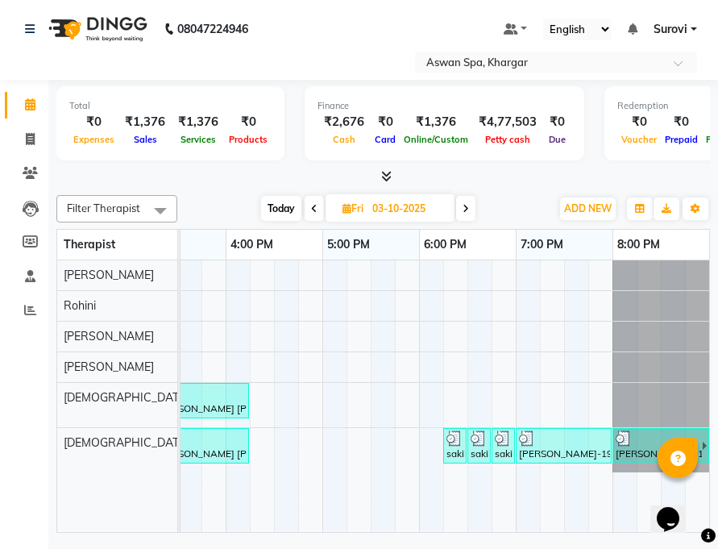
click at [638, 432] on div at bounding box center [658, 438] width 85 height 16
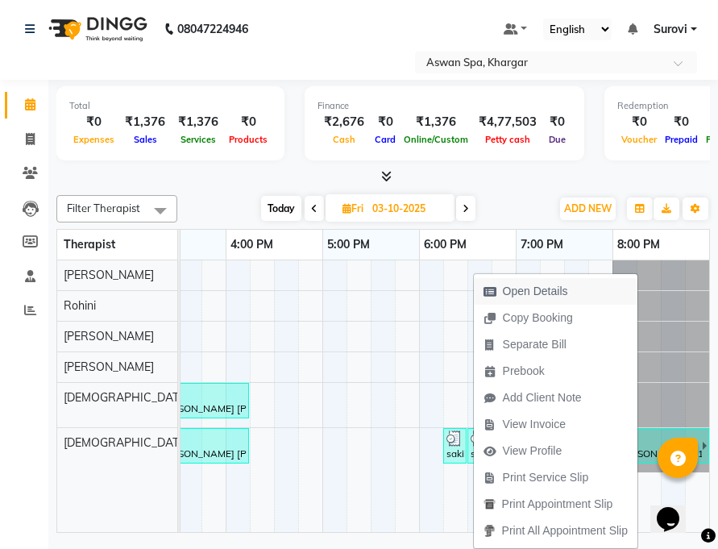
click at [602, 290] on button "Open Details" at bounding box center [556, 291] width 164 height 27
select select "3"
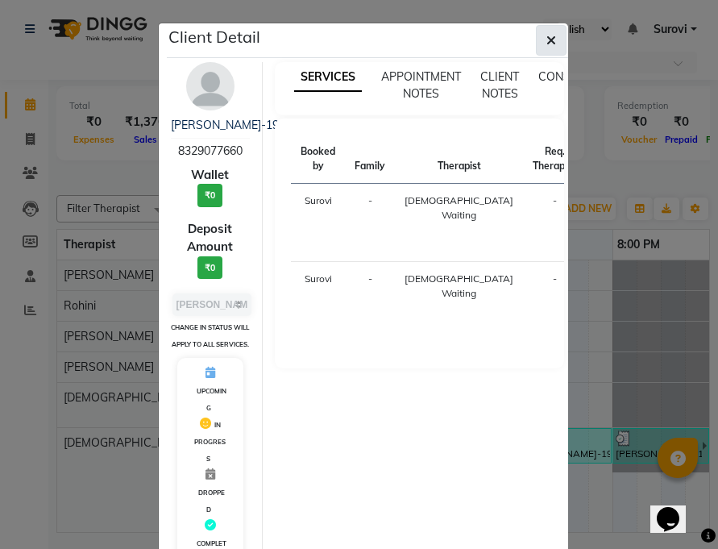
click at [546, 34] on icon "button" at bounding box center [551, 40] width 10 height 13
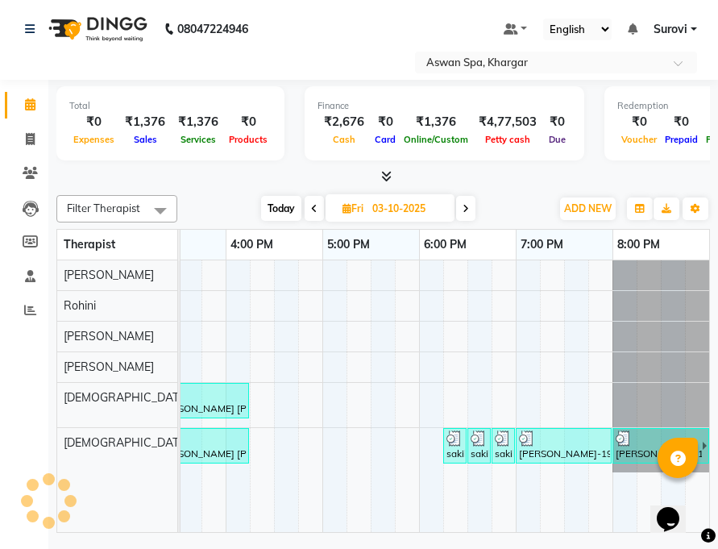
click at [458, 438] on img at bounding box center [454, 438] width 16 height 16
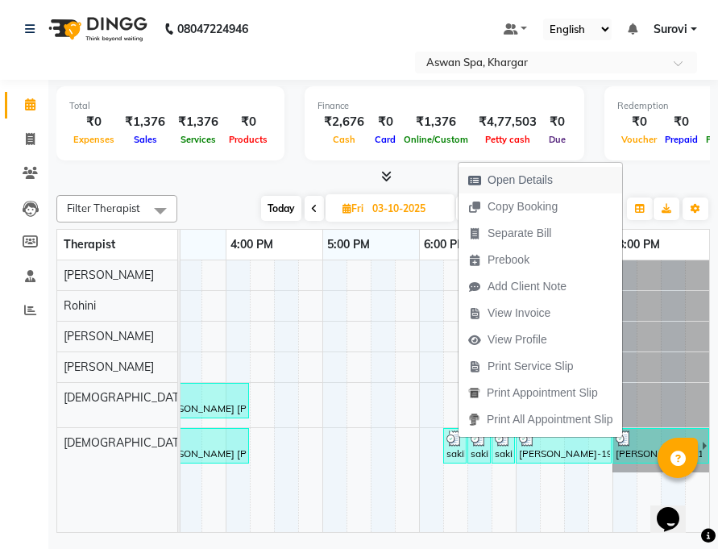
click at [502, 182] on span "Open Details" at bounding box center [519, 180] width 65 height 17
select select "3"
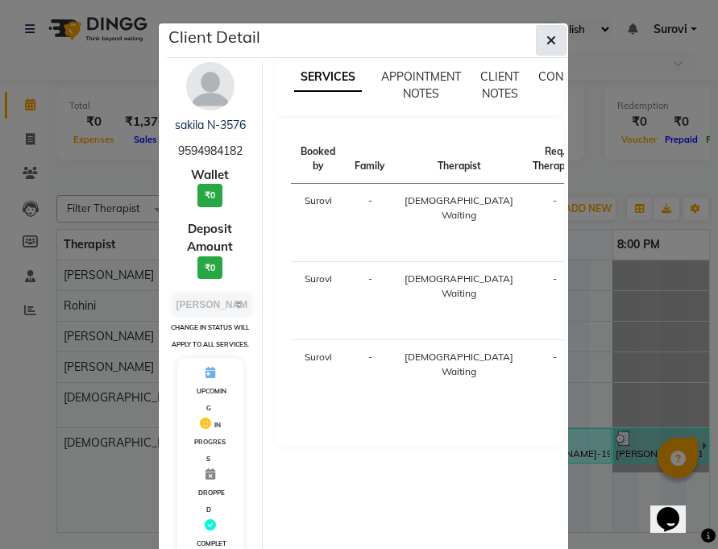
click at [536, 33] on button "button" at bounding box center [551, 40] width 31 height 31
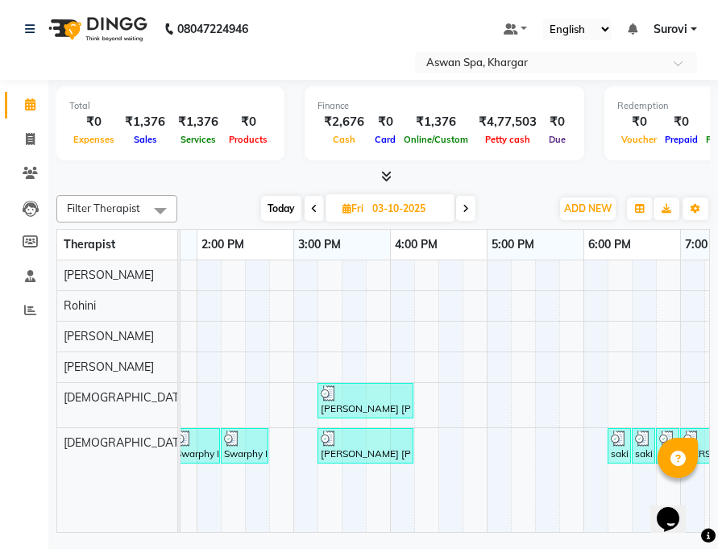
scroll to position [0, 566]
click at [236, 449] on div "Swarphy Napo-1705, TK08, 02:15 PM-02:45 PM, Wax Full Arms" at bounding box center [242, 445] width 44 height 31
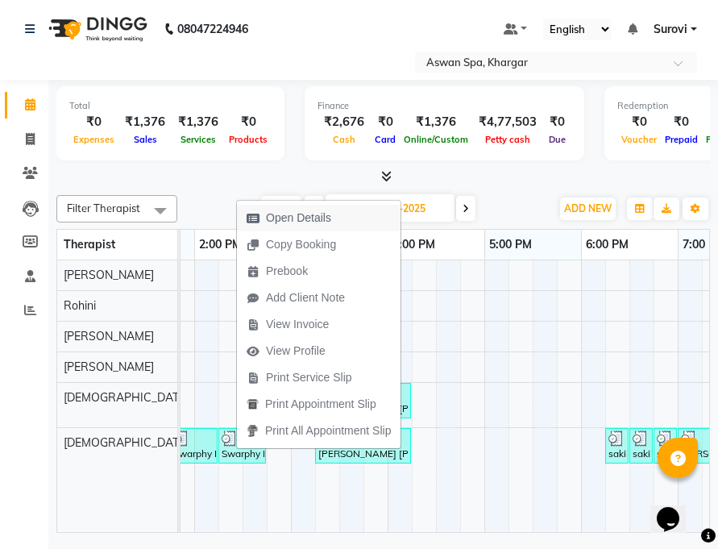
click at [316, 211] on span "Open Details" at bounding box center [298, 218] width 65 height 17
select select "3"
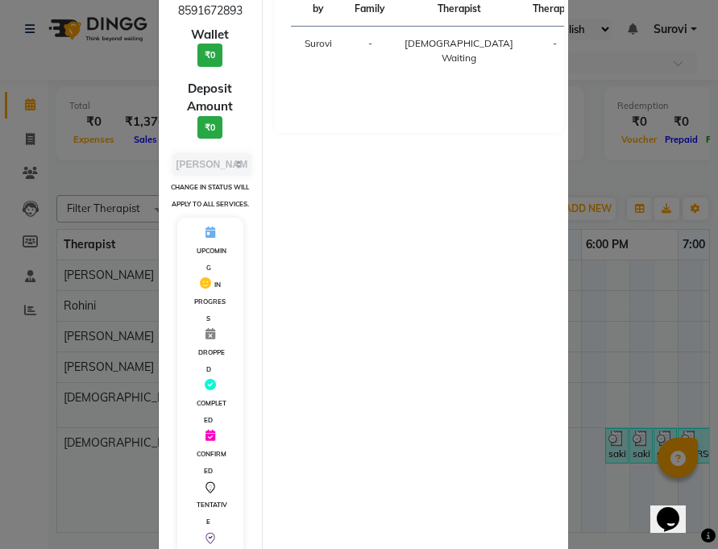
scroll to position [0, 0]
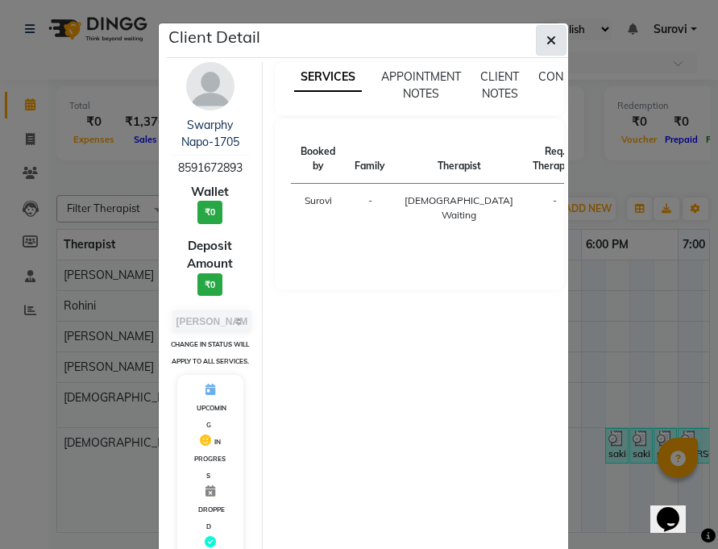
click at [546, 39] on icon "button" at bounding box center [551, 40] width 10 height 13
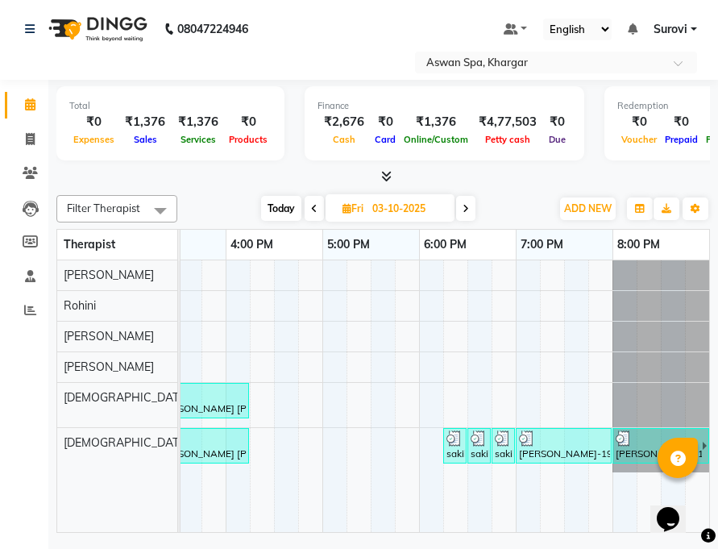
click at [454, 439] on img at bounding box center [454, 438] width 16 height 16
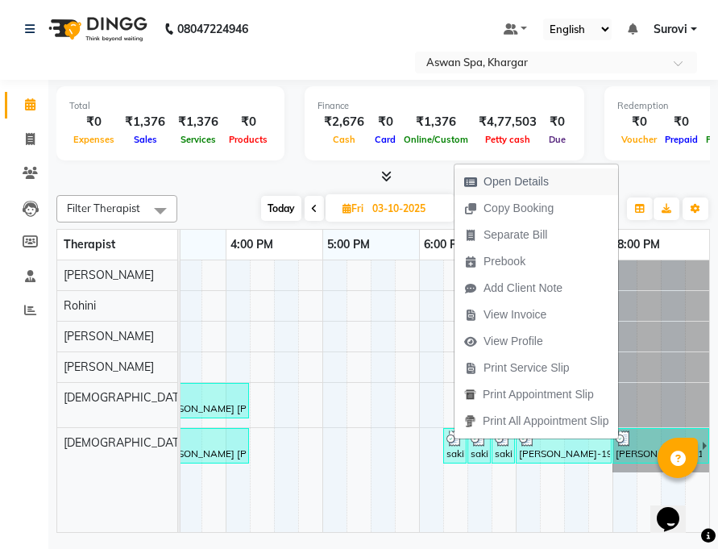
click at [507, 184] on span "Open Details" at bounding box center [515, 181] width 65 height 17
select select "3"
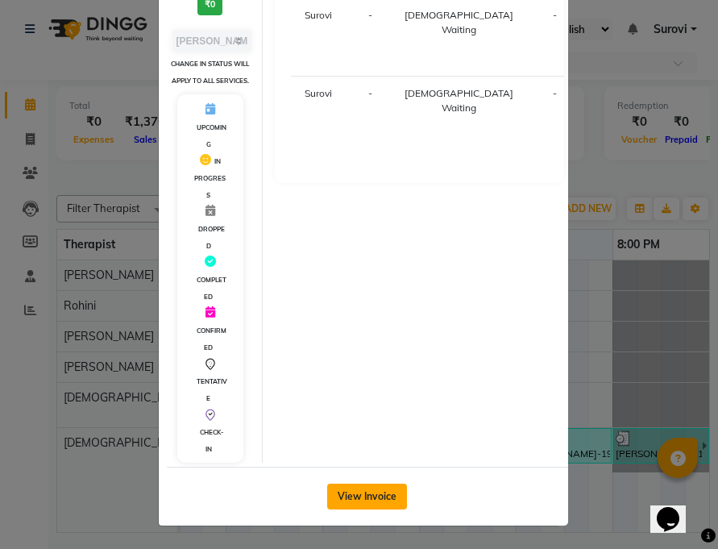
click at [377, 498] on button "View Invoice" at bounding box center [367, 496] width 80 height 26
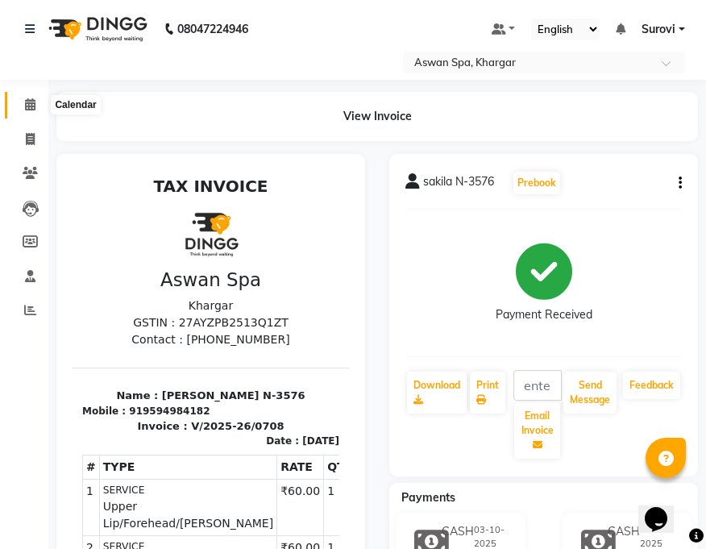
click at [34, 106] on icon at bounding box center [30, 104] width 10 height 12
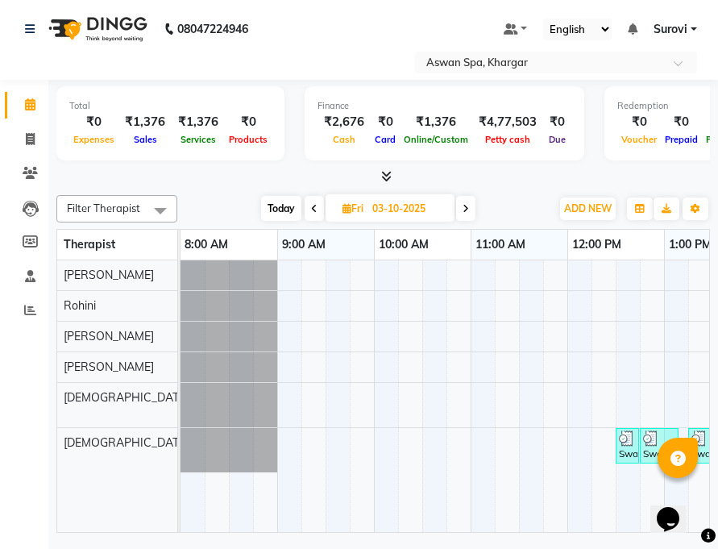
scroll to position [0, 728]
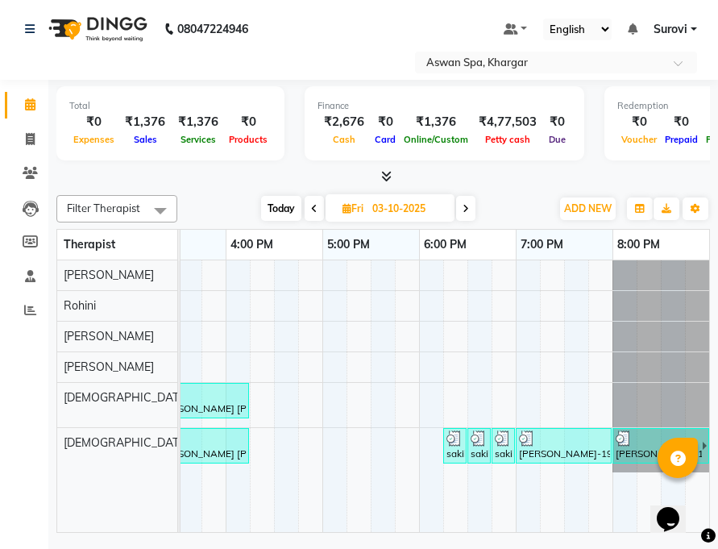
click at [467, 211] on icon at bounding box center [466, 209] width 6 height 10
type input "04-10-2025"
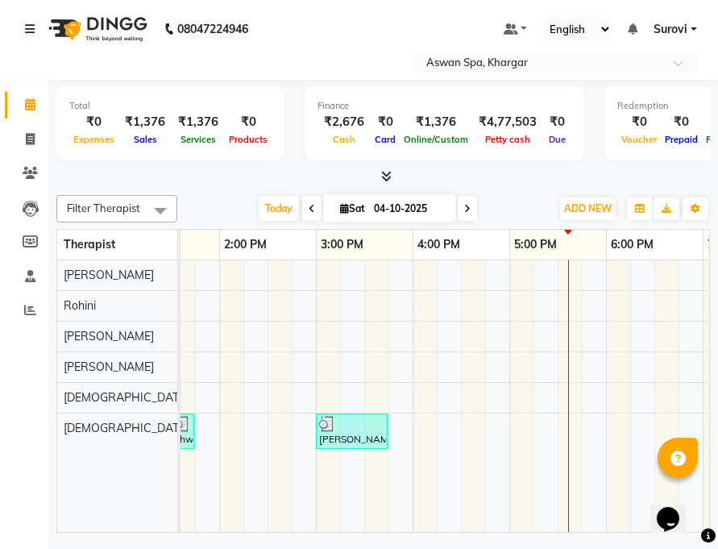
scroll to position [0, 517]
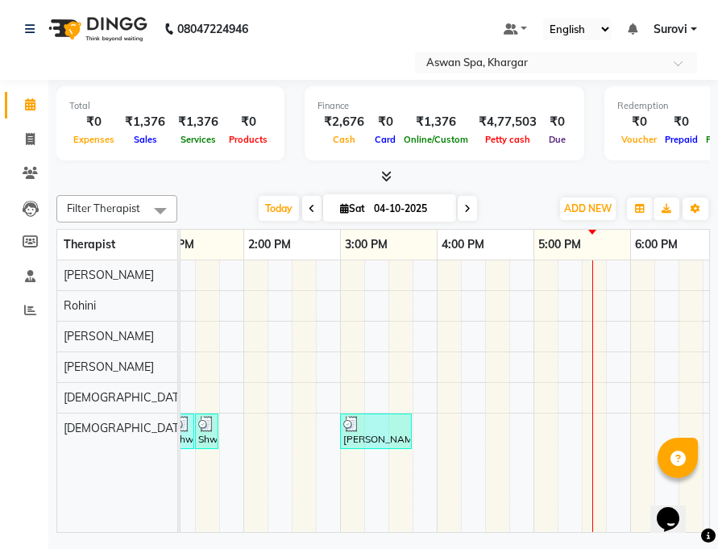
click at [349, 421] on img at bounding box center [351, 424] width 16 height 16
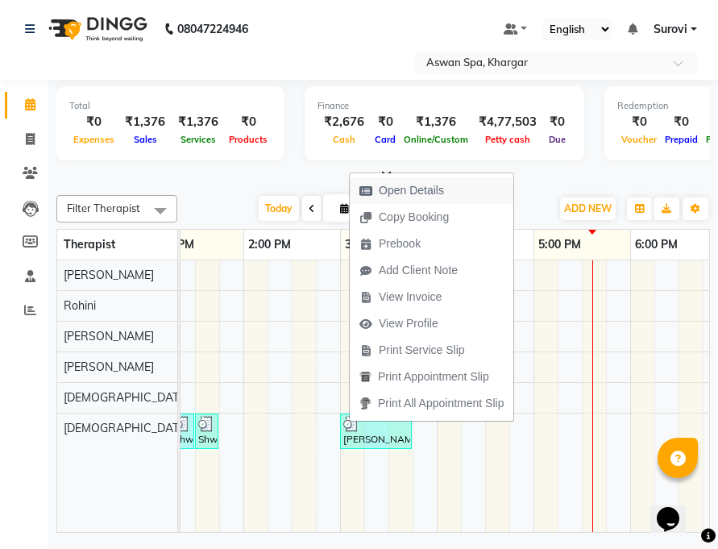
click at [432, 193] on span "Open Details" at bounding box center [411, 190] width 65 height 17
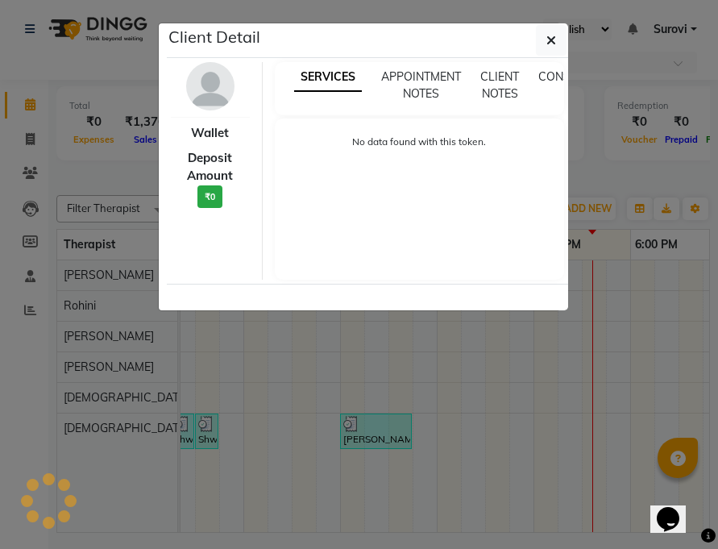
select select "3"
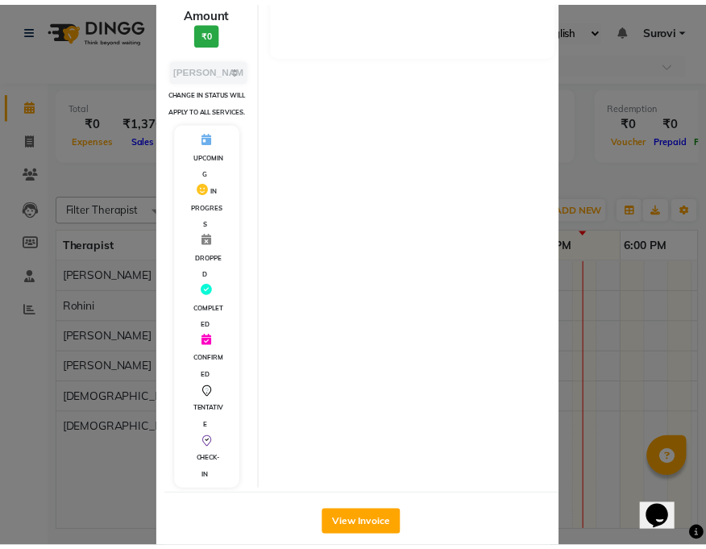
scroll to position [242, 0]
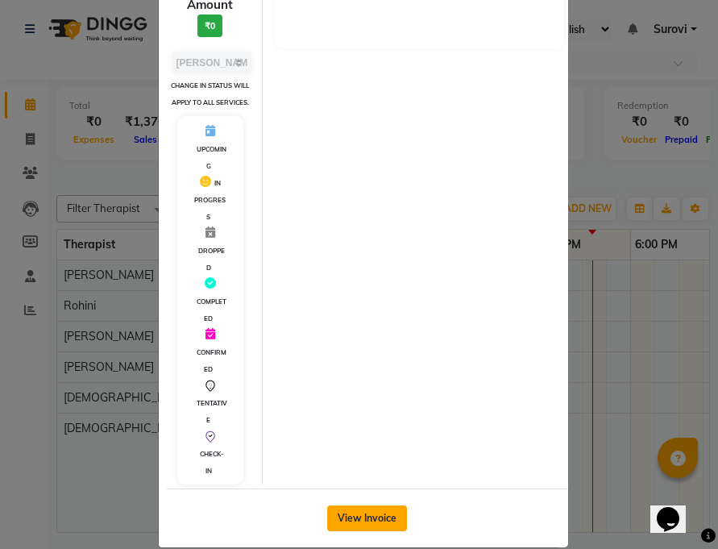
click at [355, 521] on button "View Invoice" at bounding box center [367, 518] width 80 height 26
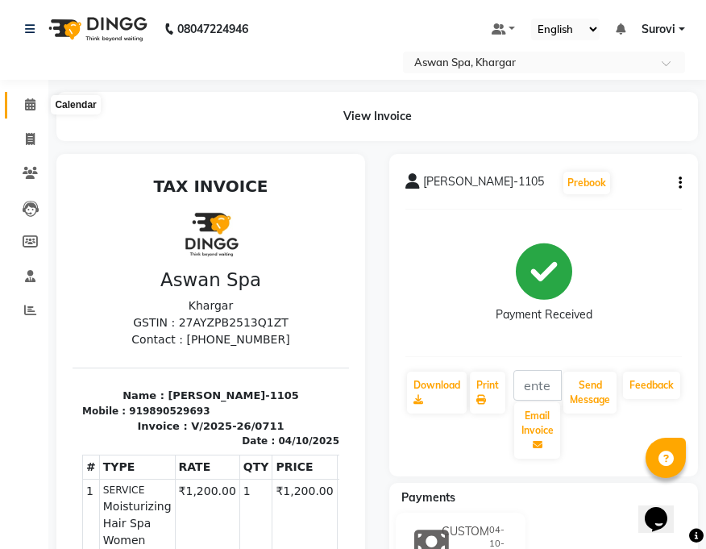
click at [36, 97] on span at bounding box center [30, 105] width 28 height 19
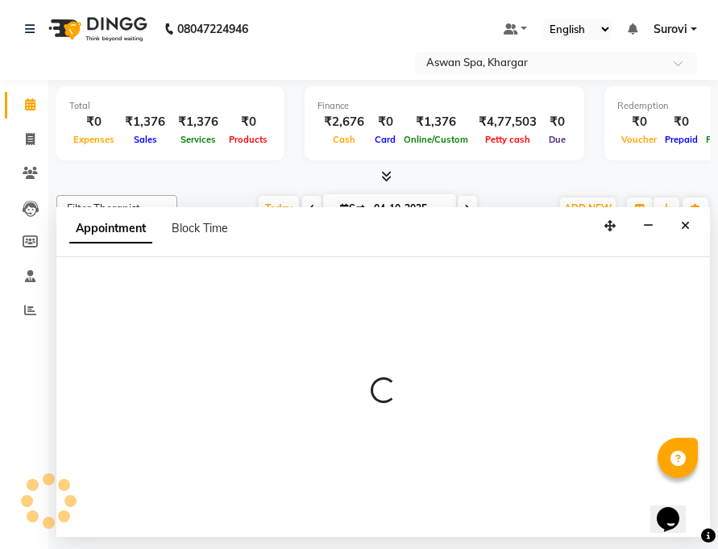
select select "66072"
select select "705"
select select "tentative"
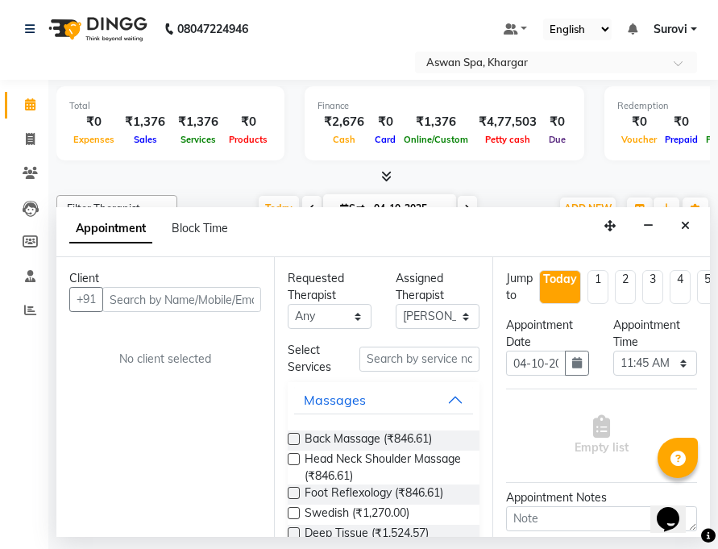
drag, startPoint x: 401, startPoint y: 2, endPoint x: 160, endPoint y: 295, distance: 378.9
drag, startPoint x: 160, startPoint y: 295, endPoint x: 156, endPoint y: 337, distance: 42.1
drag, startPoint x: 156, startPoint y: 337, endPoint x: 238, endPoint y: 396, distance: 100.4
drag, startPoint x: 238, startPoint y: 396, endPoint x: 187, endPoint y: 387, distance: 51.5
drag, startPoint x: 187, startPoint y: 387, endPoint x: 685, endPoint y: 216, distance: 526.5
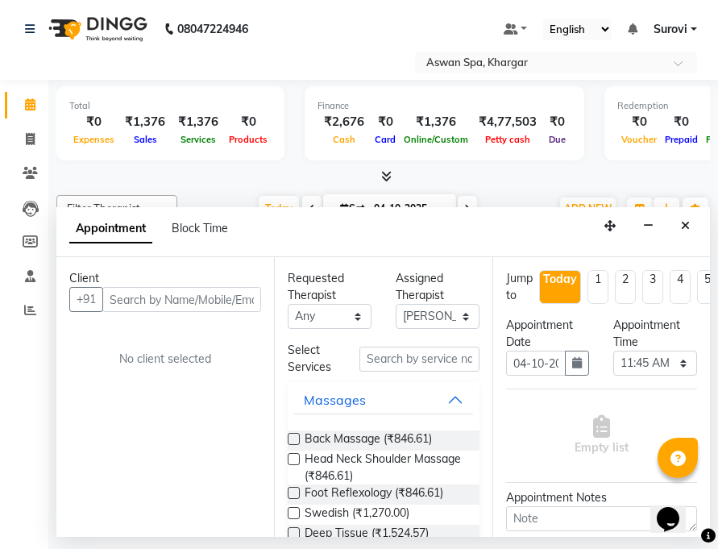
drag, startPoint x: 685, startPoint y: 216, endPoint x: 178, endPoint y: 417, distance: 545.4
drag, startPoint x: 178, startPoint y: 417, endPoint x: 196, endPoint y: 435, distance: 25.1
drag, startPoint x: 196, startPoint y: 435, endPoint x: 687, endPoint y: 226, distance: 534.0
click at [691, 226] on button "Close" at bounding box center [685, 226] width 23 height 25
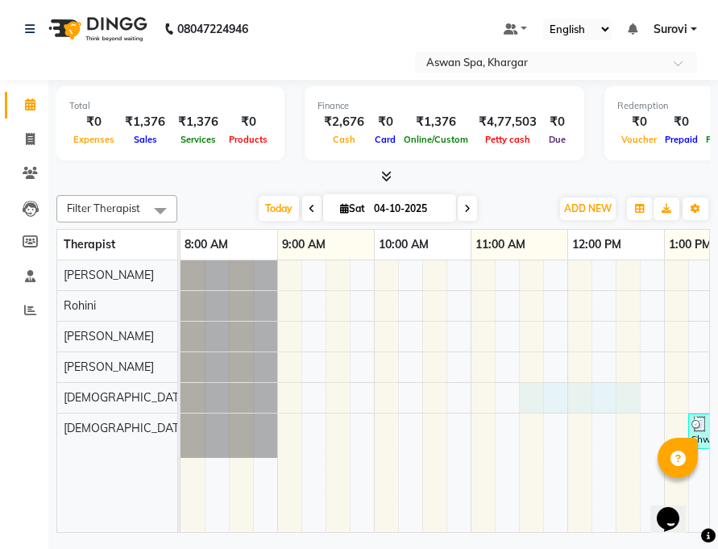
scroll to position [0, 290]
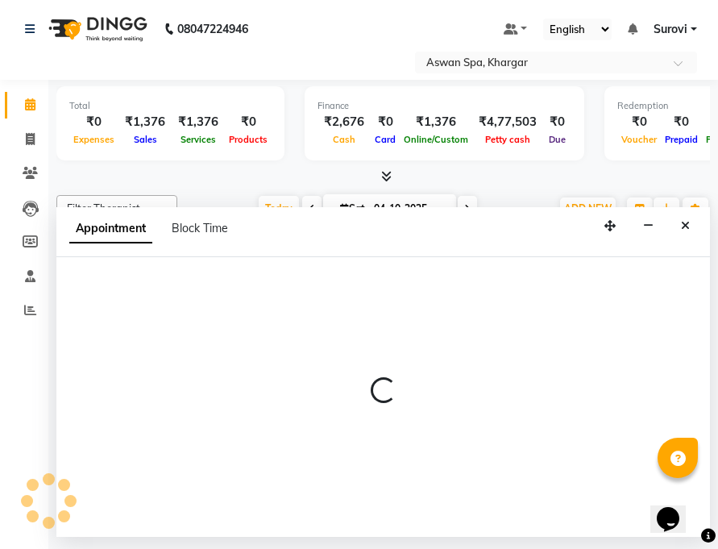
select select "66229"
select select "660"
select select "tentative"
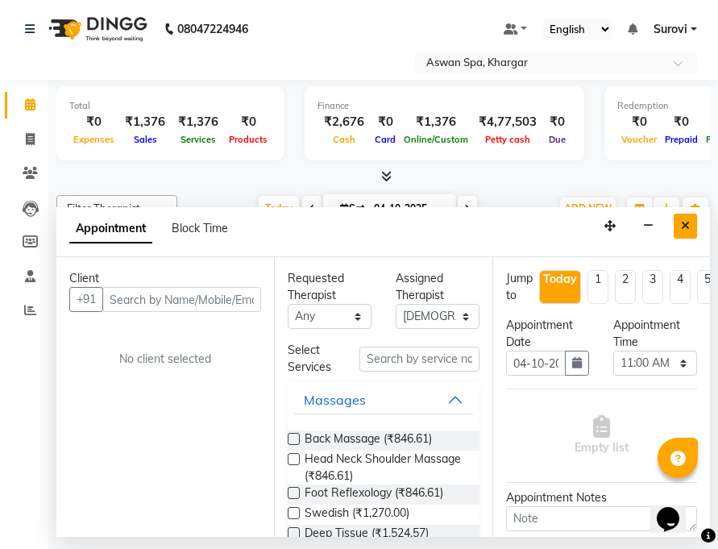
click at [683, 222] on icon "Close" at bounding box center [685, 225] width 9 height 11
